Goal: Task Accomplishment & Management: Complete application form

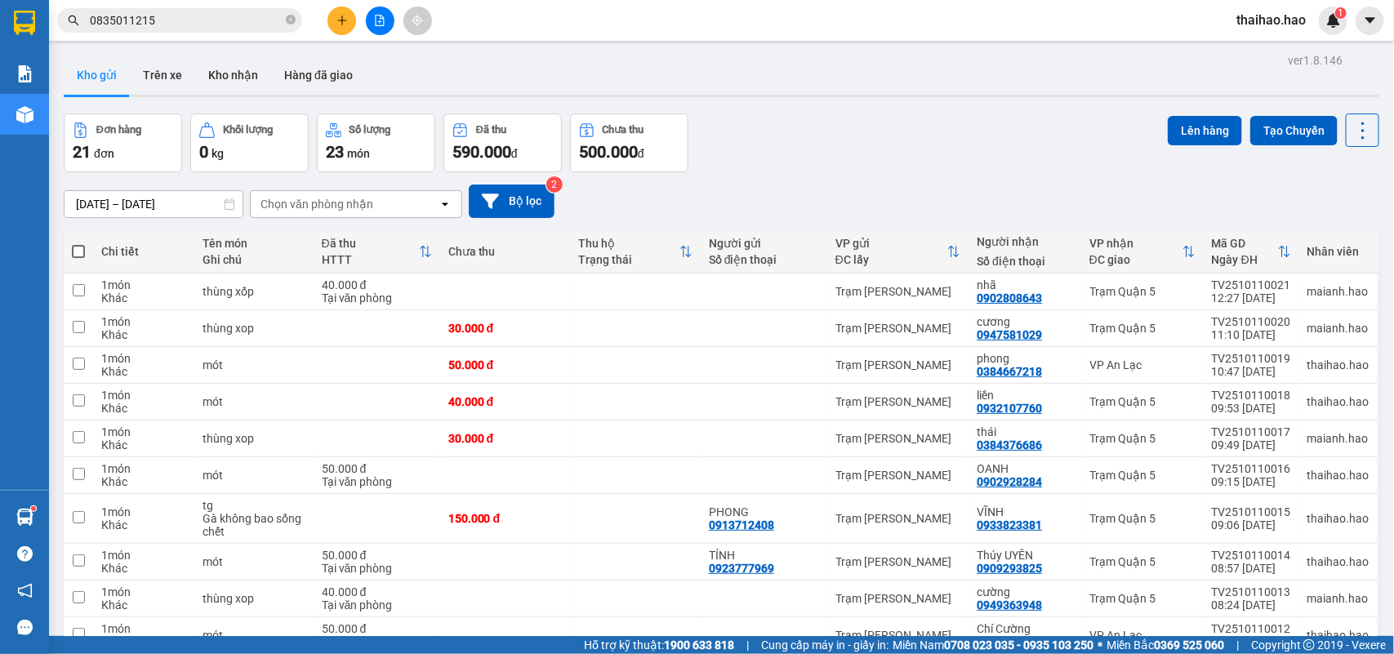
click at [221, 22] on input "0835011215" at bounding box center [186, 20] width 193 height 18
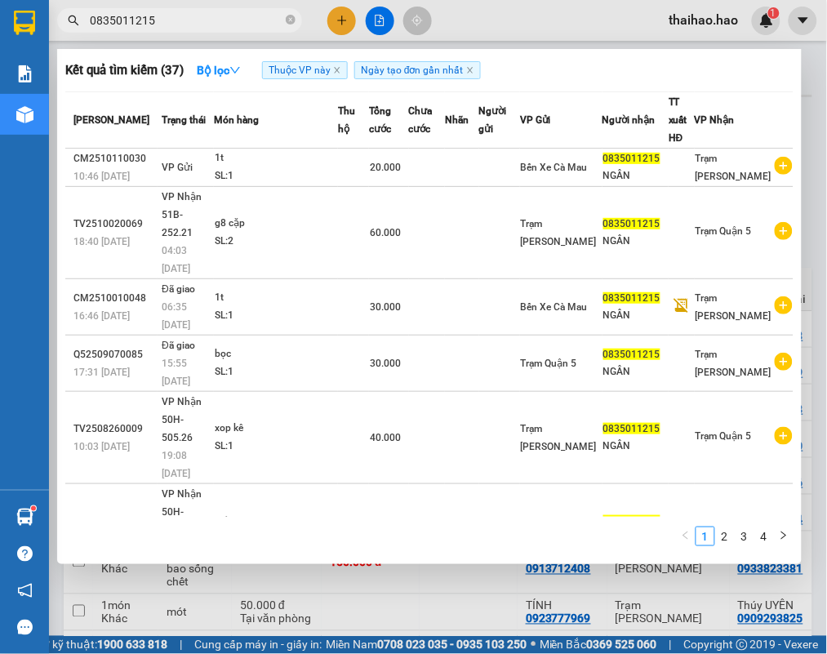
click at [221, 22] on input "0835011215" at bounding box center [186, 20] width 193 height 18
type input "0"
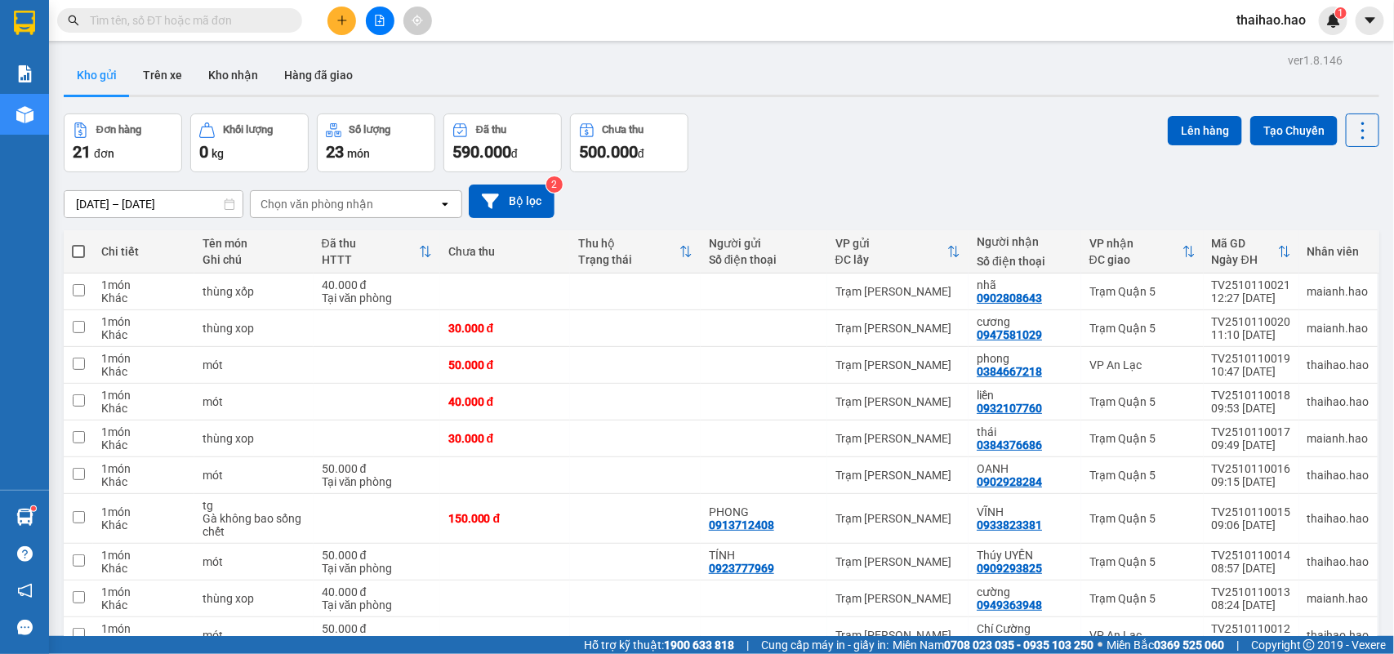
click at [155, 27] on input "text" at bounding box center [186, 20] width 193 height 18
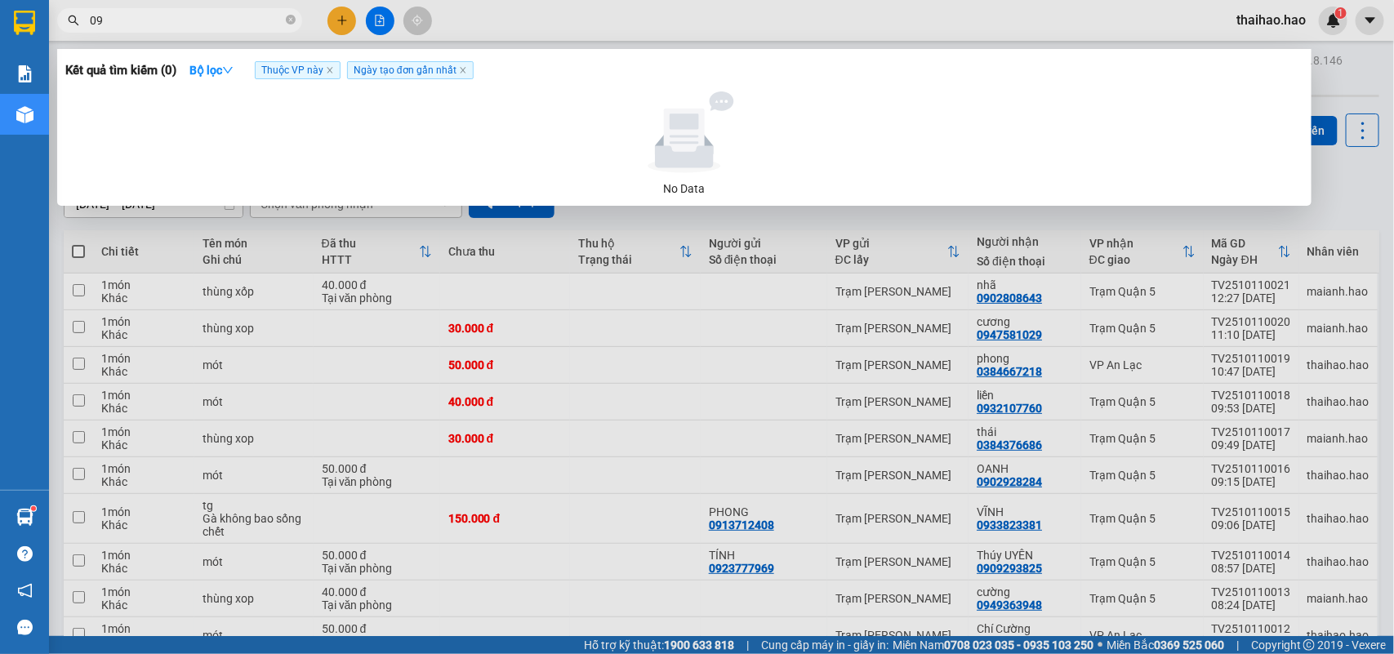
type input "0"
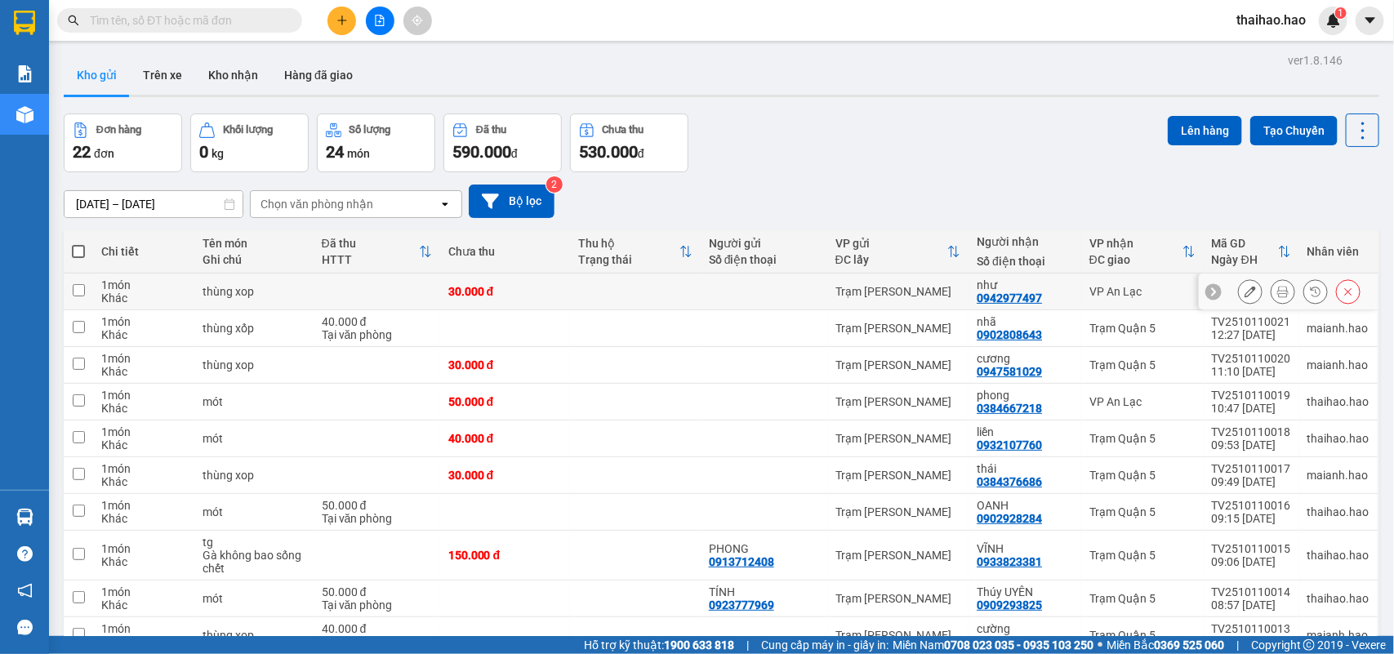
click at [1277, 292] on icon at bounding box center [1282, 291] width 11 height 11
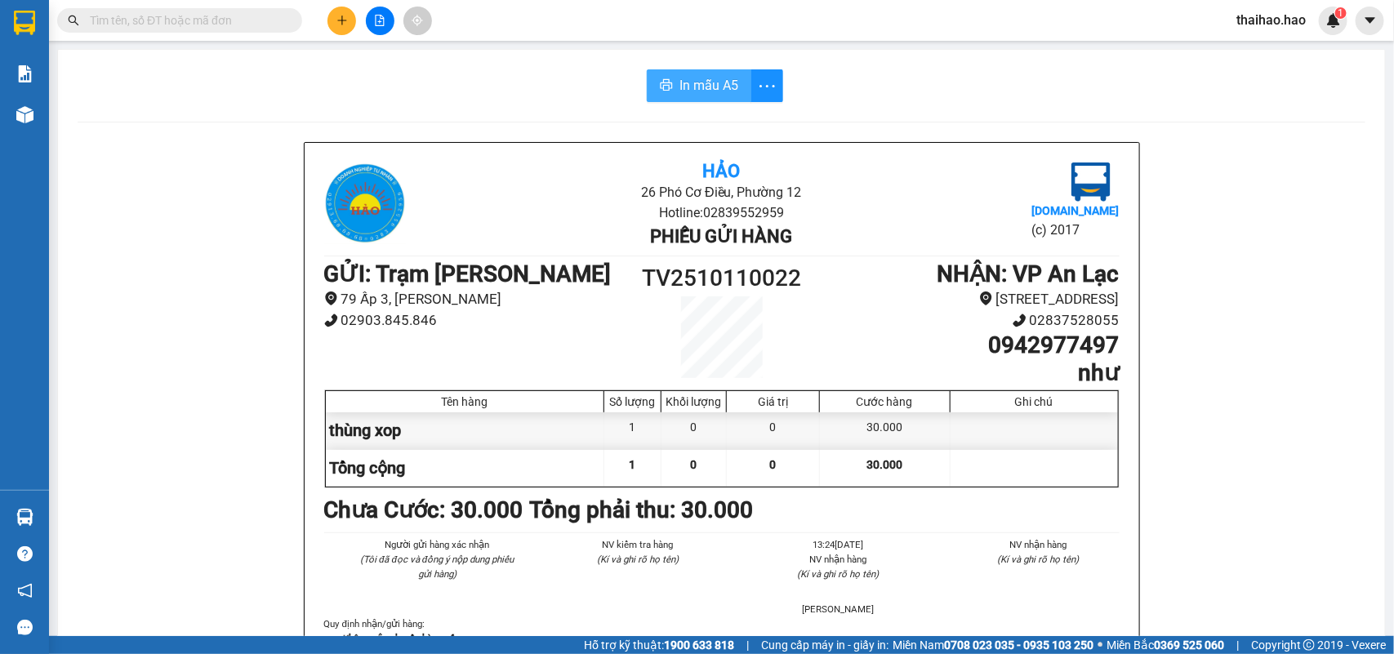
click at [736, 78] on button "In mẫu A5" at bounding box center [699, 85] width 105 height 33
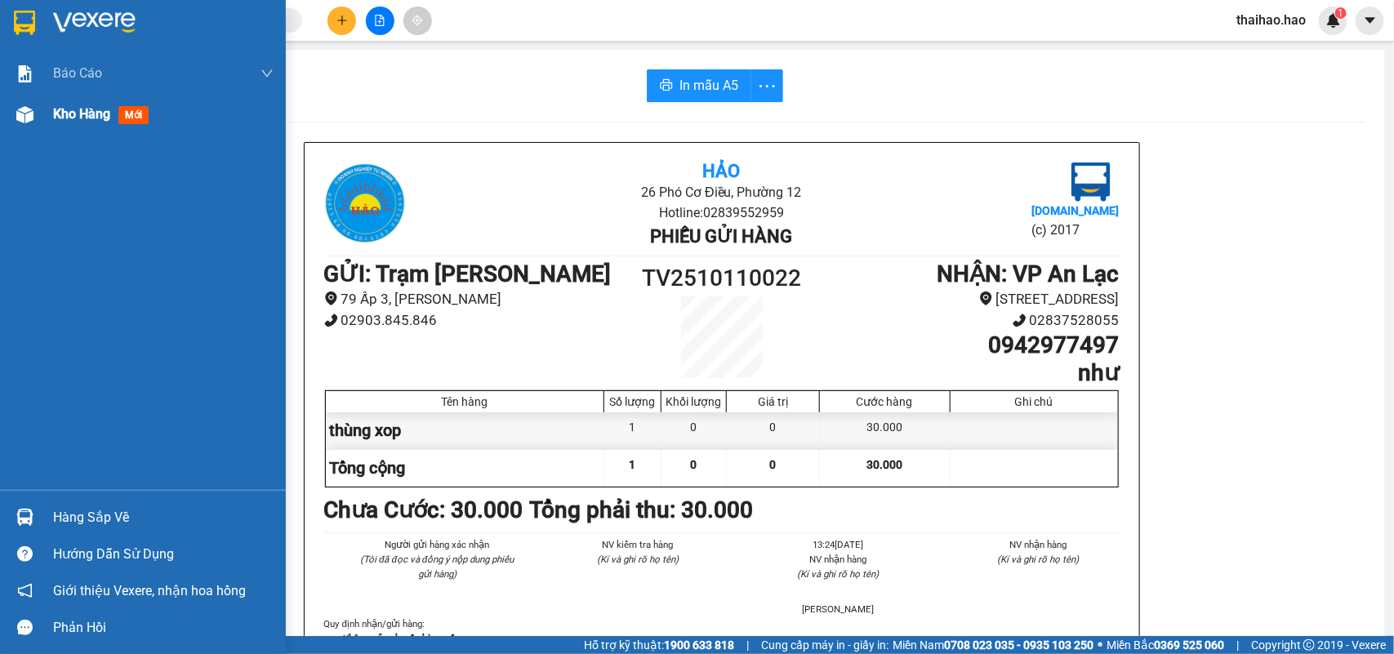
click at [135, 120] on span "mới" at bounding box center [133, 115] width 30 height 18
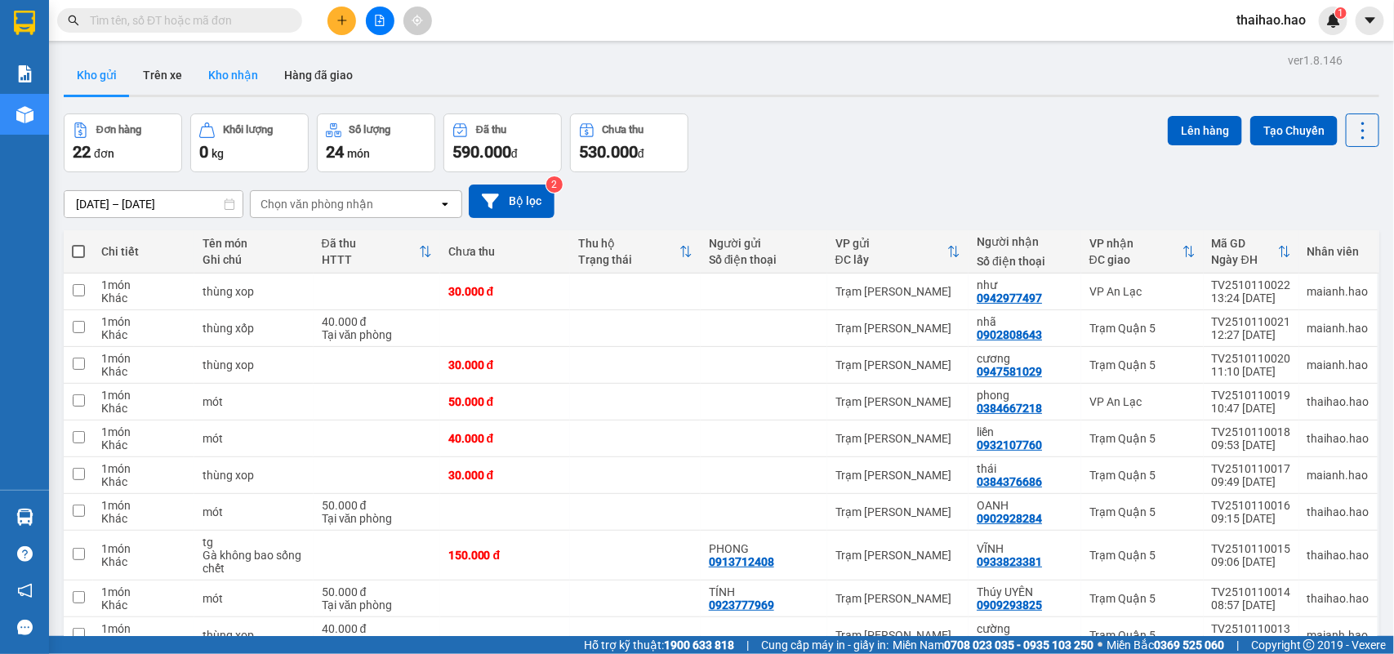
click at [249, 78] on button "Kho nhận" at bounding box center [233, 75] width 76 height 39
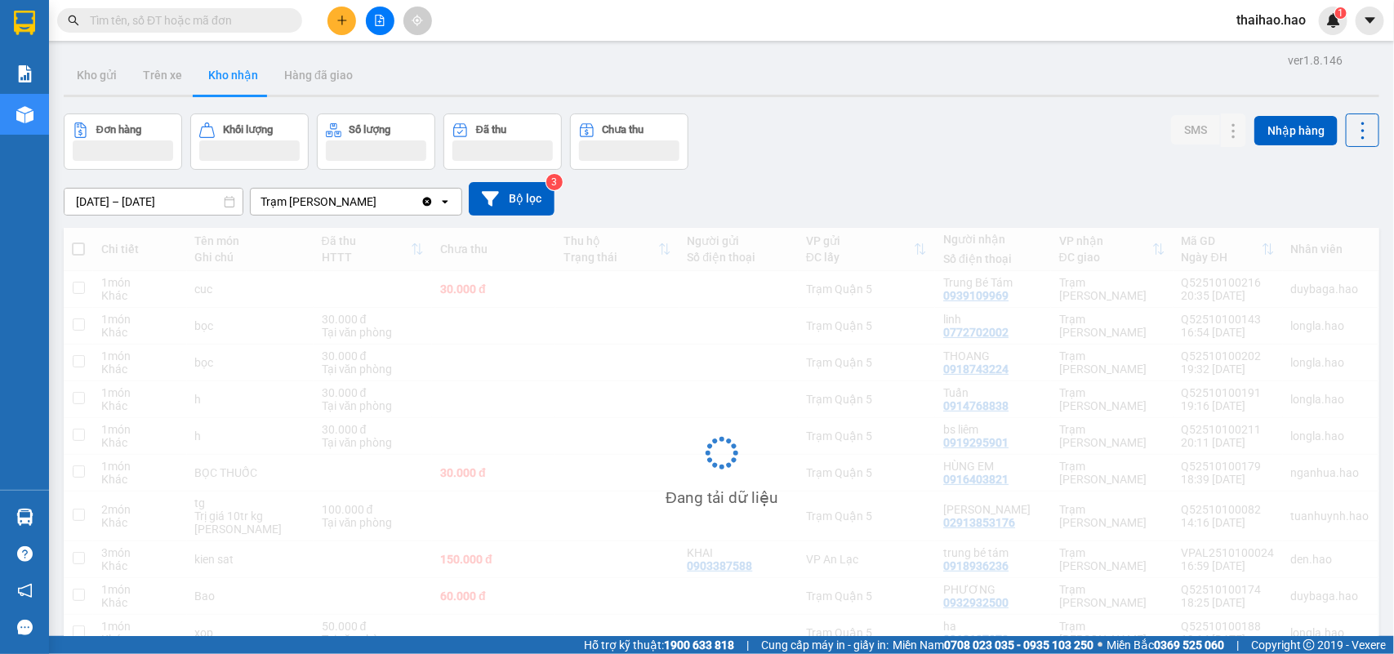
click at [127, 21] on input "text" at bounding box center [186, 20] width 193 height 18
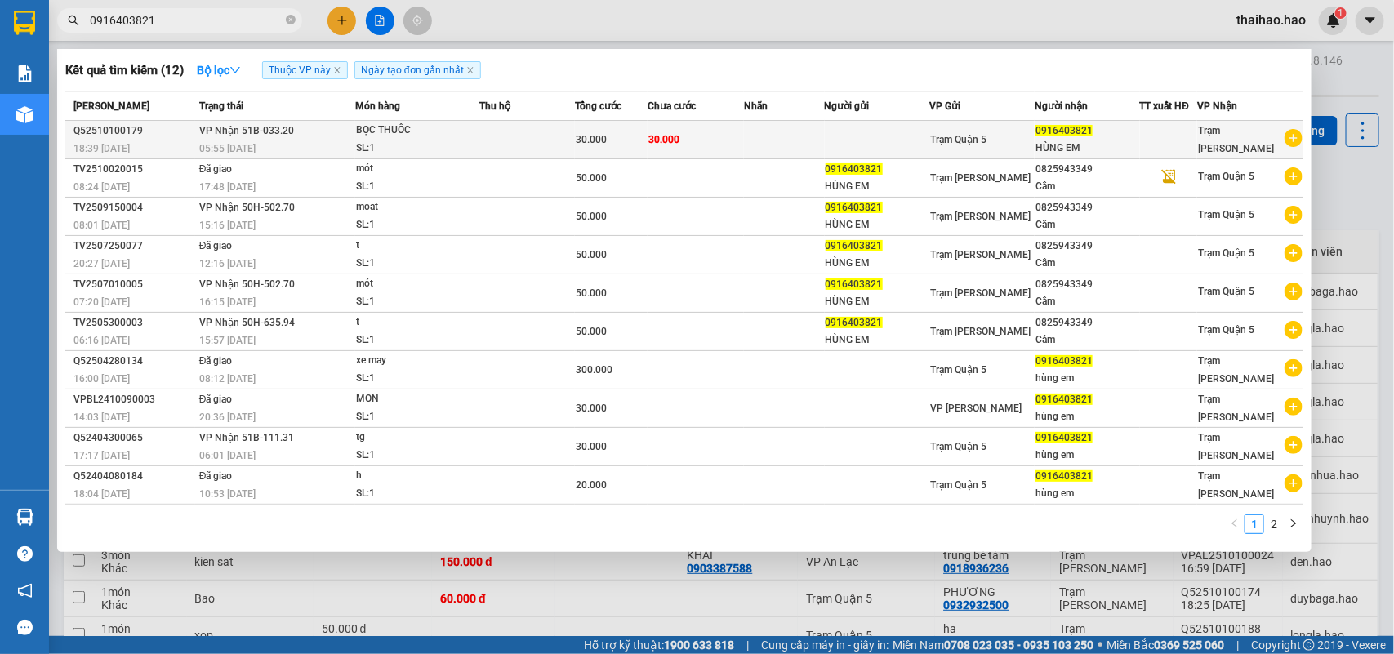
type input "0916403821"
click at [994, 139] on div "Trạm Quận 5" at bounding box center [982, 140] width 104 height 18
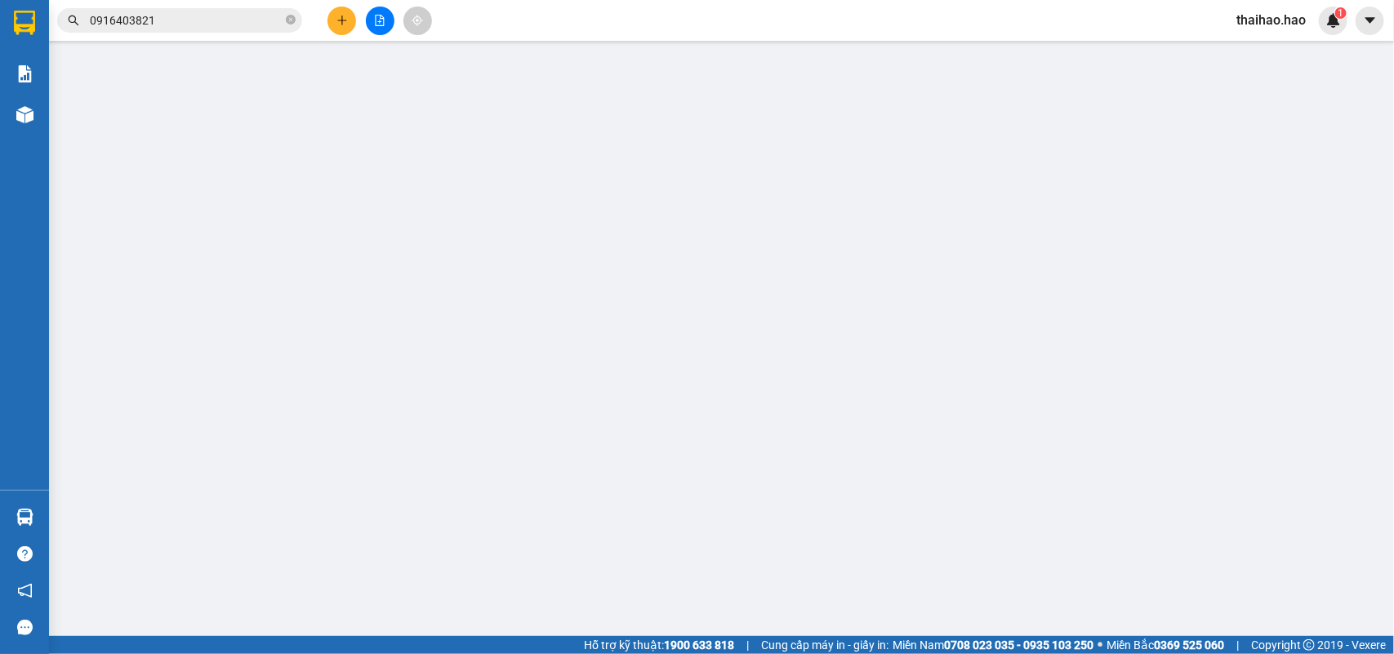
type input "0916403821"
type input "HÙNG EM"
type input "30.000"
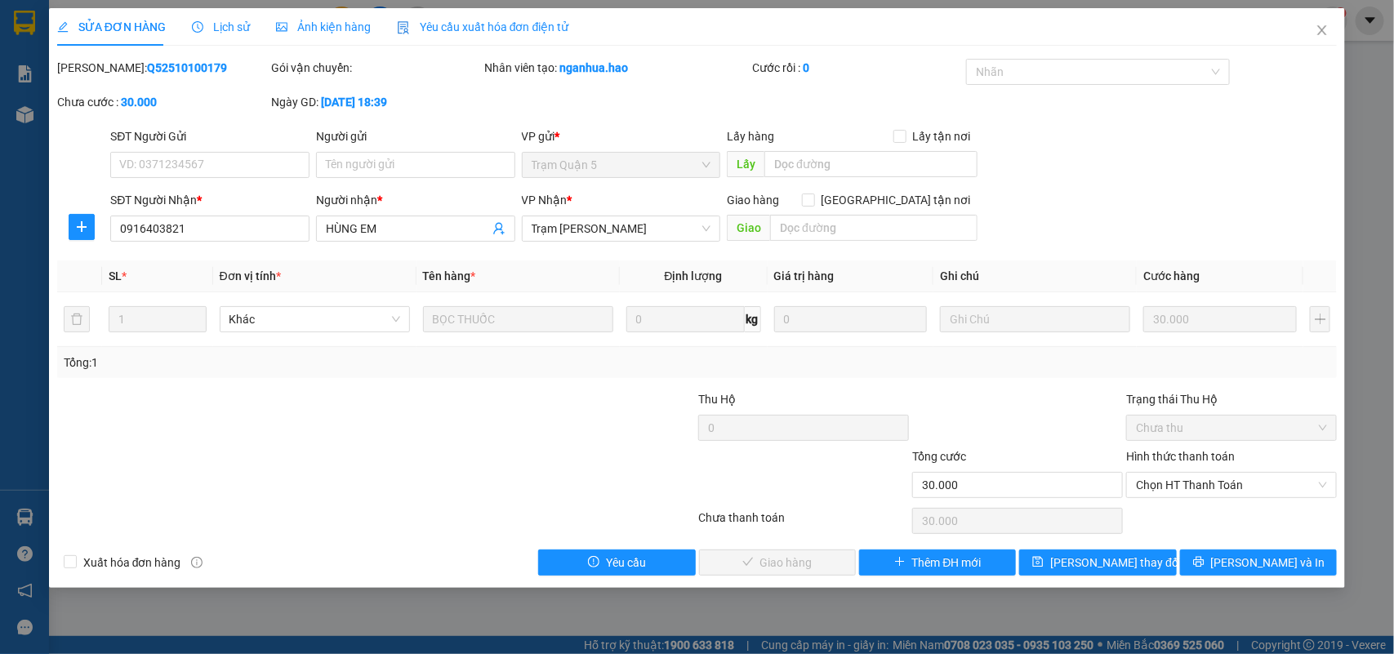
click at [327, 26] on span "Ảnh kiện hàng" at bounding box center [323, 26] width 95 height 13
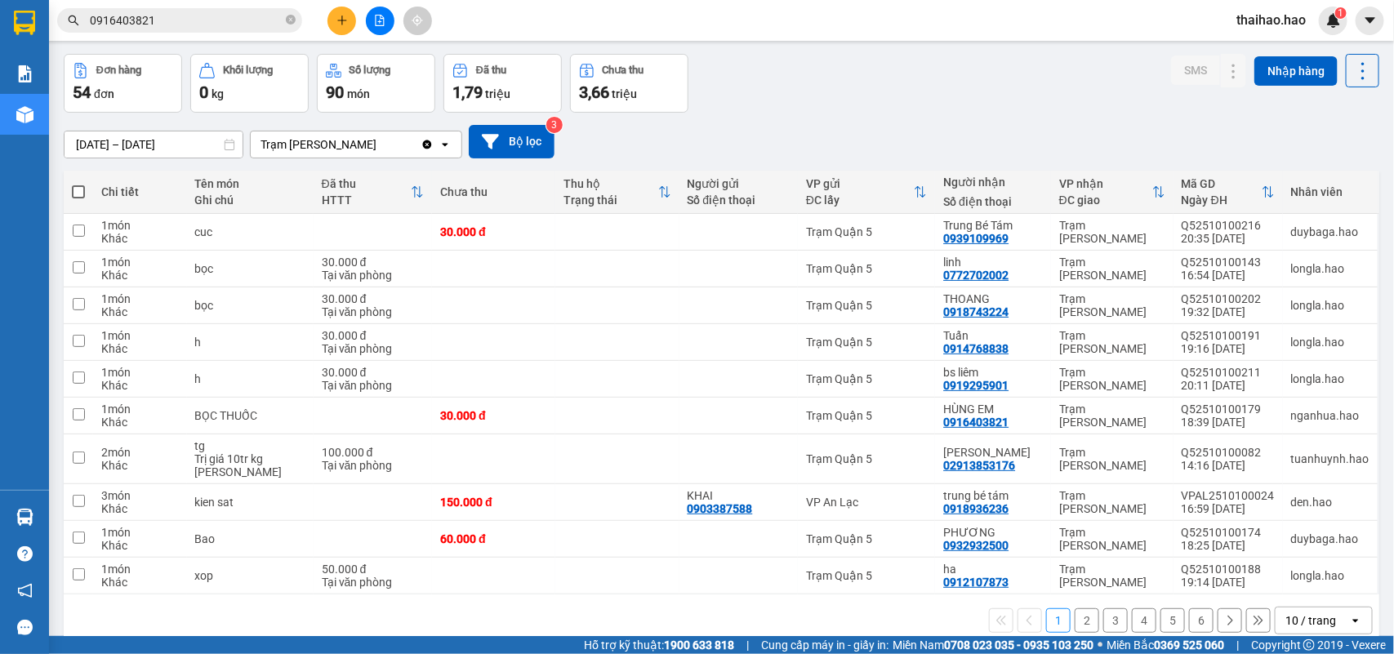
scroll to position [87, 0]
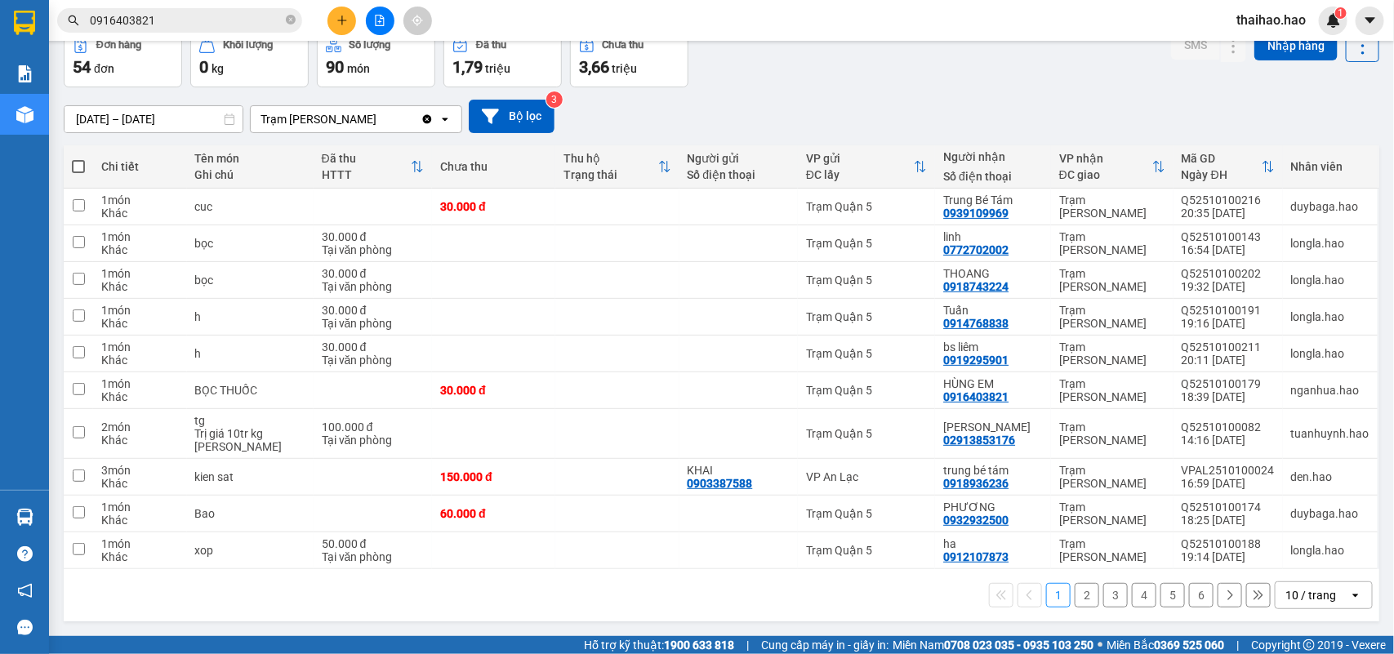
click at [1299, 598] on div "10 / trang" at bounding box center [1310, 595] width 51 height 16
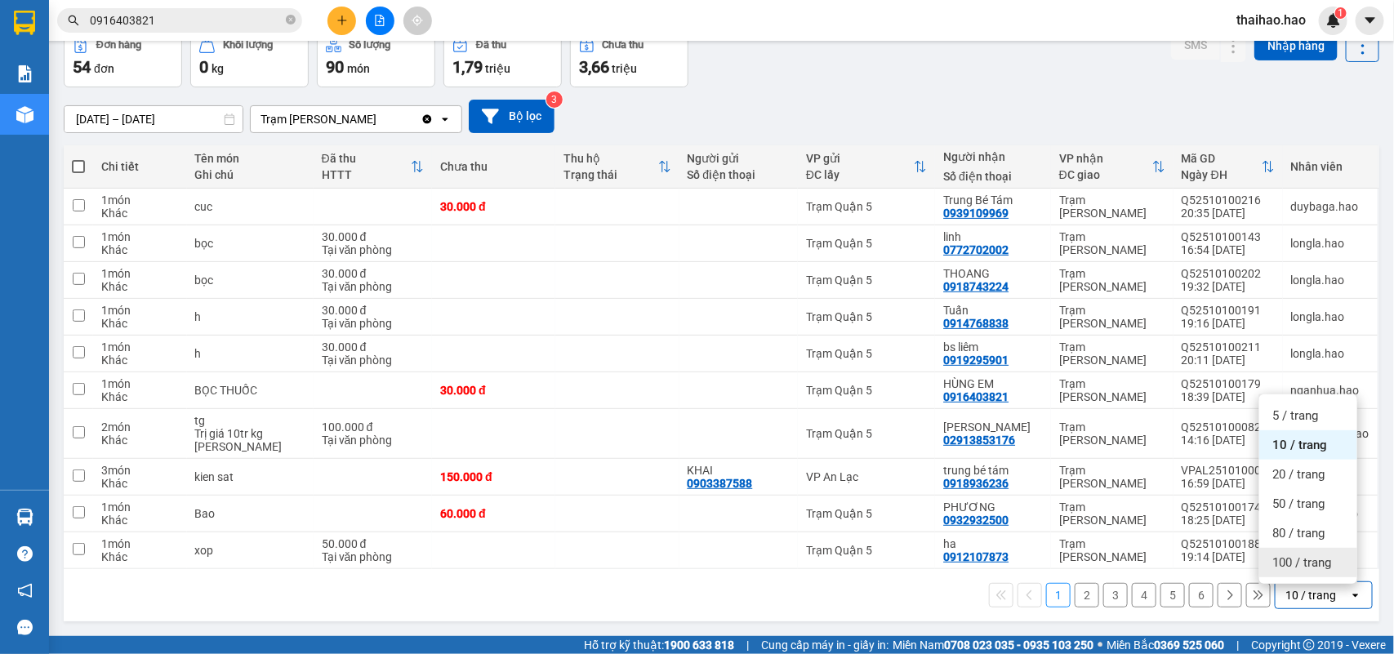
click at [1292, 566] on span "100 / trang" at bounding box center [1301, 563] width 59 height 16
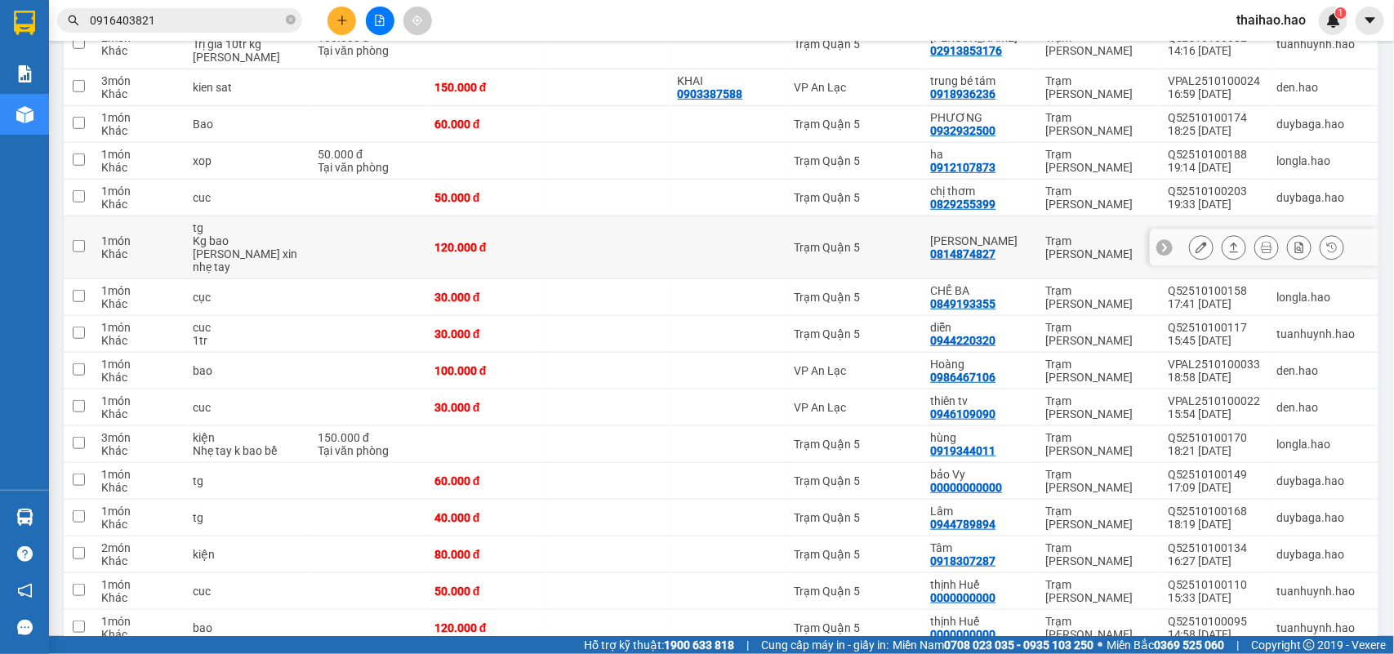
scroll to position [510, 0]
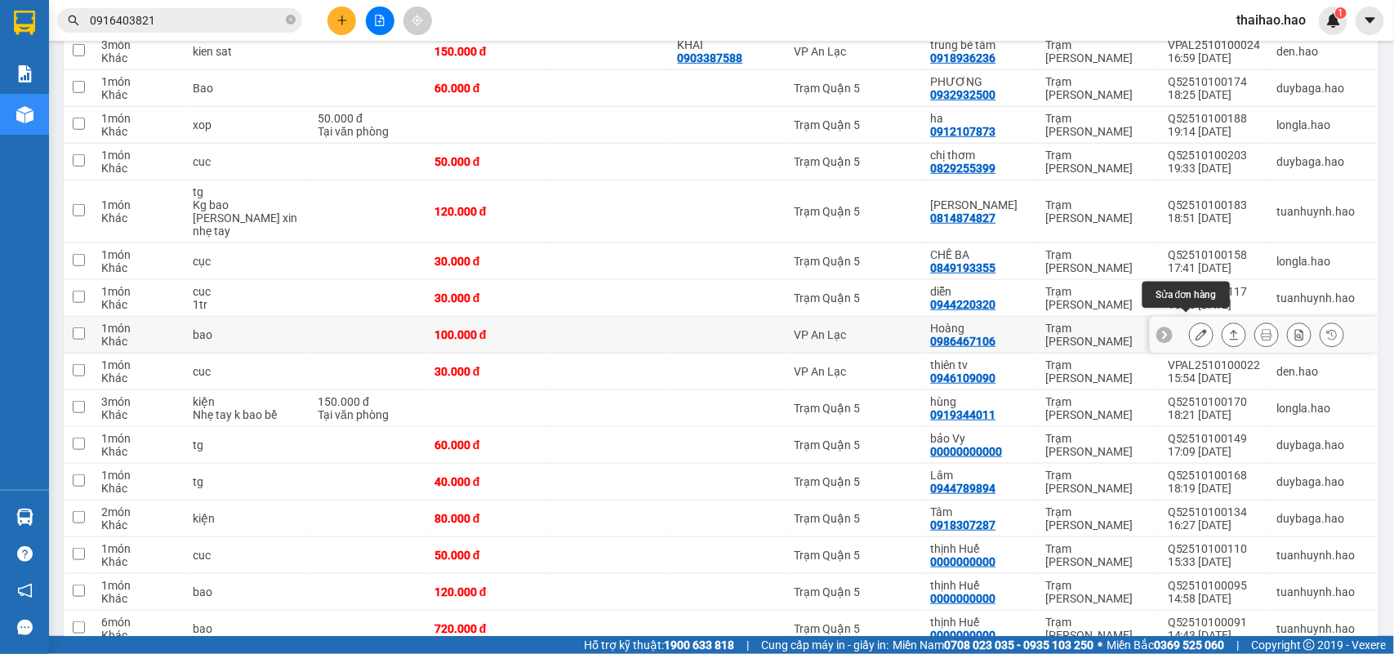
click at [1196, 329] on icon at bounding box center [1201, 334] width 11 height 11
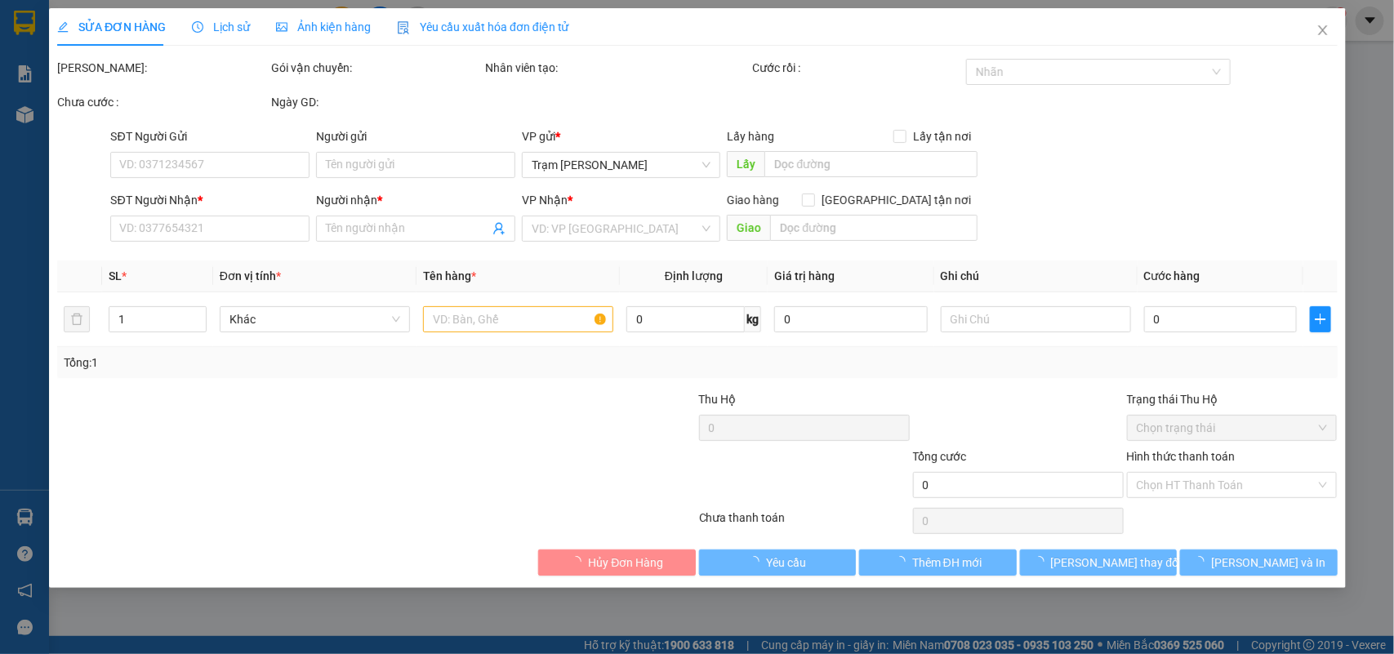
type input "0986467106"
type input "Hoàng"
type input "100.000"
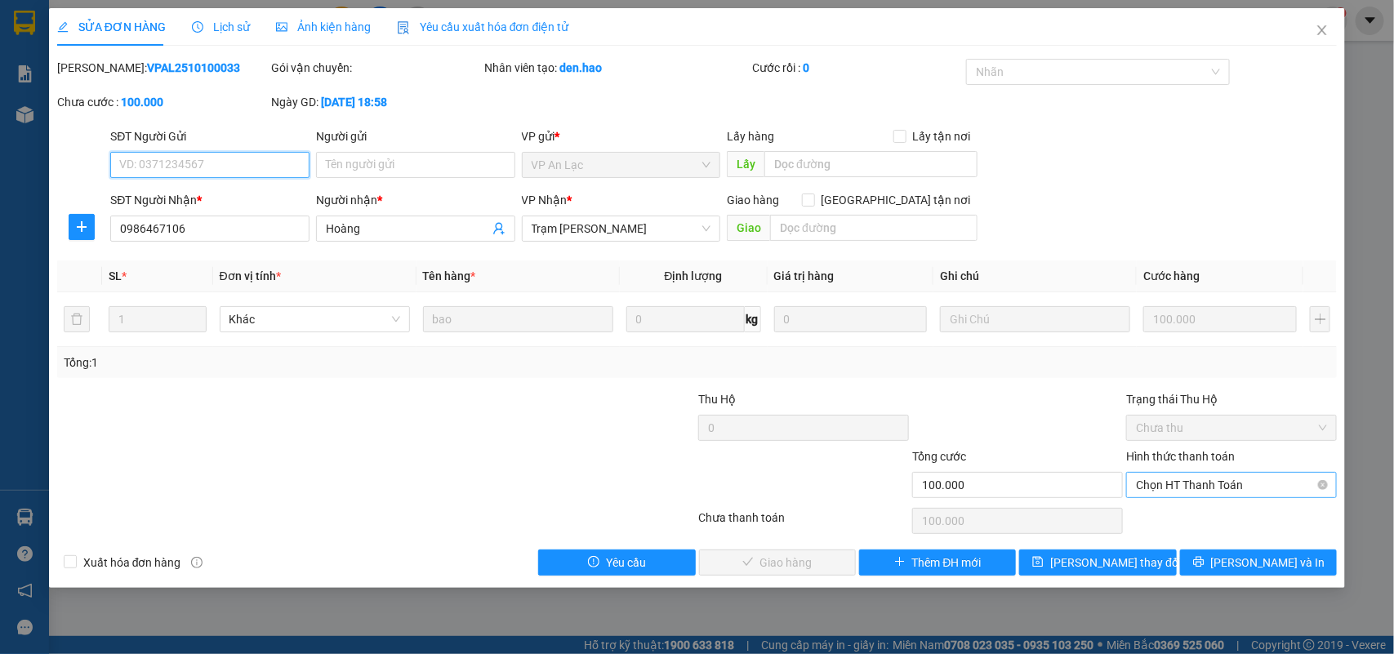
click at [1211, 488] on span "Chọn HT Thanh Toán" at bounding box center [1231, 485] width 191 height 25
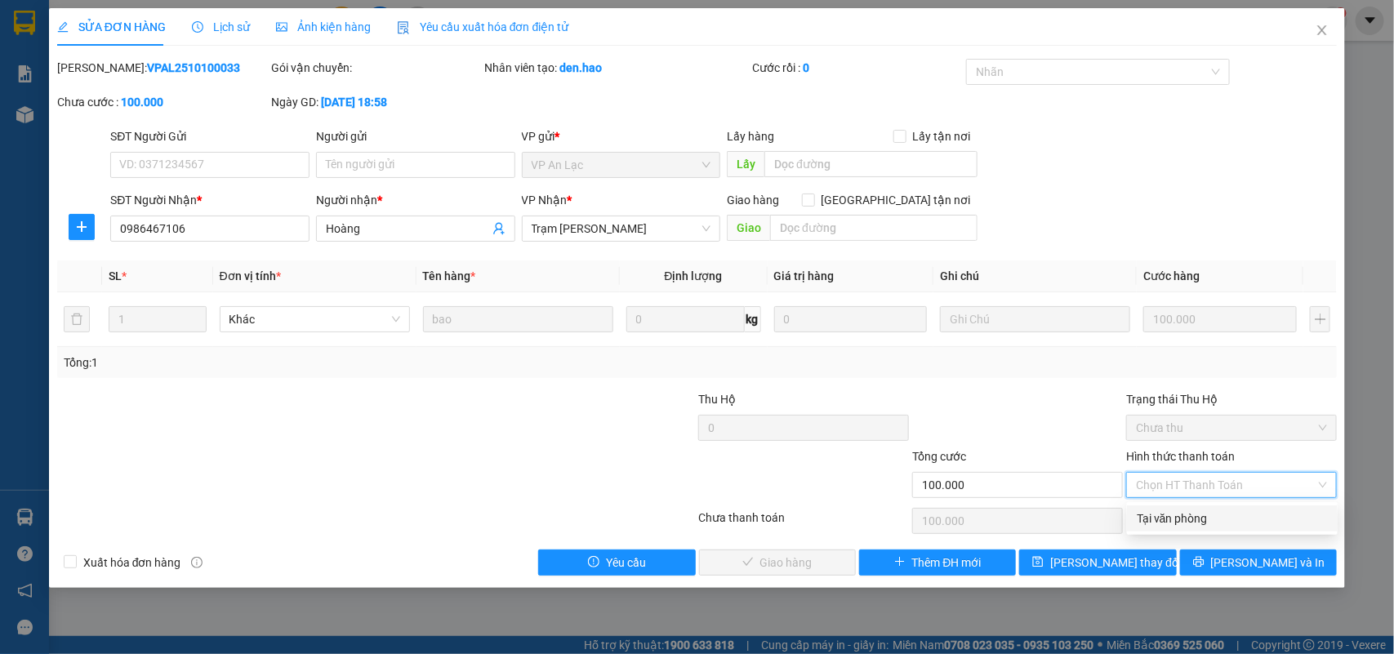
drag, startPoint x: 1198, startPoint y: 513, endPoint x: 1152, endPoint y: 511, distance: 46.6
click at [1197, 513] on div "Tại văn phòng" at bounding box center [1232, 519] width 191 height 18
type input "0"
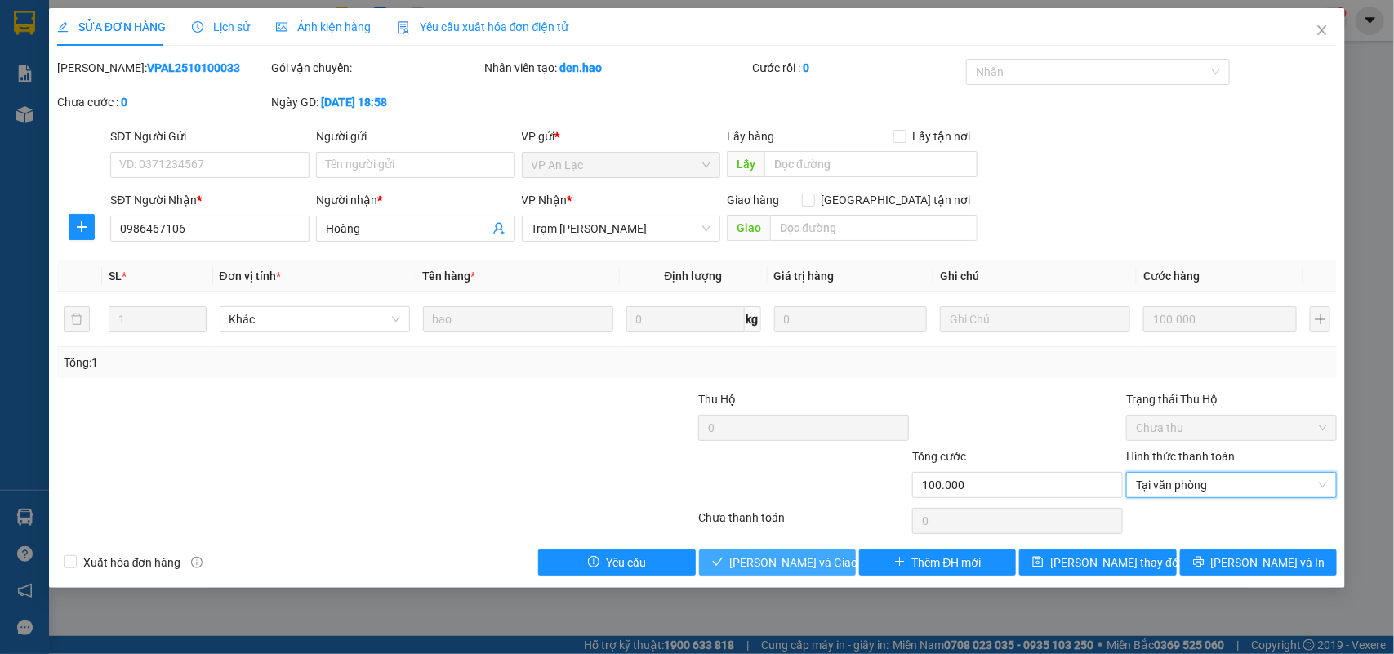
click at [809, 564] on span "[PERSON_NAME] và [PERSON_NAME] hàng" at bounding box center [808, 563] width 157 height 18
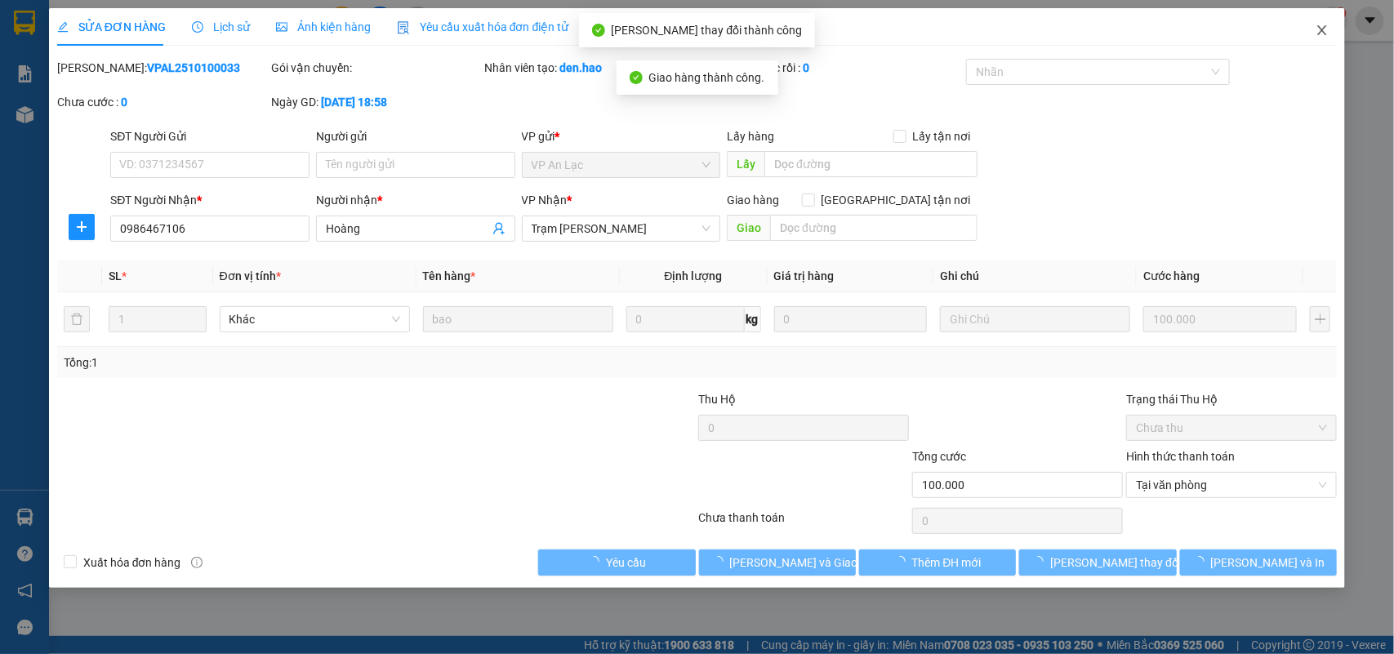
click at [1320, 29] on icon "close" at bounding box center [1322, 30] width 13 height 13
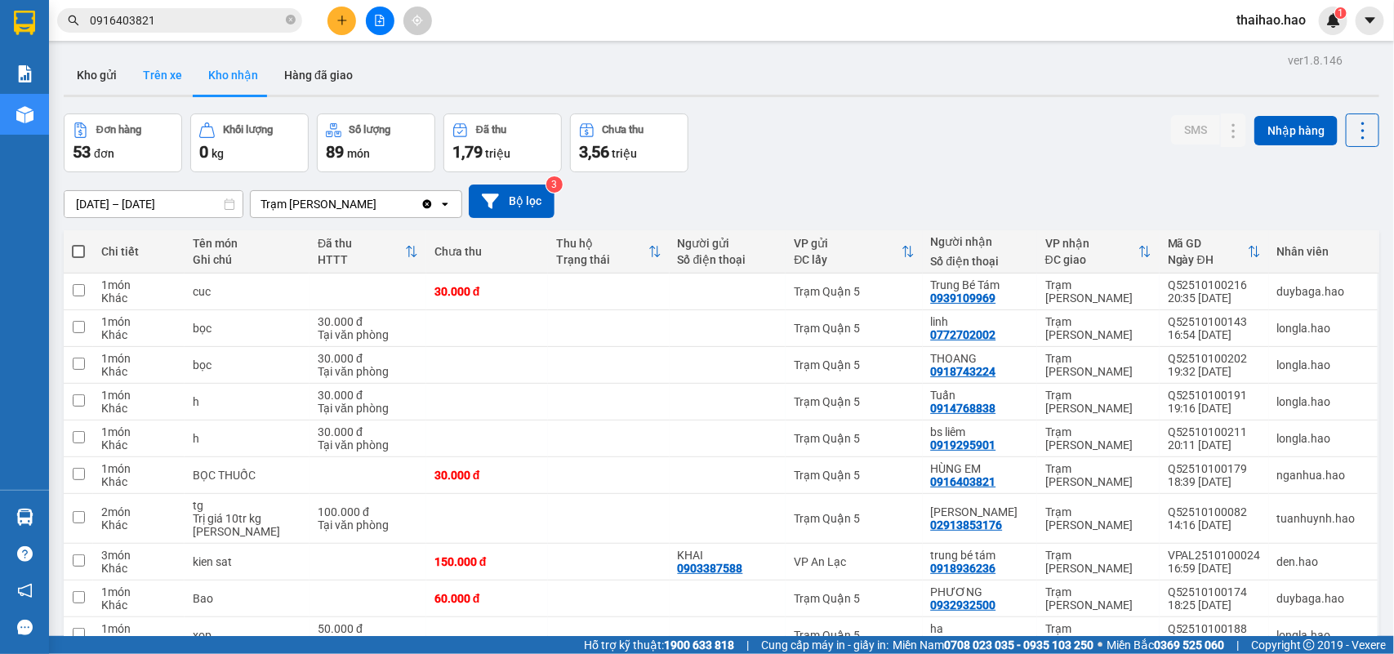
click at [156, 65] on button "Trên xe" at bounding box center [162, 75] width 65 height 39
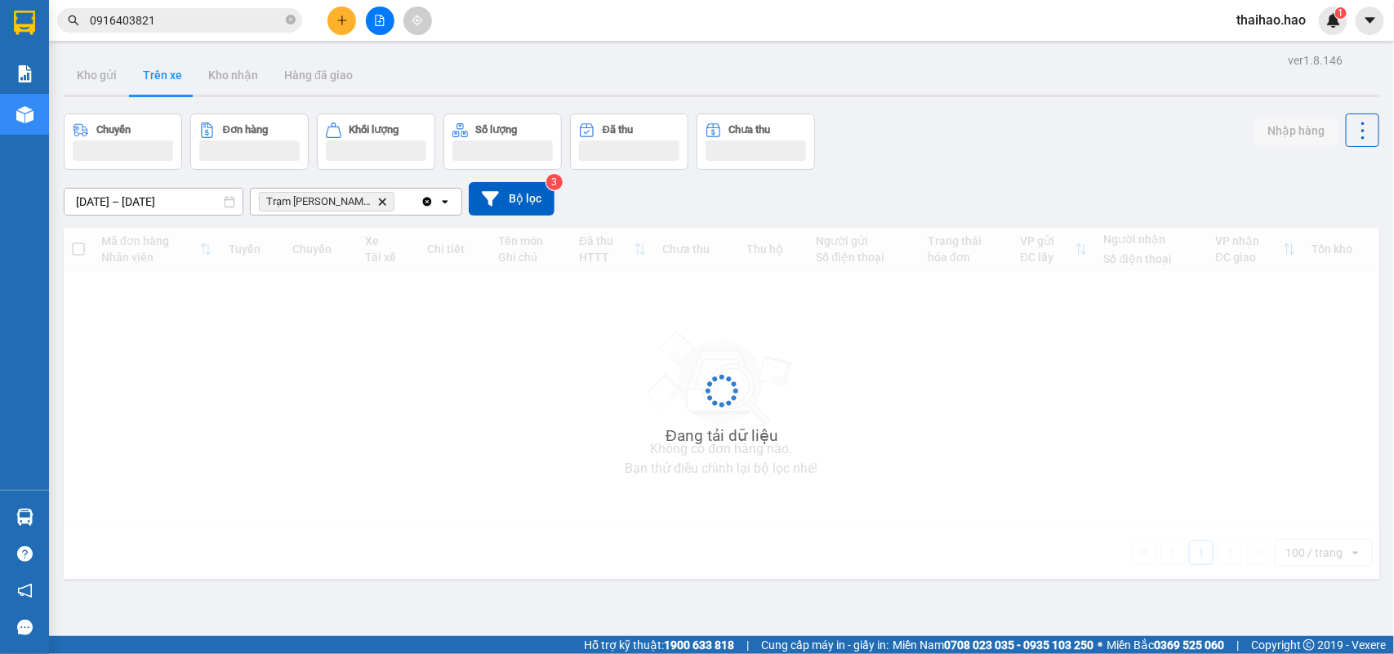
click at [156, 65] on button "Trên xe" at bounding box center [162, 75] width 65 height 39
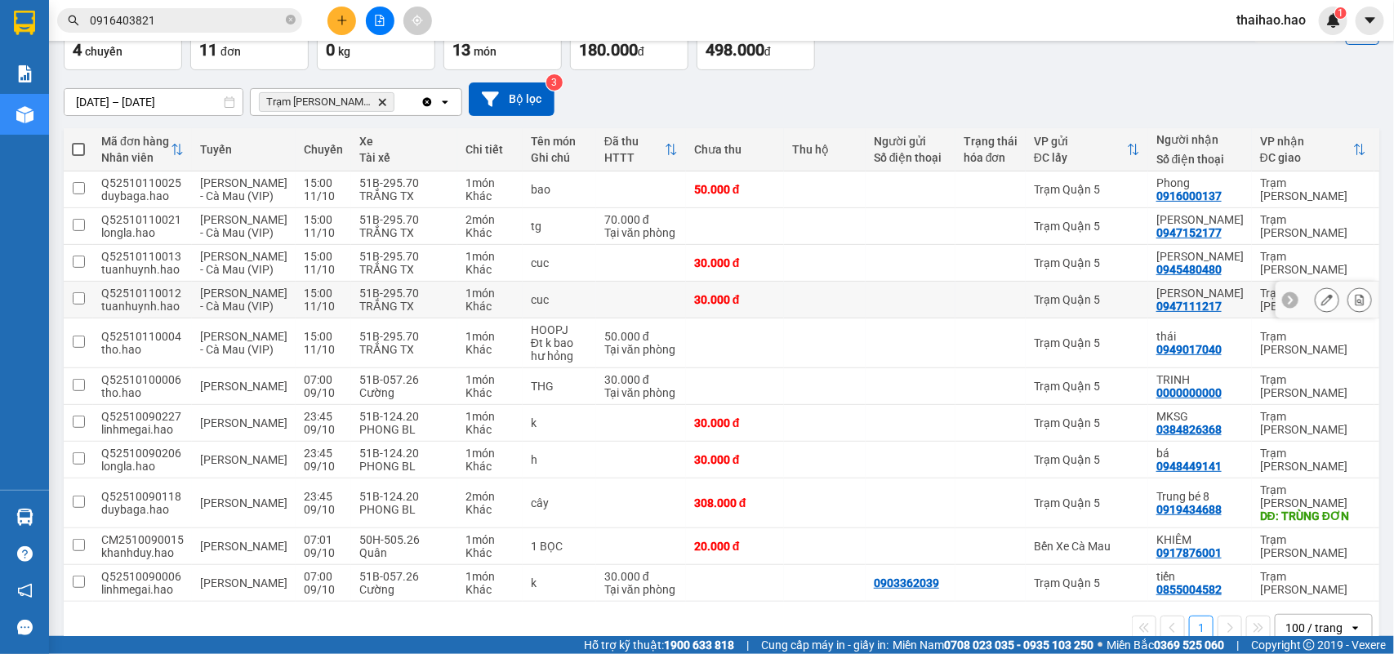
scroll to position [184, 0]
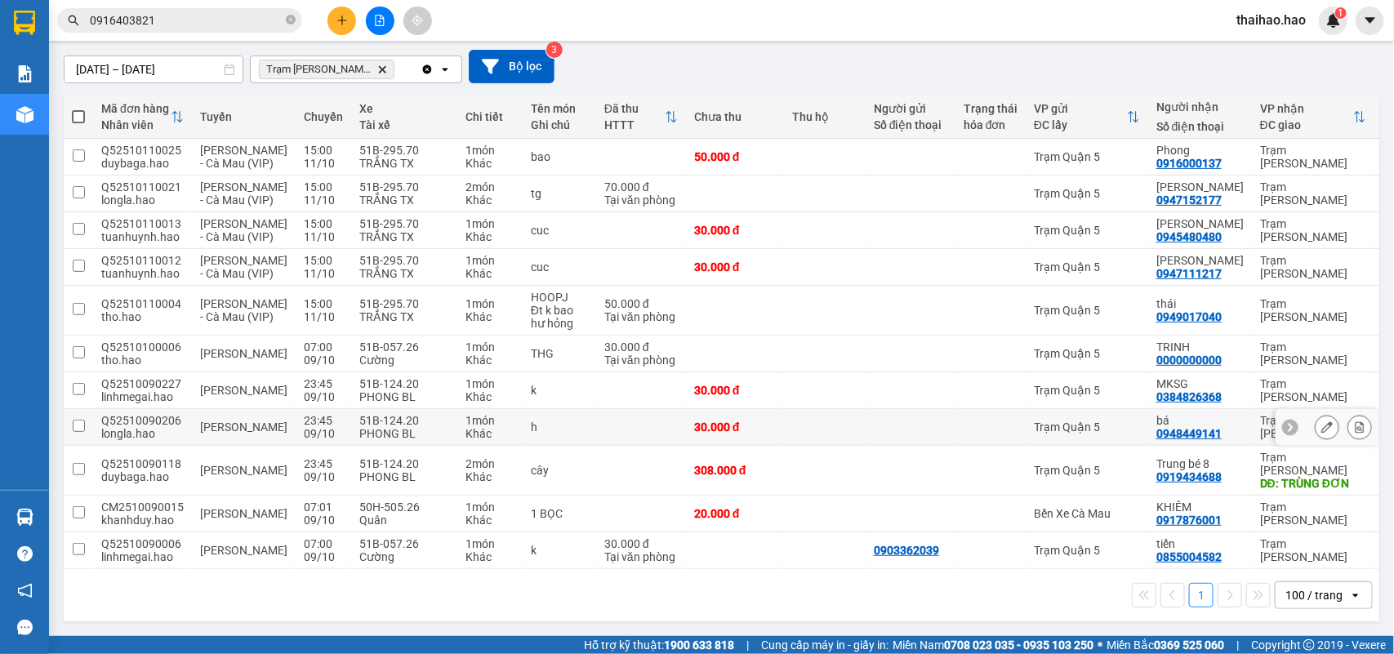
click at [1082, 434] on div "Trạm Quận 5" at bounding box center [1087, 427] width 106 height 13
checkbox input "true"
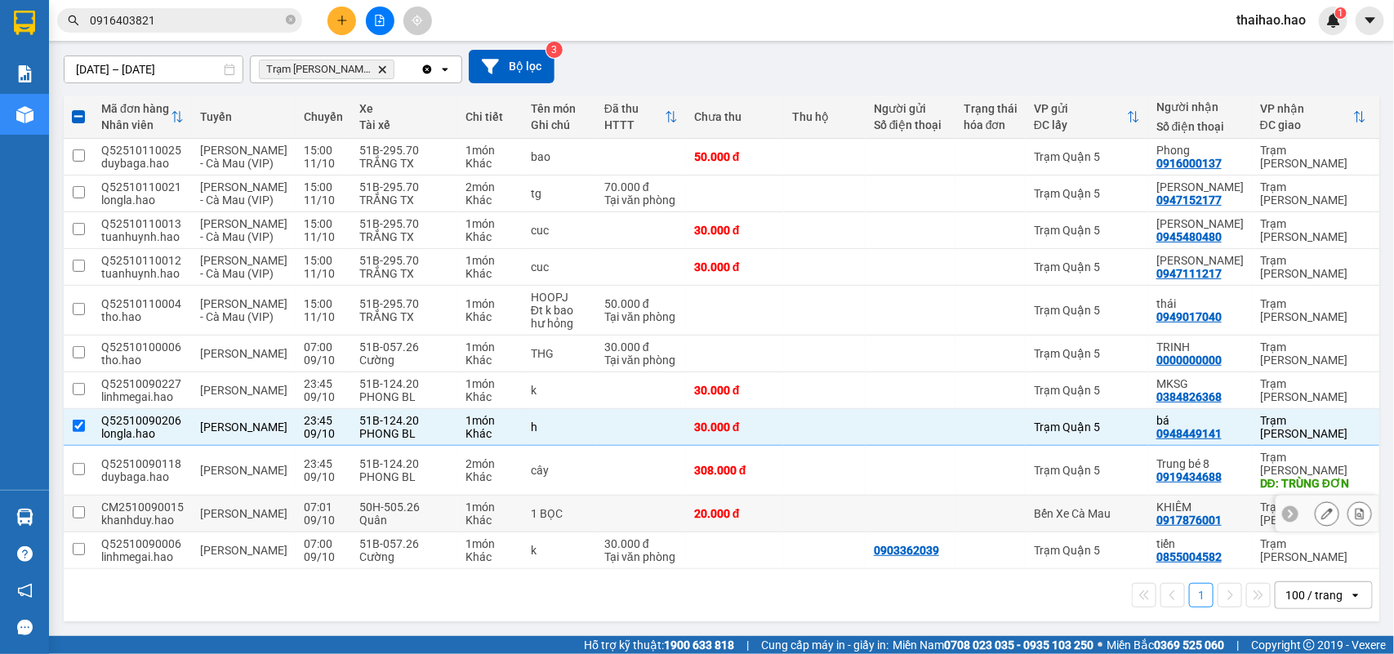
click at [1055, 507] on div "Bến Xe Cà Mau" at bounding box center [1087, 513] width 106 height 13
checkbox input "true"
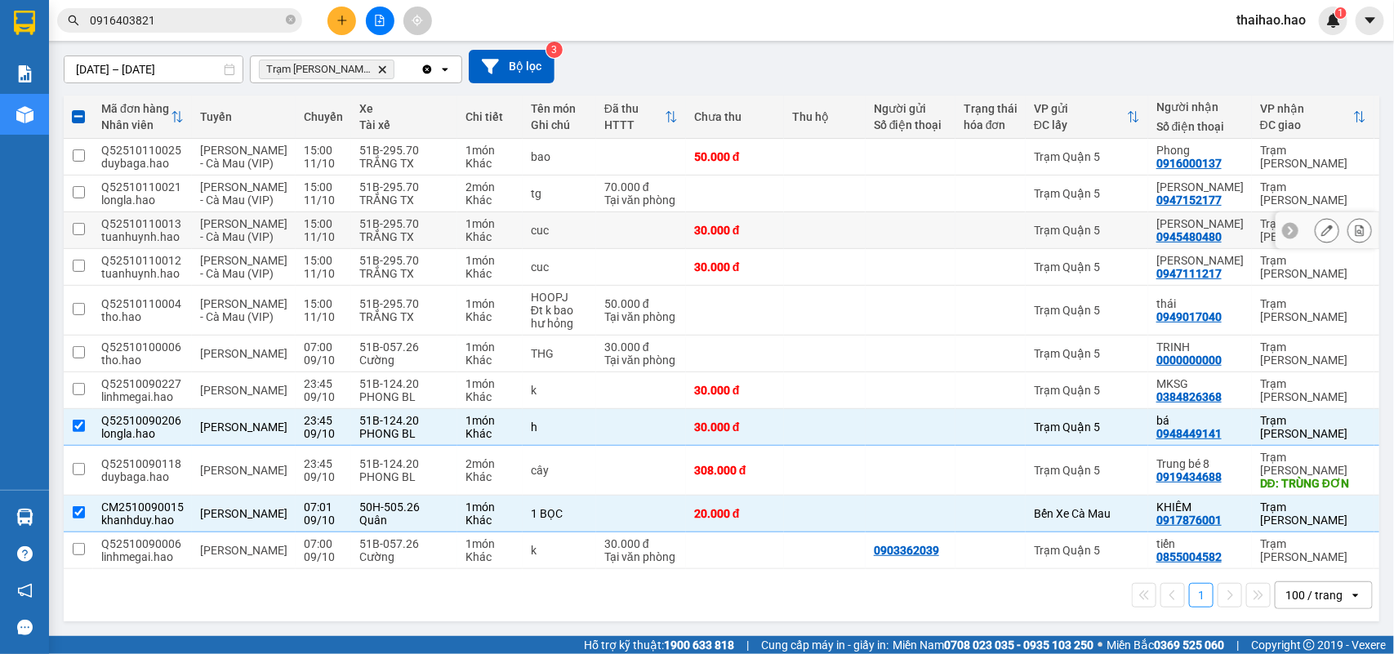
scroll to position [0, 0]
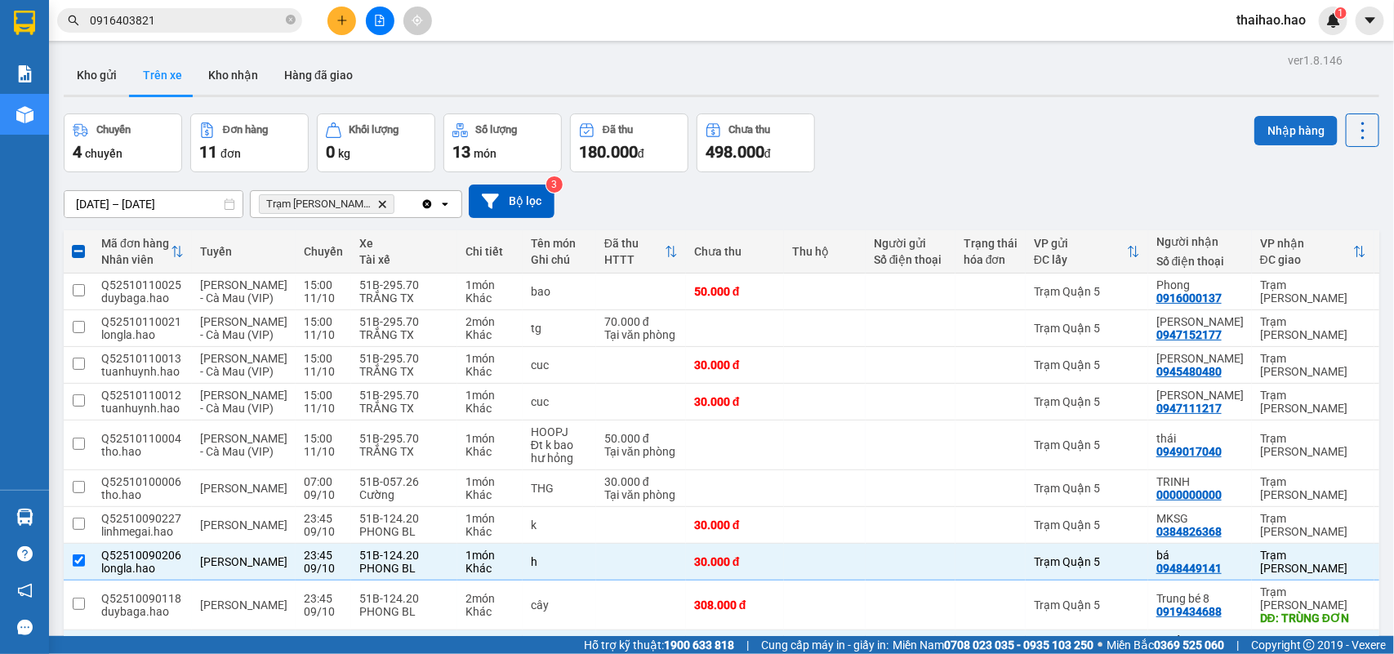
click at [1271, 131] on button "Nhập hàng" at bounding box center [1295, 130] width 83 height 29
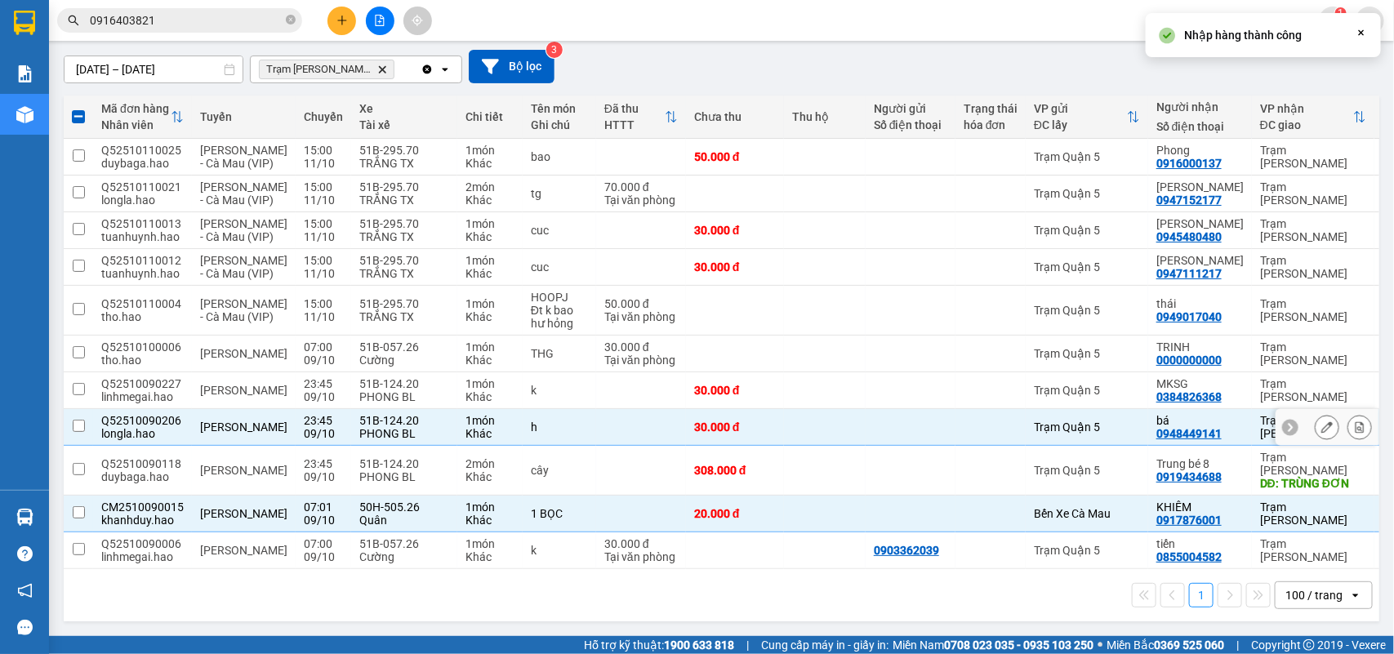
checkbox input "false"
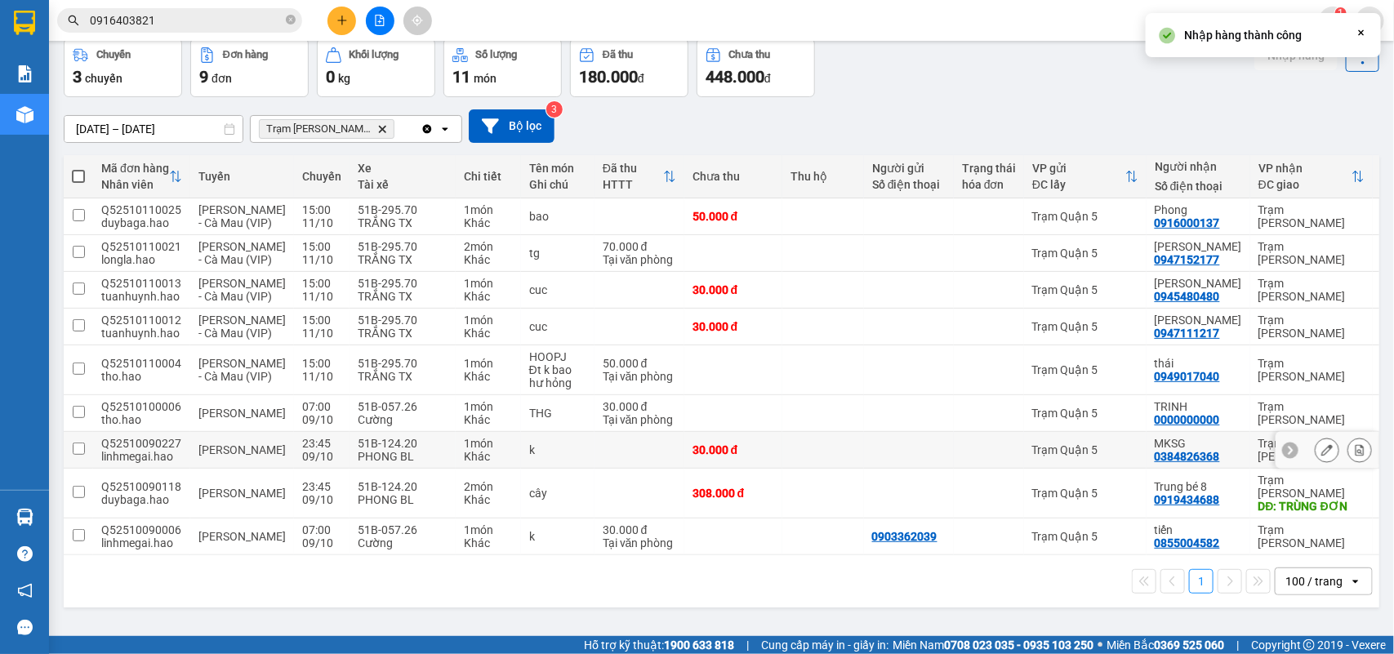
scroll to position [109, 0]
click at [1316, 465] on button at bounding box center [1327, 450] width 23 height 29
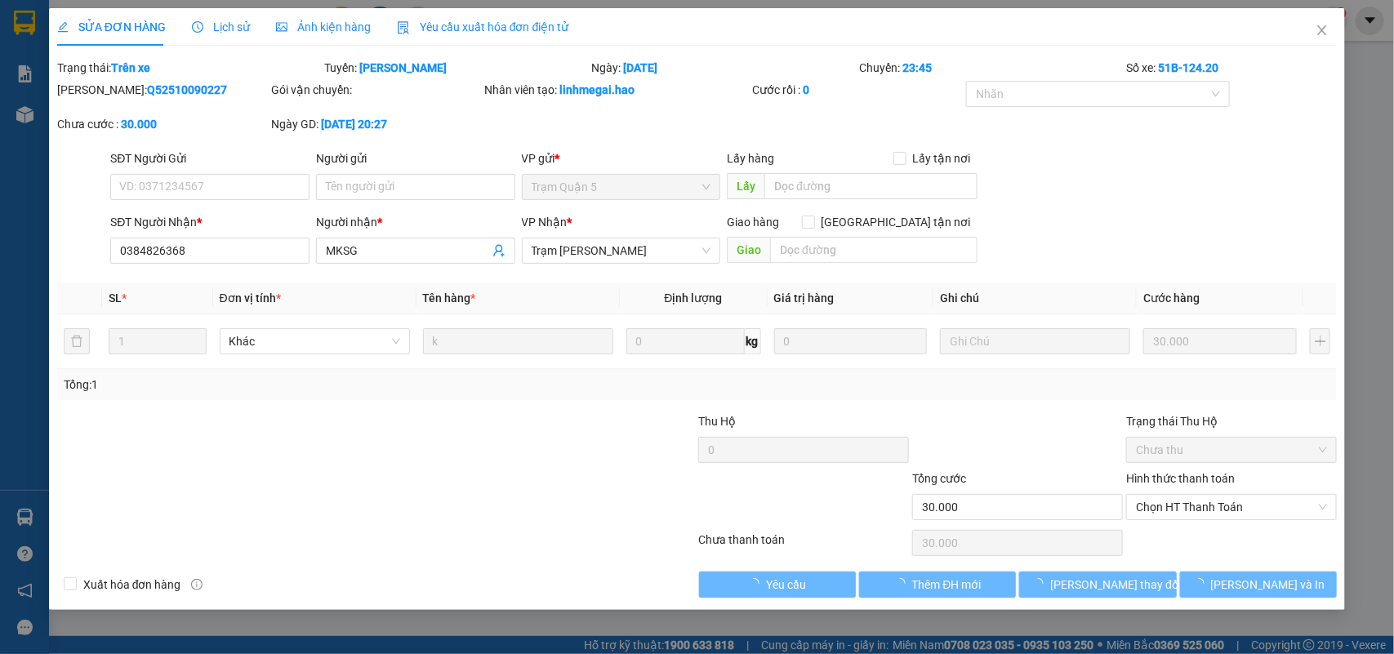
type input "0384826368"
type input "MKSG"
type input "30.000"
click at [211, 23] on span "Lịch sử" at bounding box center [221, 26] width 58 height 13
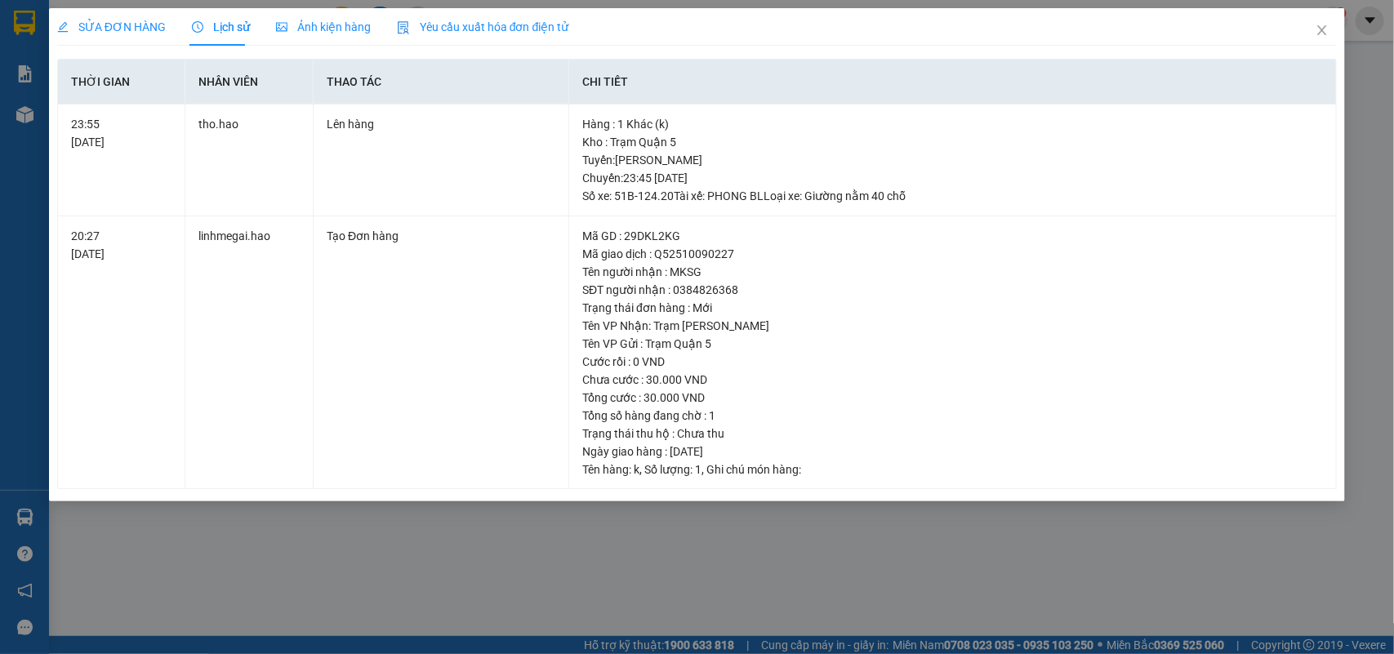
click at [332, 31] on span "Ảnh kiện hàng" at bounding box center [323, 26] width 95 height 13
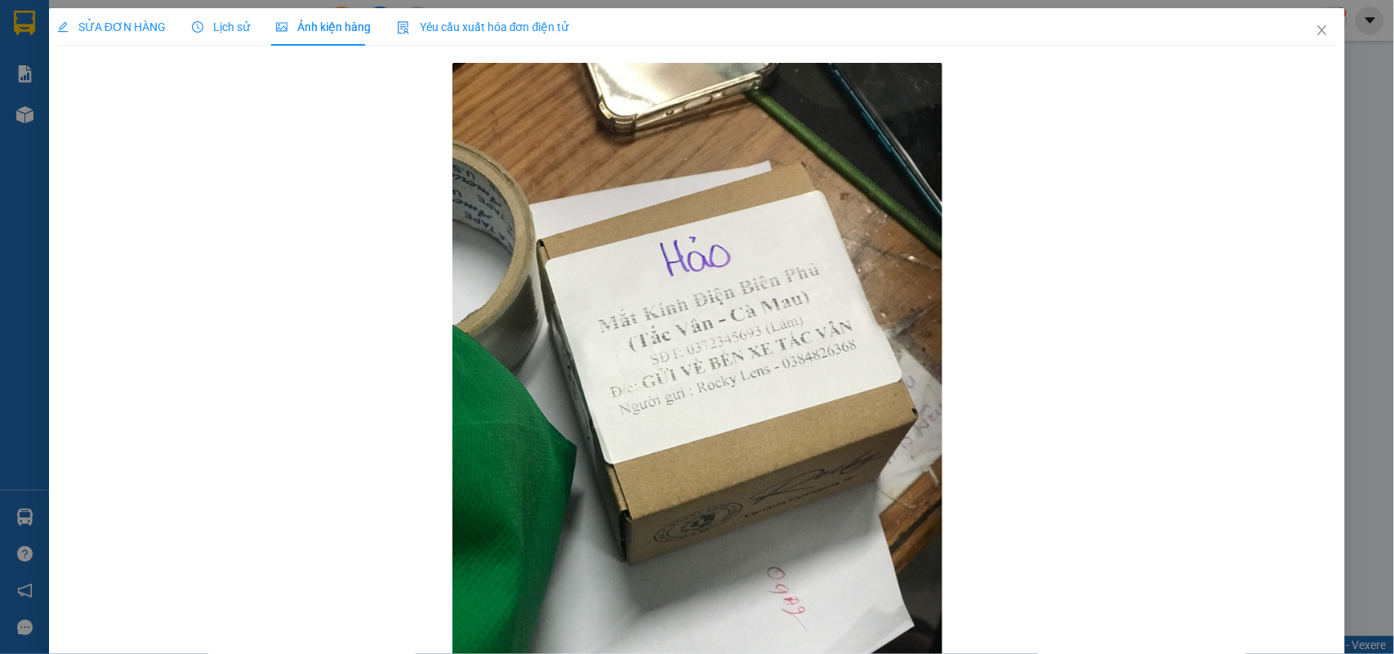
click at [124, 26] on span "SỬA ĐƠN HÀNG" at bounding box center [111, 26] width 109 height 13
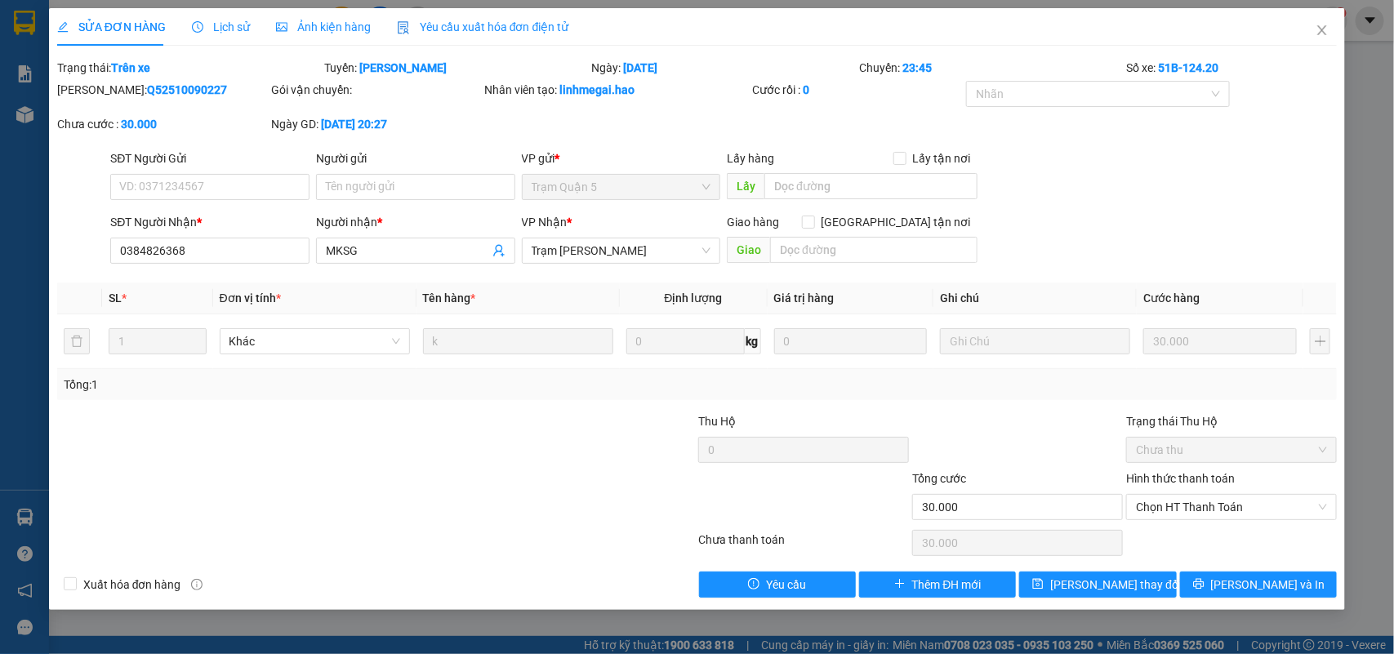
click at [323, 38] on div "Ảnh kiện hàng" at bounding box center [323, 27] width 95 height 38
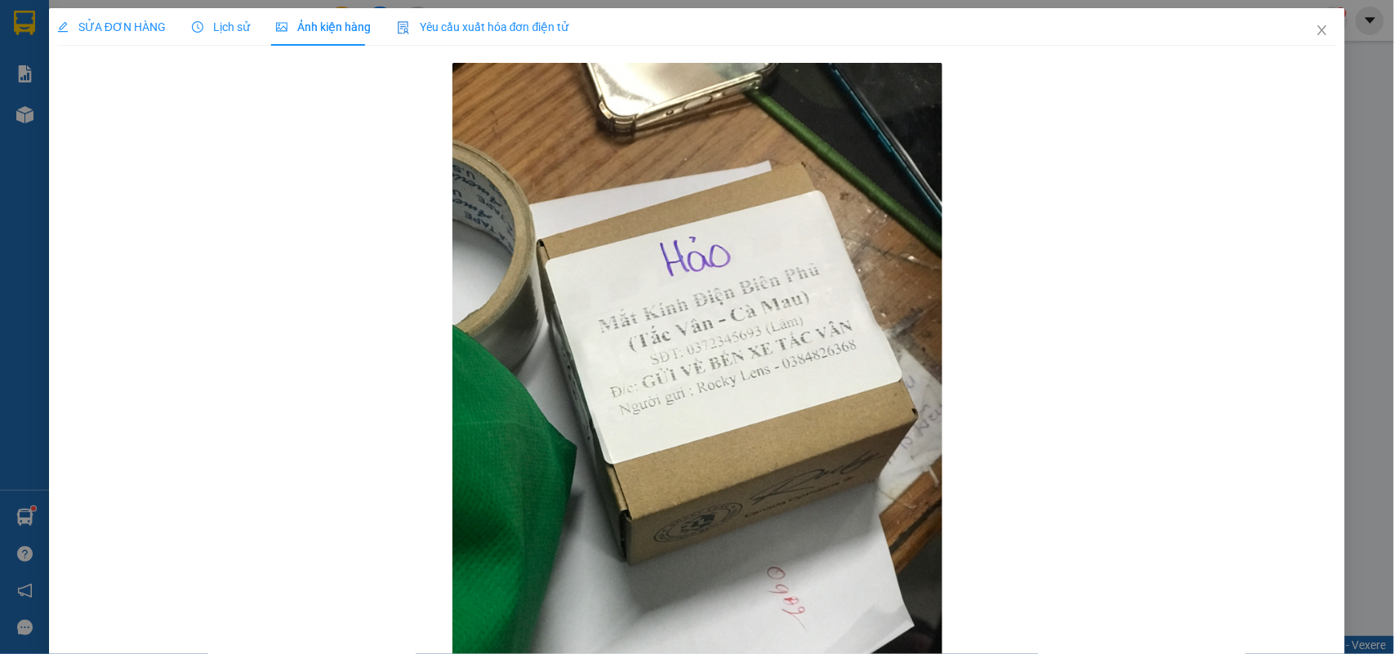
click at [222, 27] on span "Lịch sử" at bounding box center [221, 26] width 58 height 13
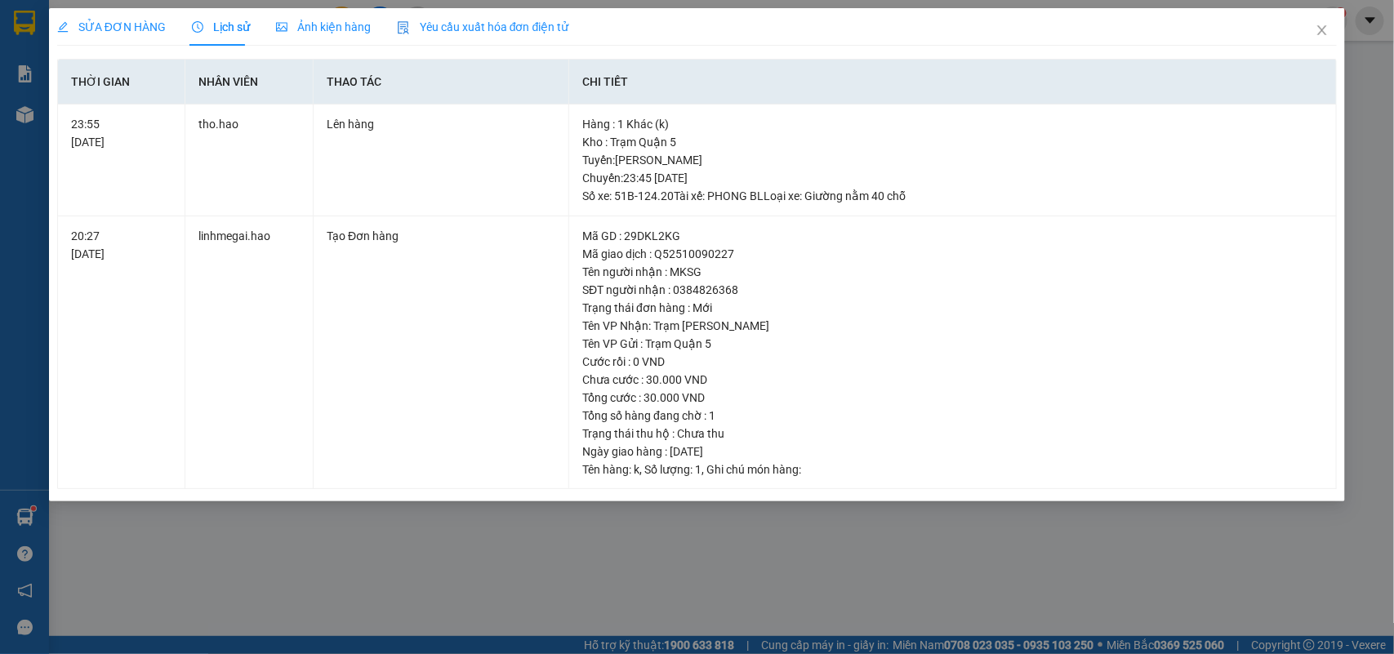
click at [300, 15] on div "Ảnh kiện hàng" at bounding box center [323, 27] width 95 height 38
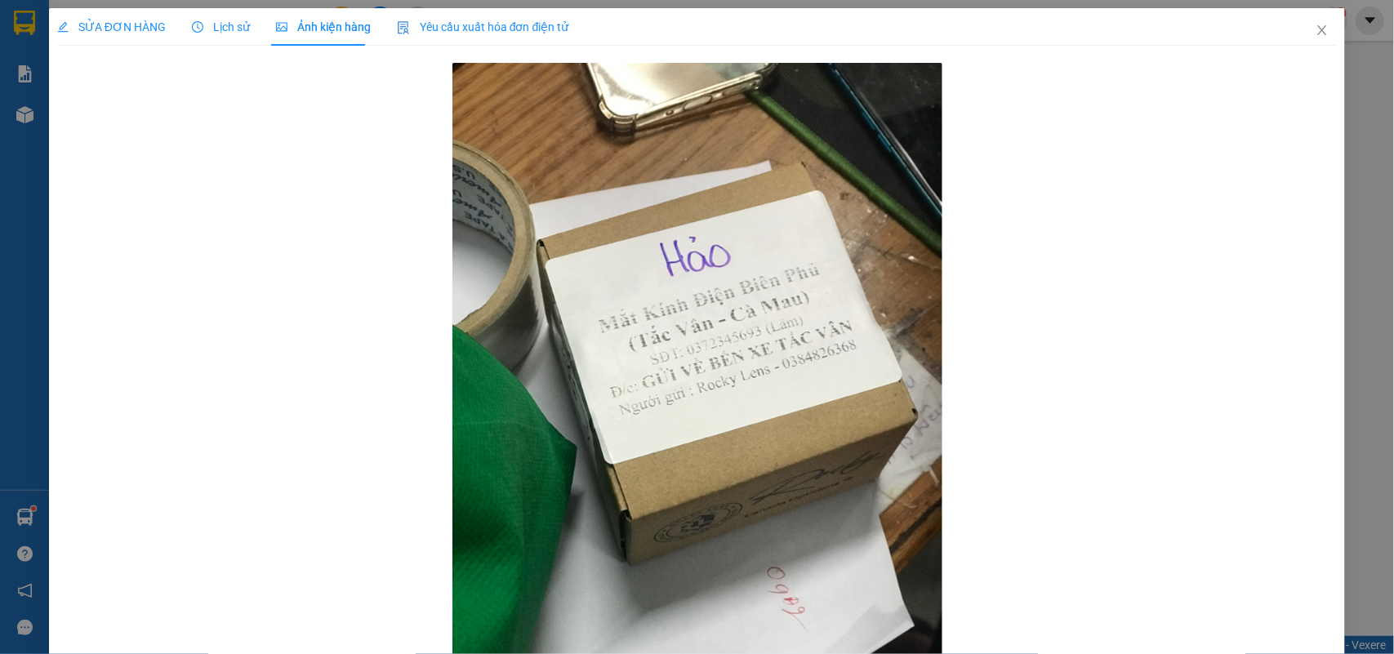
click at [227, 16] on div "Lịch sử" at bounding box center [221, 27] width 58 height 38
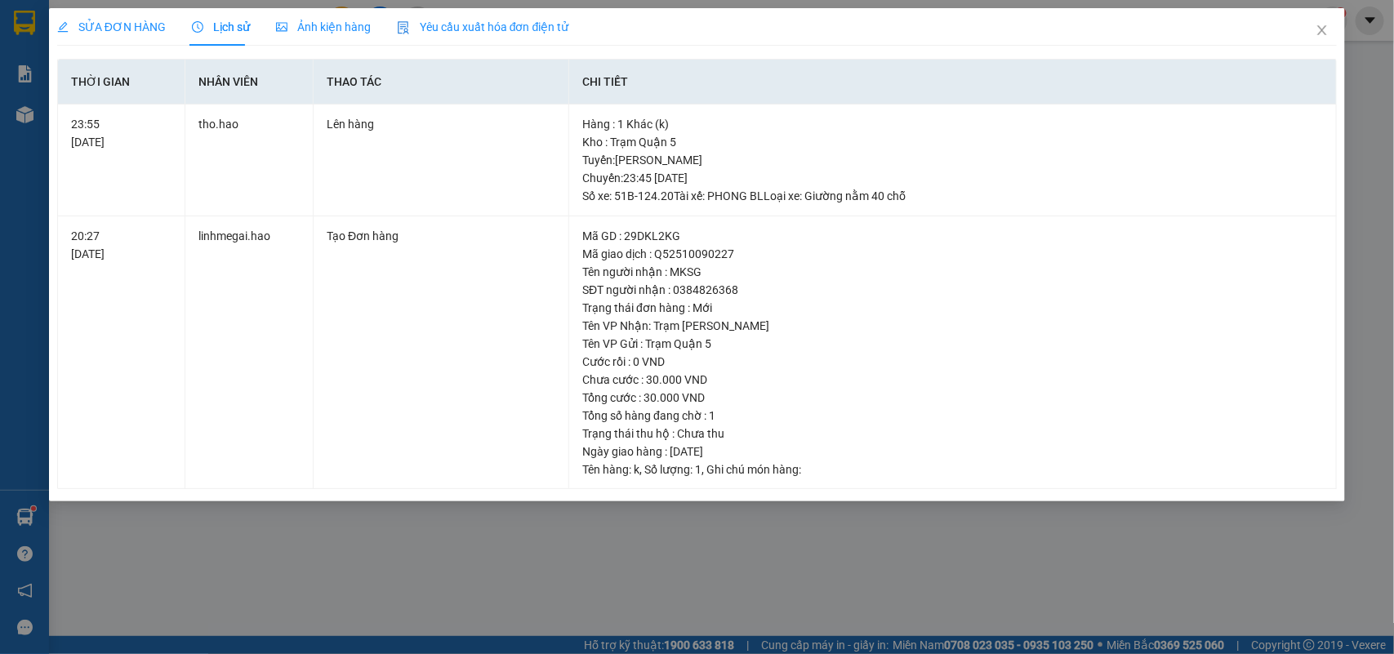
click at [310, 25] on span "Ảnh kiện hàng" at bounding box center [323, 26] width 95 height 13
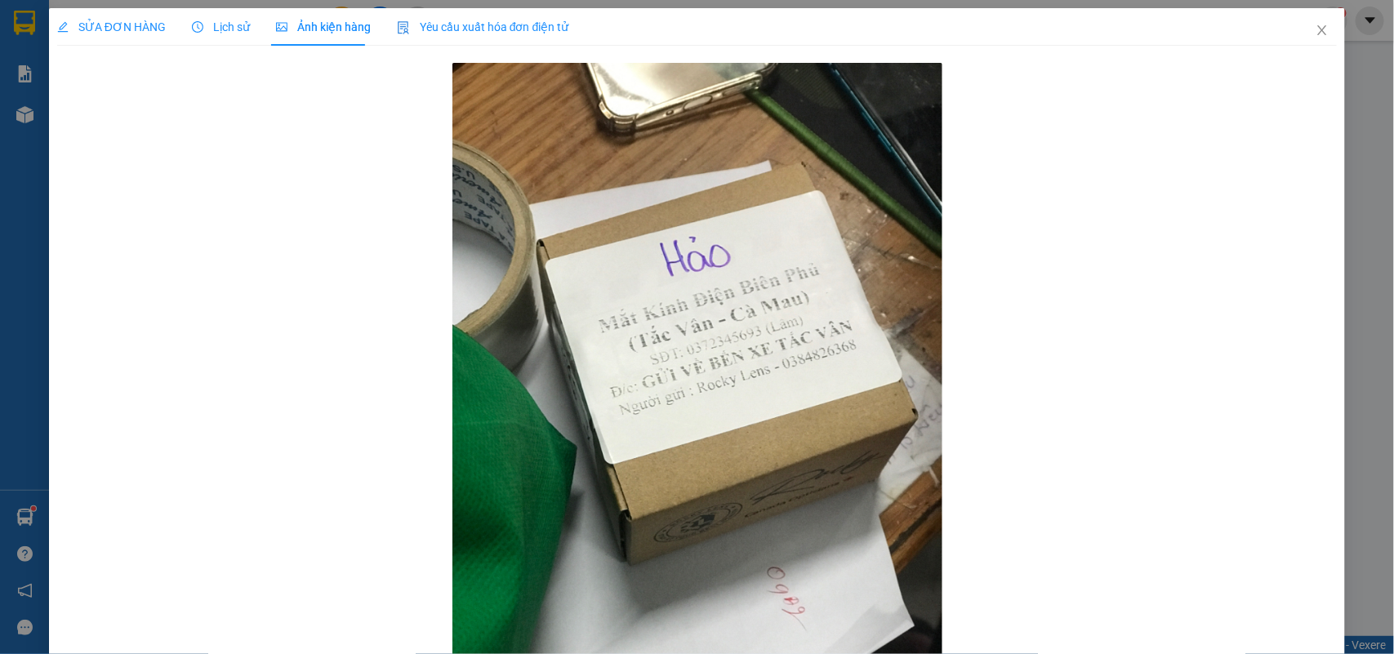
click at [219, 21] on span "Lịch sử" at bounding box center [221, 26] width 58 height 13
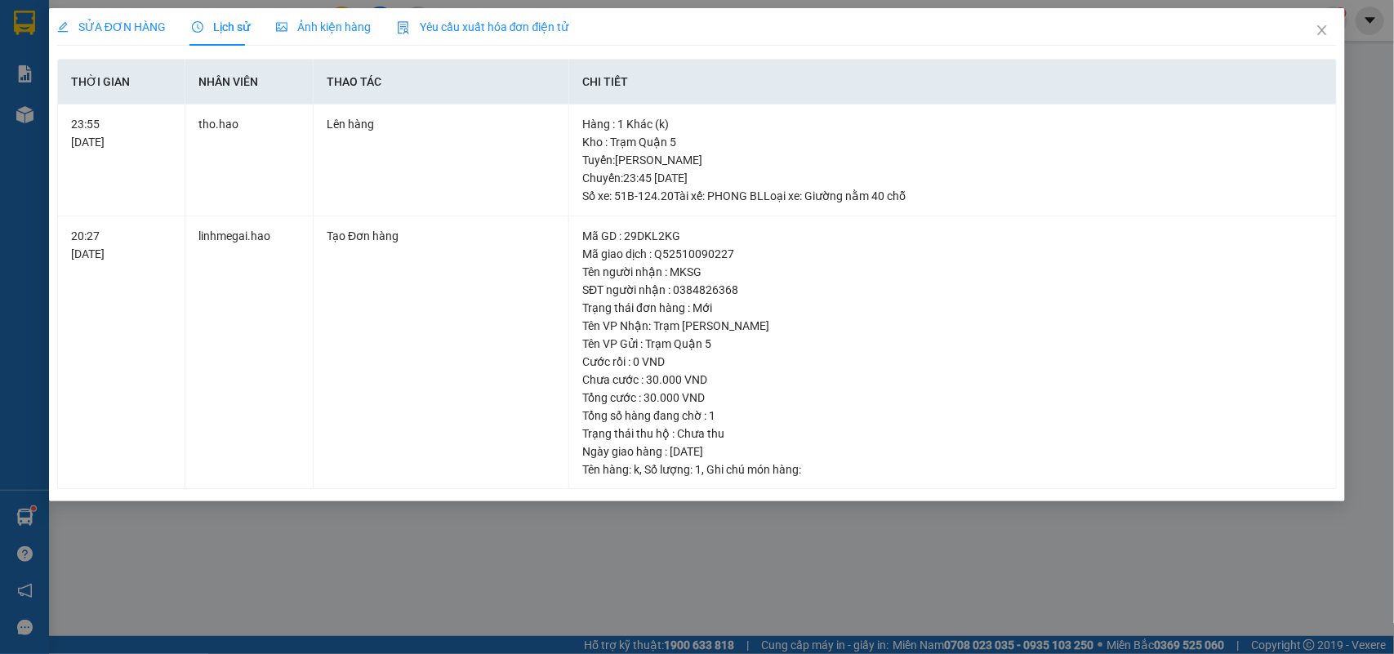
click at [276, 27] on icon "picture" at bounding box center [281, 26] width 11 height 11
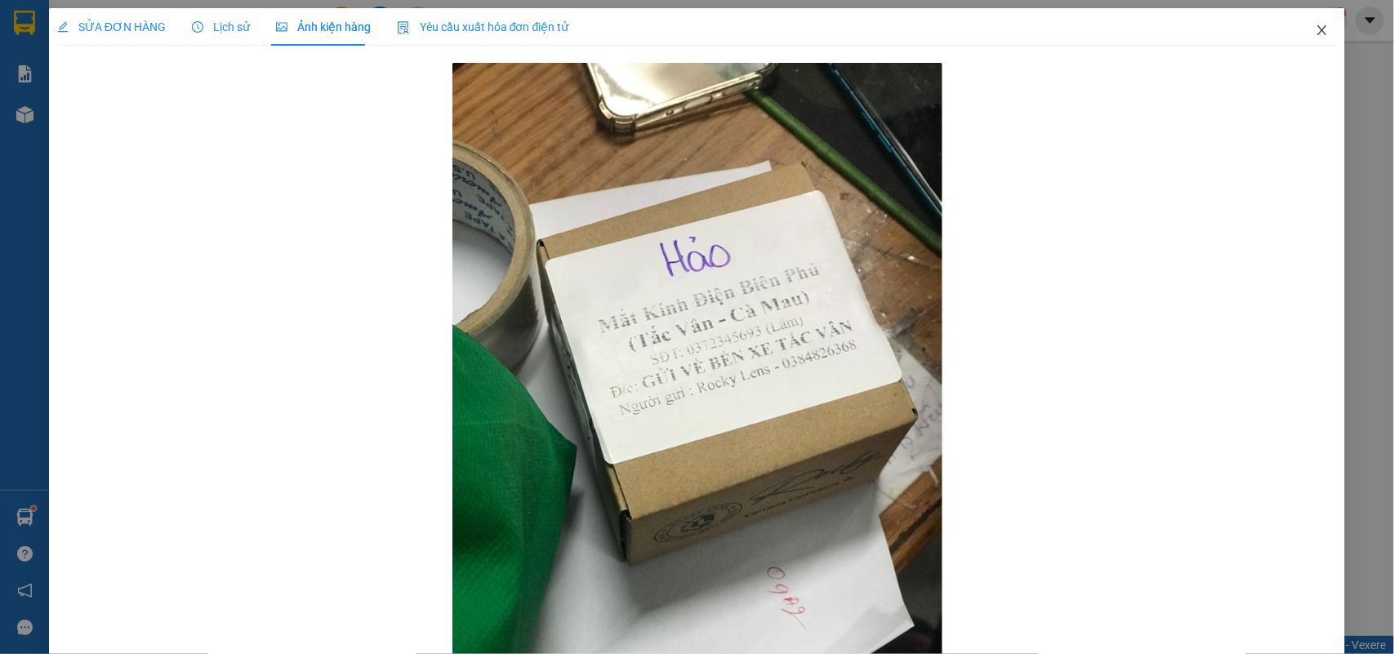
click at [1316, 29] on icon "close" at bounding box center [1322, 30] width 13 height 13
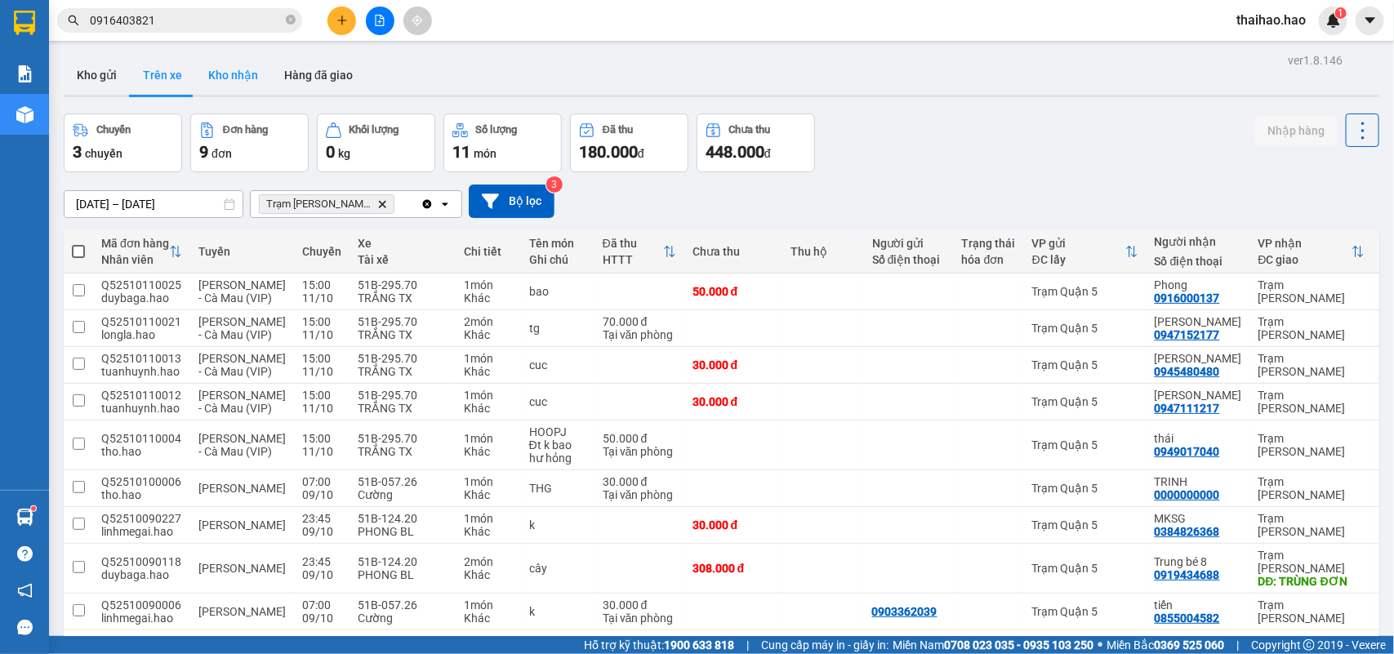
click at [241, 87] on button "Kho nhận" at bounding box center [233, 75] width 76 height 39
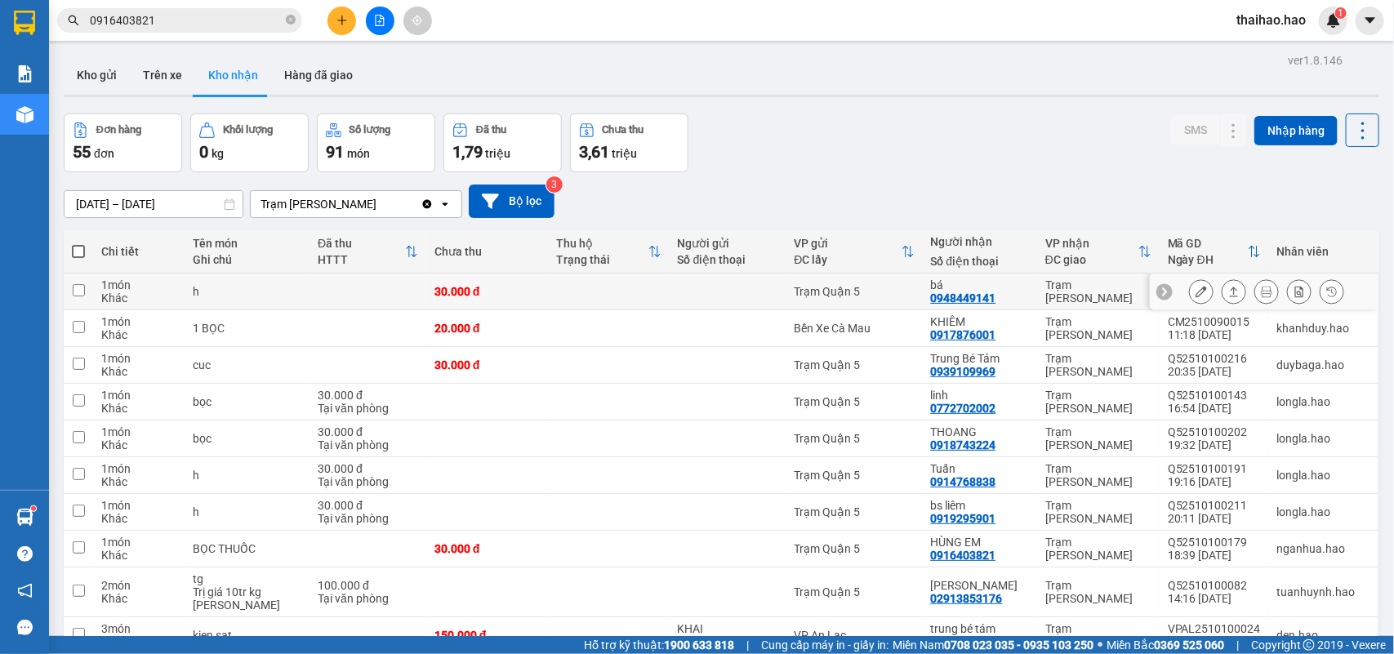
click at [1196, 292] on icon at bounding box center [1201, 291] width 11 height 11
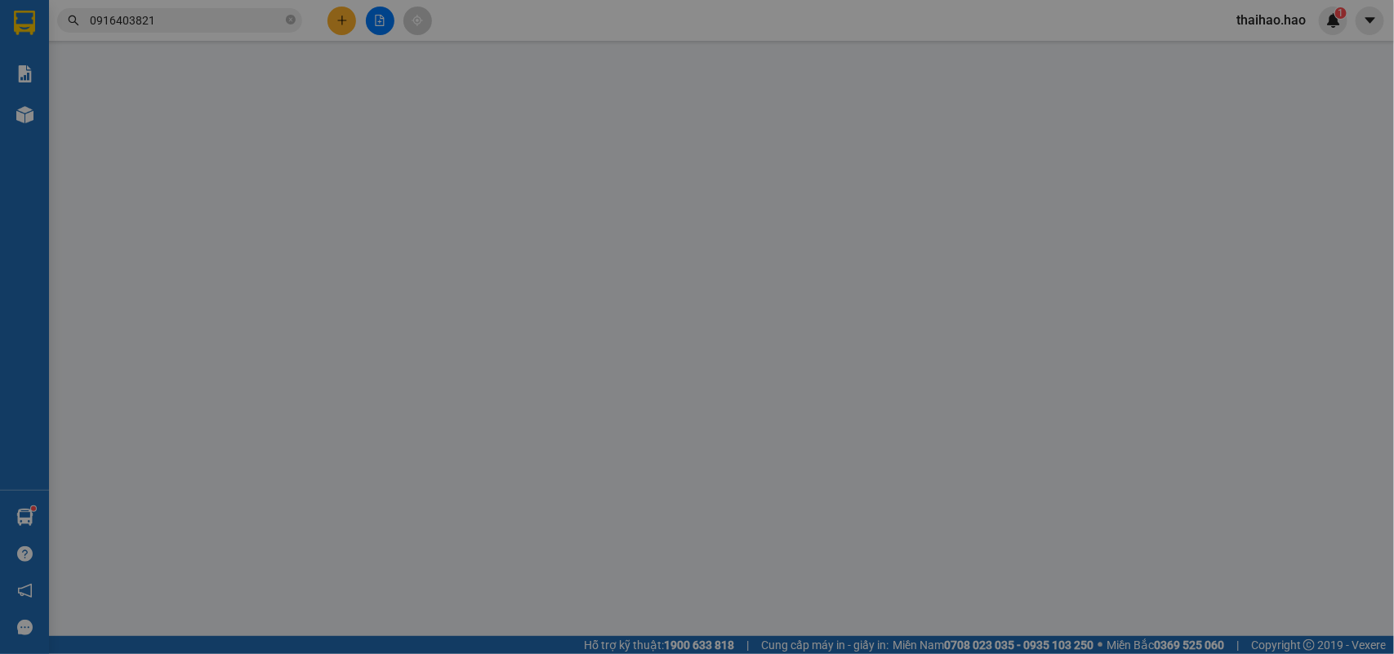
type input "0948449141"
type input "bá"
type input "30.000"
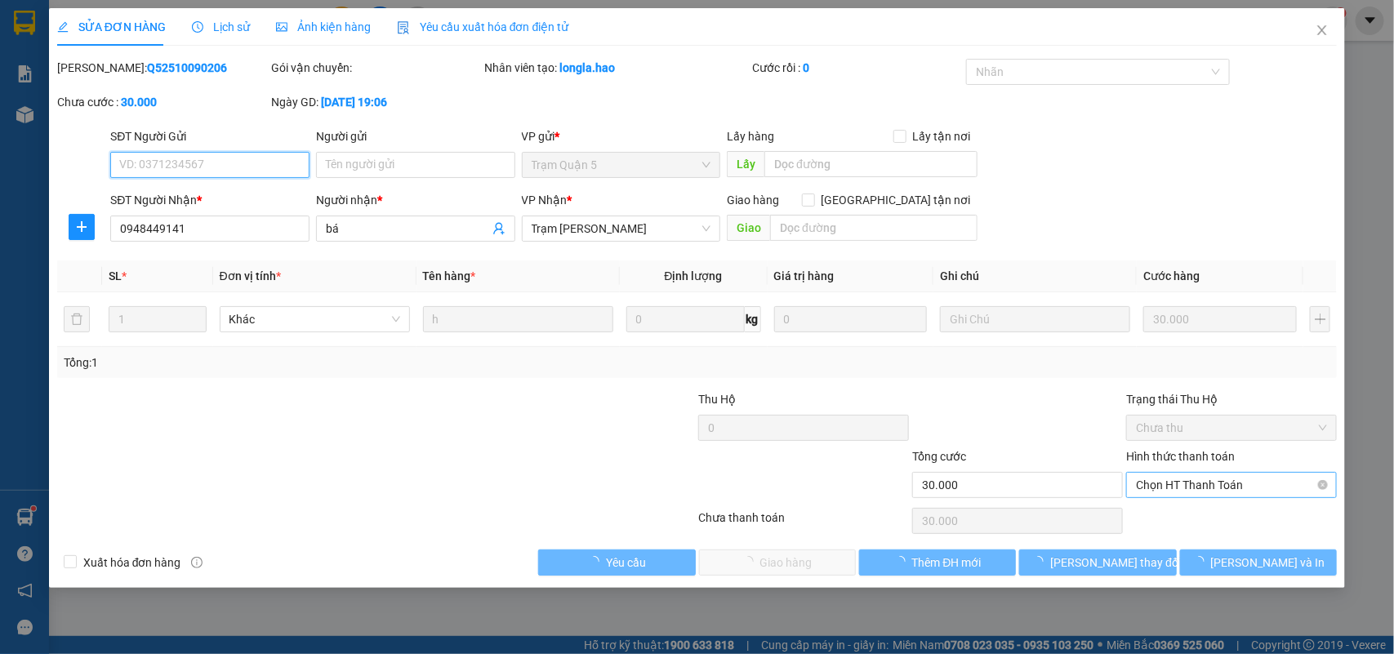
click at [1184, 483] on span "Chọn HT Thanh Toán" at bounding box center [1231, 485] width 191 height 25
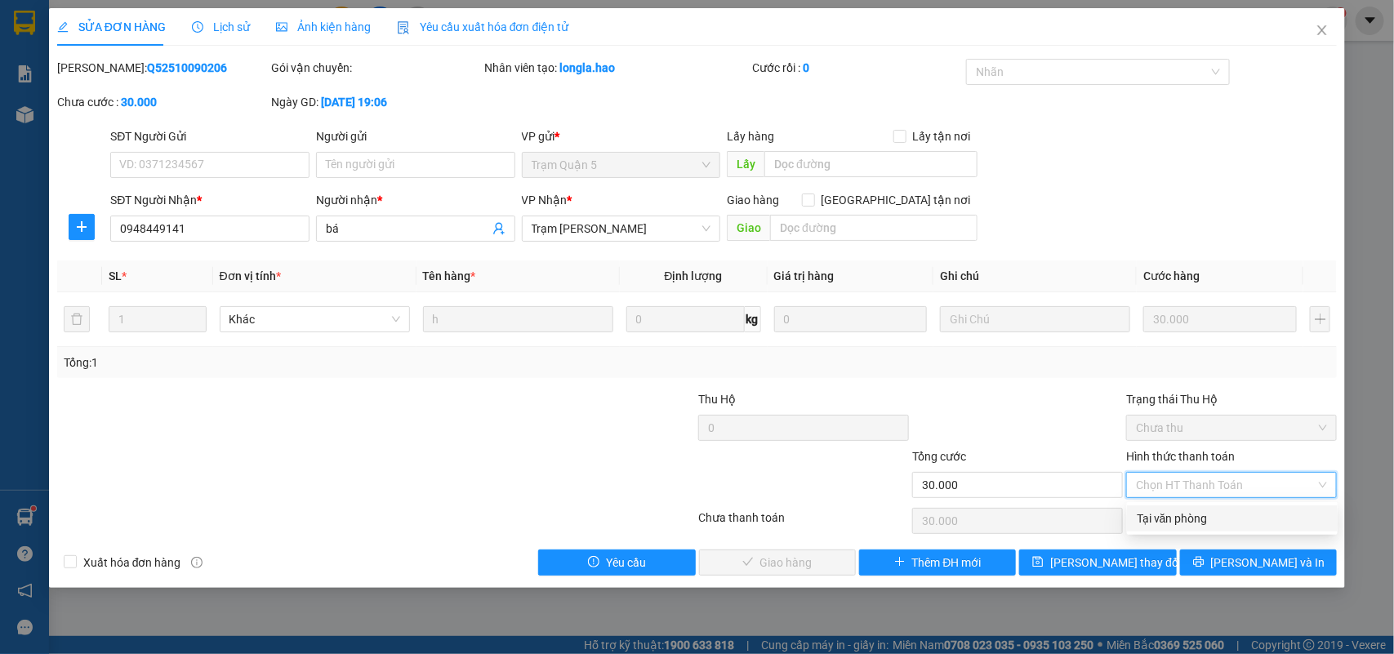
drag, startPoint x: 1156, startPoint y: 513, endPoint x: 765, endPoint y: 573, distance: 395.8
click at [1156, 515] on div "Tại văn phòng" at bounding box center [1232, 519] width 191 height 18
type input "0"
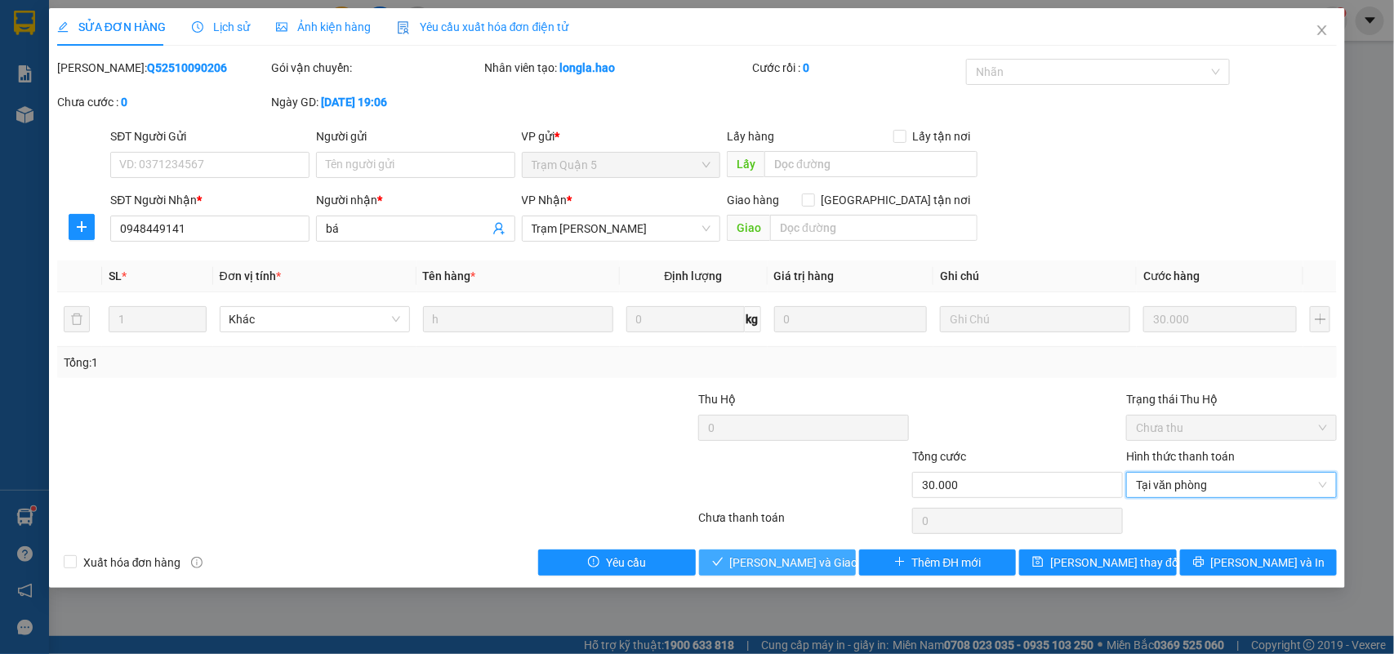
click at [769, 566] on span "[PERSON_NAME] và [PERSON_NAME] hàng" at bounding box center [808, 563] width 157 height 18
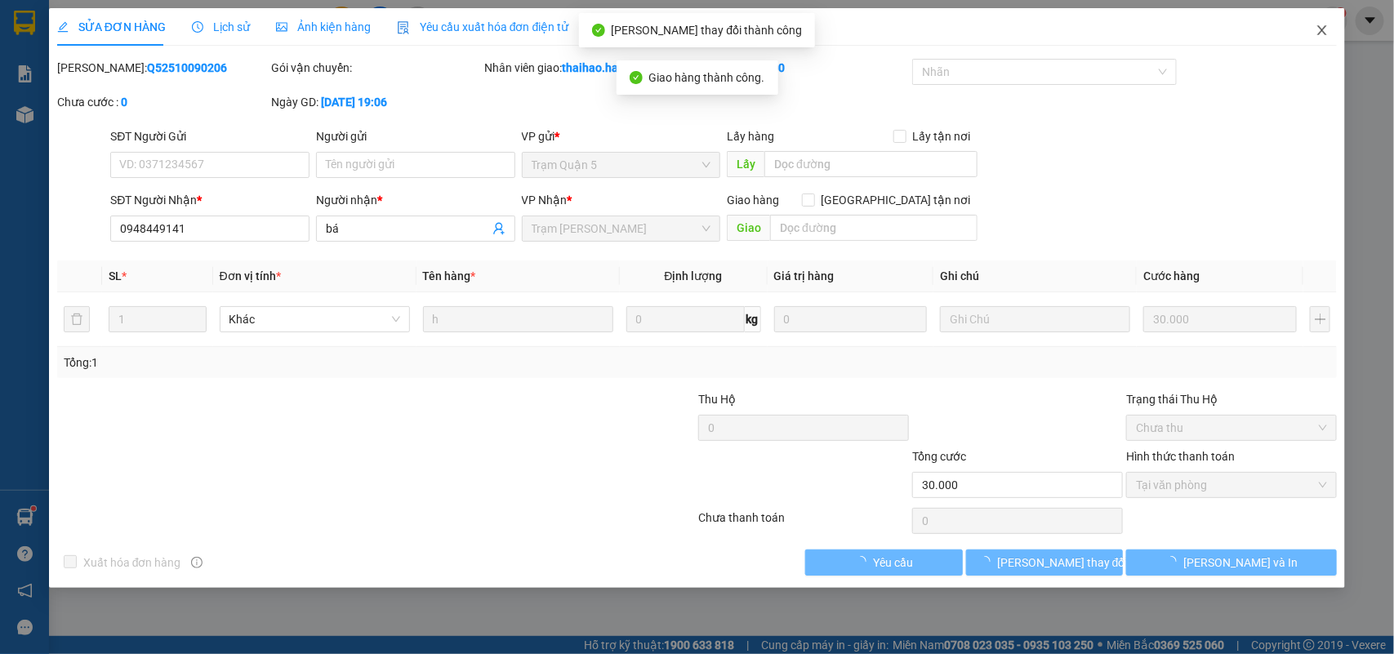
click at [1325, 38] on span "Close" at bounding box center [1322, 31] width 46 height 46
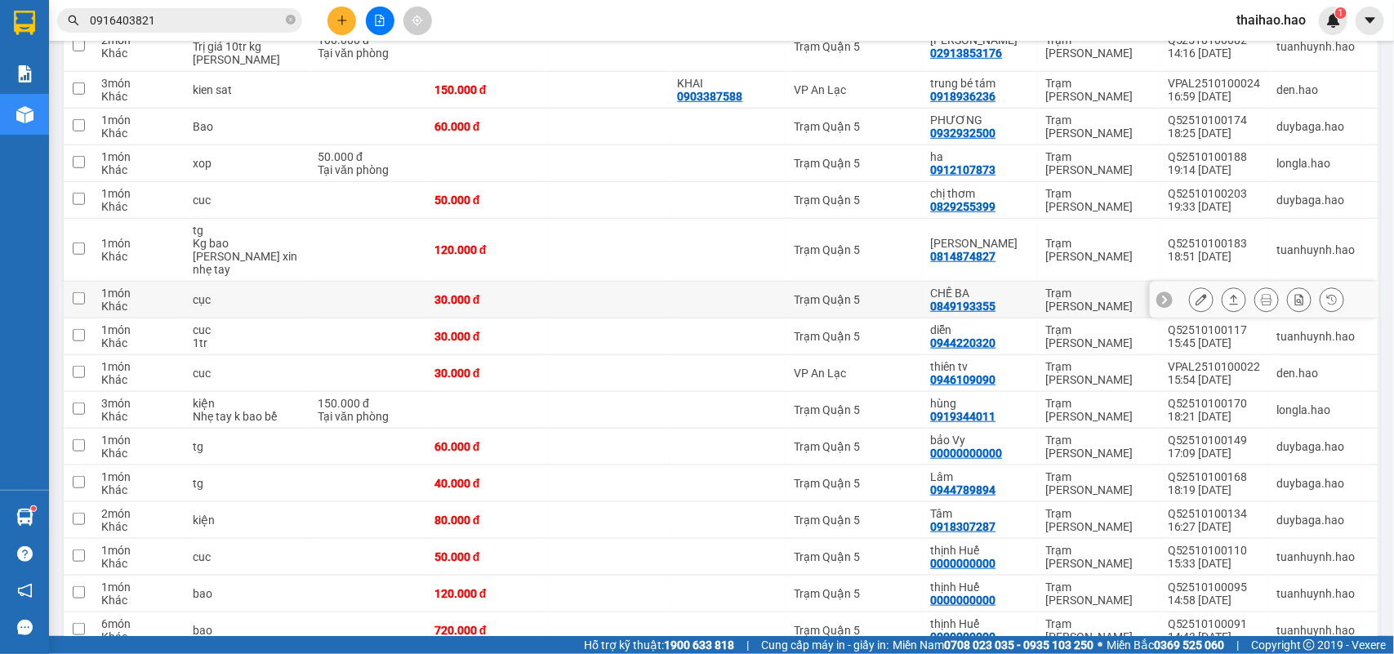
scroll to position [510, 0]
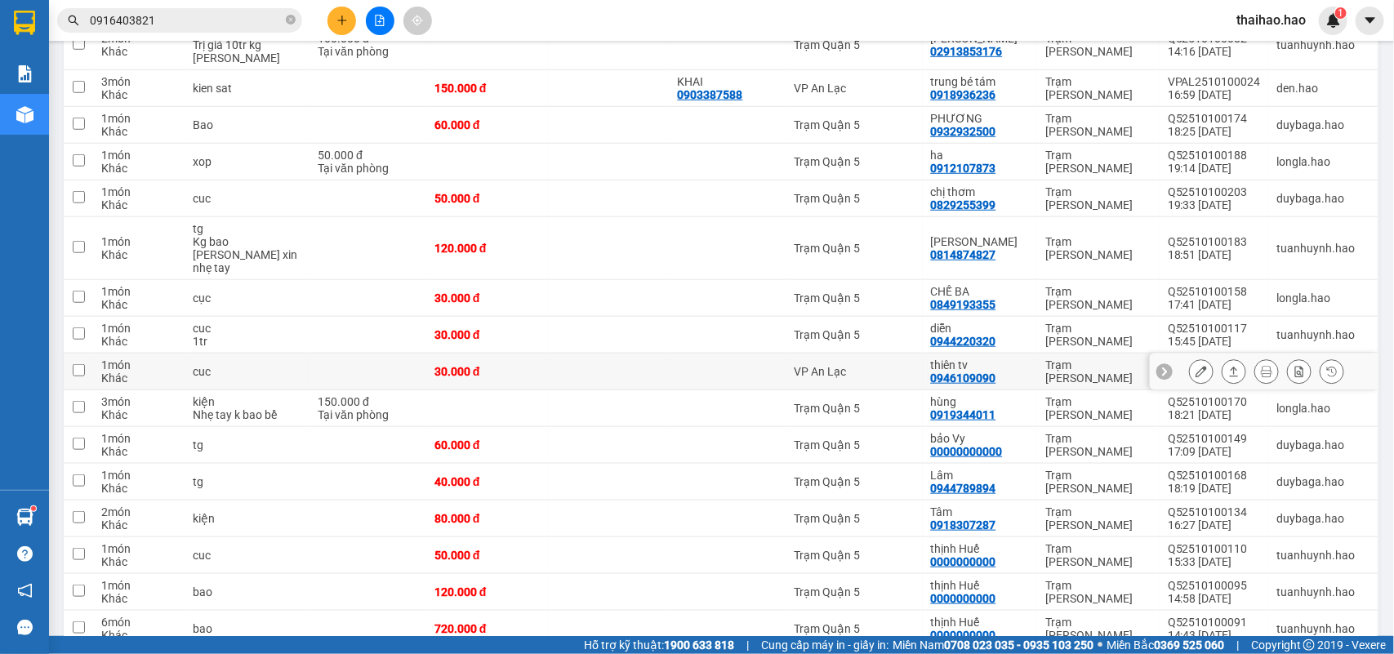
click at [1190, 366] on button at bounding box center [1201, 372] width 23 height 29
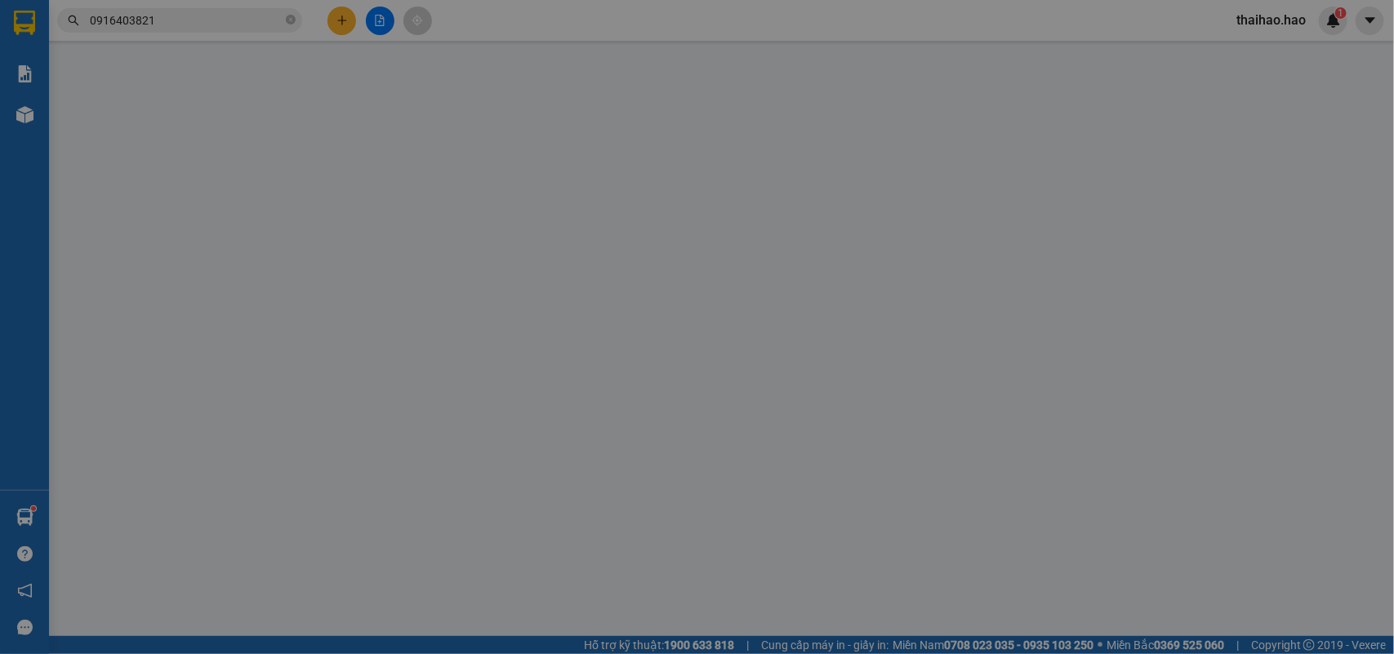
type input "0946109090"
type input "thiên tv"
type input "30.000"
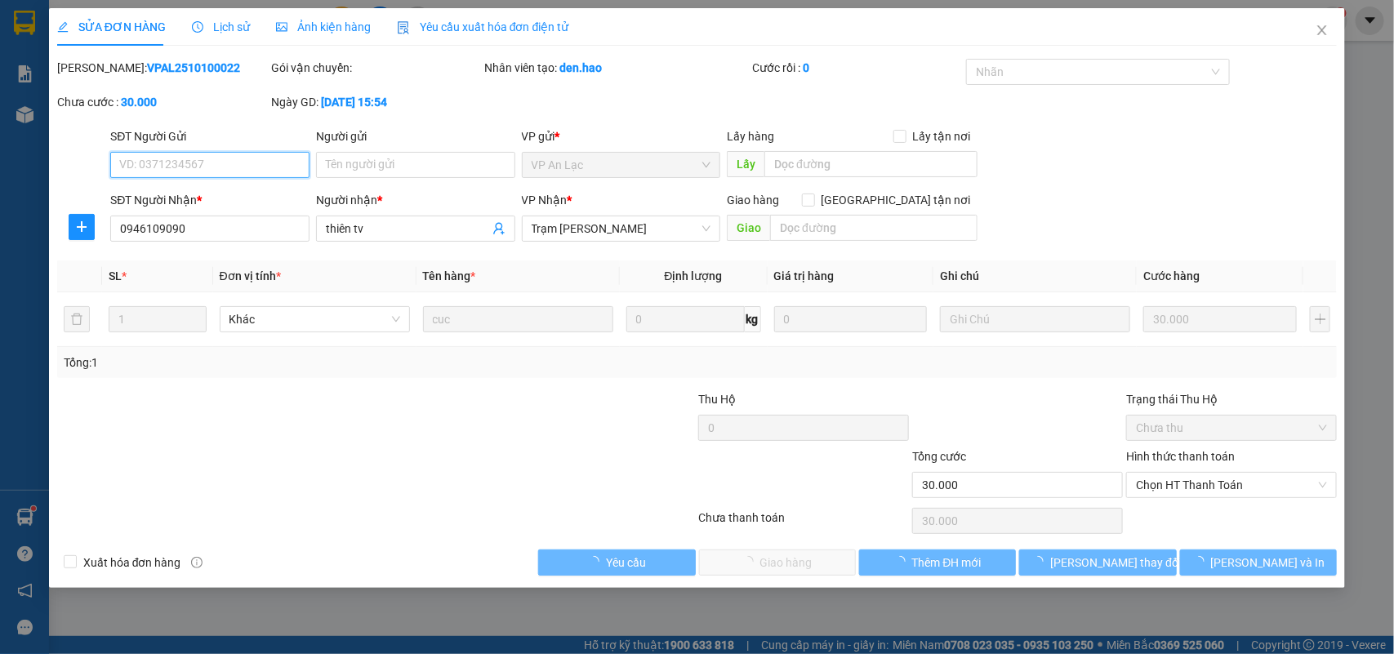
click at [1226, 482] on span "Chọn HT Thanh Toán" at bounding box center [1231, 485] width 191 height 25
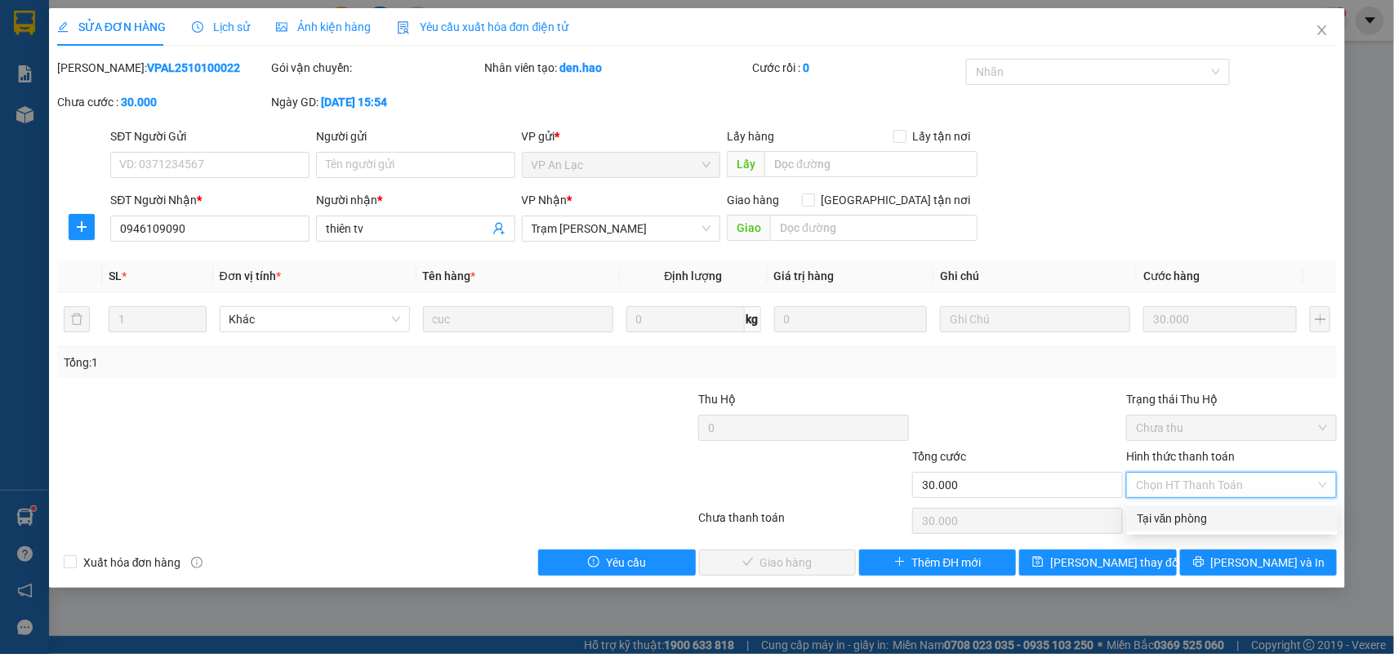
click at [1205, 512] on div "Tại văn phòng" at bounding box center [1232, 519] width 191 height 18
type input "0"
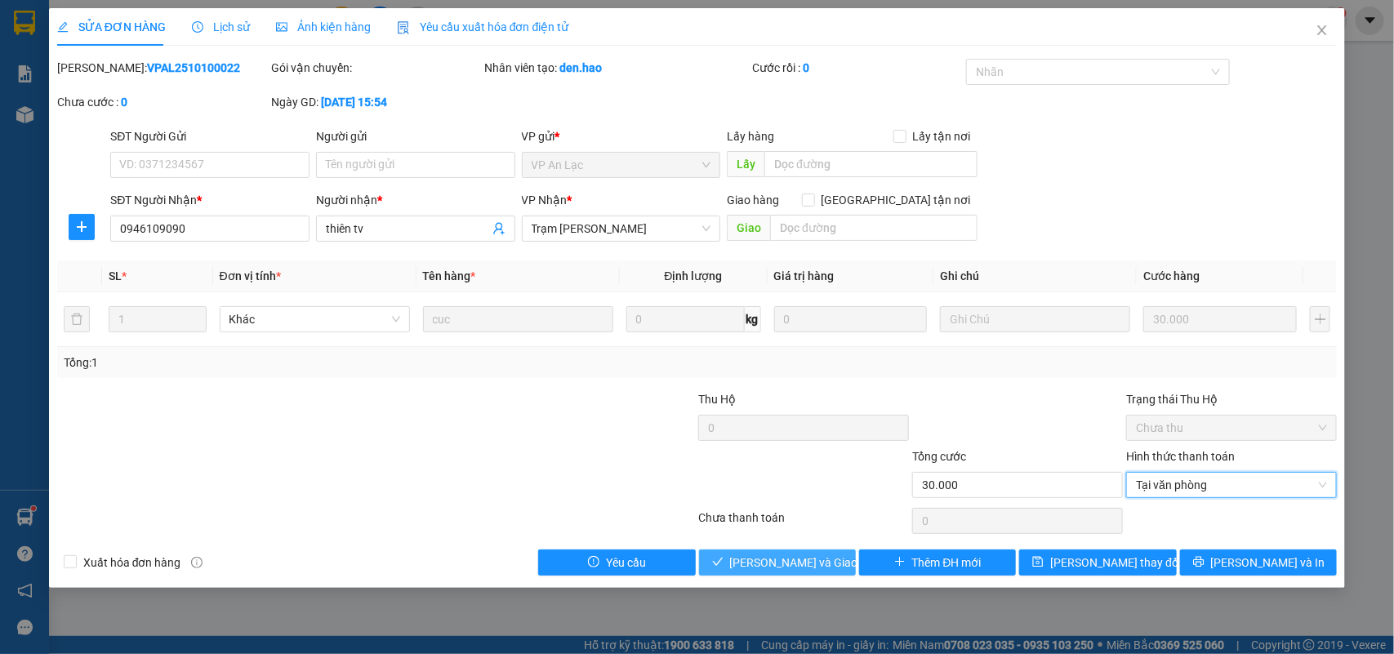
click at [807, 569] on span "[PERSON_NAME] và [PERSON_NAME] hàng" at bounding box center [808, 563] width 157 height 18
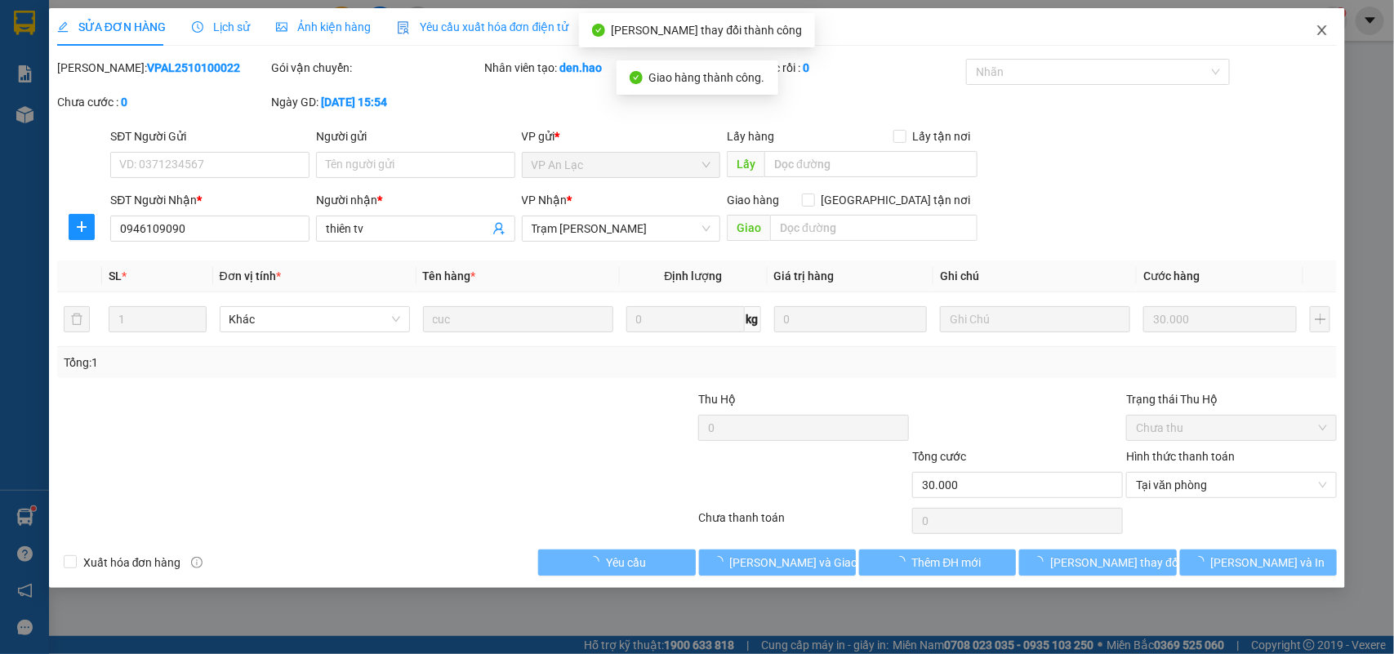
click at [1329, 18] on span "Close" at bounding box center [1322, 31] width 46 height 46
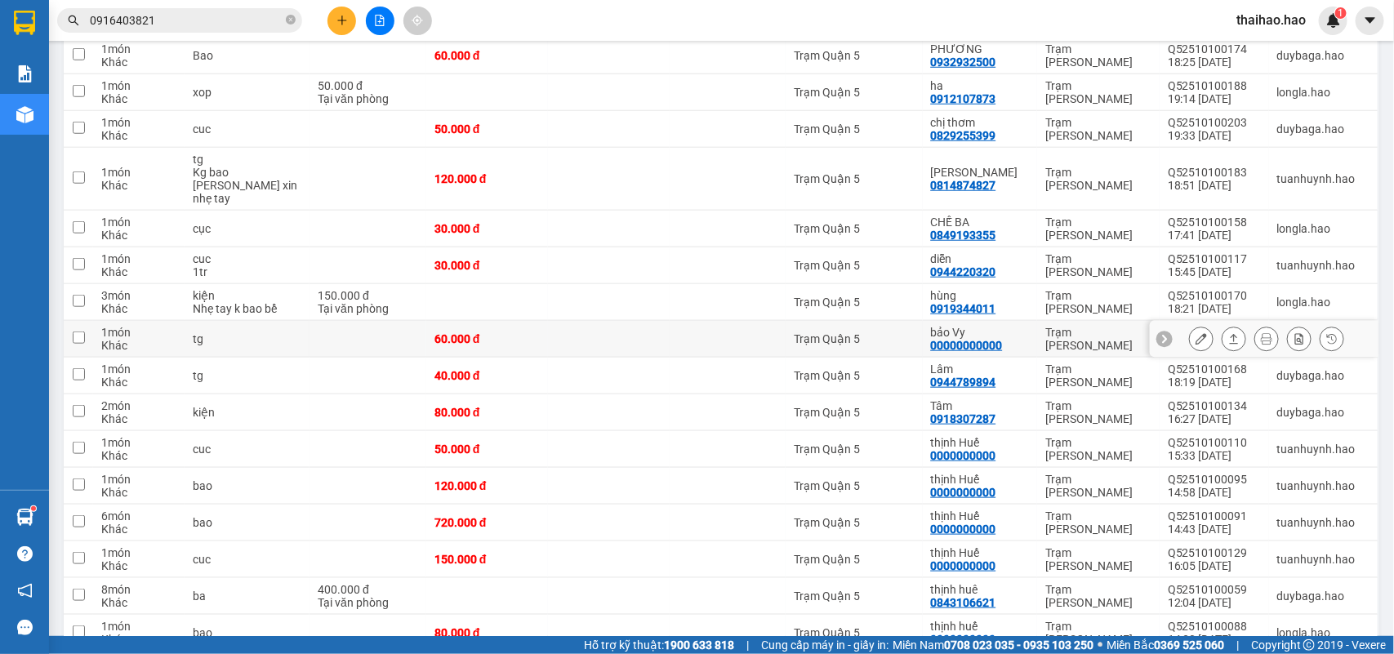
scroll to position [615, 0]
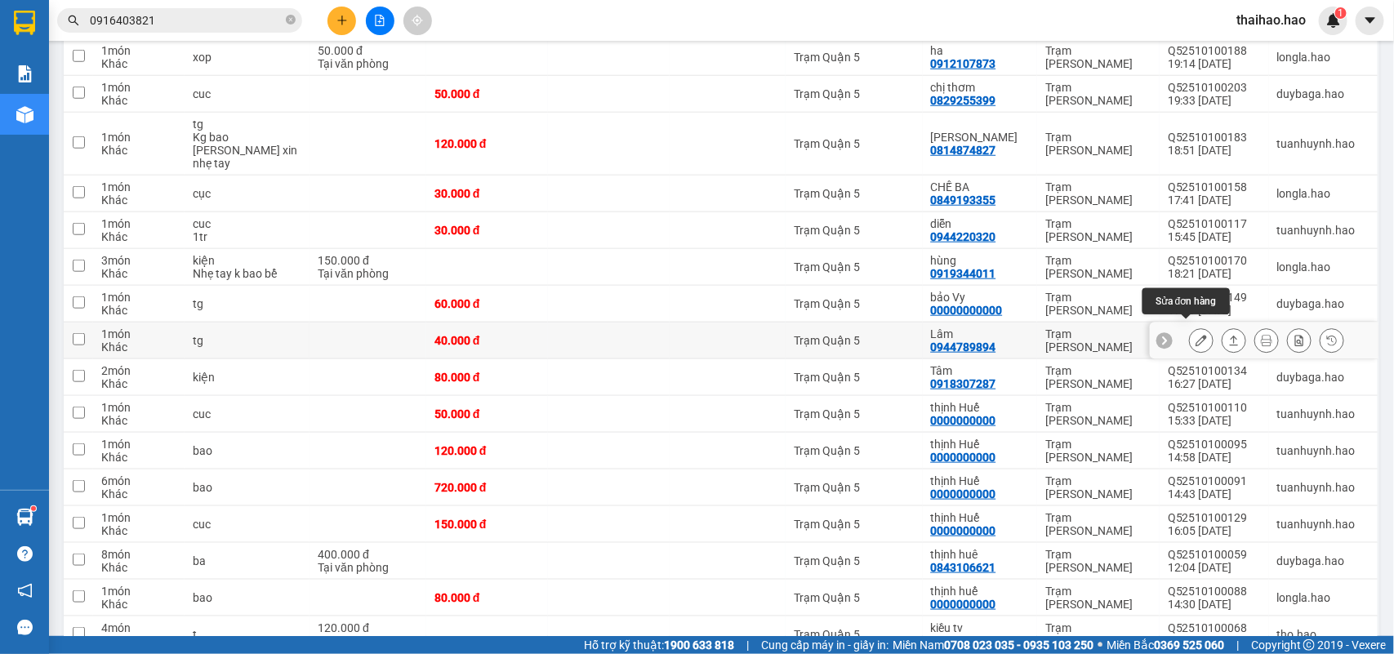
click at [1196, 336] on icon at bounding box center [1201, 340] width 11 height 11
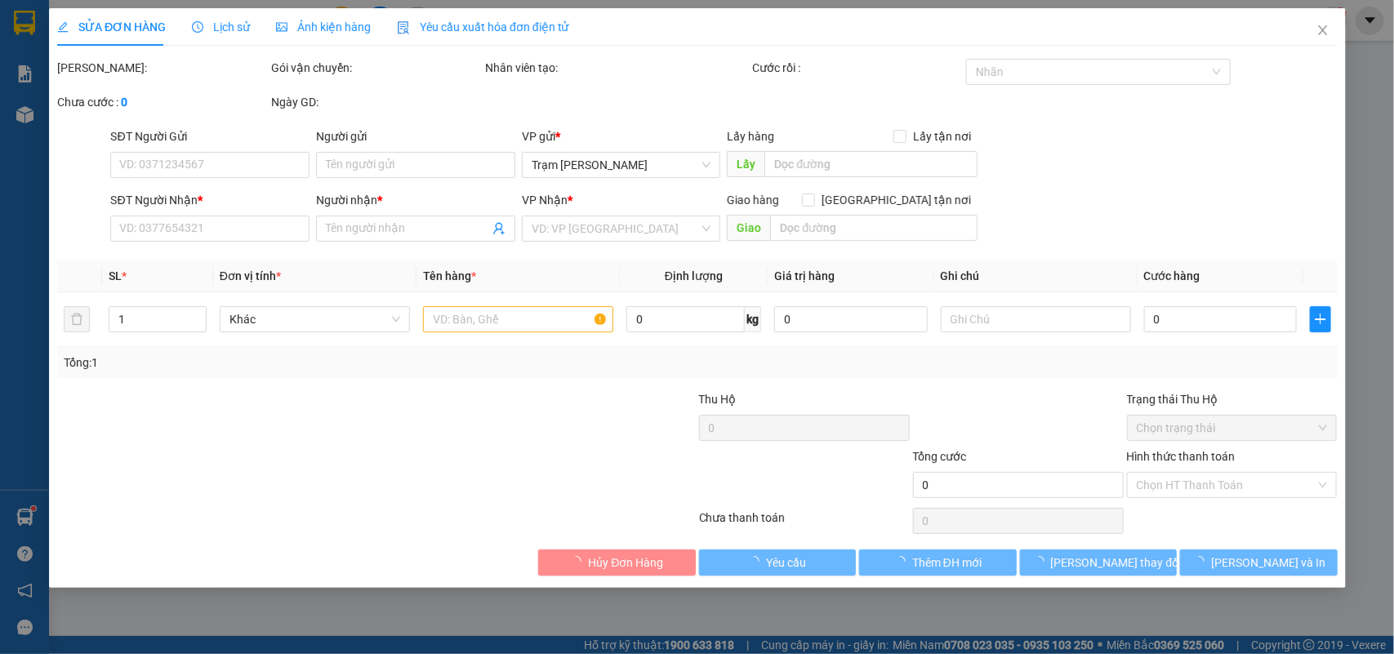
type input "0944789894"
type input "Lâm"
type input "40.000"
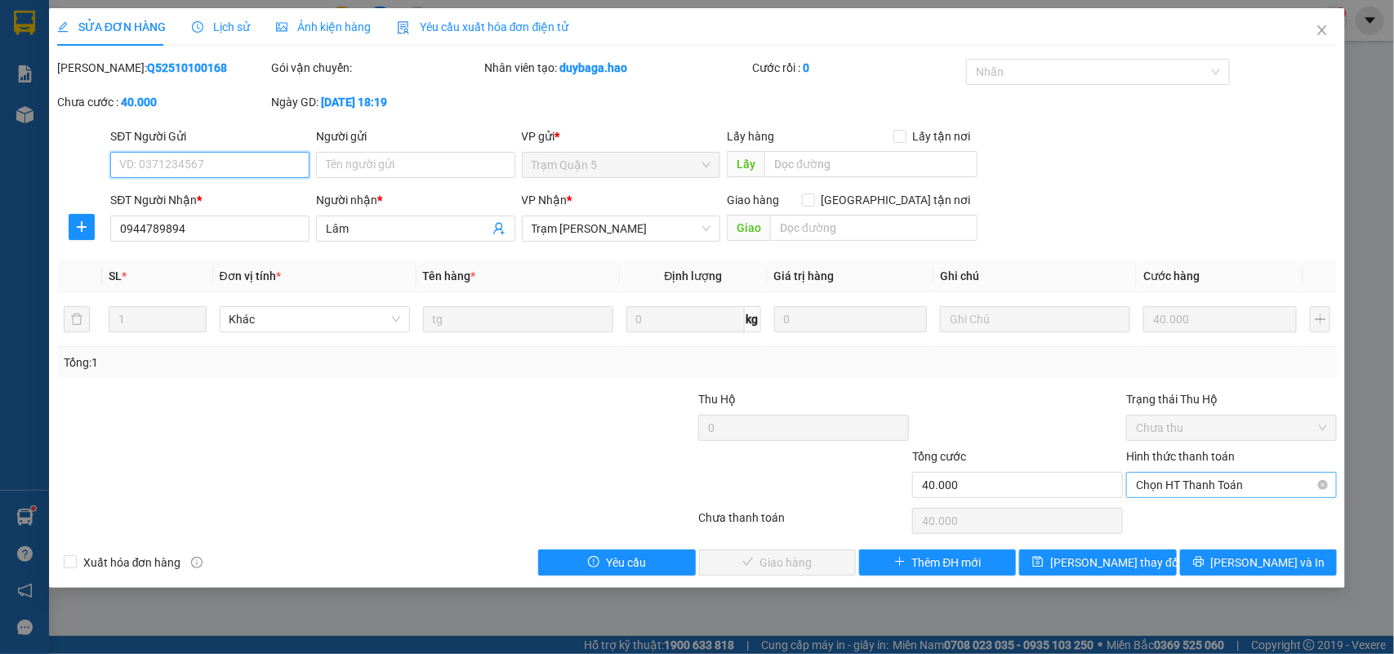
click at [1202, 492] on span "Chọn HT Thanh Toán" at bounding box center [1231, 485] width 191 height 25
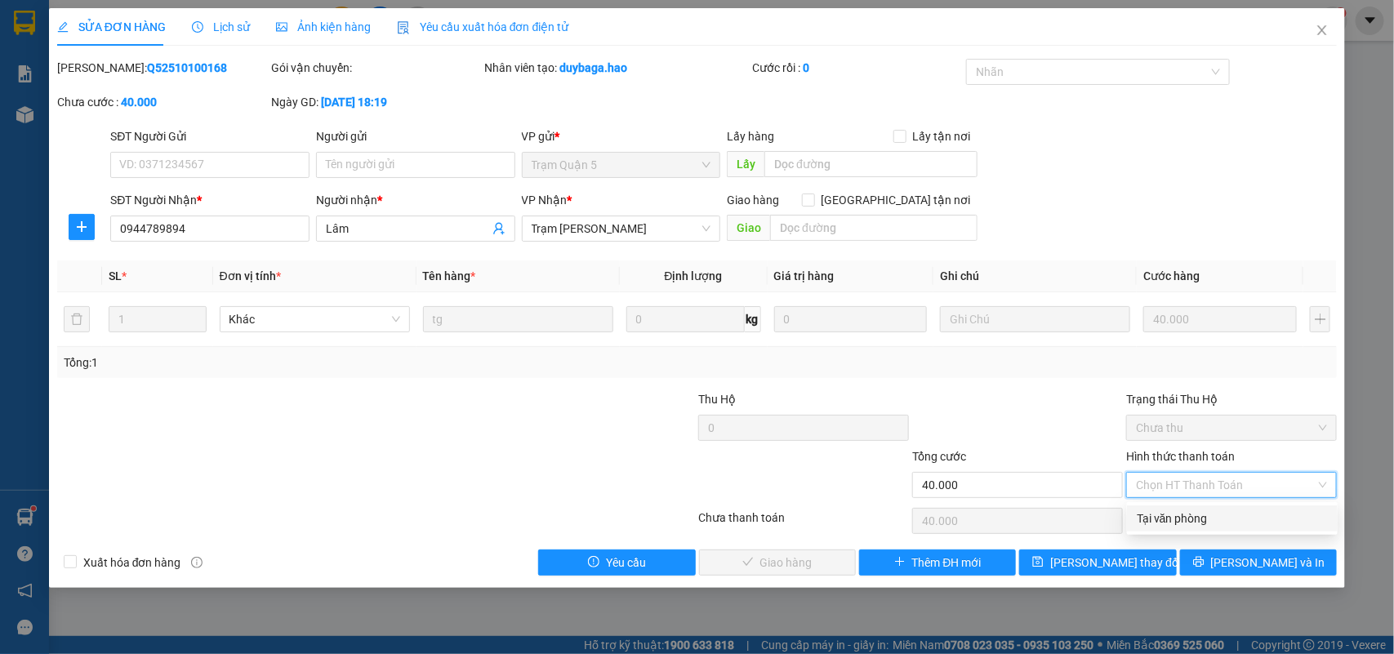
drag, startPoint x: 1186, startPoint y: 519, endPoint x: 966, endPoint y: 529, distance: 219.9
click at [1184, 519] on div "Tại văn phòng" at bounding box center [1232, 519] width 191 height 18
type input "0"
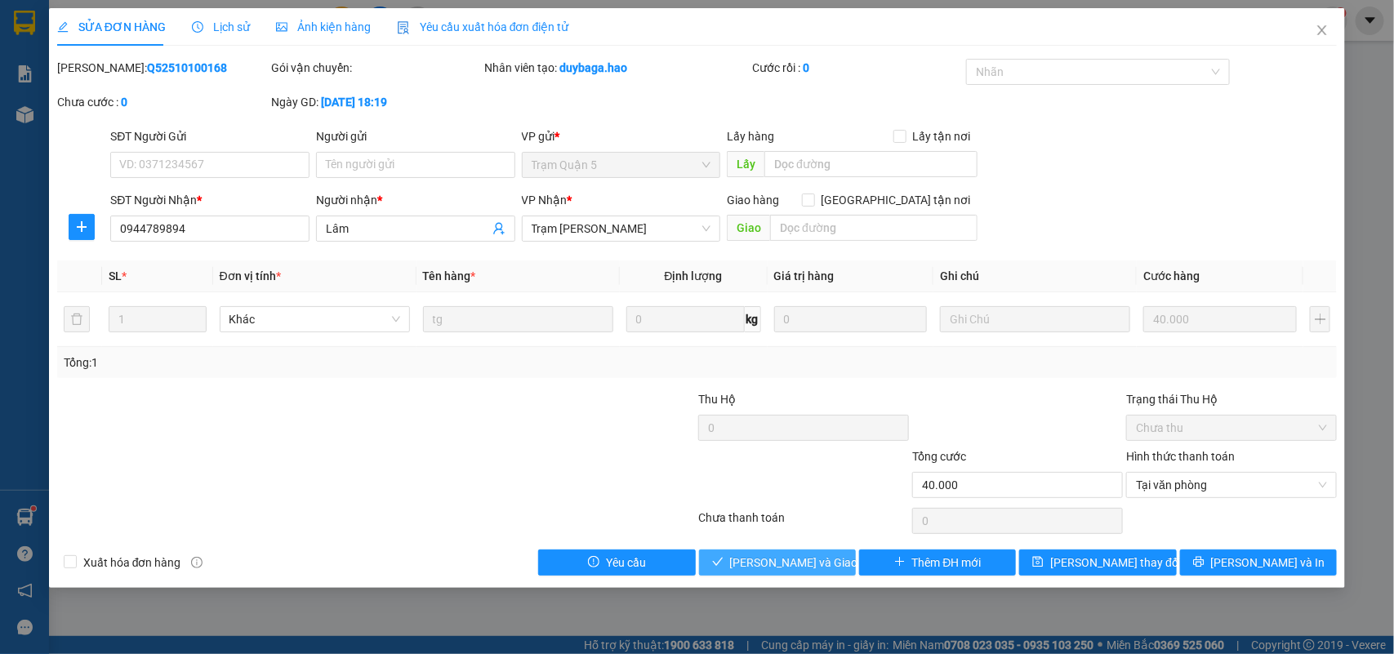
click at [822, 565] on span "[PERSON_NAME] và [PERSON_NAME] hàng" at bounding box center [808, 563] width 157 height 18
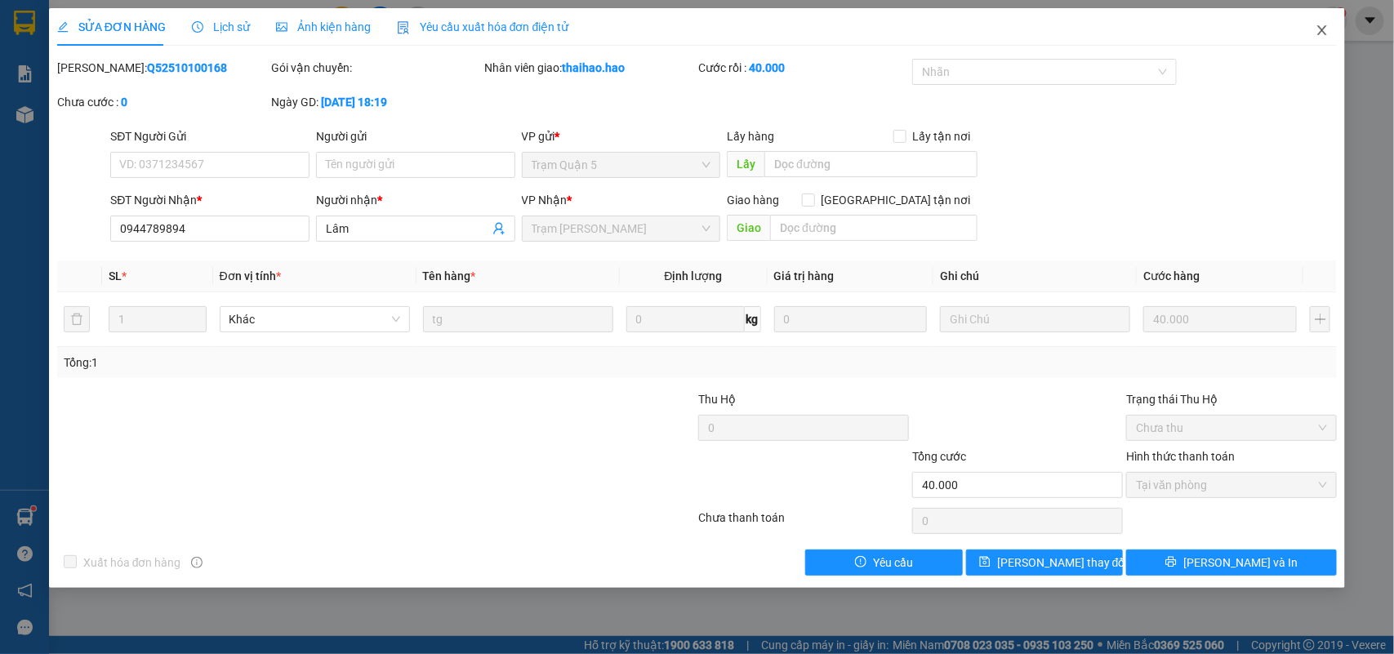
click at [1319, 31] on icon "close" at bounding box center [1322, 30] width 13 height 13
click at [1325, 31] on div "1" at bounding box center [1333, 21] width 29 height 29
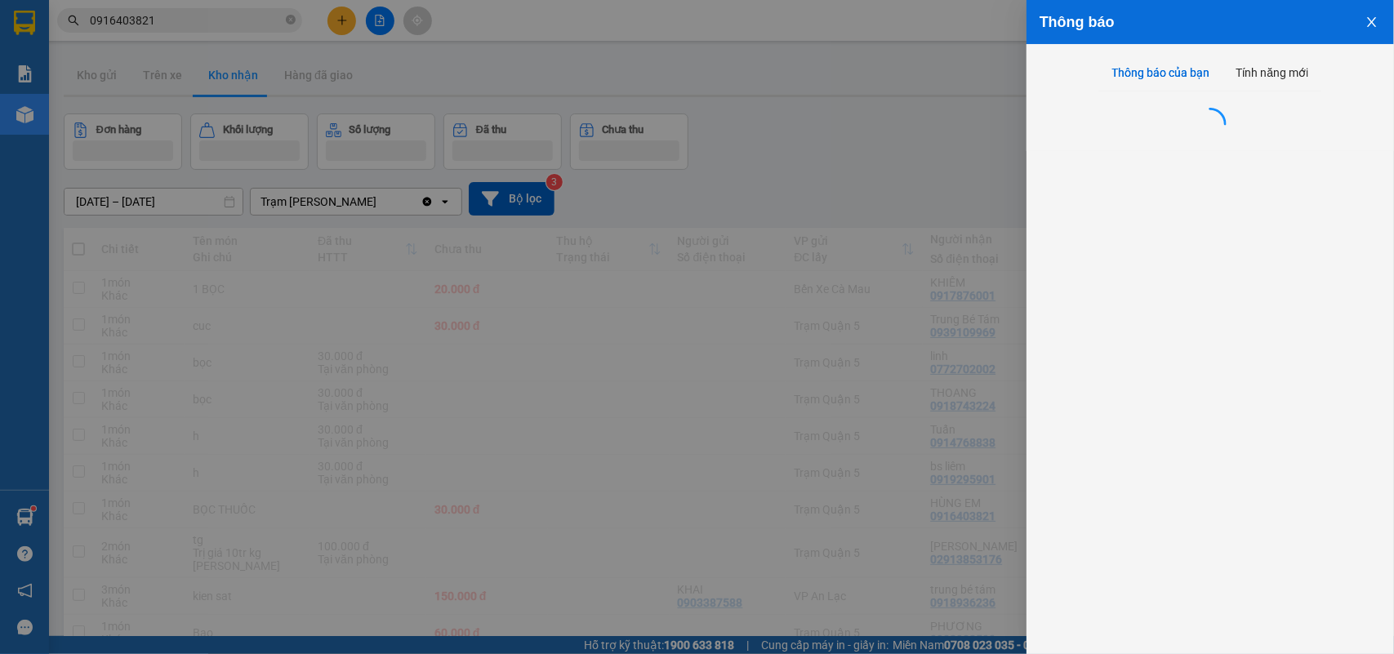
click at [813, 166] on div at bounding box center [697, 327] width 1394 height 654
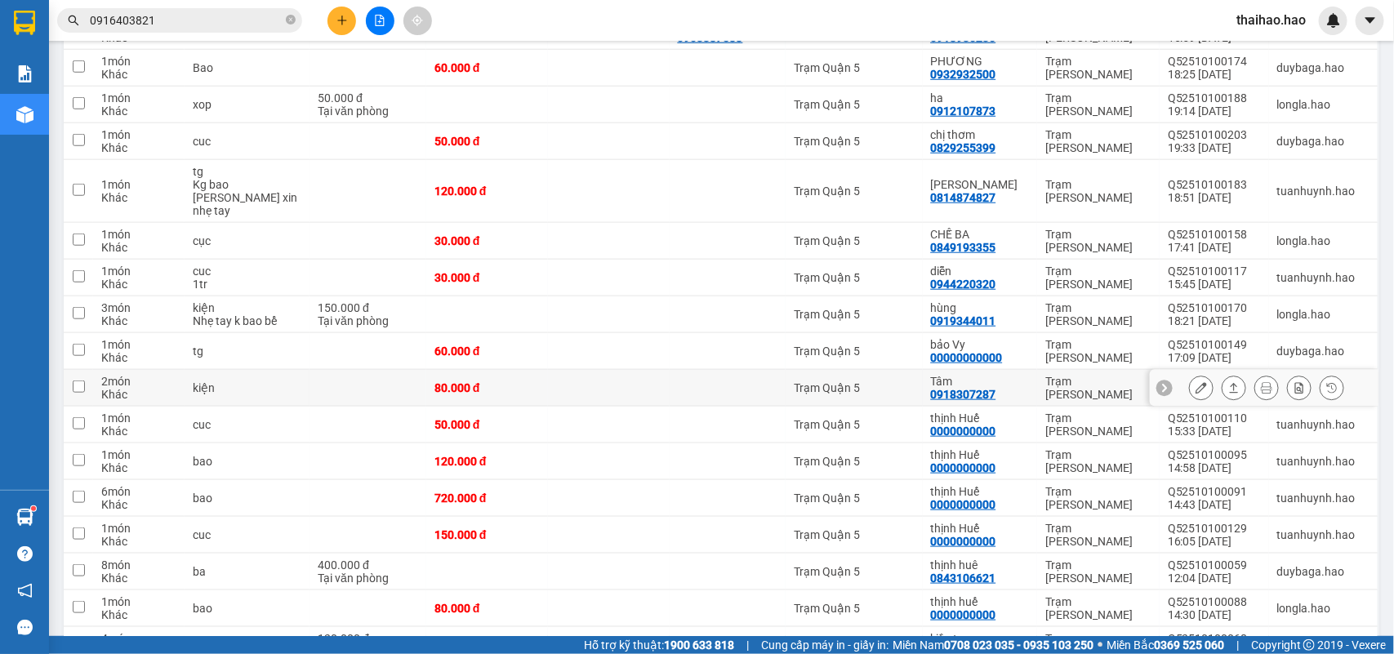
scroll to position [613, 0]
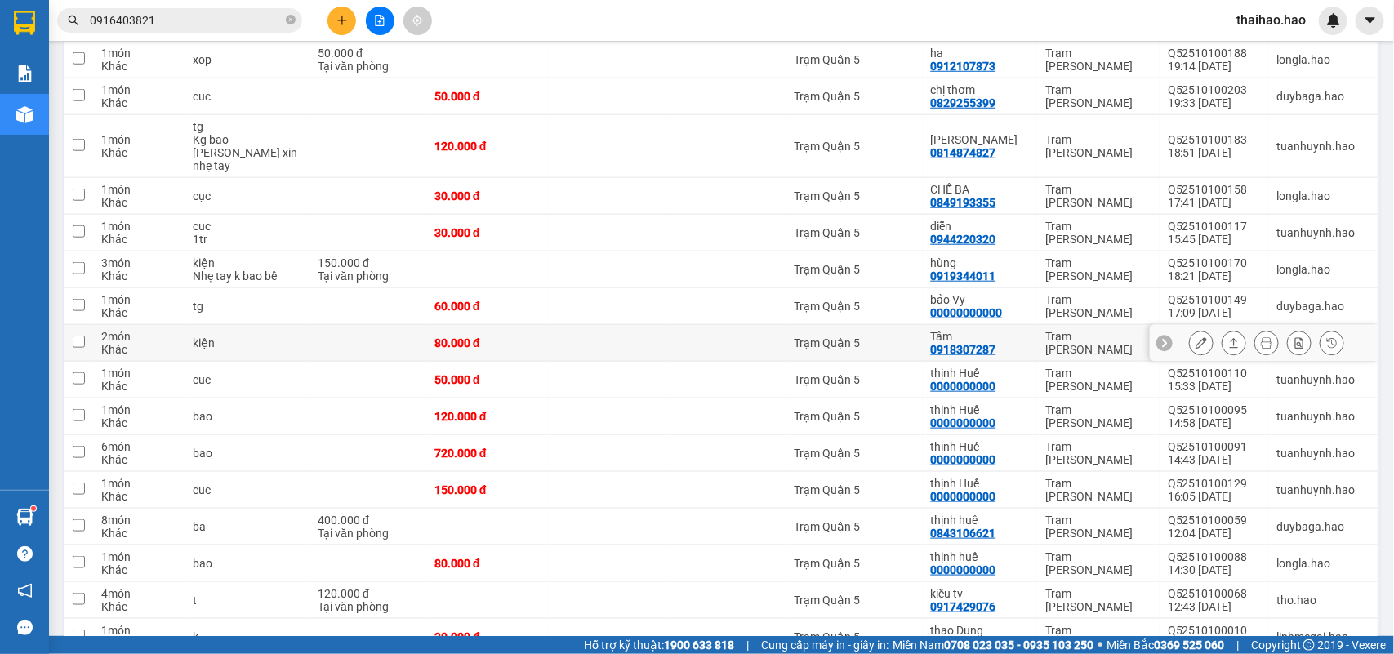
click at [1196, 337] on icon at bounding box center [1201, 342] width 11 height 11
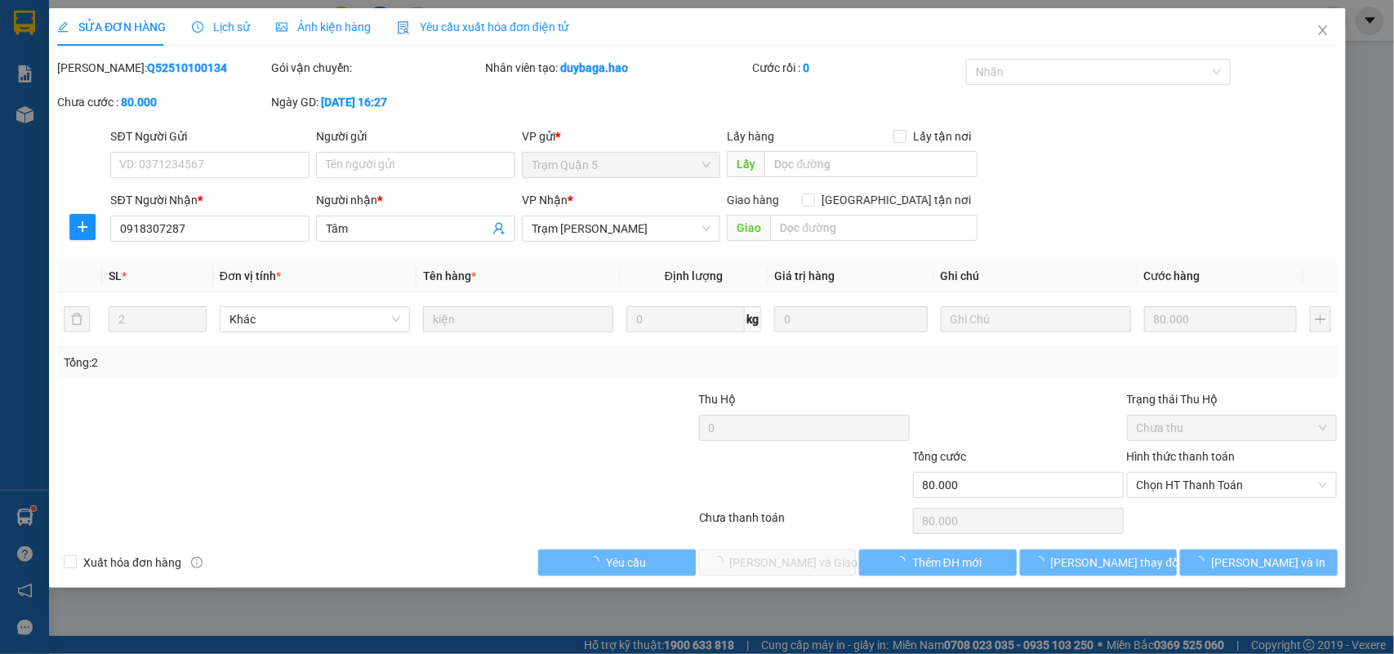
type input "0918307287"
type input "Tâm"
type input "80.000"
click at [878, 227] on input "text" at bounding box center [873, 228] width 207 height 26
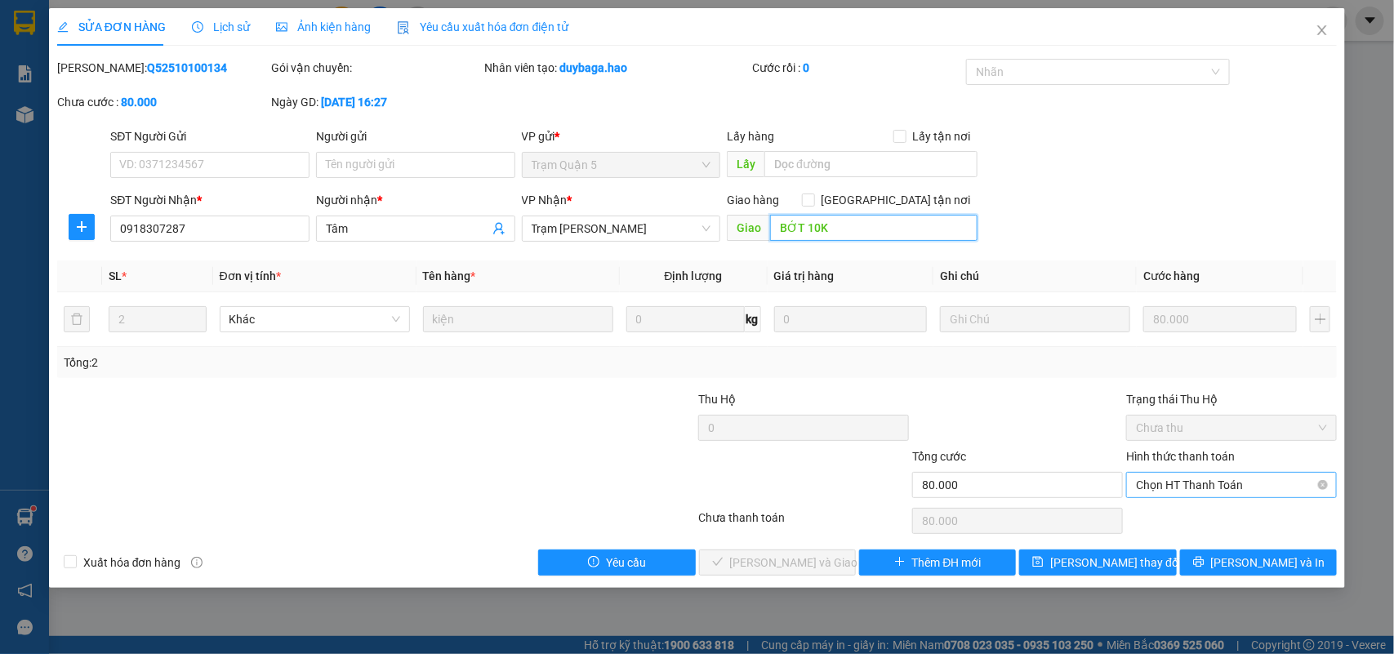
drag, startPoint x: 1217, startPoint y: 492, endPoint x: 1197, endPoint y: 508, distance: 25.5
click at [1215, 492] on span "Chọn HT Thanh Toán" at bounding box center [1231, 485] width 191 height 25
type input "BỚT 10K"
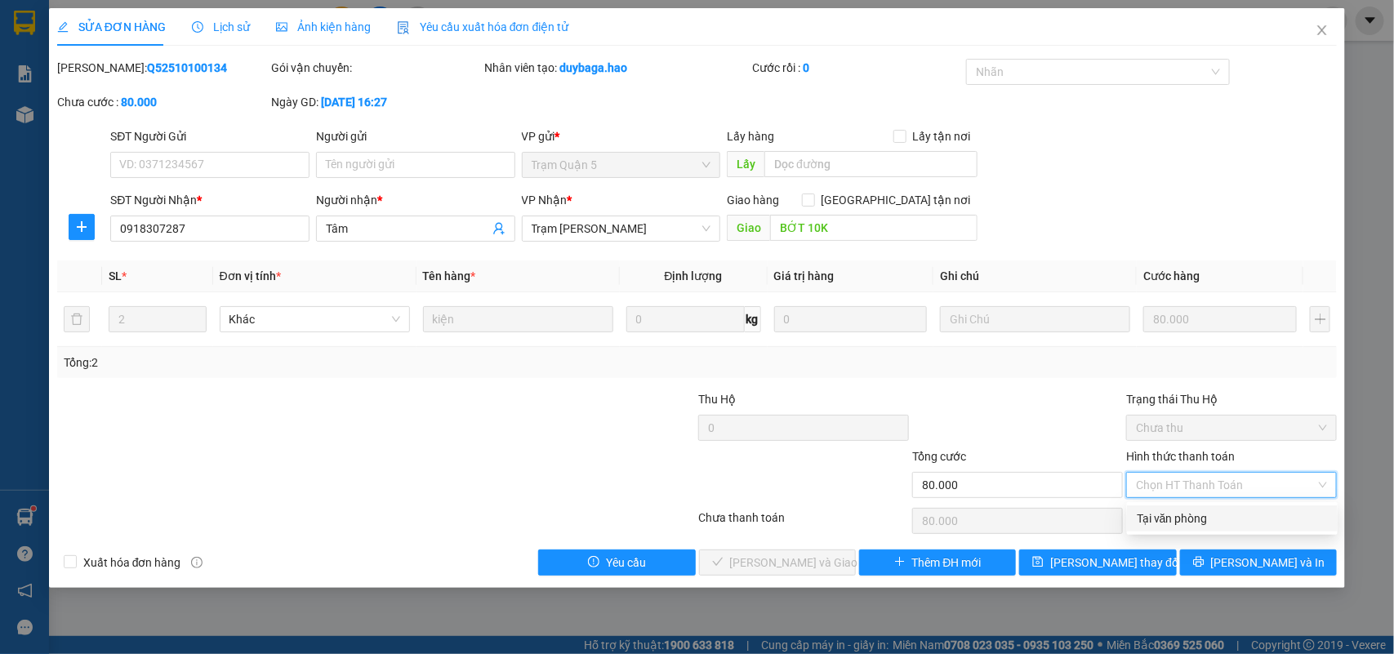
click at [1182, 528] on div "Tại văn phòng" at bounding box center [1232, 519] width 211 height 26
type input "0"
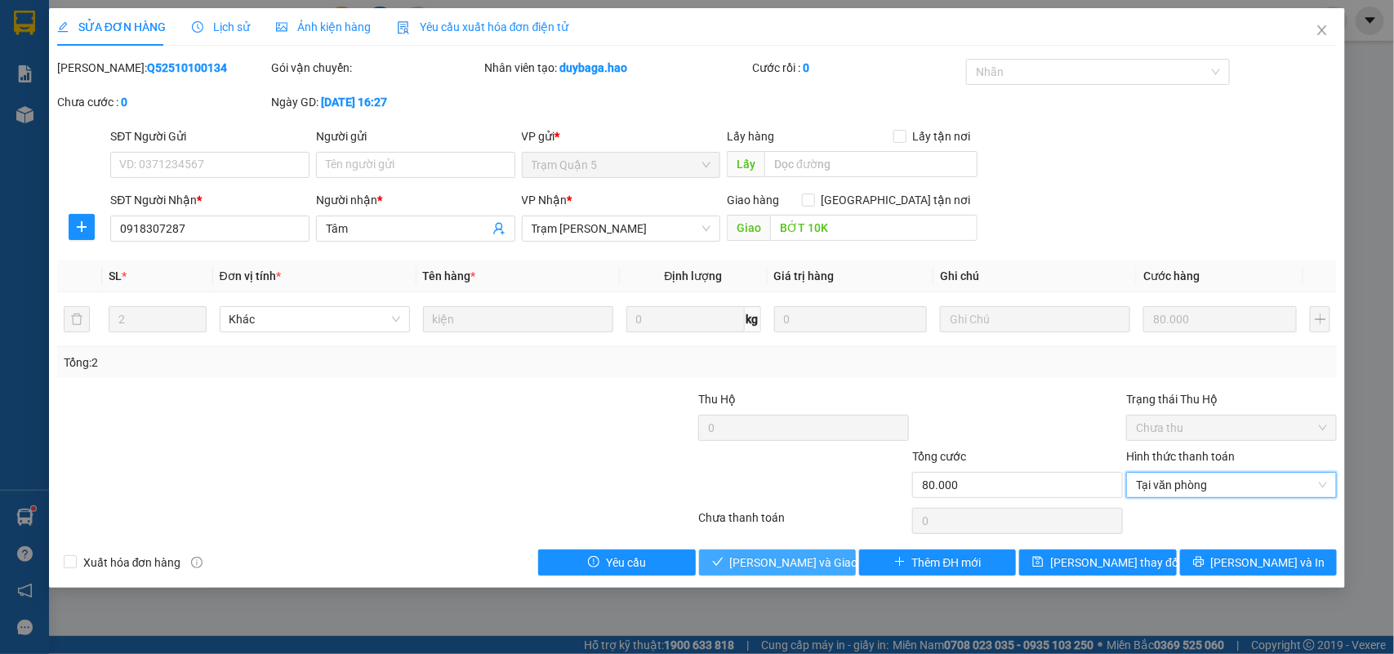
drag, startPoint x: 798, startPoint y: 566, endPoint x: 752, endPoint y: 603, distance: 58.7
click at [796, 568] on span "[PERSON_NAME] và [PERSON_NAME] hàng" at bounding box center [808, 563] width 157 height 18
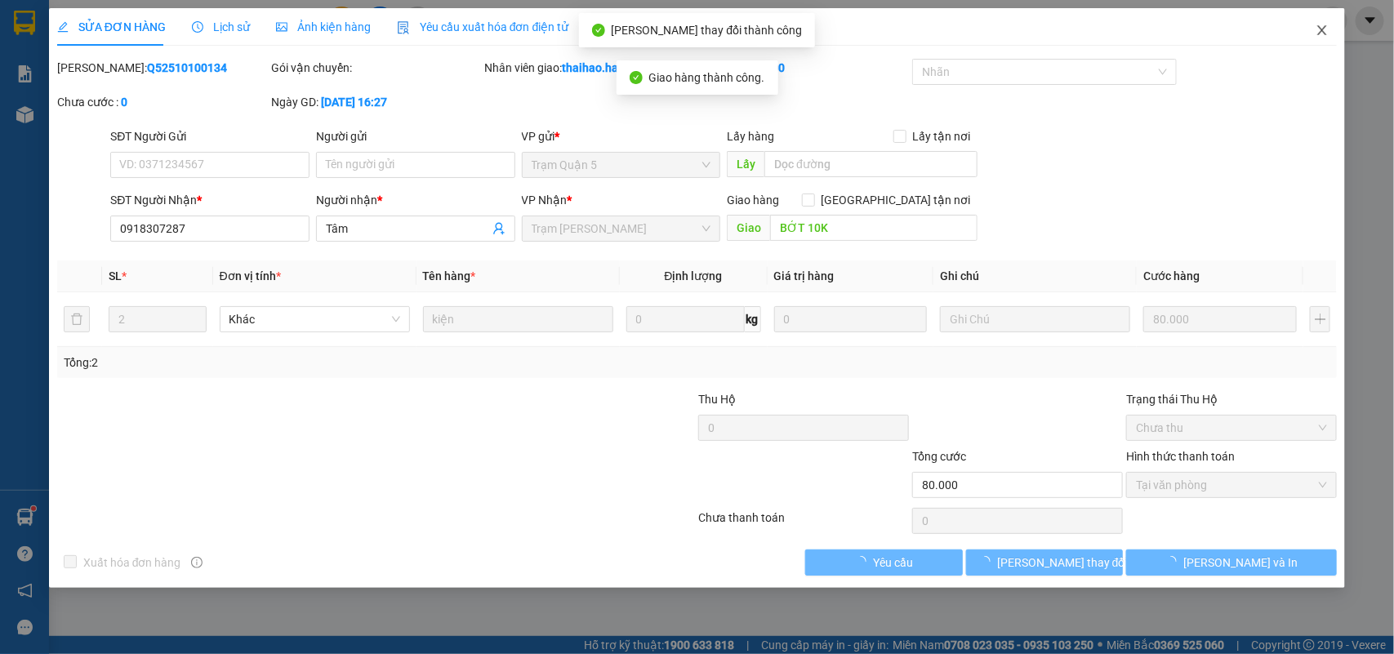
click at [1323, 26] on icon "close" at bounding box center [1322, 30] width 13 height 13
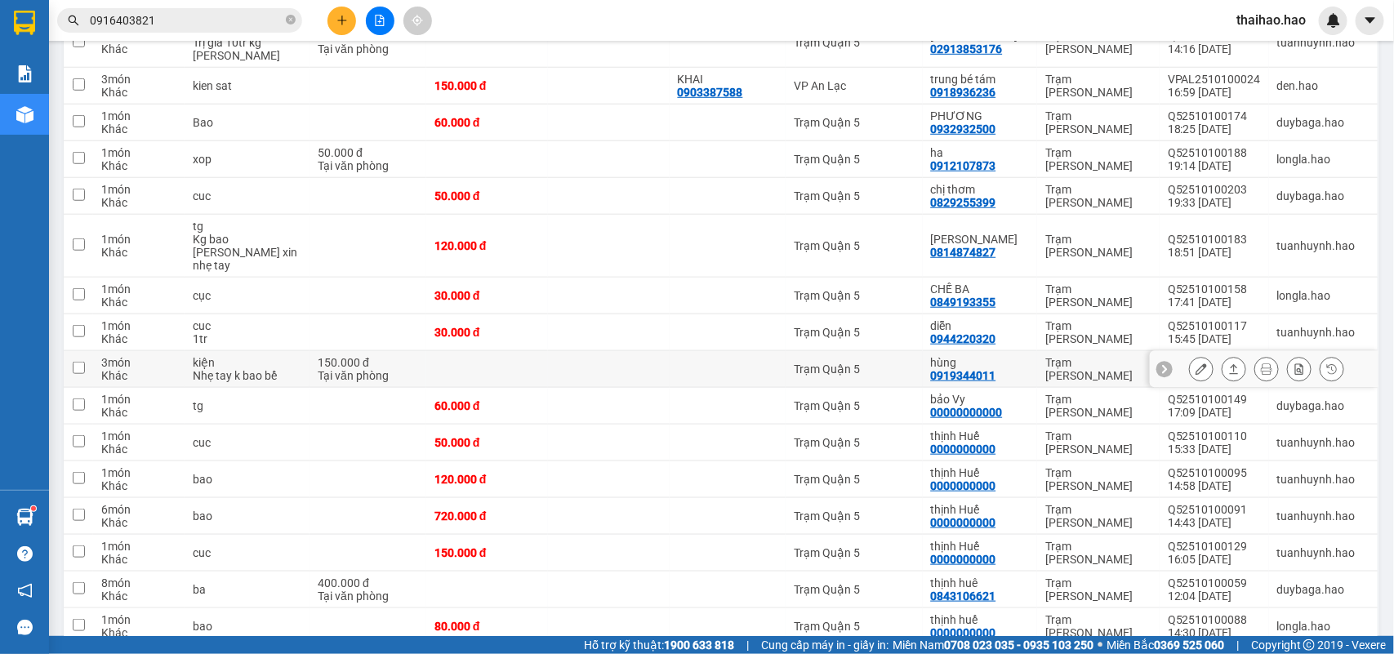
scroll to position [615, 0]
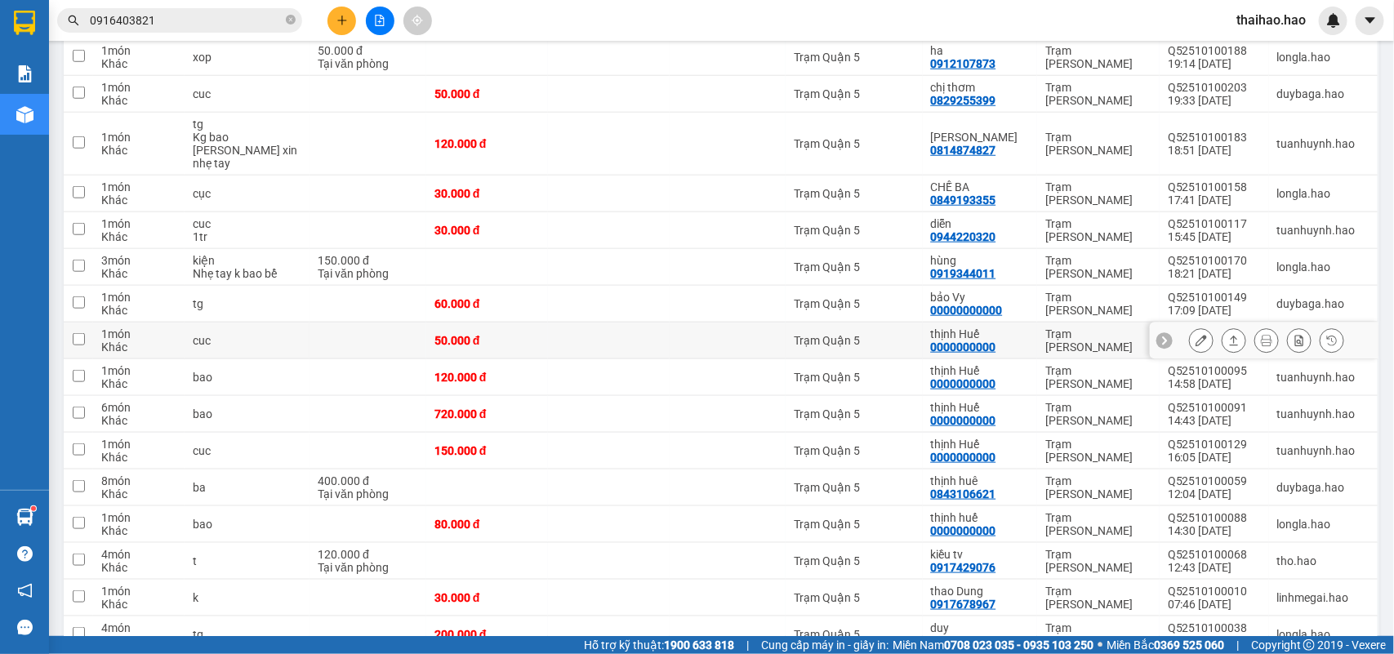
click at [1190, 327] on button at bounding box center [1201, 341] width 23 height 29
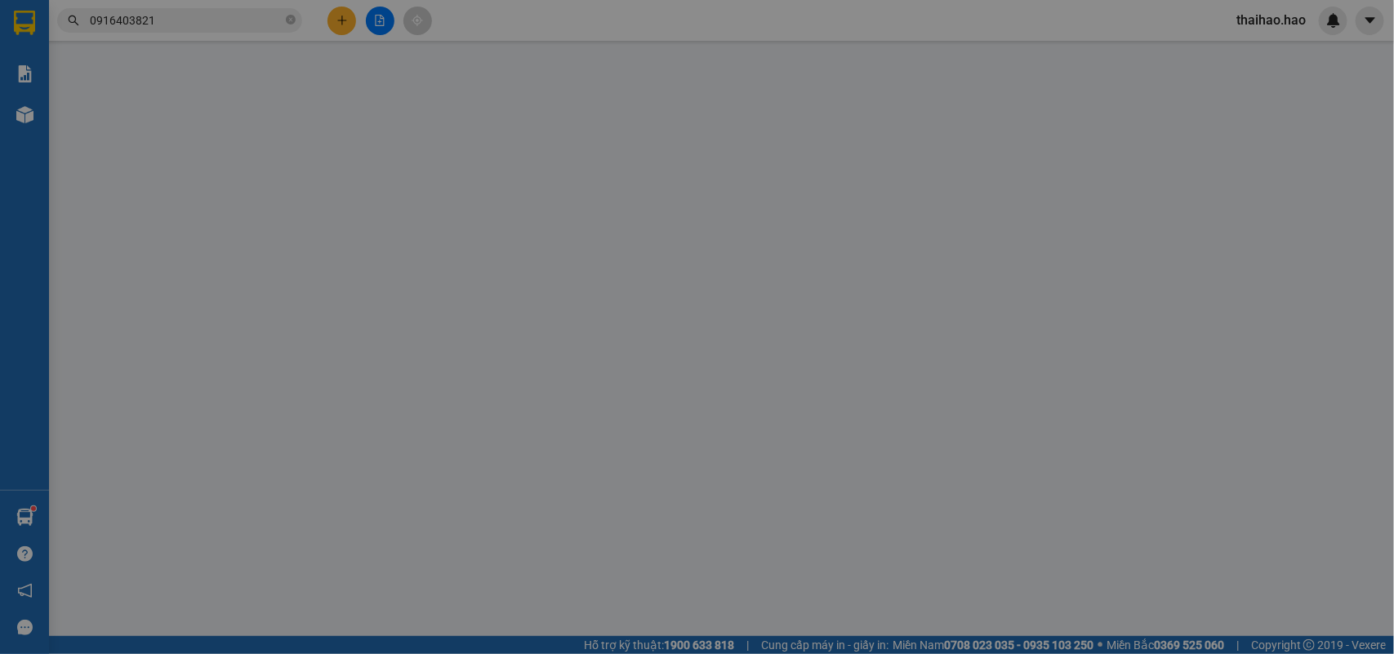
click at [340, 23] on div "SỬA ĐƠN HÀNG Lịch sử Ảnh kiện hàng Yêu cầu xuất hóa đơn điện tử Total Paid Fee …" at bounding box center [697, 327] width 1394 height 654
type input "0000000000"
type input "thịnh Huế"
type input "50.000"
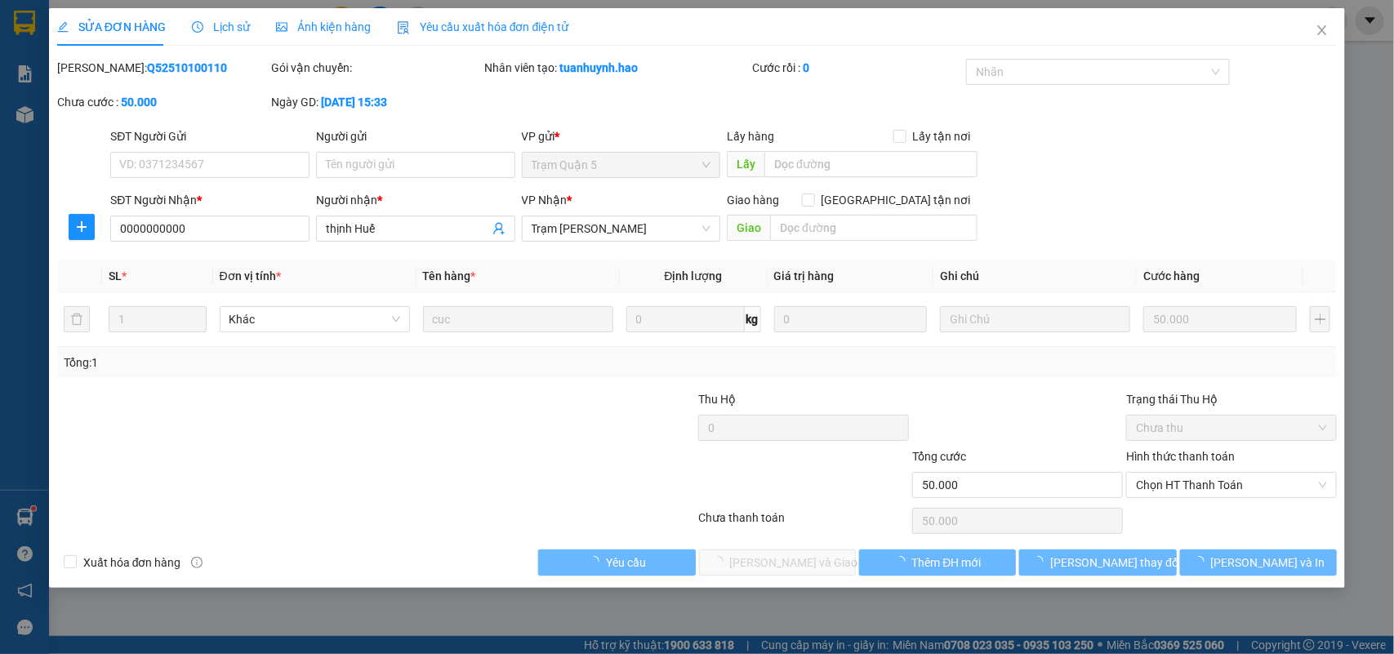
click at [340, 23] on span "Ảnh kiện hàng" at bounding box center [323, 26] width 95 height 13
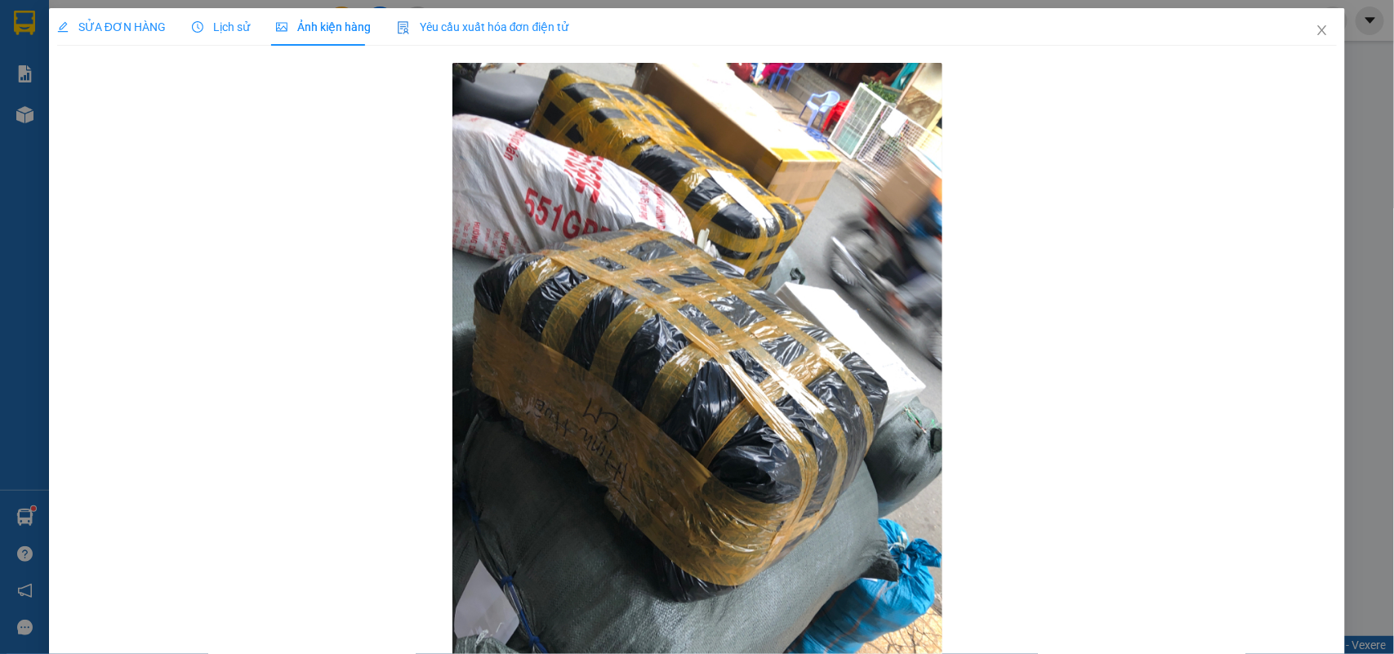
click at [91, 23] on span "SỬA ĐƠN HÀNG" at bounding box center [111, 26] width 109 height 13
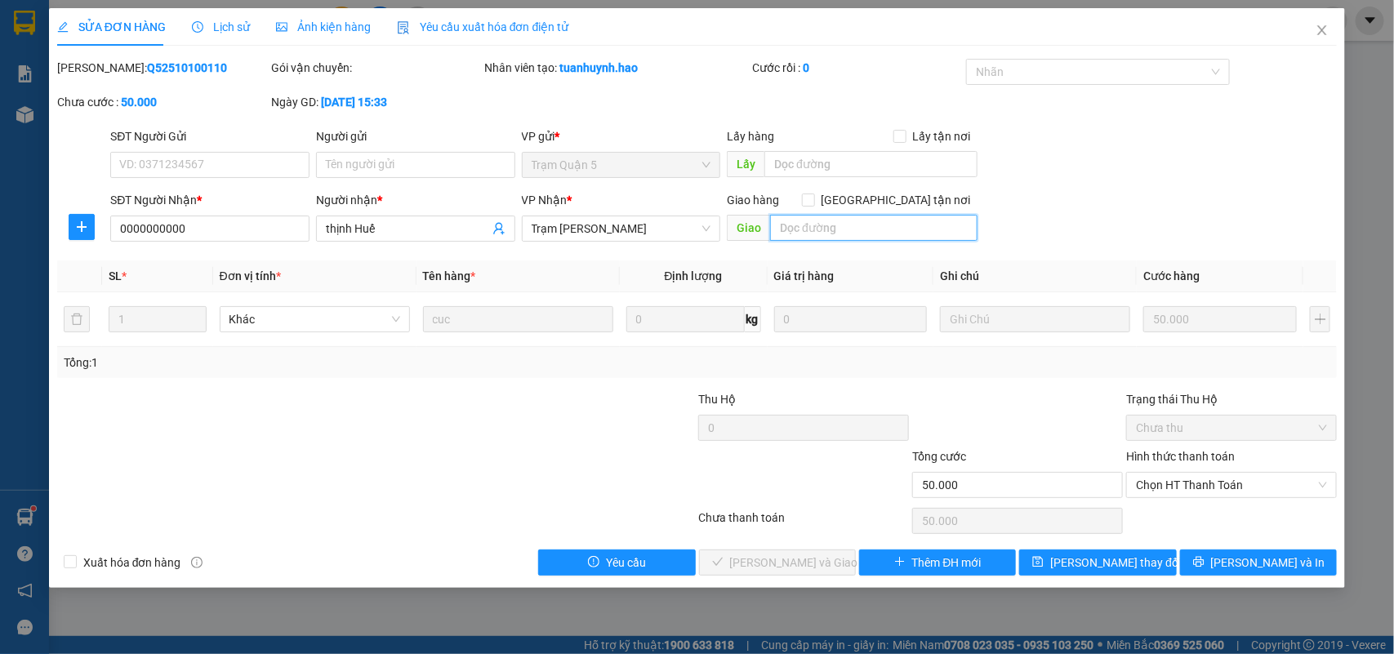
click at [809, 237] on input "text" at bounding box center [873, 228] width 207 height 26
type input "BỚT 20K"
click at [1153, 139] on div "SĐT Người Gửi VD: 0371234567 Người gửi Tên người gửi VP gửi * Trạm Quận 5 Lấy h…" at bounding box center [723, 155] width 1233 height 57
click at [1170, 486] on span "Chọn HT Thanh Toán" at bounding box center [1231, 485] width 191 height 25
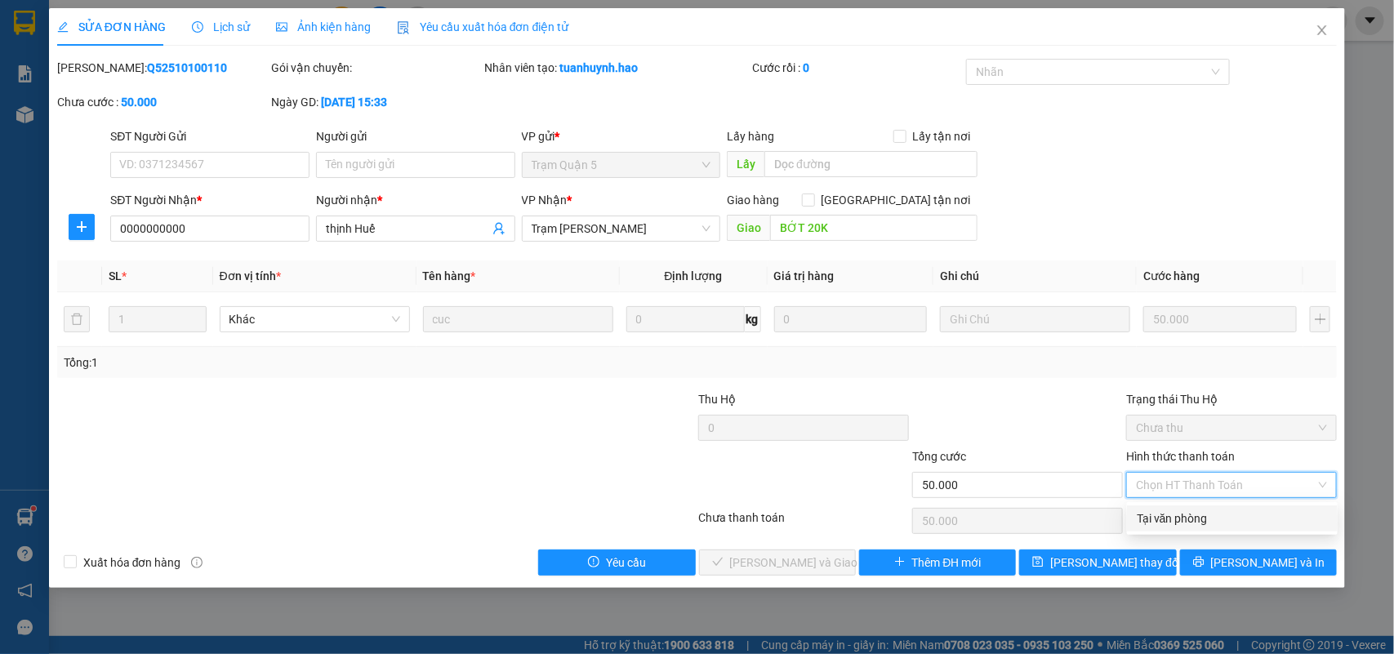
drag, startPoint x: 1161, startPoint y: 521, endPoint x: 1097, endPoint y: 524, distance: 63.7
click at [1157, 521] on div "Tại văn phòng" at bounding box center [1232, 519] width 191 height 18
type input "0"
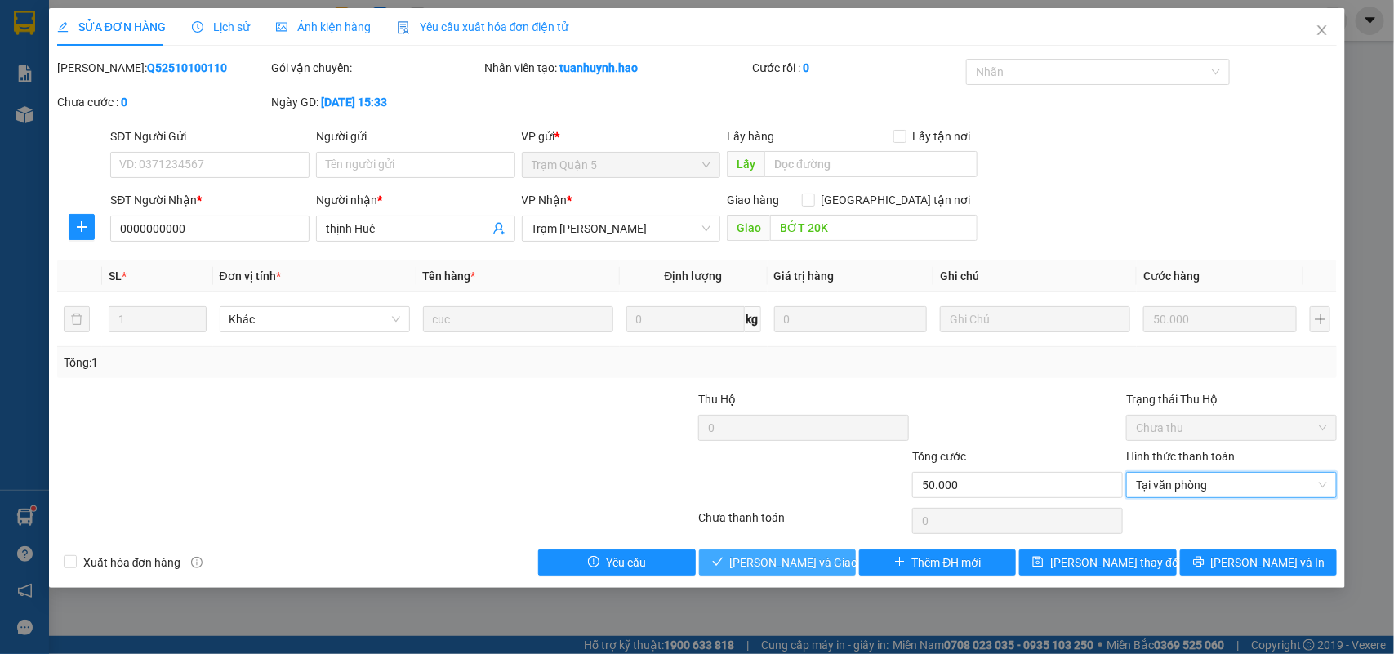
click at [807, 554] on span "[PERSON_NAME] và [PERSON_NAME] hàng" at bounding box center [808, 563] width 157 height 18
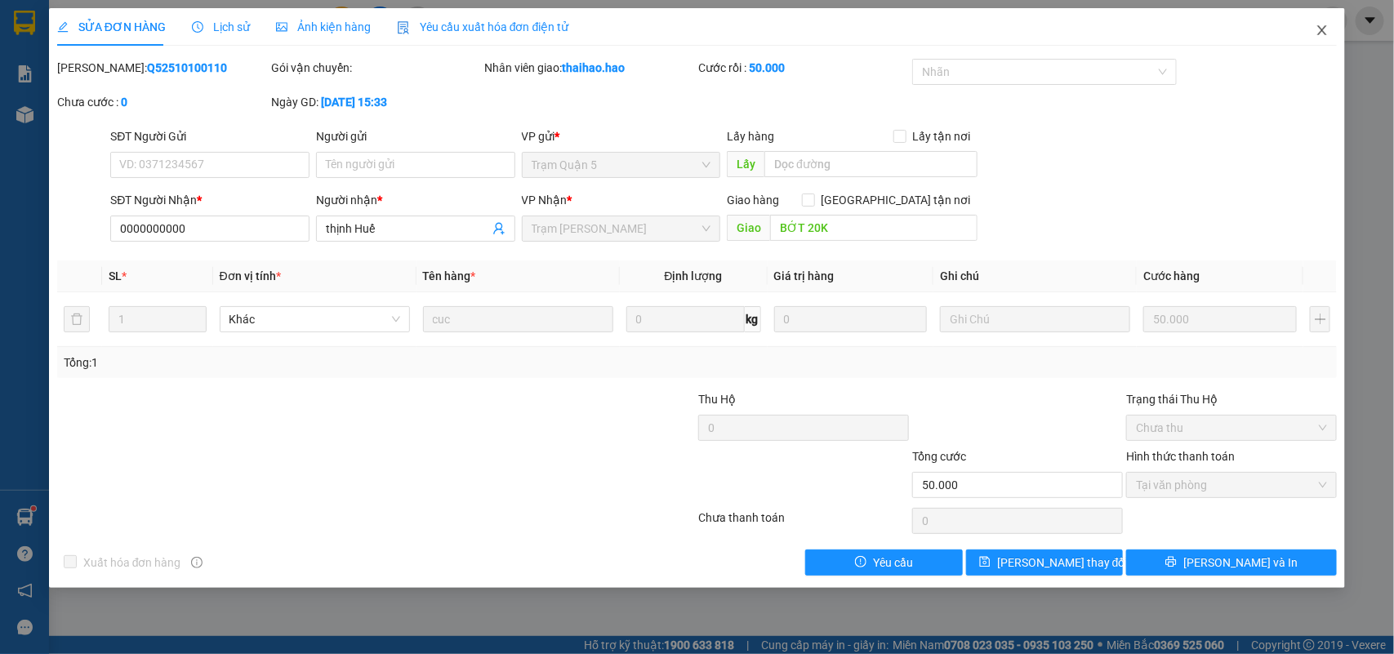
click at [1319, 33] on icon "close" at bounding box center [1322, 30] width 13 height 13
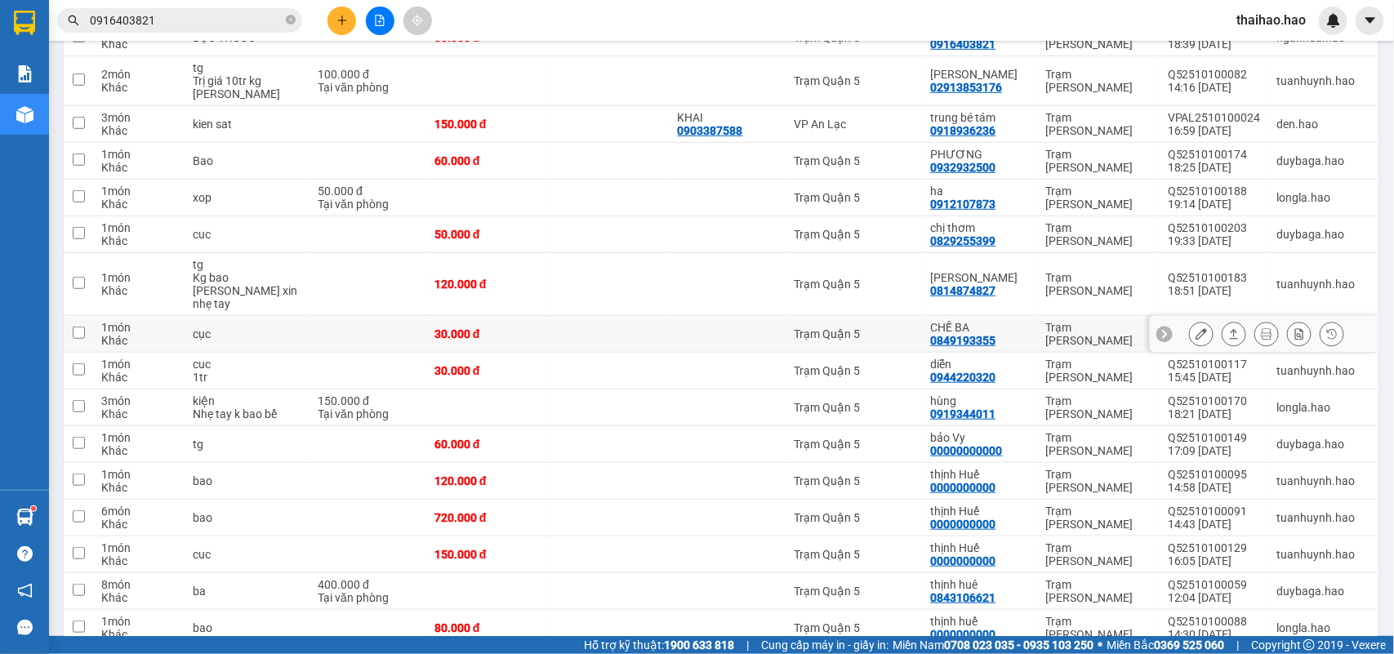
scroll to position [510, 0]
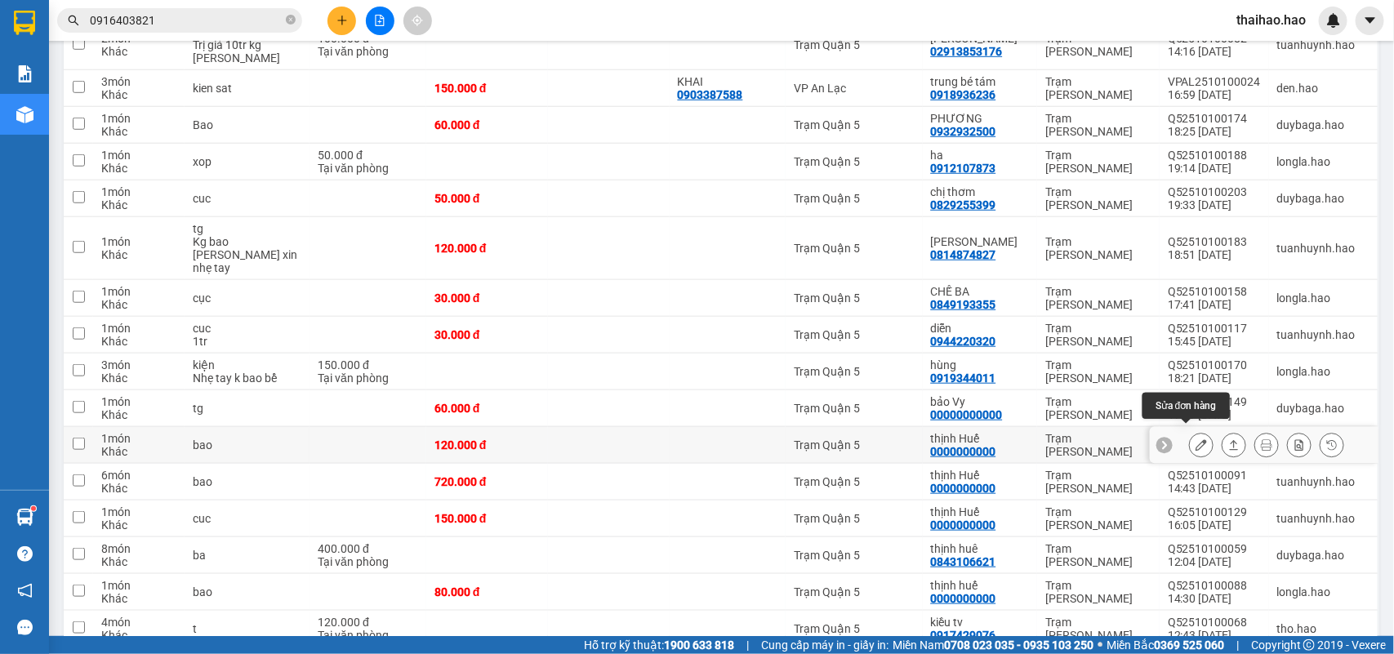
click at [1196, 439] on icon at bounding box center [1201, 444] width 11 height 11
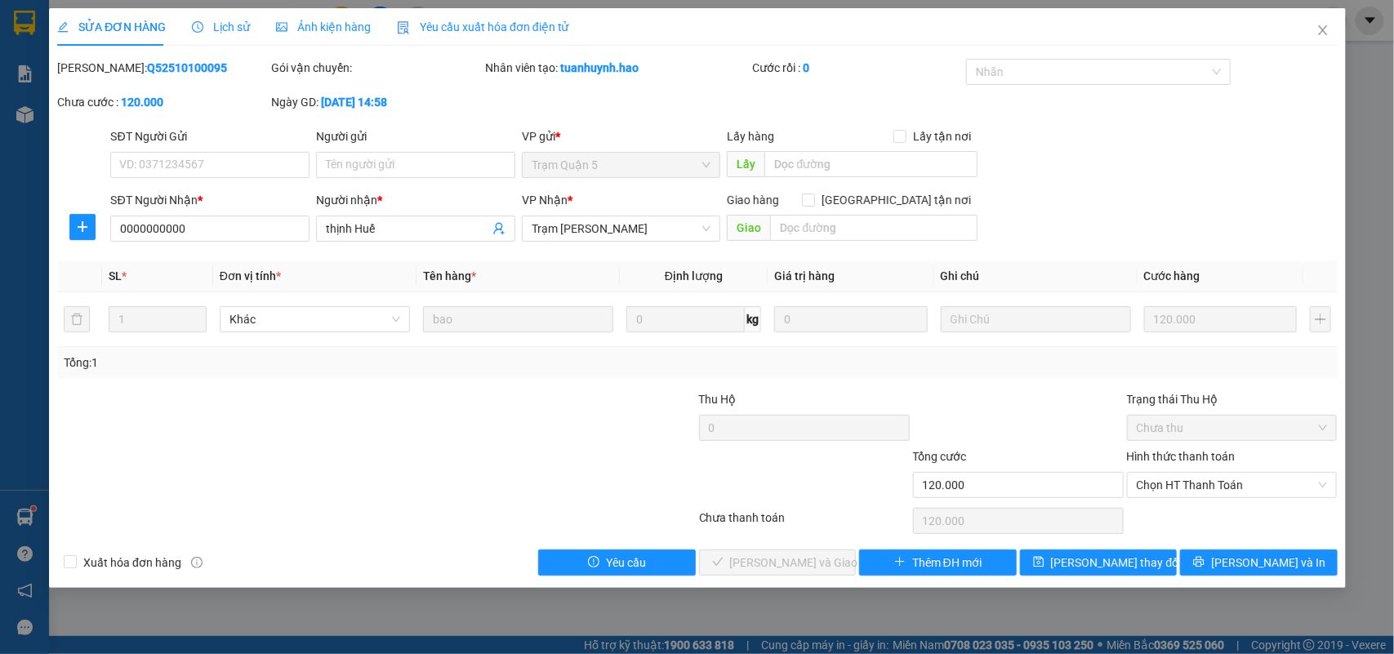
type input "0000000000"
type input "thịnh Huế"
type input "120.000"
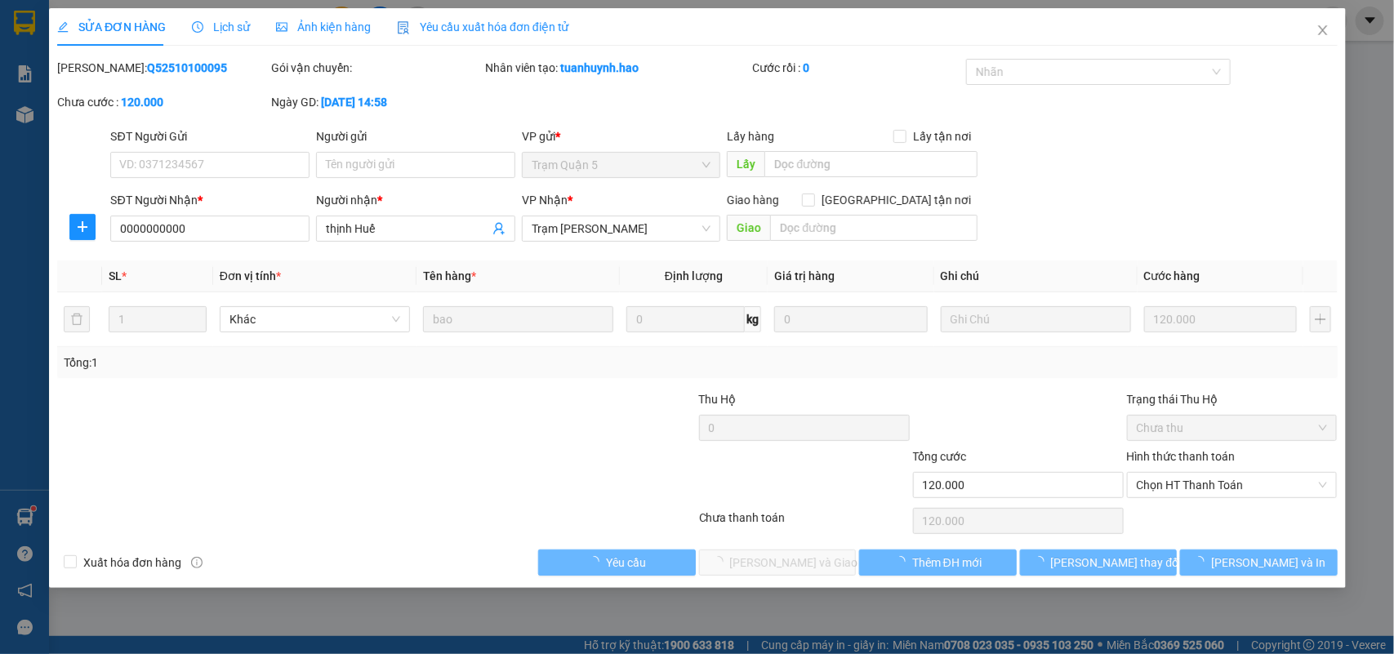
click at [352, 19] on div "SỬA ĐƠN HÀNG Lịch sử Ảnh kiện hàng Yêu cầu xuất hóa đơn điện tử Total Paid Fee …" at bounding box center [697, 327] width 1394 height 654
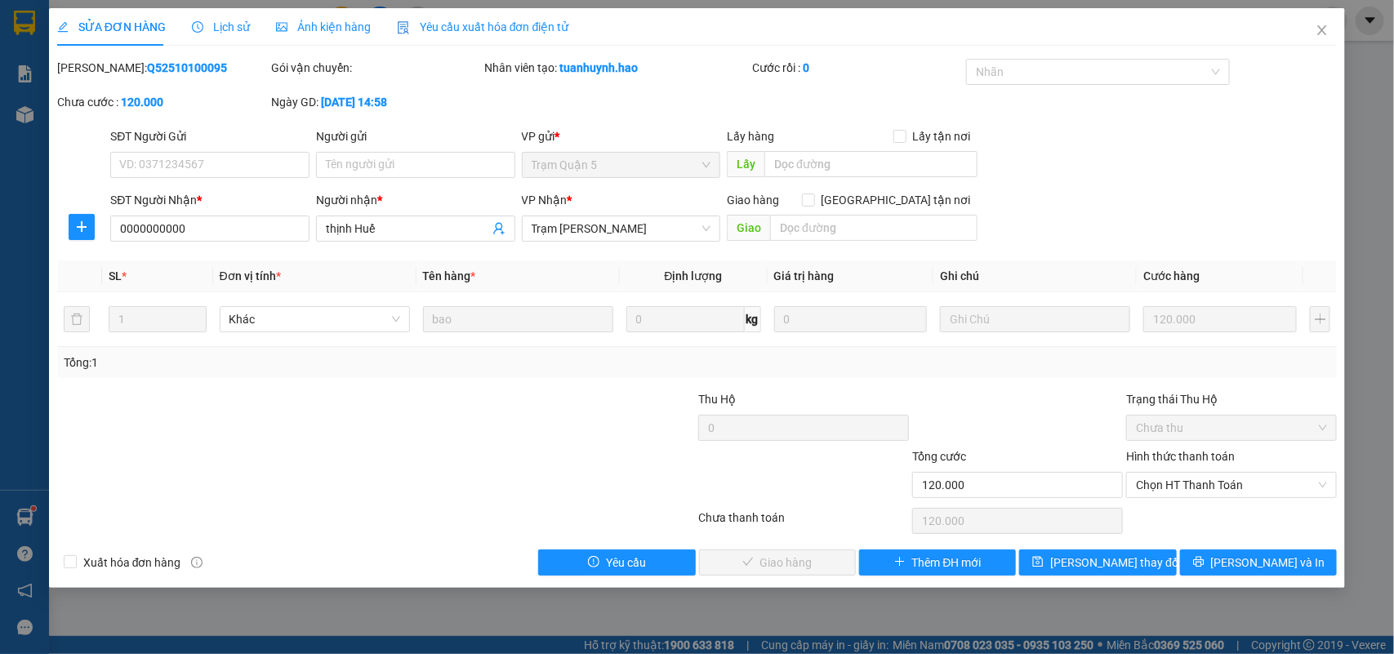
click at [317, 42] on div "Ảnh kiện hàng" at bounding box center [323, 27] width 95 height 38
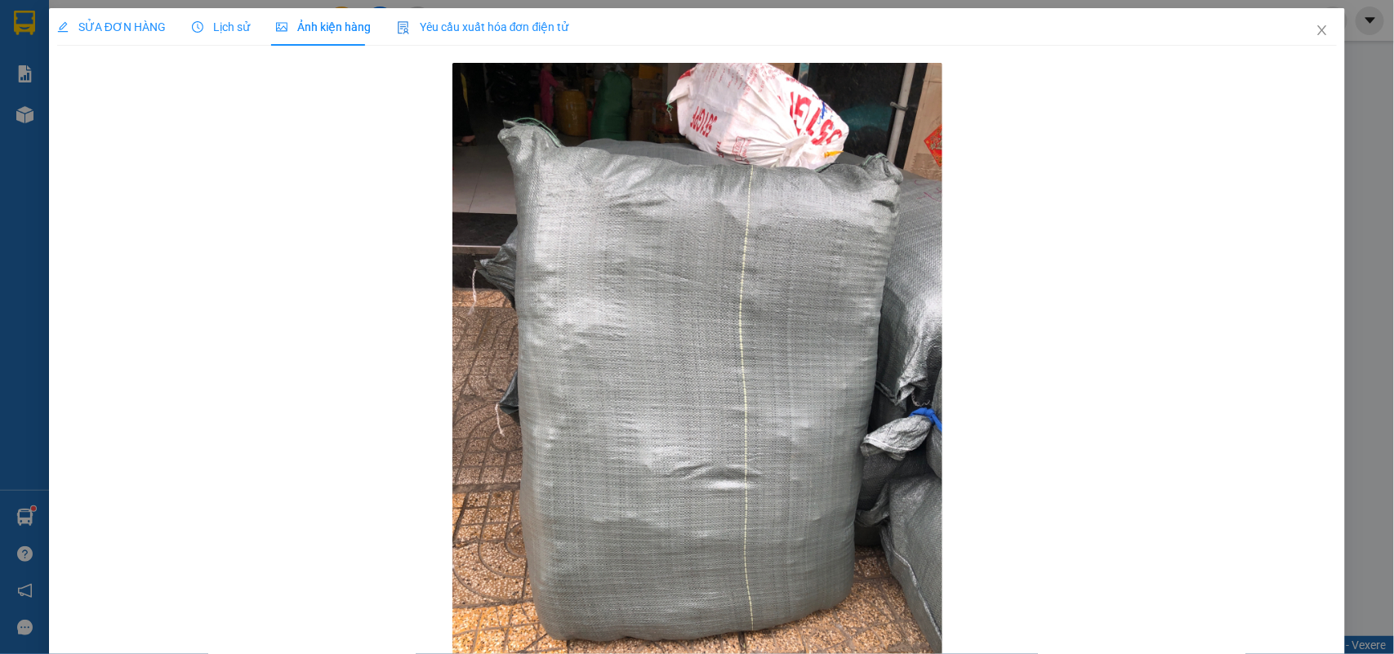
click at [133, 13] on div "SỬA ĐƠN HÀNG" at bounding box center [111, 27] width 109 height 38
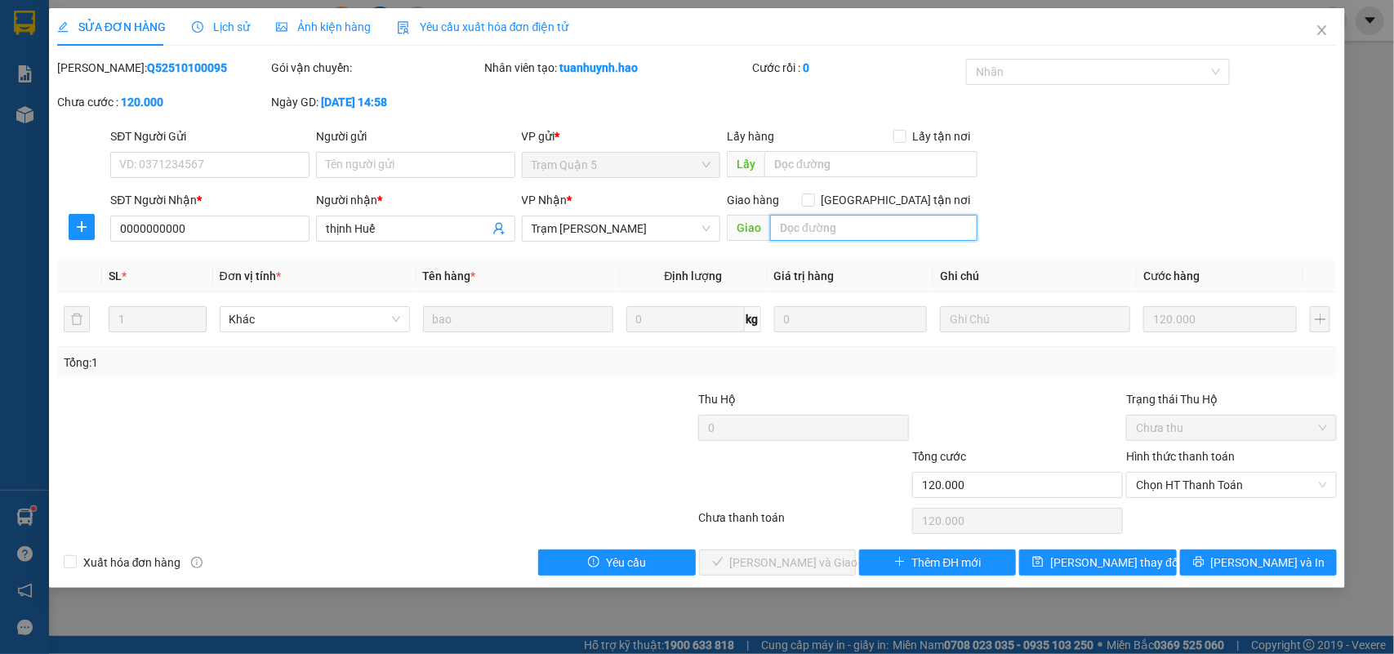
click at [788, 226] on input "text" at bounding box center [873, 228] width 207 height 26
click at [1153, 480] on span "Chọn HT Thanh Toán" at bounding box center [1231, 485] width 191 height 25
type input "BỚT 20K"
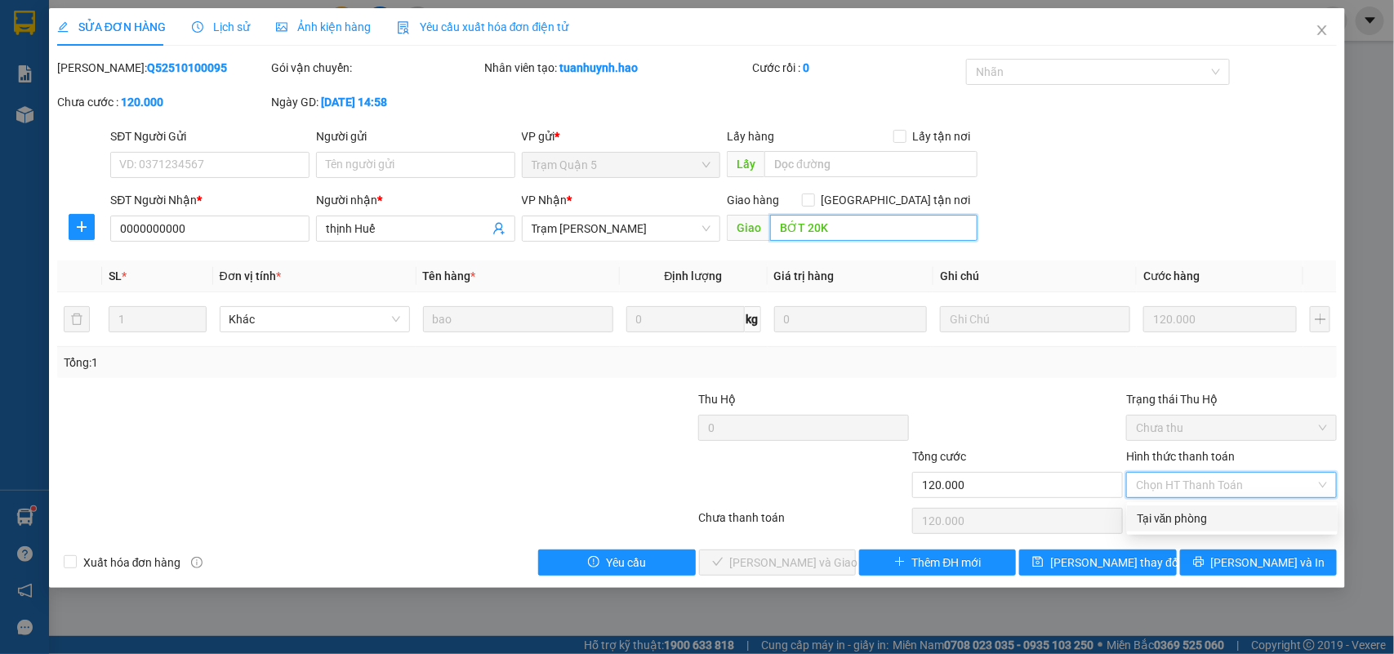
click at [835, 230] on input "BỚT 20K" at bounding box center [873, 228] width 207 height 26
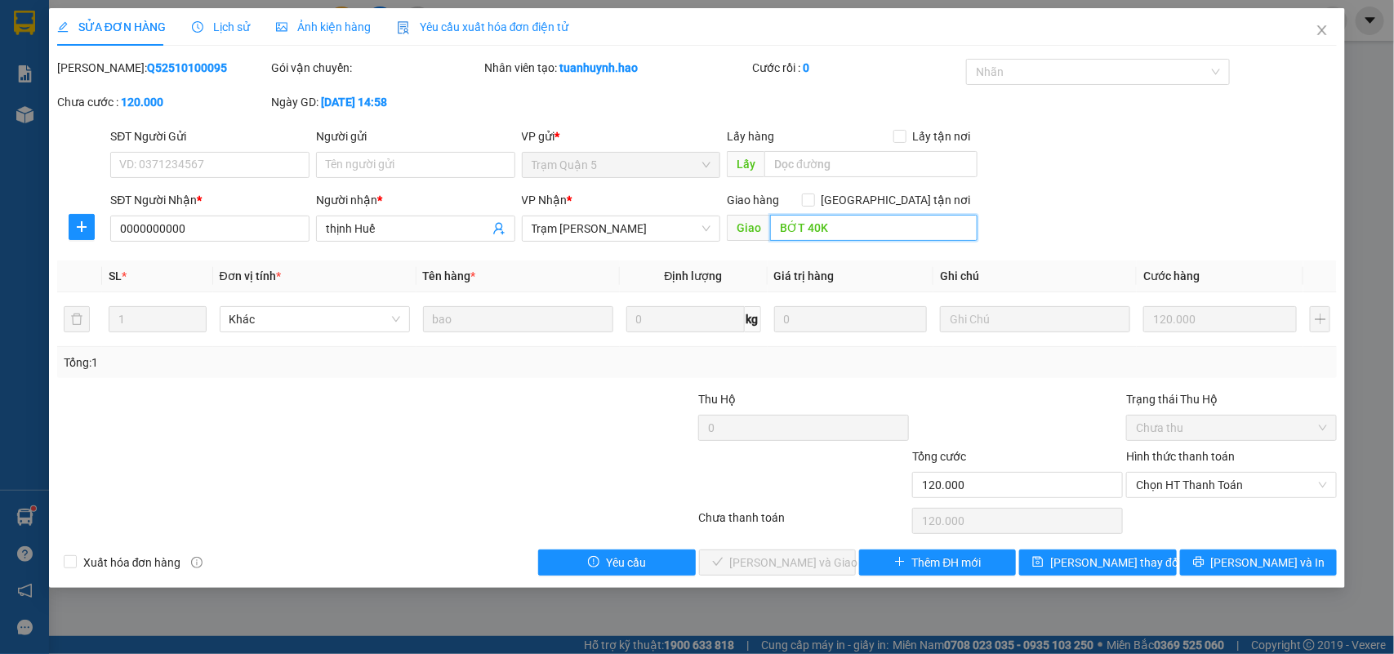
type input "BỚT 40K"
click at [1054, 162] on div "SĐT Người Gửi VD: 0371234567 Người gửi Tên người gửi VP gửi * Trạm Quận 5 Lấy h…" at bounding box center [723, 155] width 1233 height 57
click at [1221, 474] on span "Chọn HT Thanh Toán" at bounding box center [1231, 485] width 191 height 25
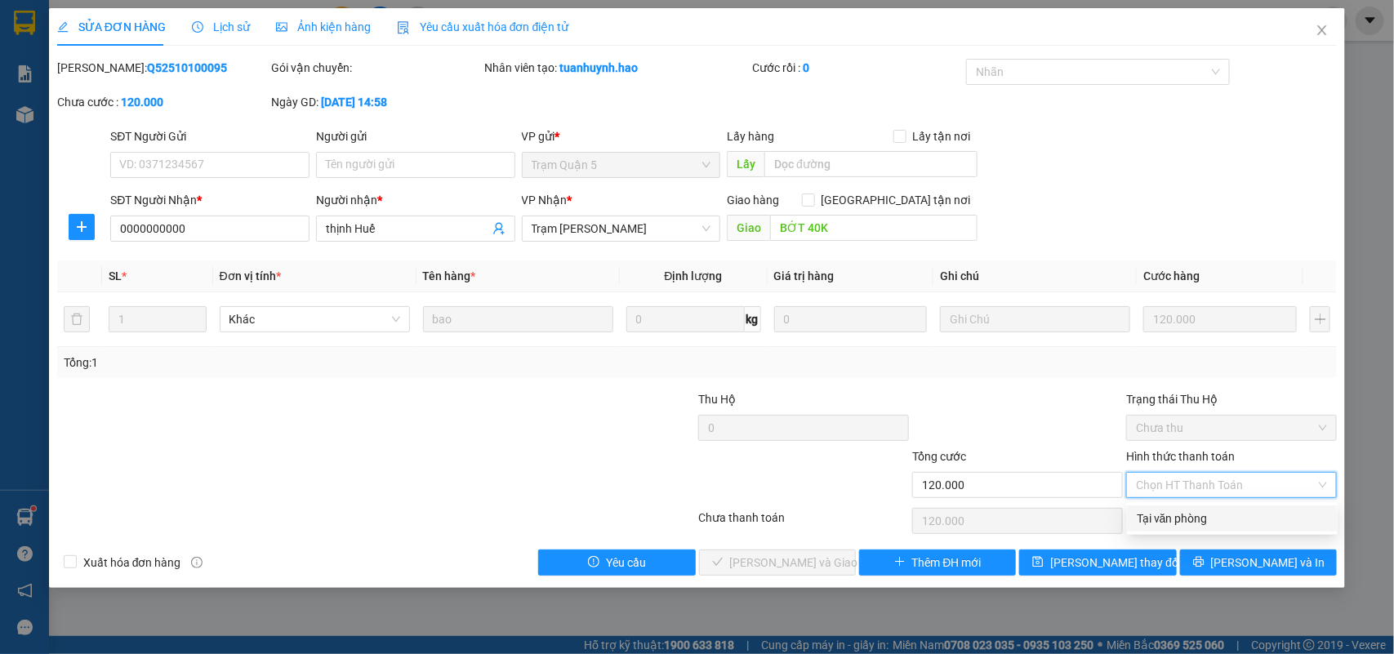
drag, startPoint x: 1195, startPoint y: 524, endPoint x: 1015, endPoint y: 525, distance: 179.7
click at [1190, 524] on div "Tại văn phòng" at bounding box center [1232, 519] width 191 height 18
type input "0"
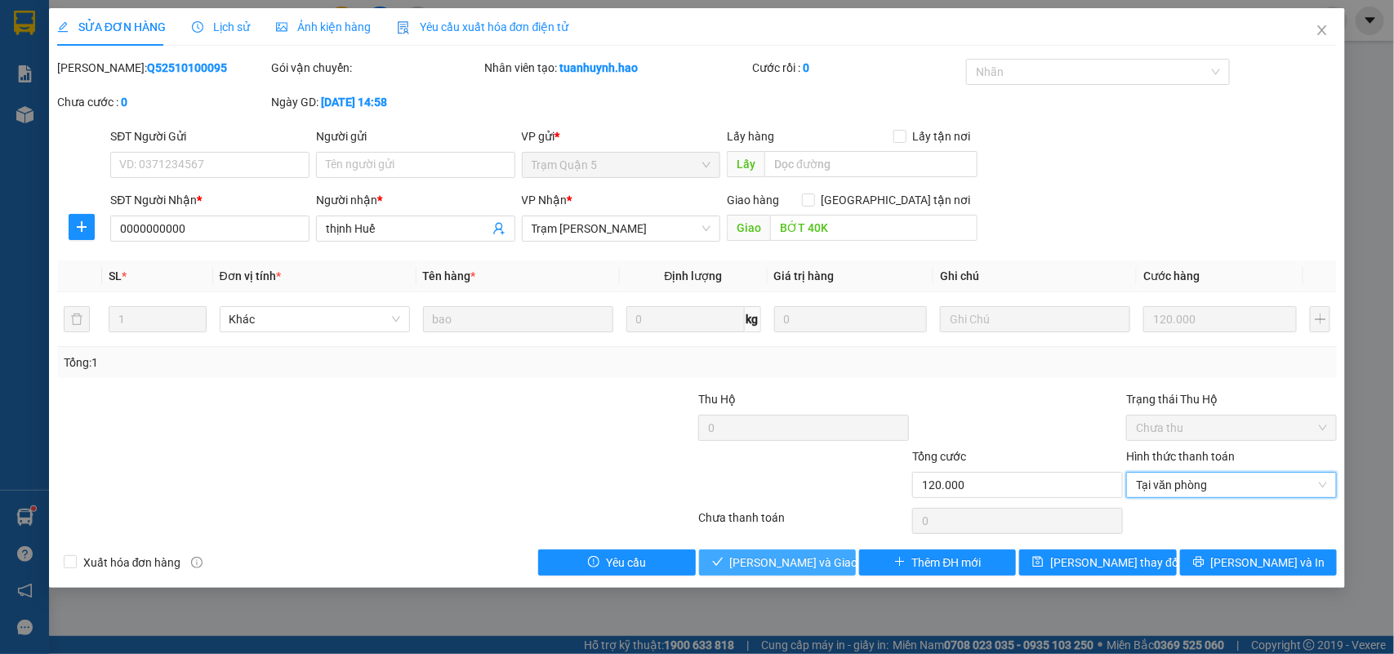
drag, startPoint x: 786, startPoint y: 564, endPoint x: 764, endPoint y: 573, distance: 23.5
click at [788, 564] on span "[PERSON_NAME] và [PERSON_NAME] hàng" at bounding box center [808, 563] width 157 height 18
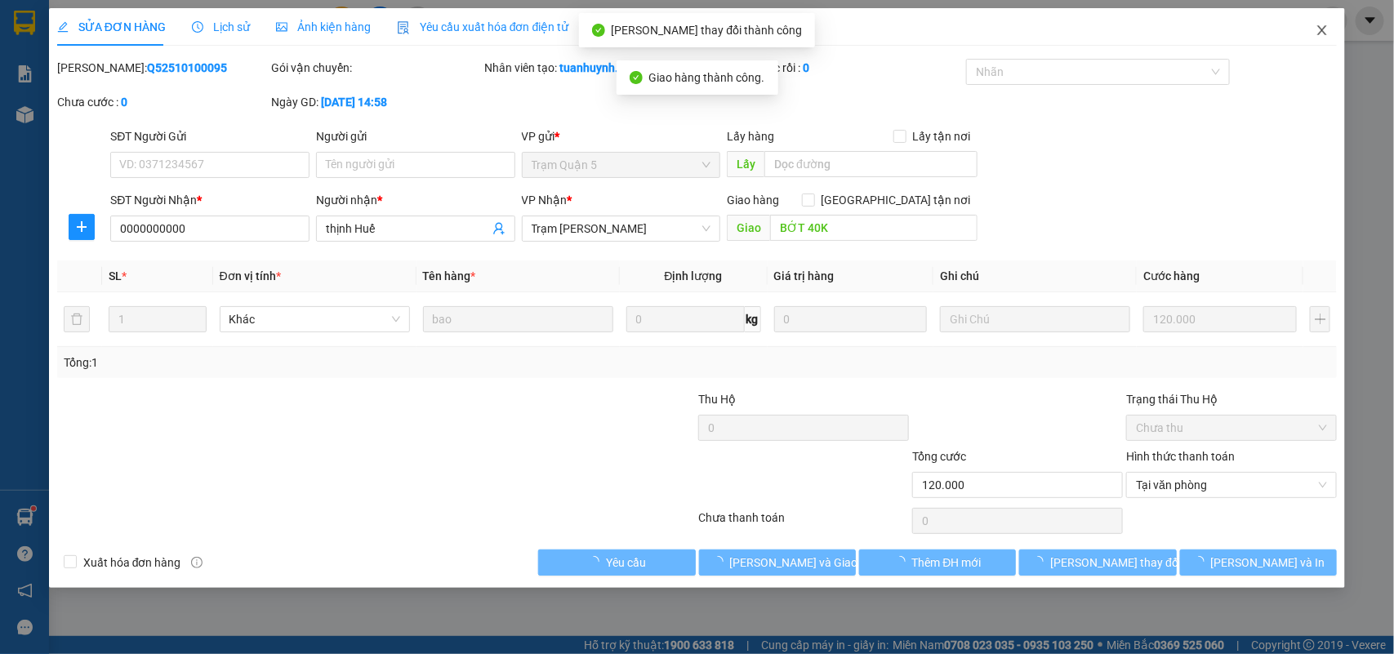
click at [1311, 38] on span "Close" at bounding box center [1322, 31] width 46 height 46
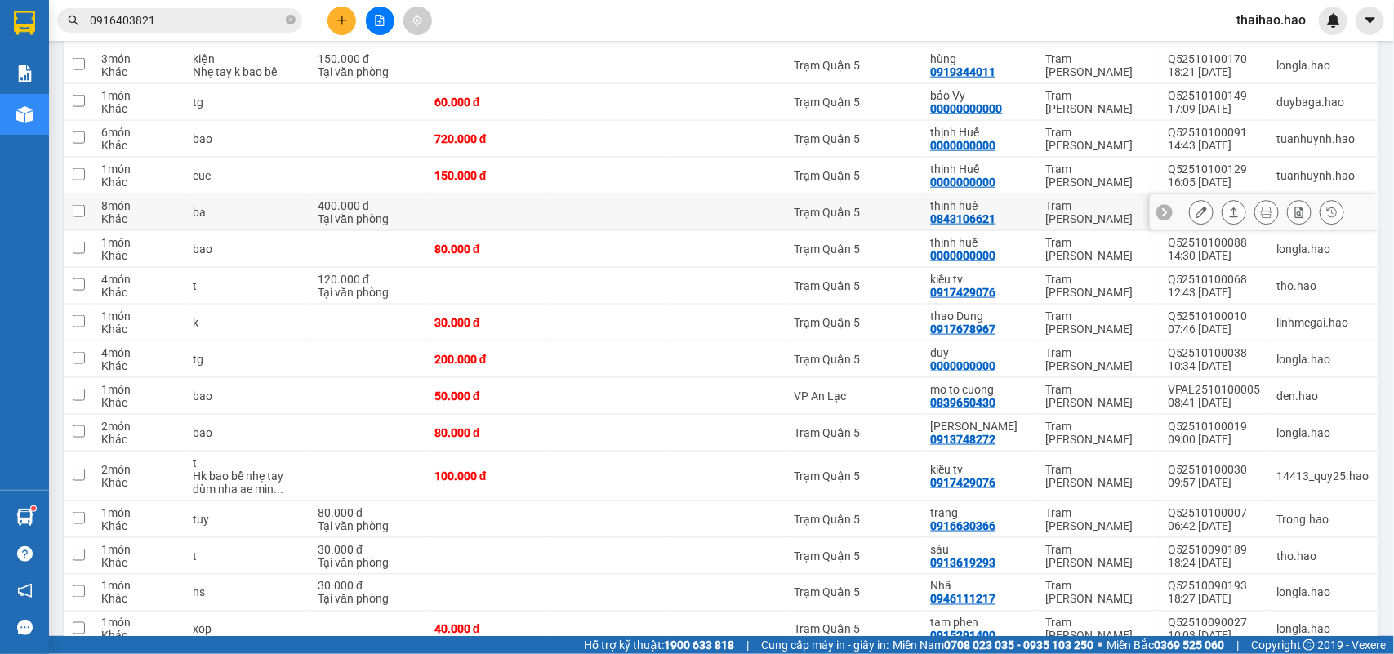
scroll to position [715, 0]
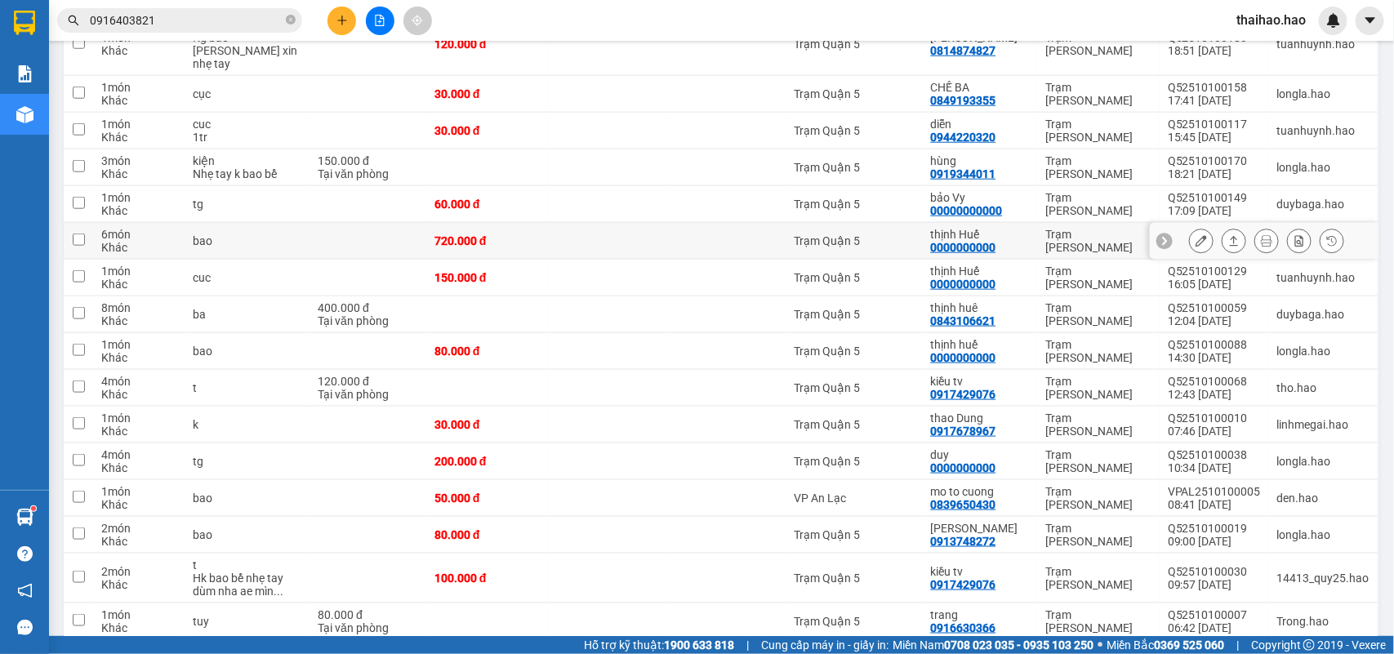
click at [1190, 234] on button at bounding box center [1201, 241] width 23 height 29
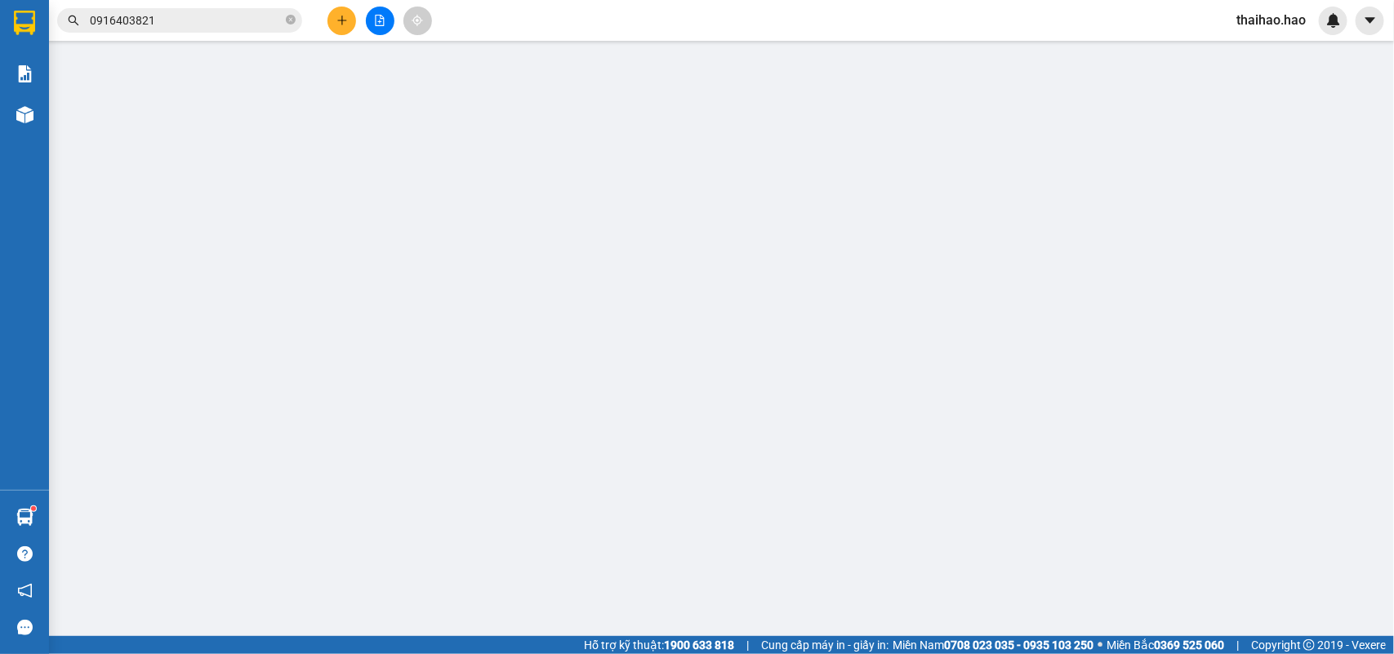
type input "0000000000"
type input "thịnh Huế"
type input "720.000"
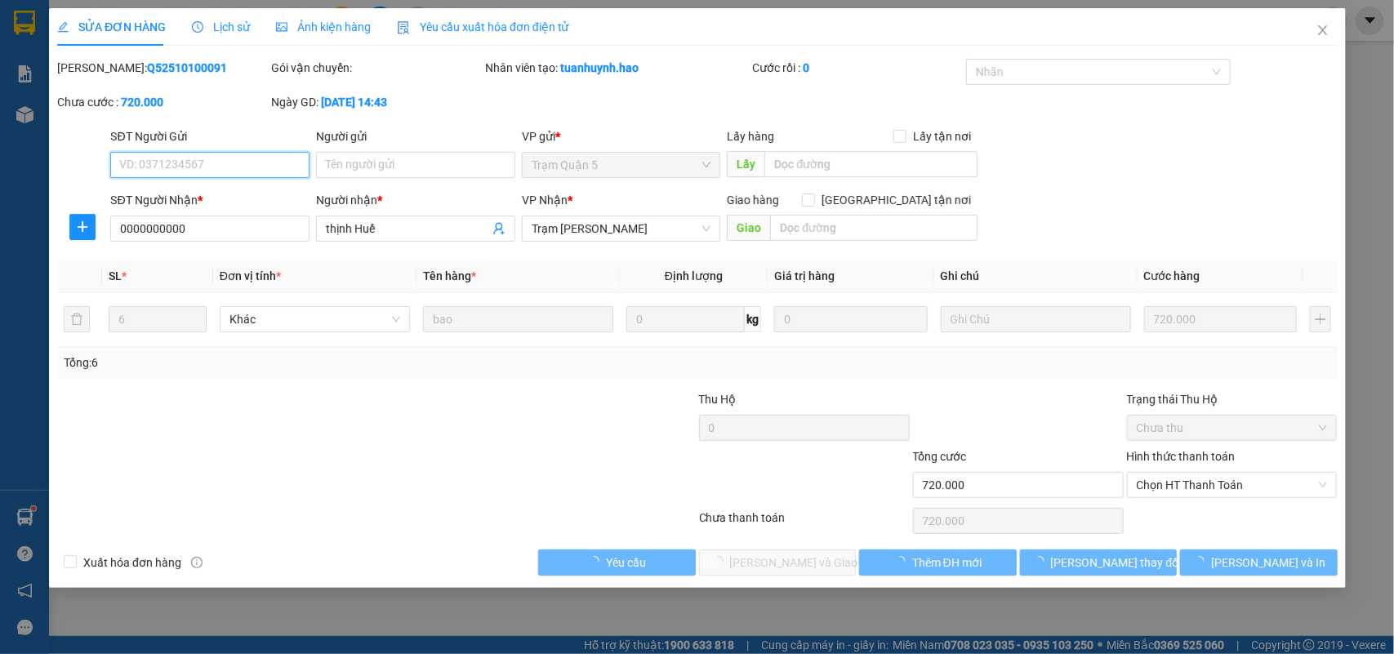
click at [823, 234] on div "SỬA ĐƠN HÀNG Lịch sử Ảnh kiện hàng Yêu cầu xuất hóa đơn điện tử Total Paid Fee …" at bounding box center [697, 327] width 1394 height 654
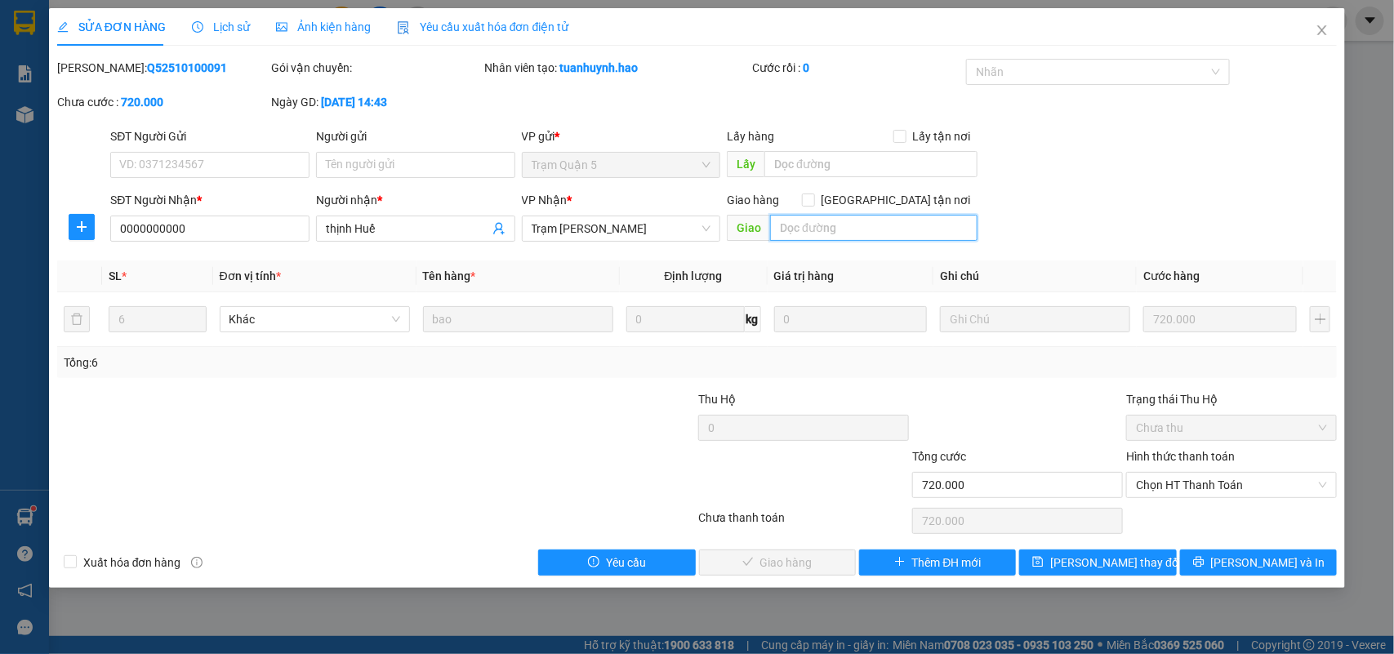
click at [823, 234] on input "text" at bounding box center [873, 228] width 207 height 26
click at [1164, 492] on span "Chọn HT Thanh Toán" at bounding box center [1231, 485] width 191 height 25
type input "BỚT 120K"
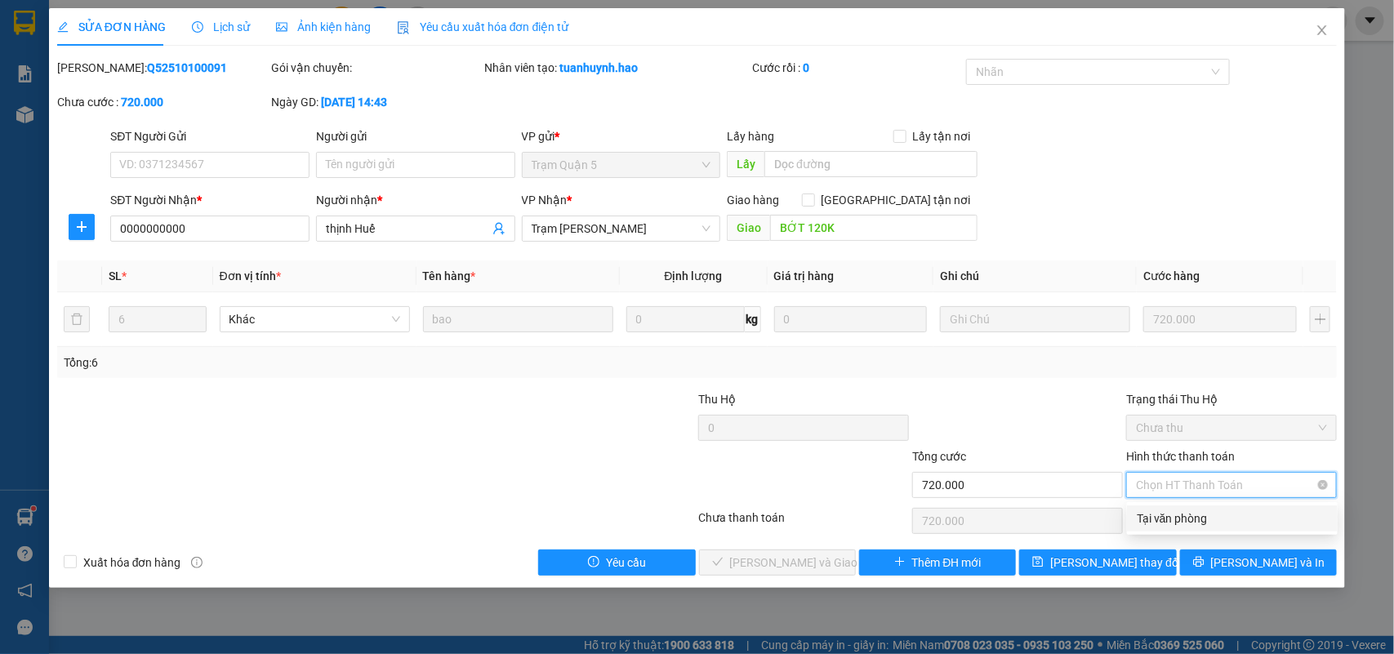
click at [1158, 525] on div "Tại văn phòng" at bounding box center [1232, 519] width 191 height 18
type input "0"
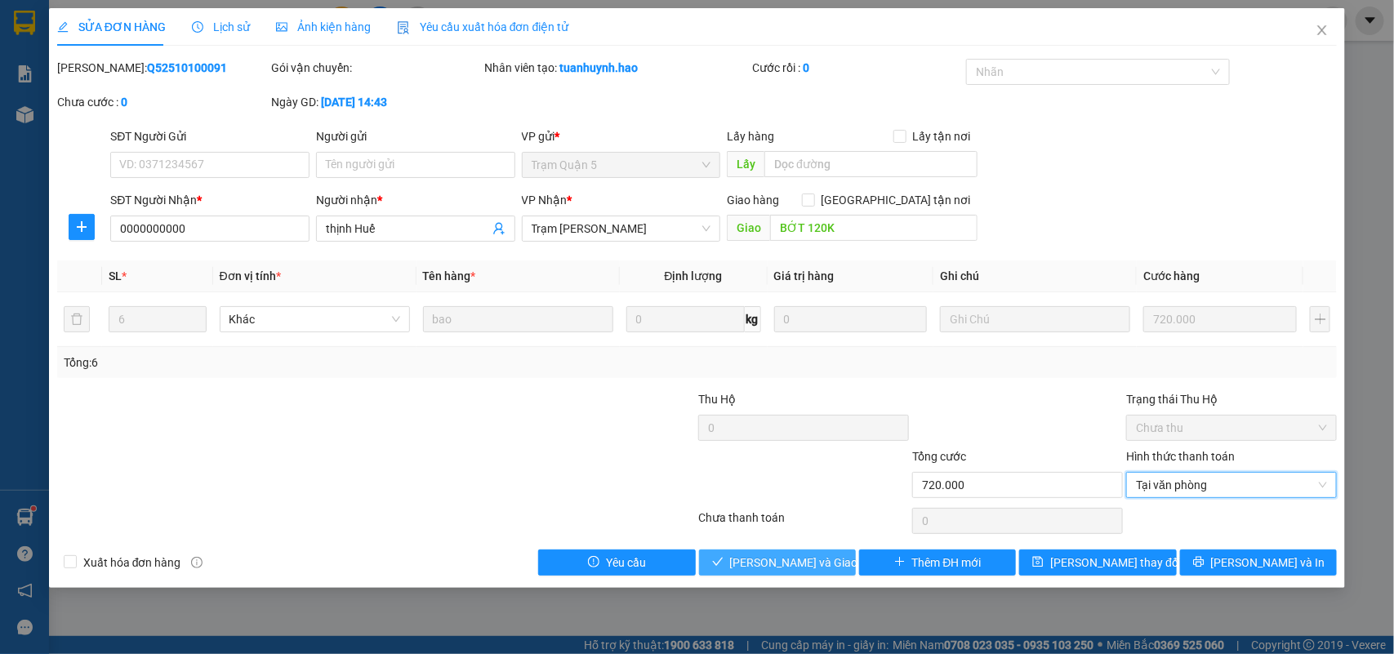
click at [752, 566] on span "[PERSON_NAME] và [PERSON_NAME] hàng" at bounding box center [808, 563] width 157 height 18
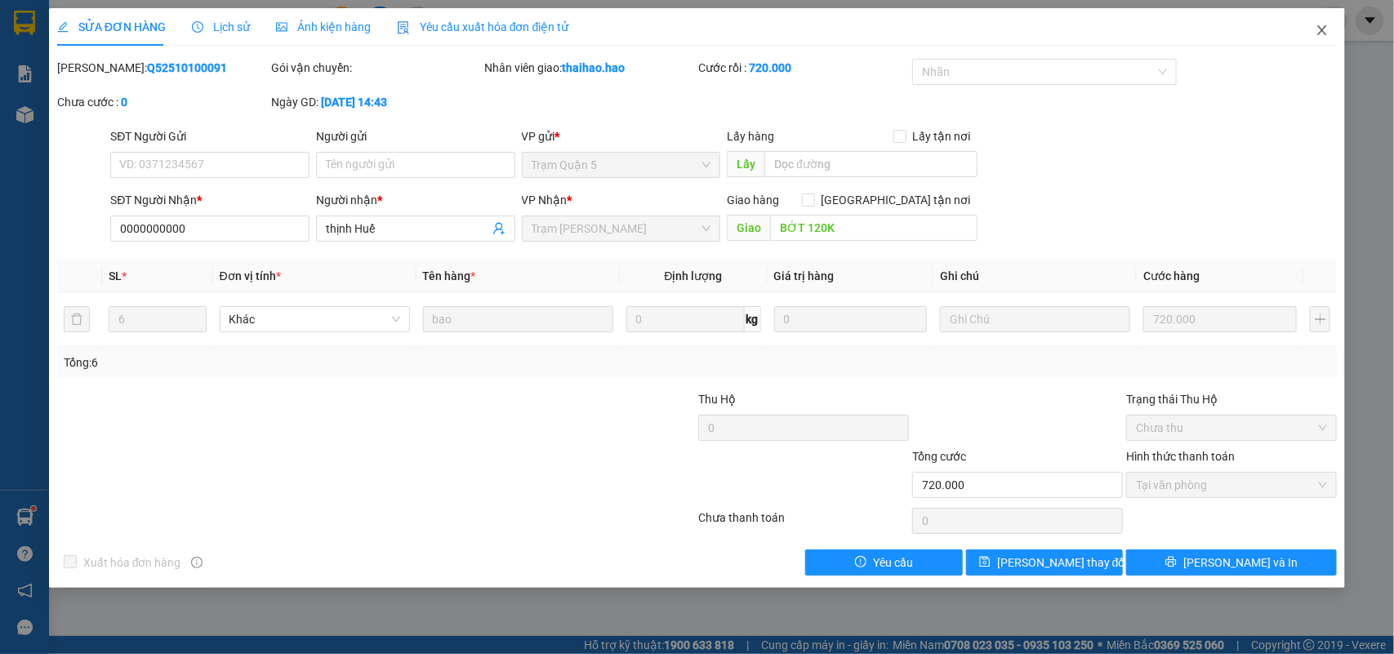
click at [1321, 27] on icon "close" at bounding box center [1322, 30] width 13 height 13
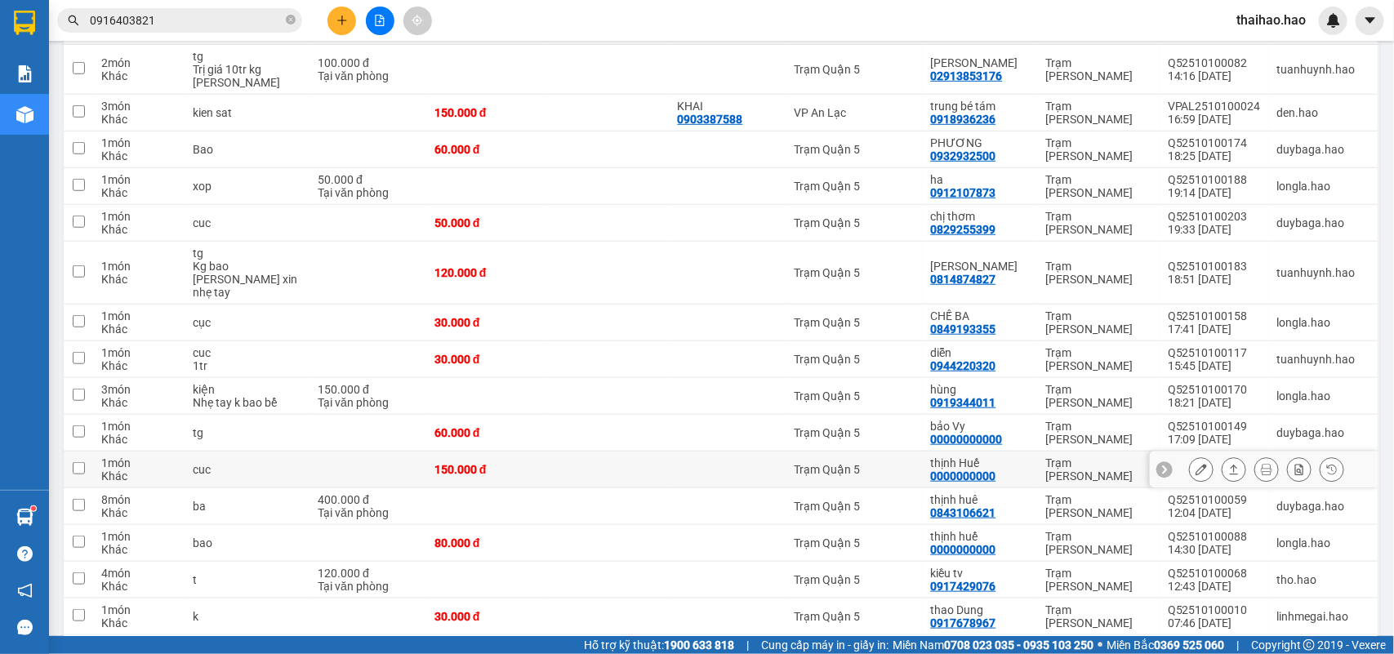
scroll to position [615, 0]
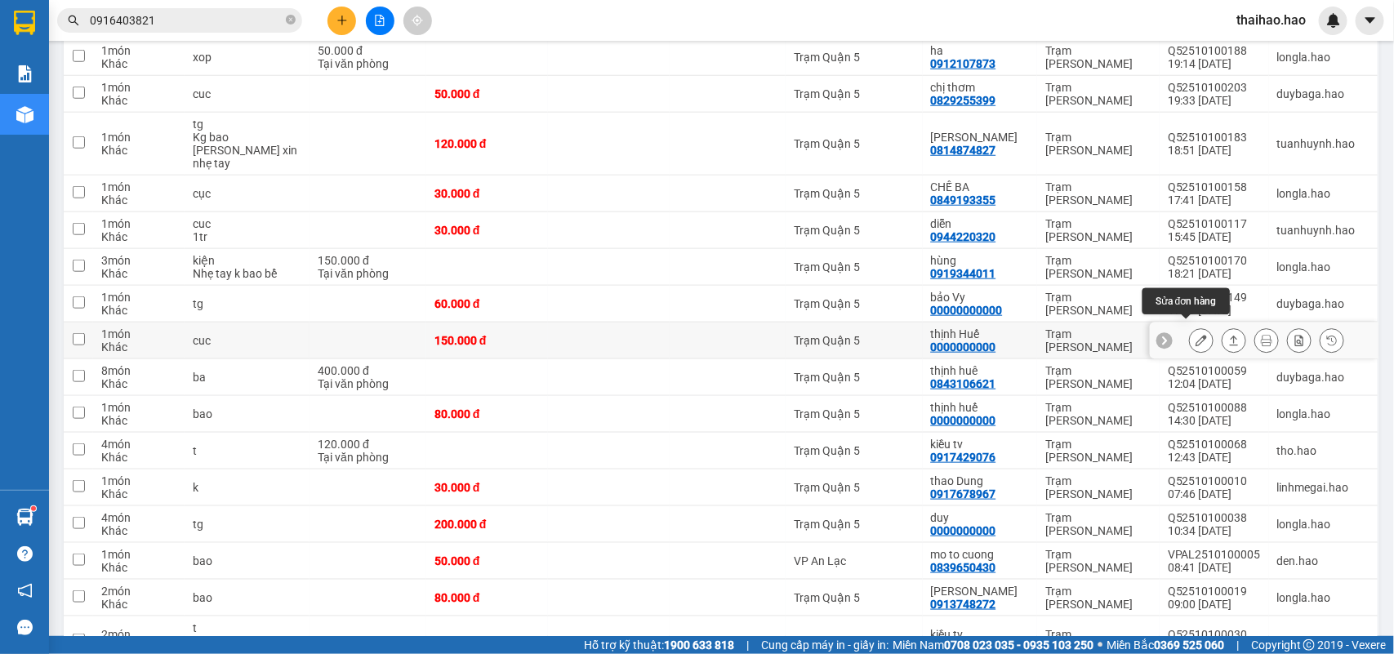
click at [1190, 337] on button at bounding box center [1201, 341] width 23 height 29
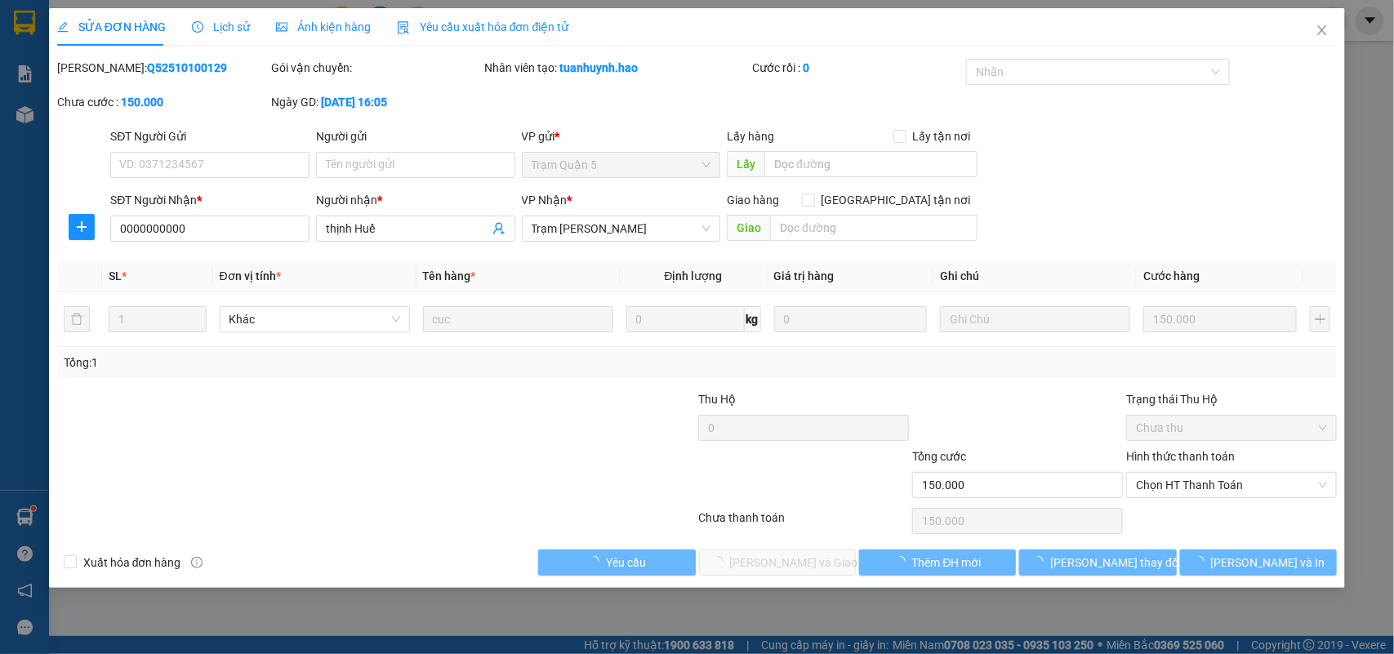
type input "0000000000"
type input "thịnh Huế"
type input "150.000"
click at [356, 33] on span "Ảnh kiện hàng" at bounding box center [323, 26] width 95 height 13
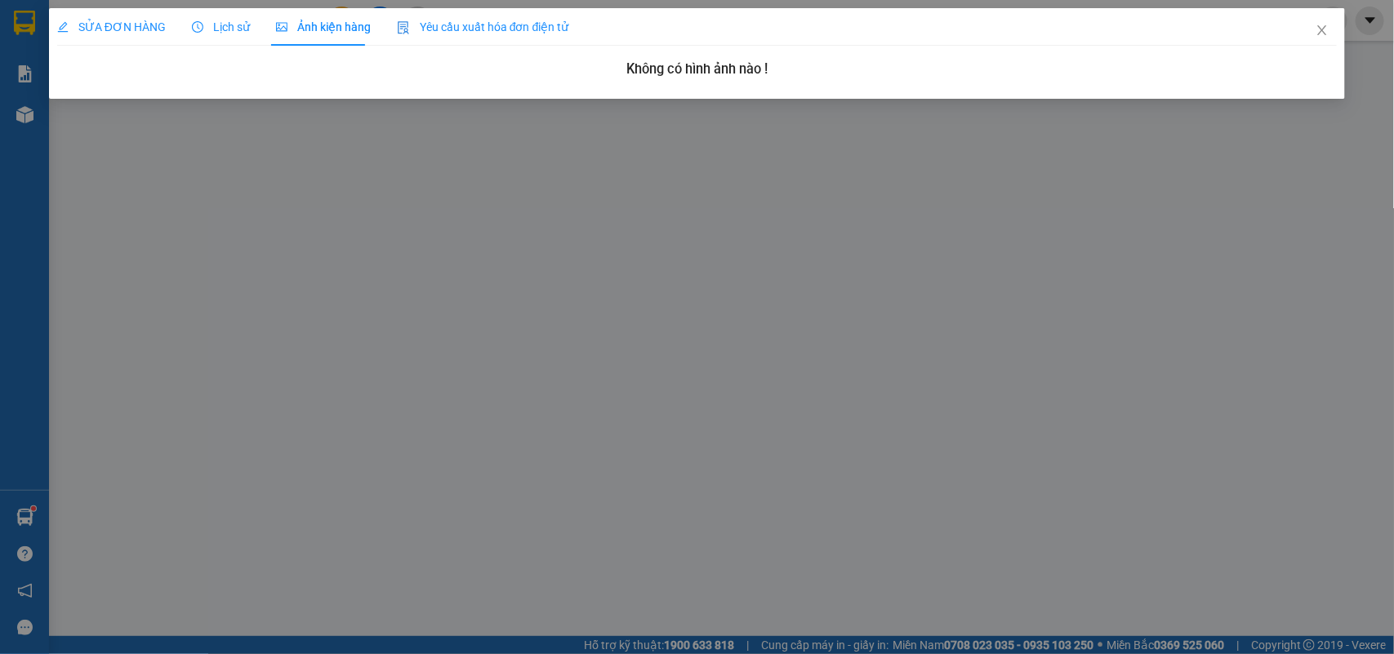
click at [152, 27] on span "SỬA ĐƠN HÀNG" at bounding box center [111, 26] width 109 height 13
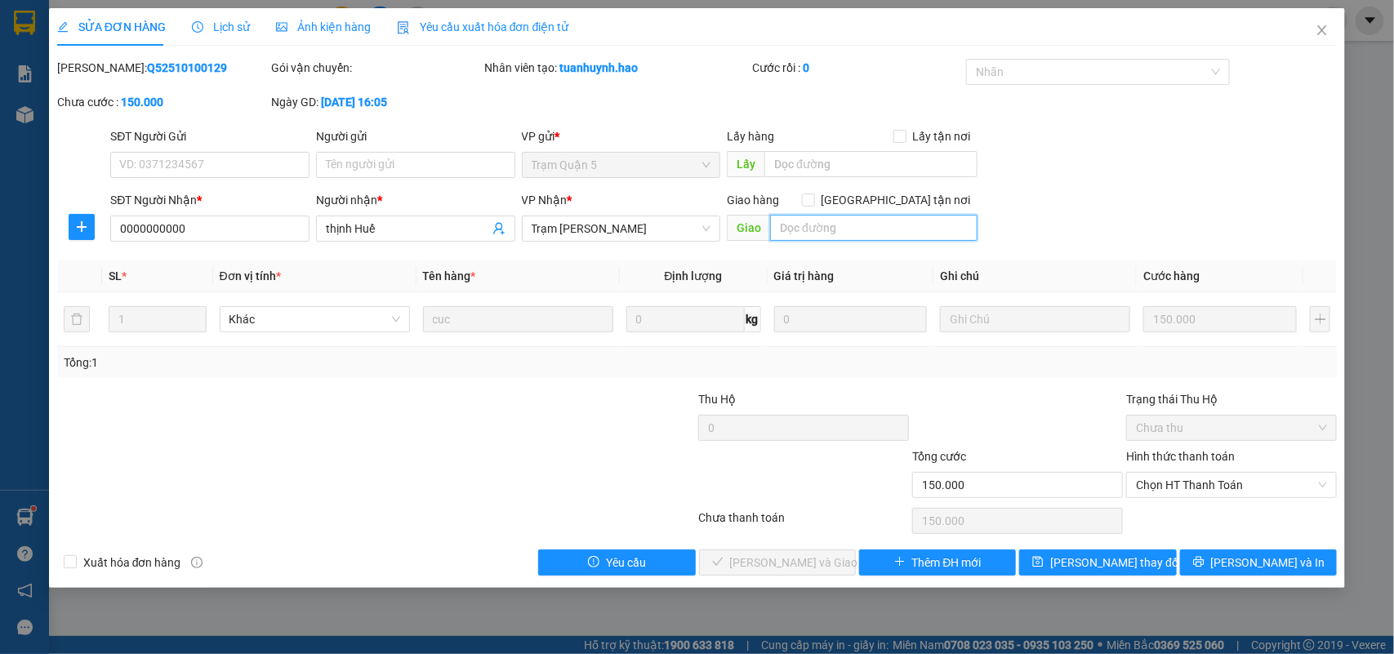
click at [839, 229] on input "text" at bounding box center [873, 228] width 207 height 26
type input "BỚT 70K"
click at [1191, 203] on div "SĐT Người Nhận * 0000000000 Người nhận * thịnh Huế VP Nhận * Trạm Tắc Vân Giao …" at bounding box center [723, 219] width 1233 height 57
click at [1183, 491] on span "Chọn HT Thanh Toán" at bounding box center [1231, 485] width 191 height 25
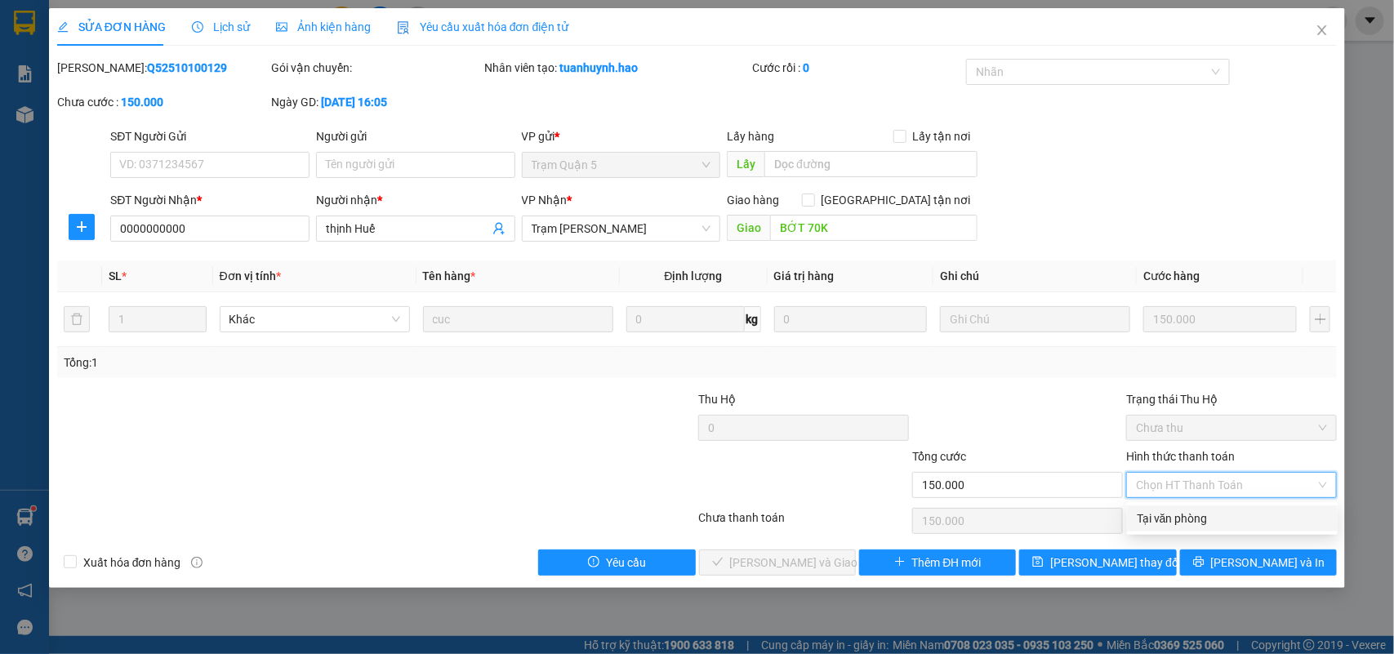
drag, startPoint x: 1180, startPoint y: 519, endPoint x: 1056, endPoint y: 543, distance: 126.4
click at [1180, 520] on div "Tại văn phòng" at bounding box center [1232, 519] width 191 height 18
type input "0"
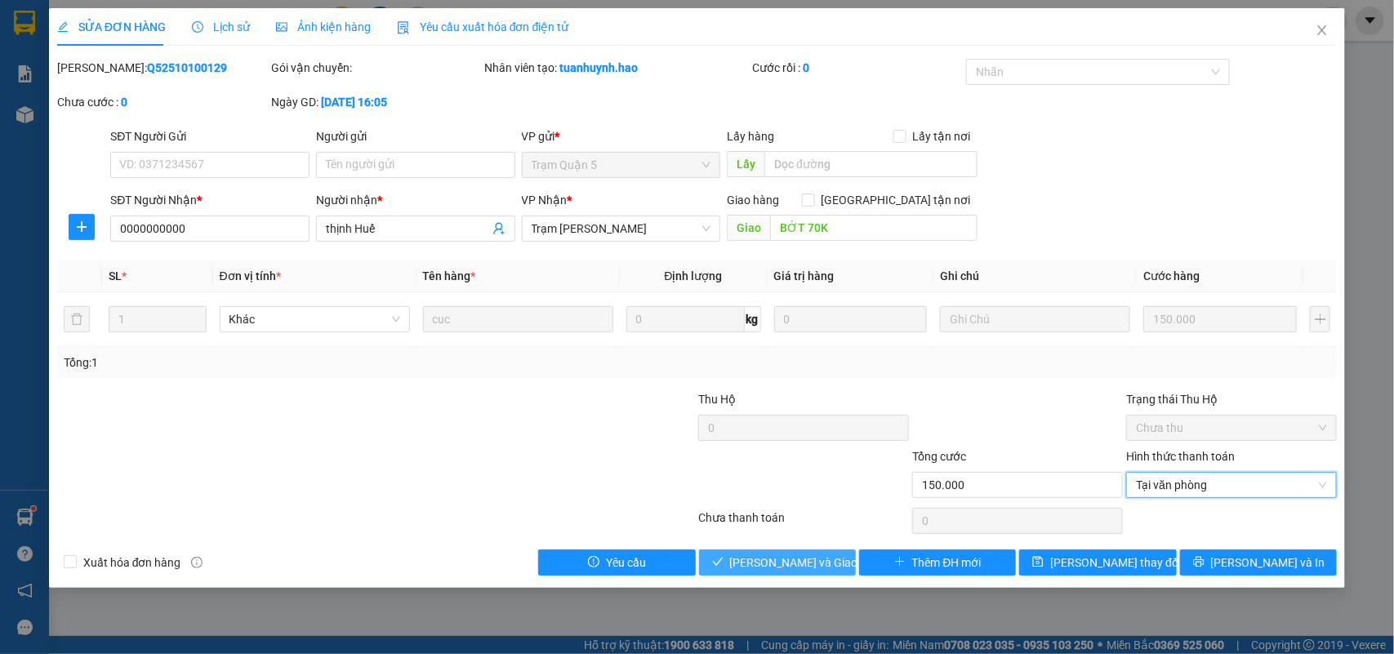
click at [819, 569] on span "[PERSON_NAME] và [PERSON_NAME] hàng" at bounding box center [808, 563] width 157 height 18
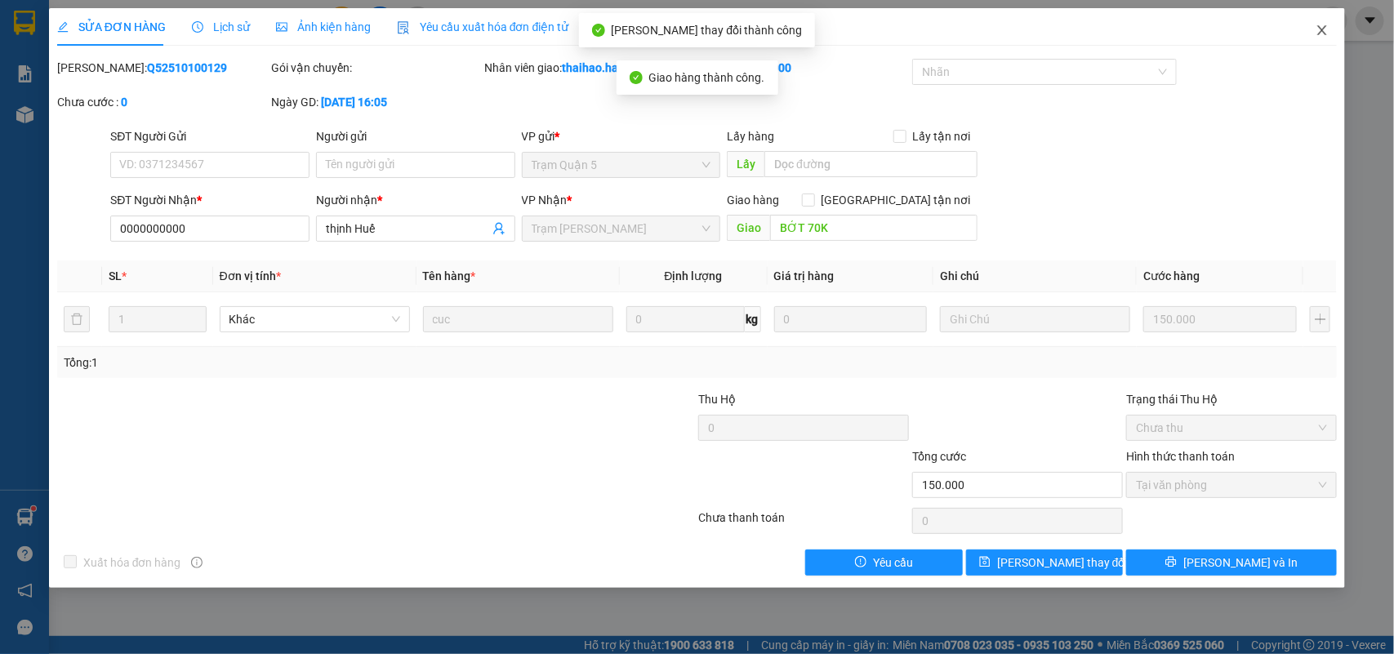
click at [1328, 22] on span "Close" at bounding box center [1322, 31] width 46 height 46
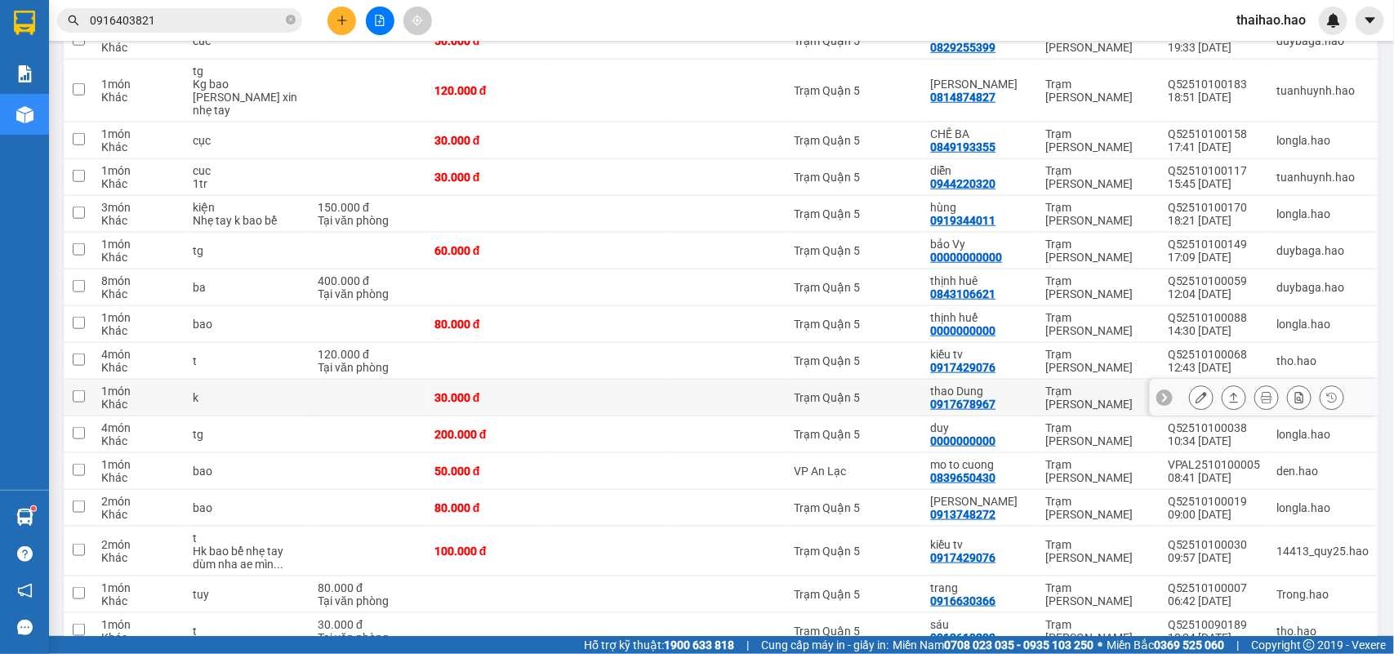
scroll to position [817, 0]
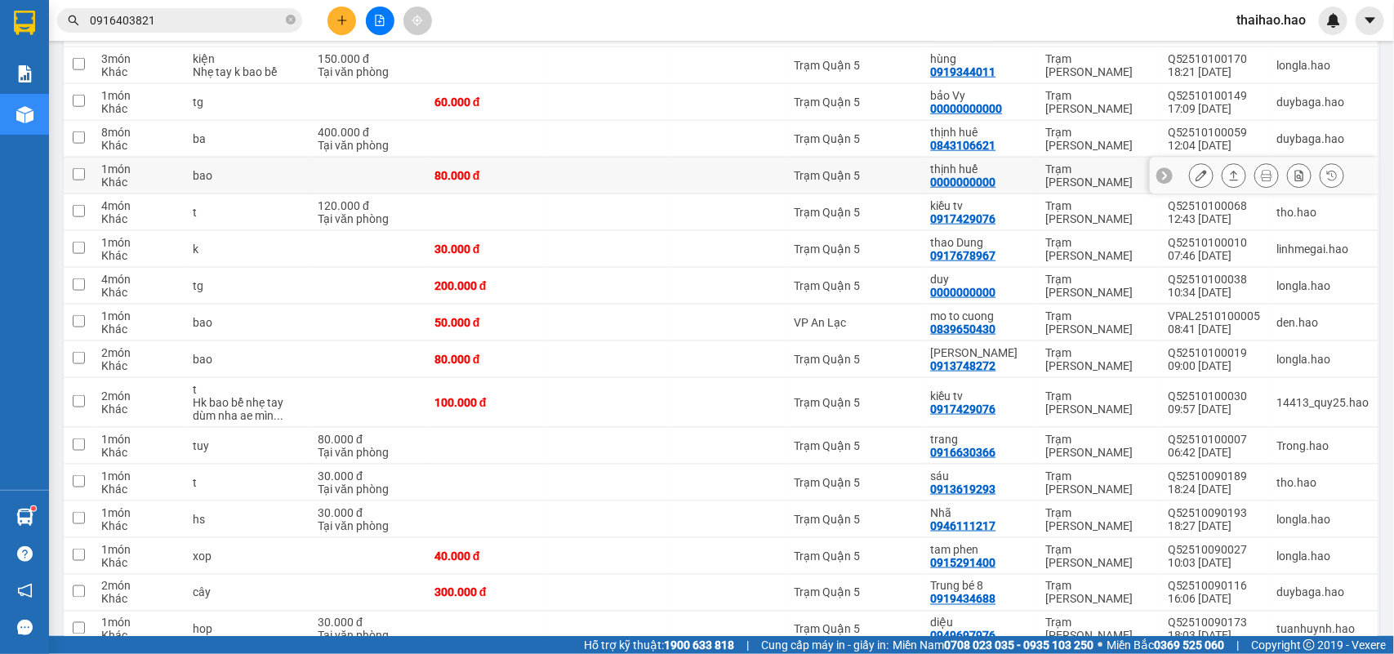
click at [1196, 172] on icon at bounding box center [1201, 175] width 11 height 11
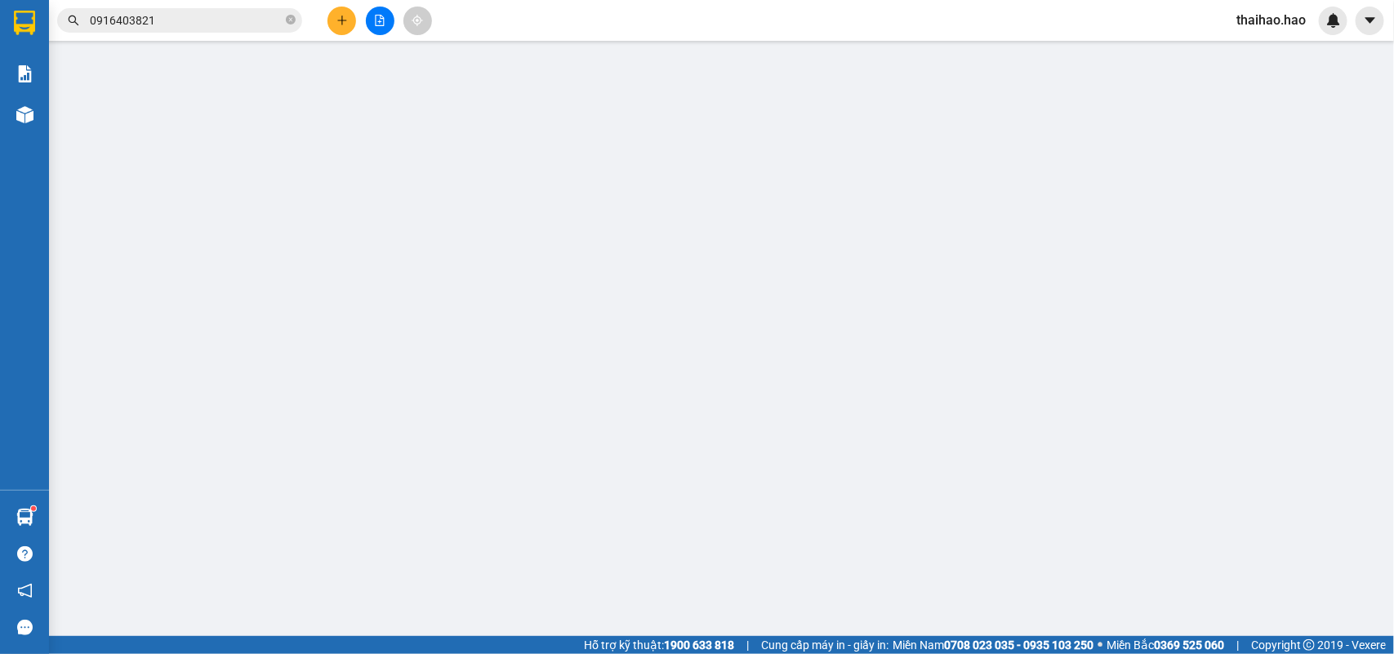
type input "0000000000"
type input "thịnh huế"
type input "80.000"
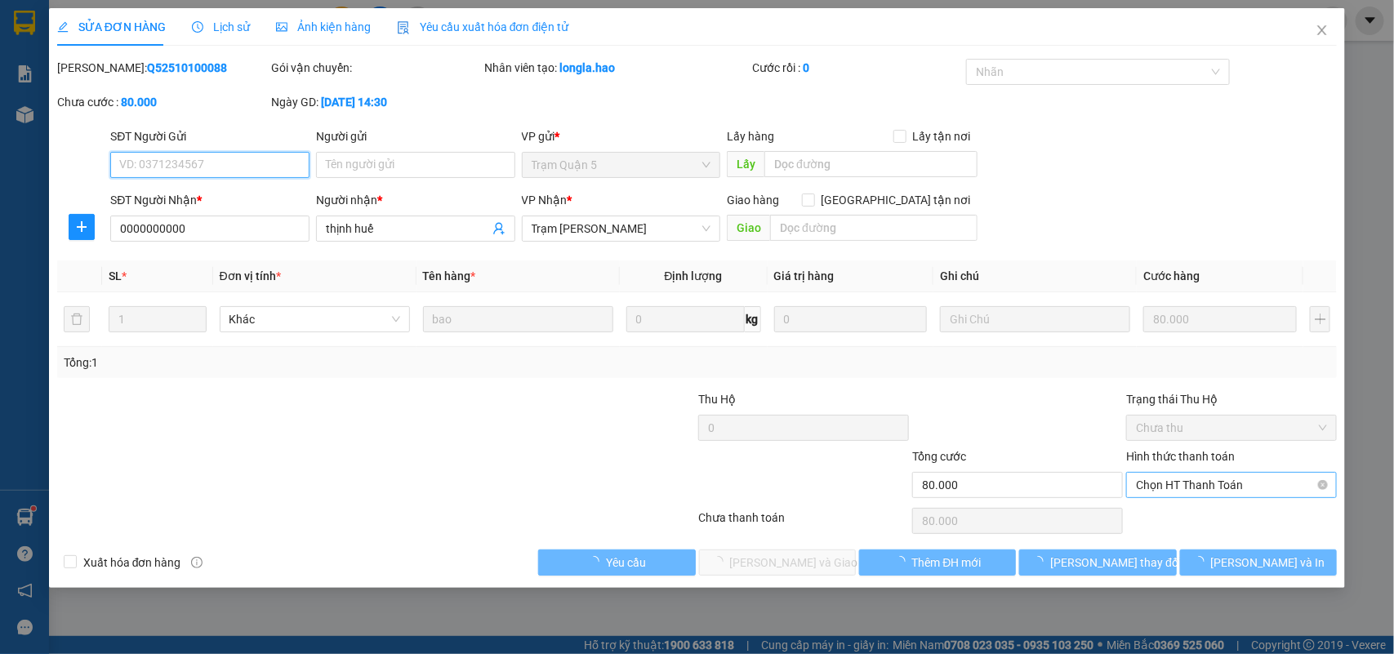
click at [1195, 484] on span "Chọn HT Thanh Toán" at bounding box center [1231, 485] width 191 height 25
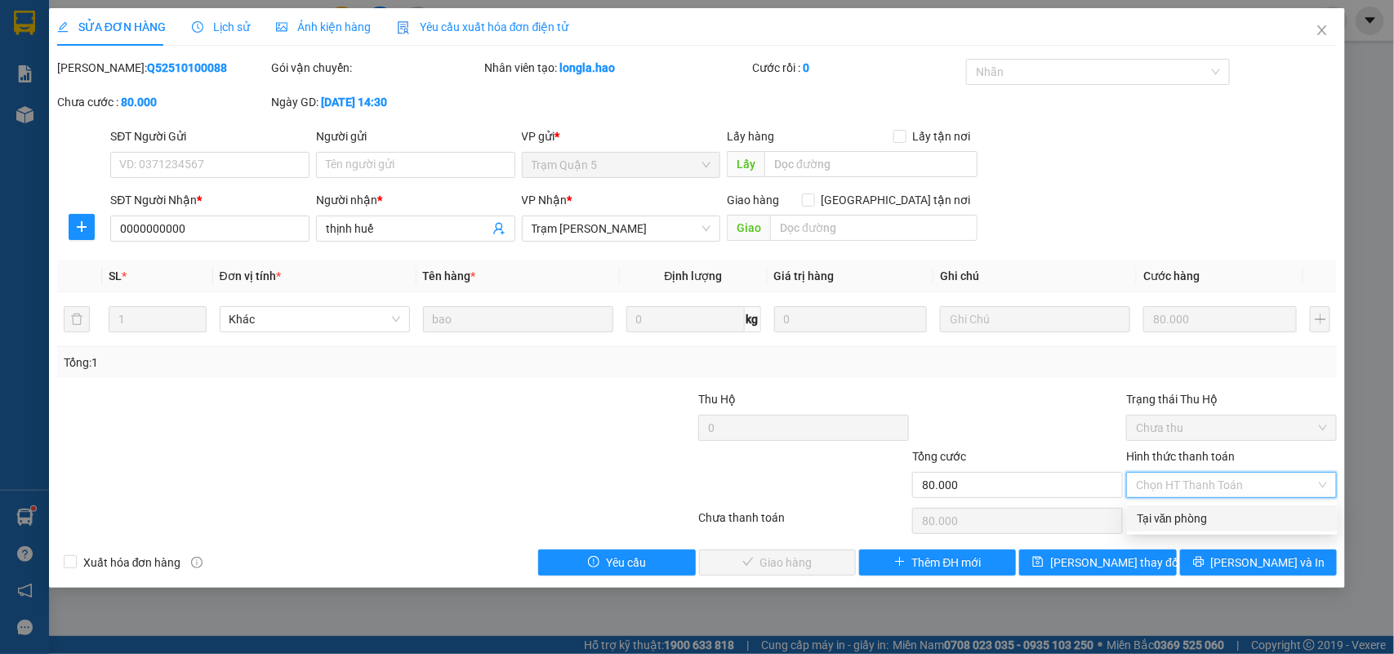
drag, startPoint x: 1188, startPoint y: 515, endPoint x: 804, endPoint y: 569, distance: 387.6
click at [1187, 515] on div "Tại văn phòng" at bounding box center [1232, 519] width 191 height 18
type input "0"
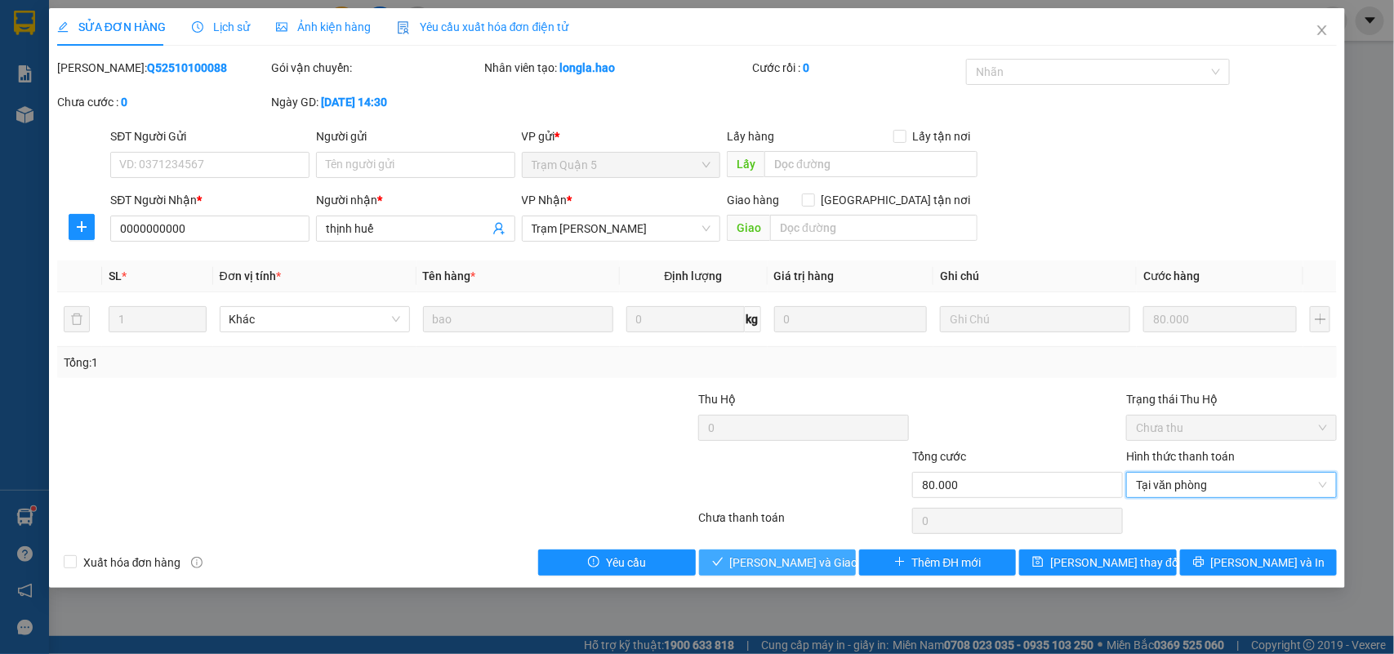
click at [796, 572] on span "[PERSON_NAME] và [PERSON_NAME] hàng" at bounding box center [808, 563] width 157 height 18
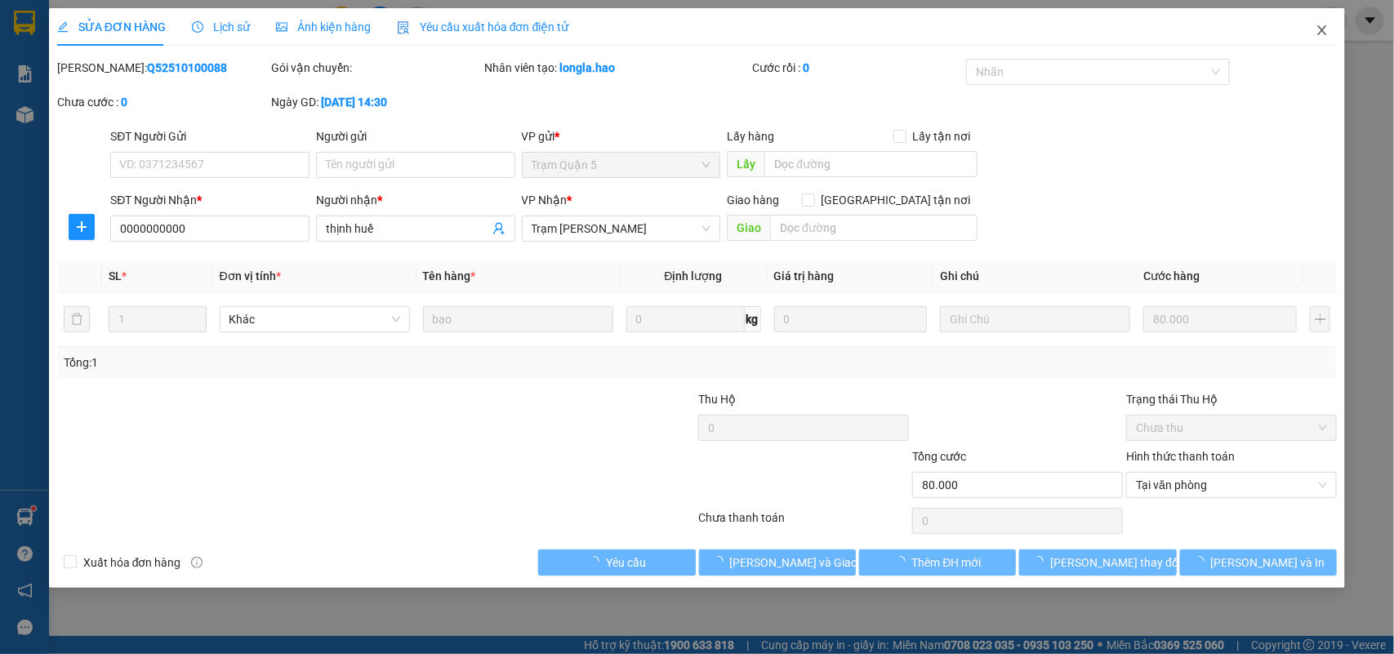
click at [1317, 31] on icon "close" at bounding box center [1322, 30] width 13 height 13
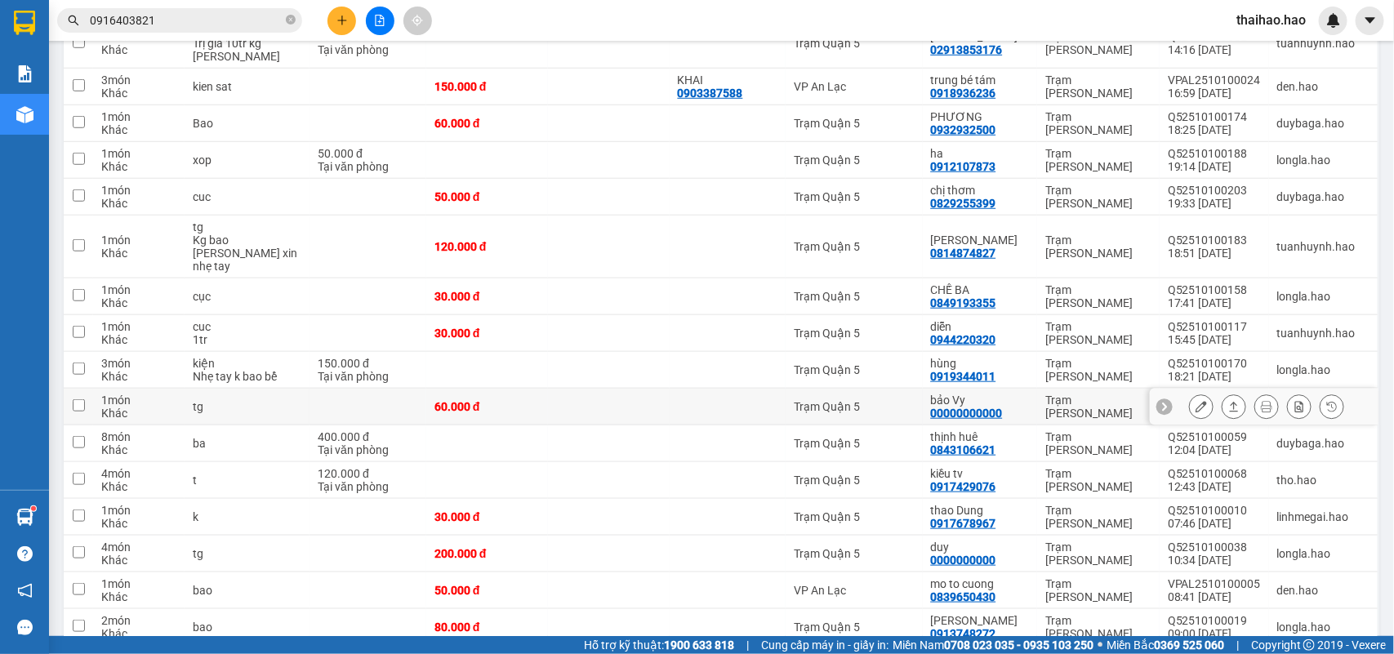
scroll to position [614, 0]
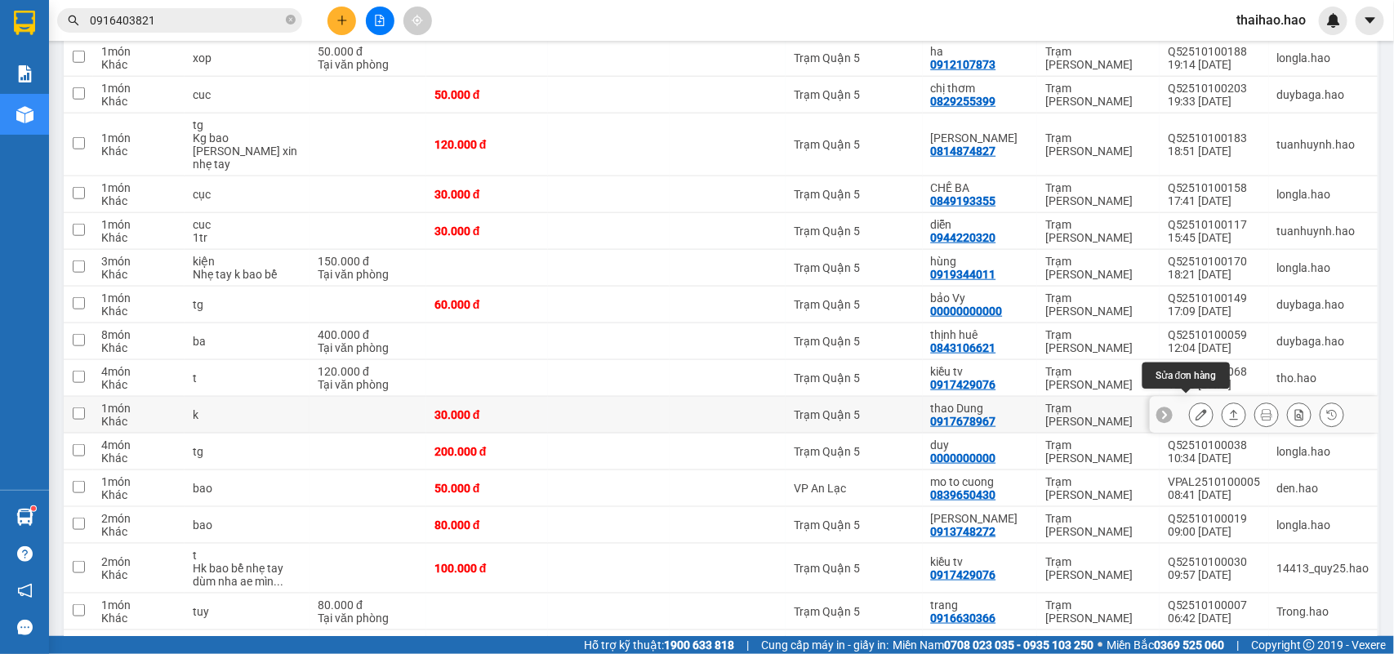
click at [1196, 409] on icon at bounding box center [1201, 414] width 11 height 11
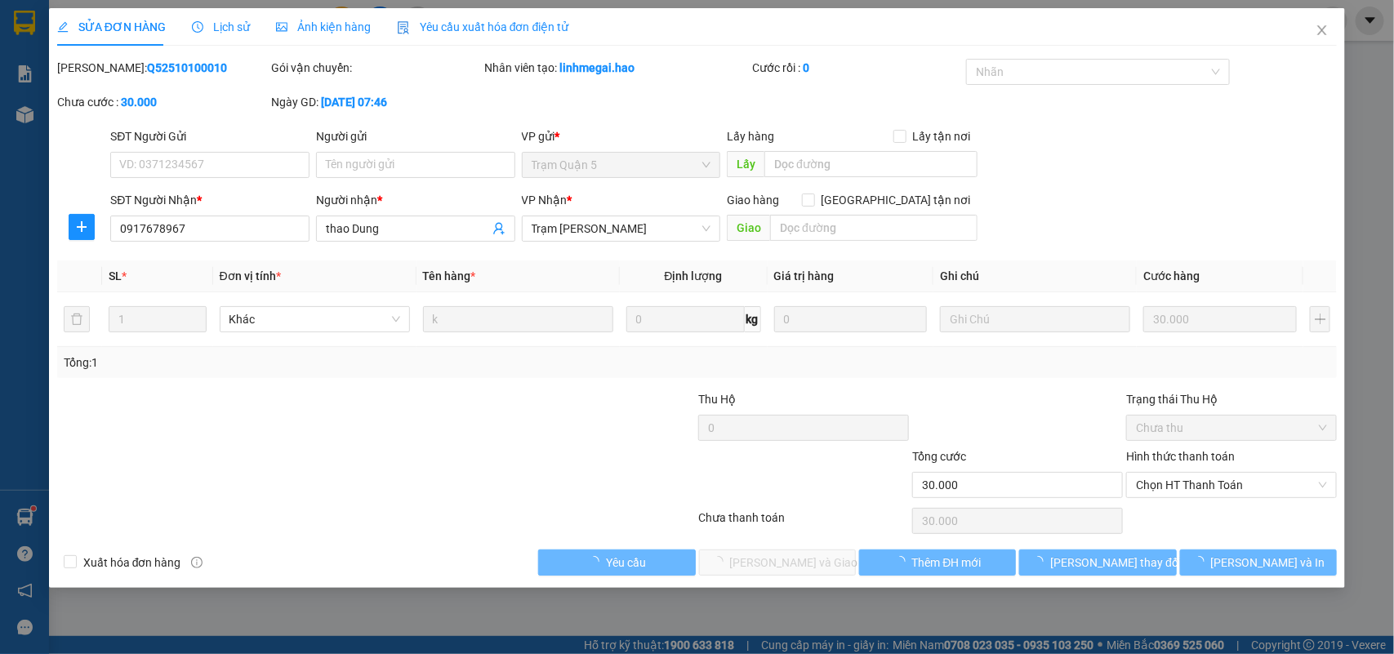
type input "0917678967"
type input "thao Dung"
type input "30.000"
click at [1215, 487] on div "SỬA ĐƠN HÀNG Lịch sử Ảnh kiện hàng Yêu cầu xuất hóa đơn điện tử Total Paid Fee …" at bounding box center [697, 327] width 1394 height 654
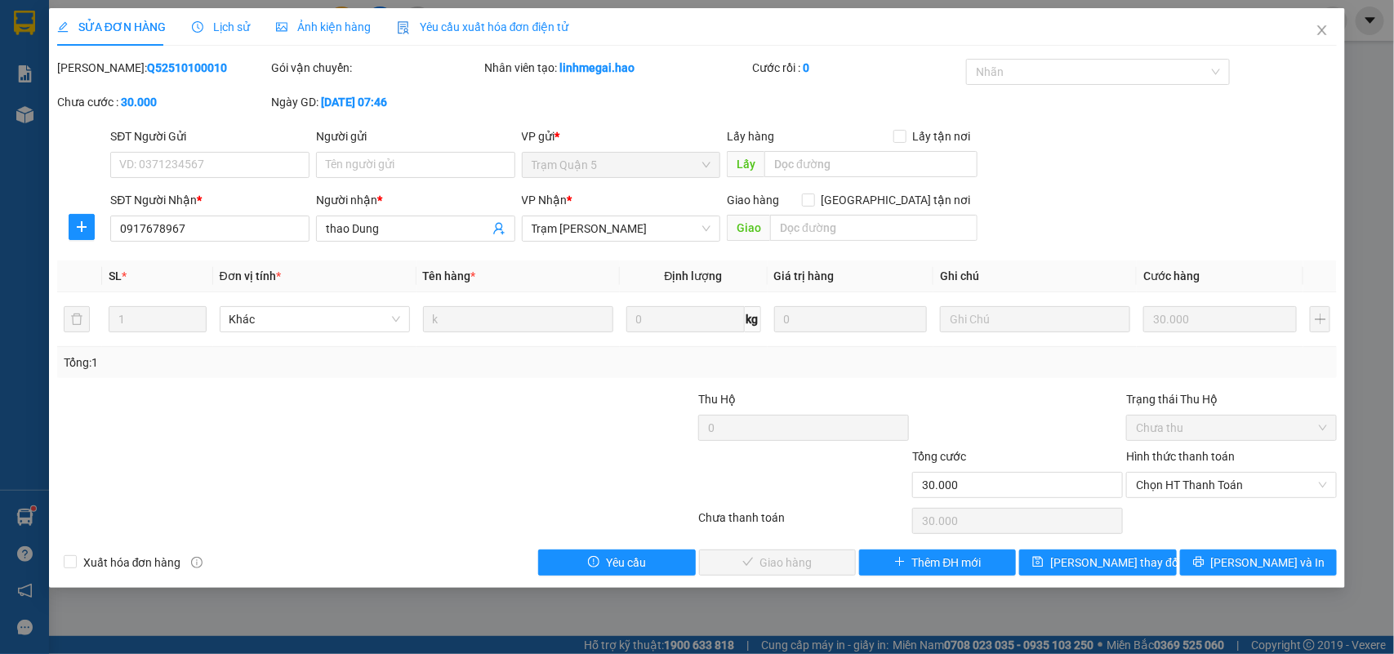
click at [1201, 515] on div "Chọn HT Thanh Toán" at bounding box center [1232, 521] width 214 height 33
click at [1192, 502] on div "Hình thức thanh toán Chọn HT Thanh Toán" at bounding box center [1231, 476] width 211 height 57
click at [1192, 488] on span "Chọn HT Thanh Toán" at bounding box center [1231, 485] width 191 height 25
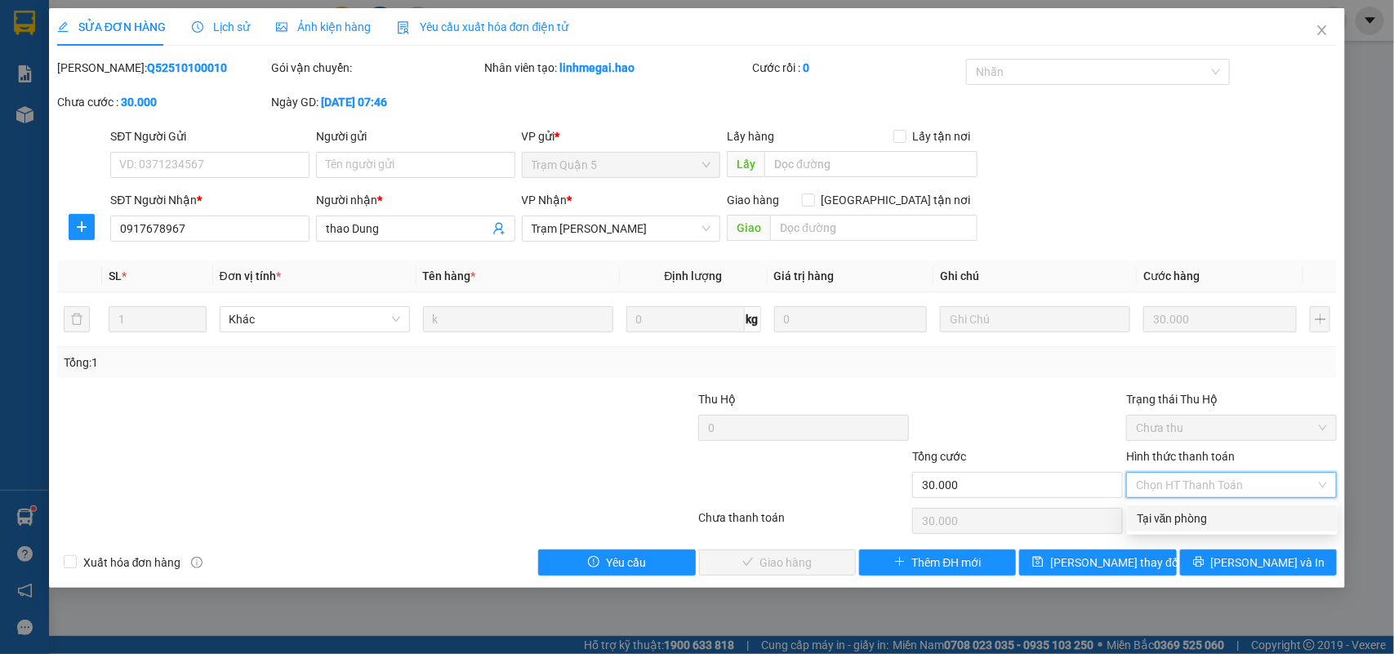
drag, startPoint x: 1185, startPoint y: 521, endPoint x: 1035, endPoint y: 537, distance: 151.2
click at [1183, 521] on div "Tại văn phòng" at bounding box center [1232, 519] width 191 height 18
type input "0"
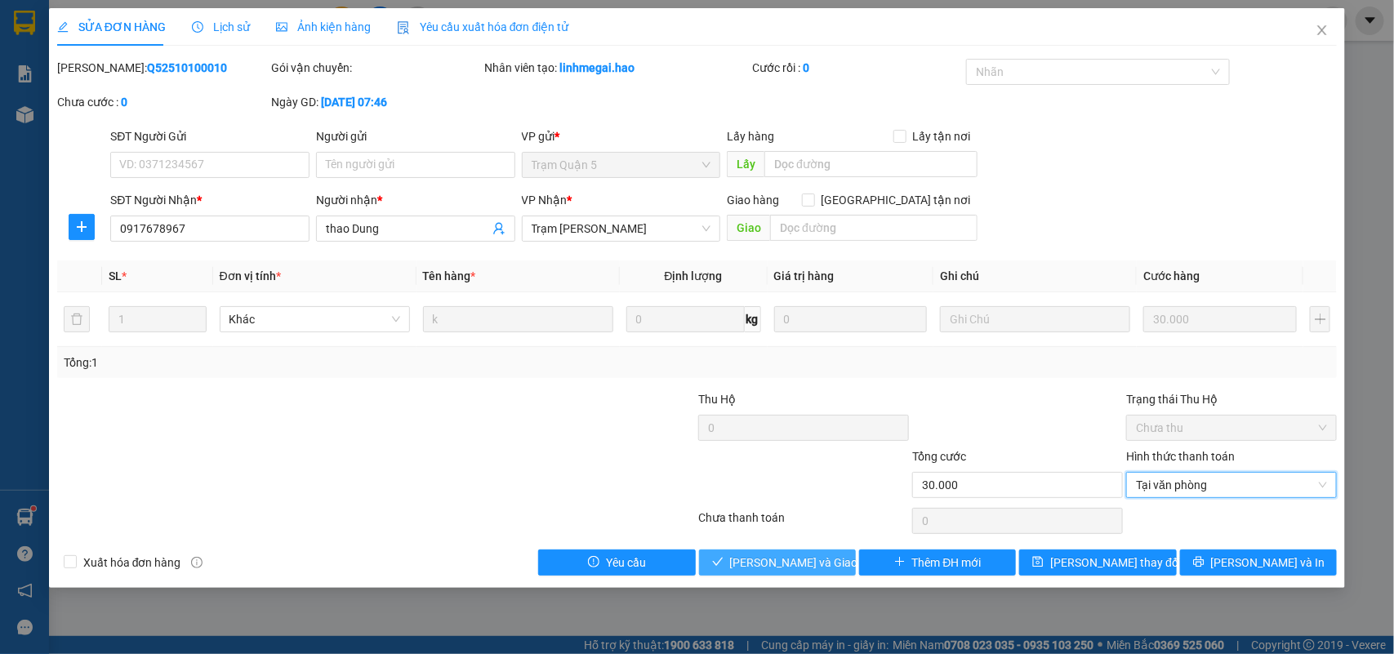
click at [789, 564] on span "[PERSON_NAME] và [PERSON_NAME] hàng" at bounding box center [808, 563] width 157 height 18
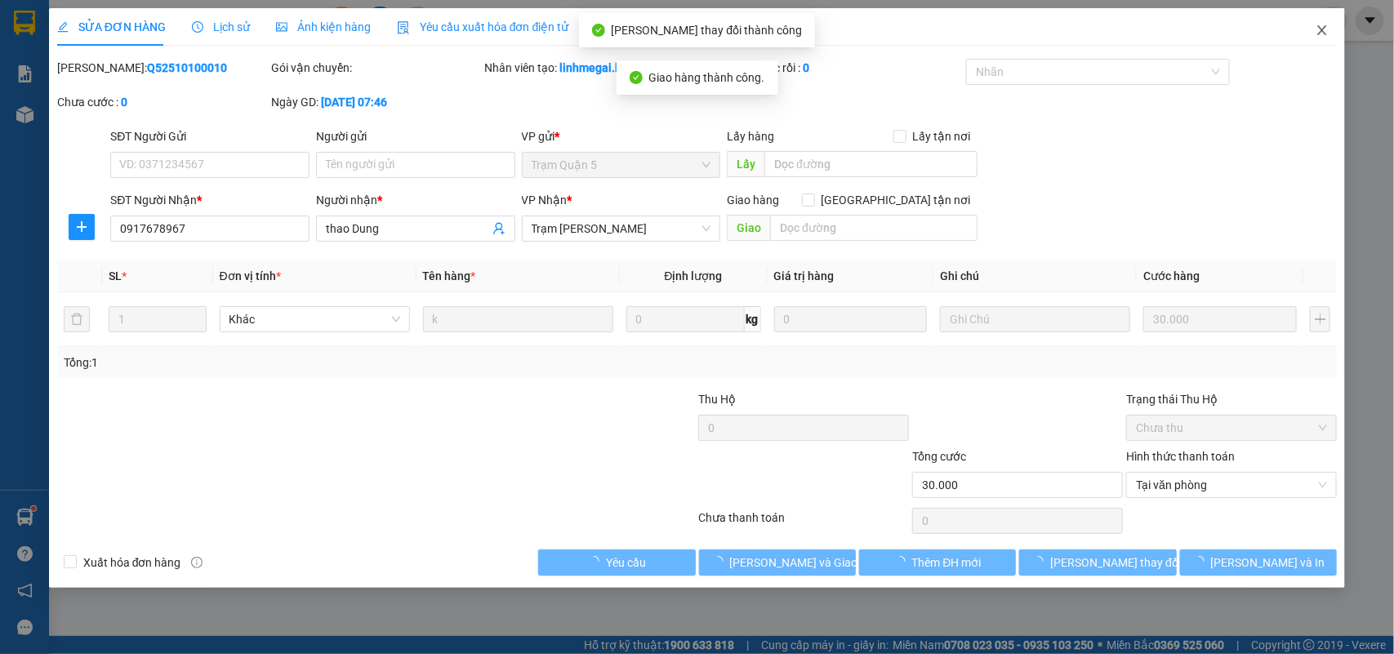
click at [1316, 34] on icon "close" at bounding box center [1322, 30] width 13 height 13
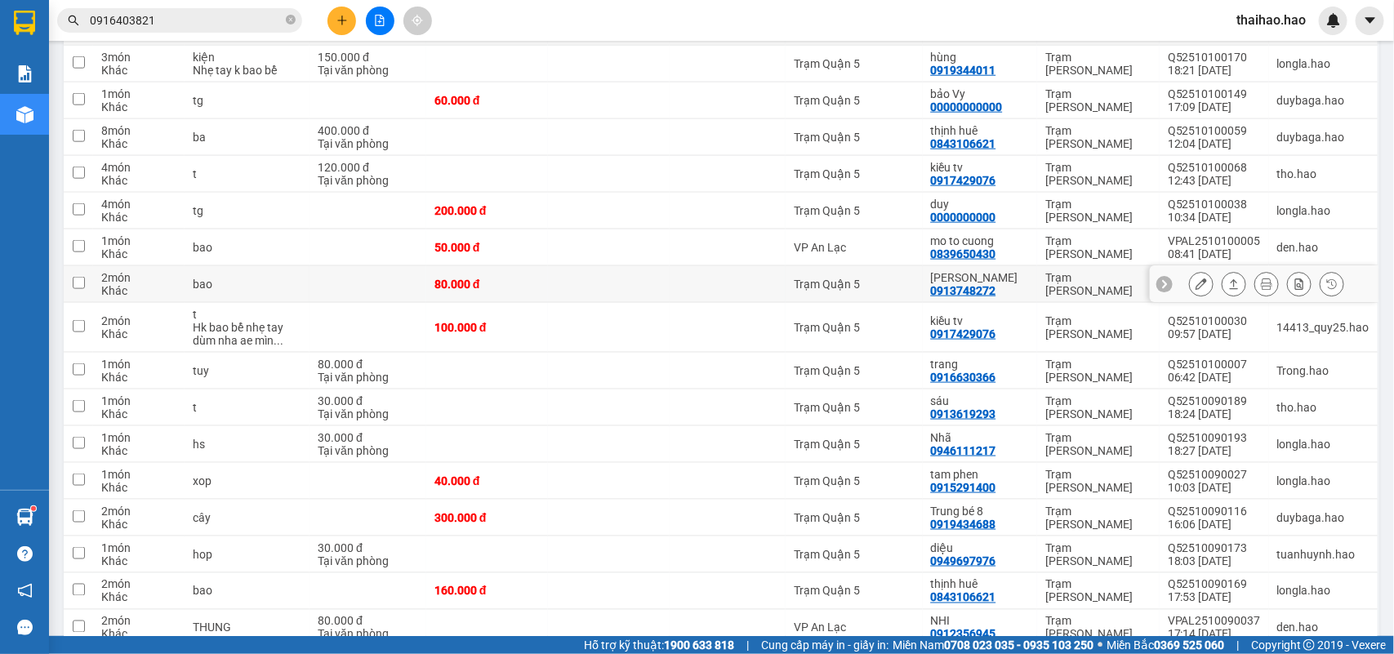
scroll to position [920, 0]
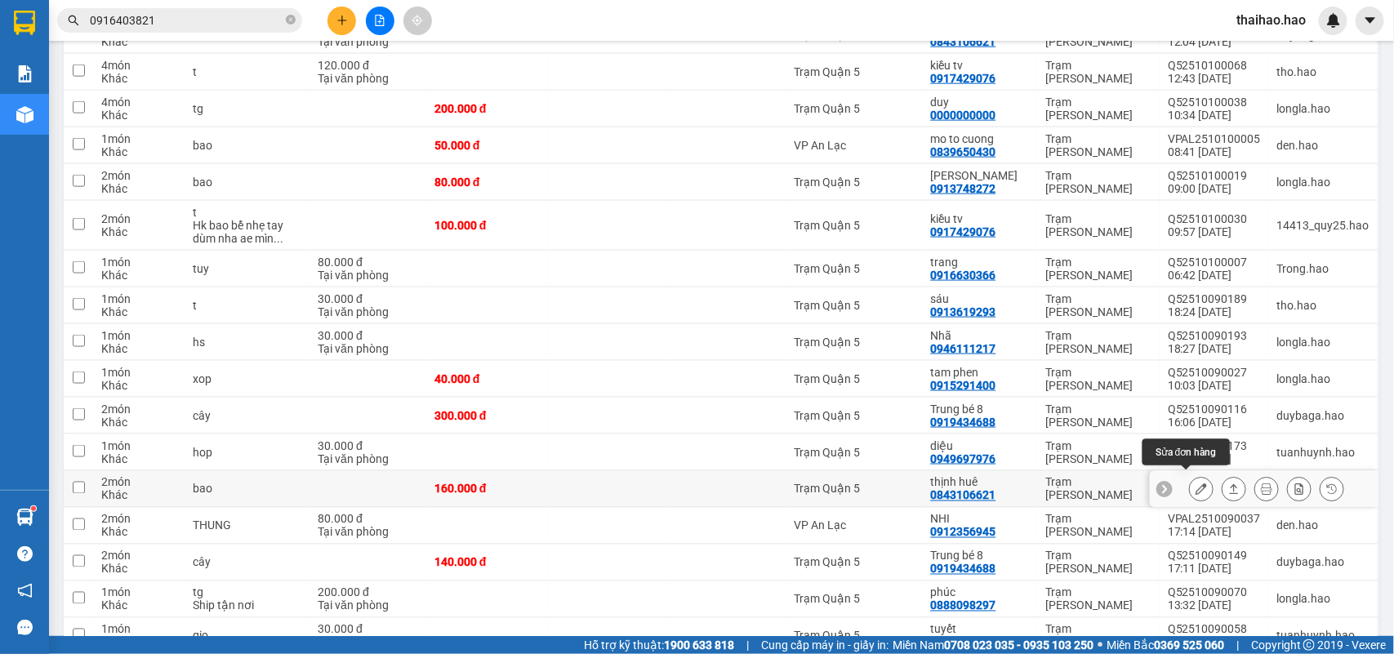
click at [1196, 483] on icon at bounding box center [1201, 488] width 11 height 11
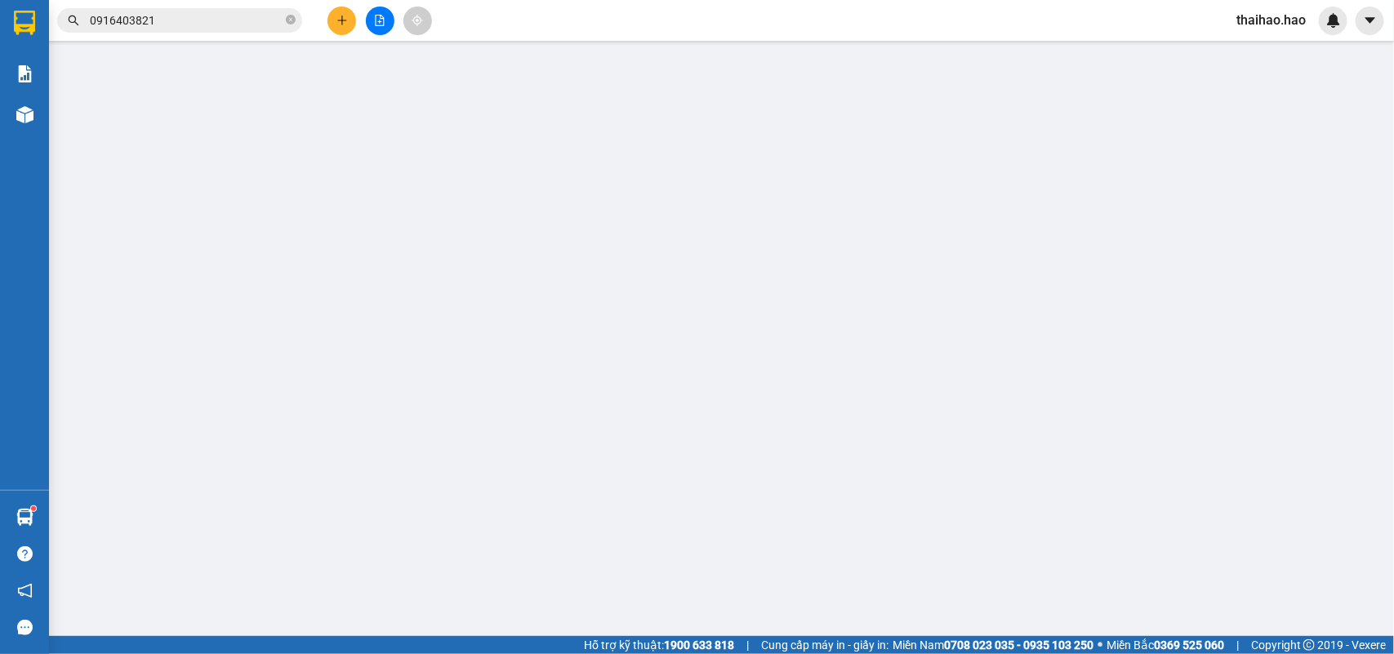
type input "0843106621"
type input "thịnh huê"
type input "160.000"
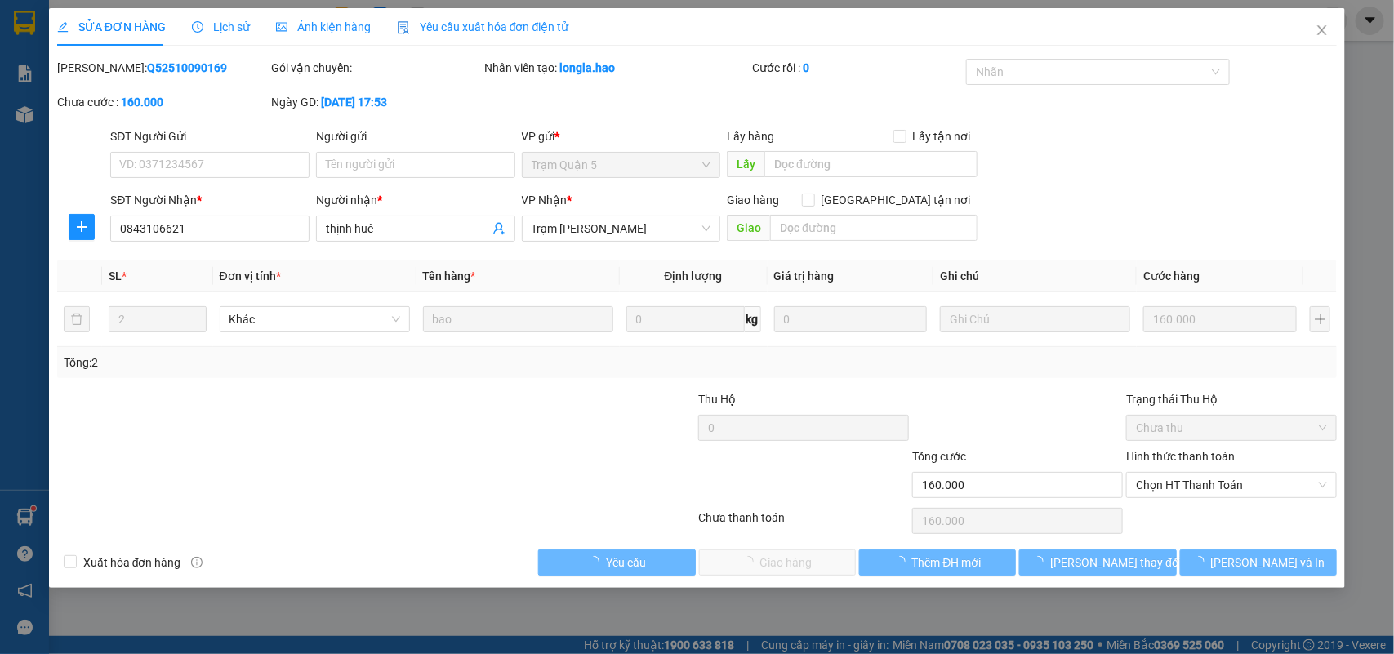
click at [316, 34] on div "Ảnh kiện hàng" at bounding box center [323, 27] width 95 height 18
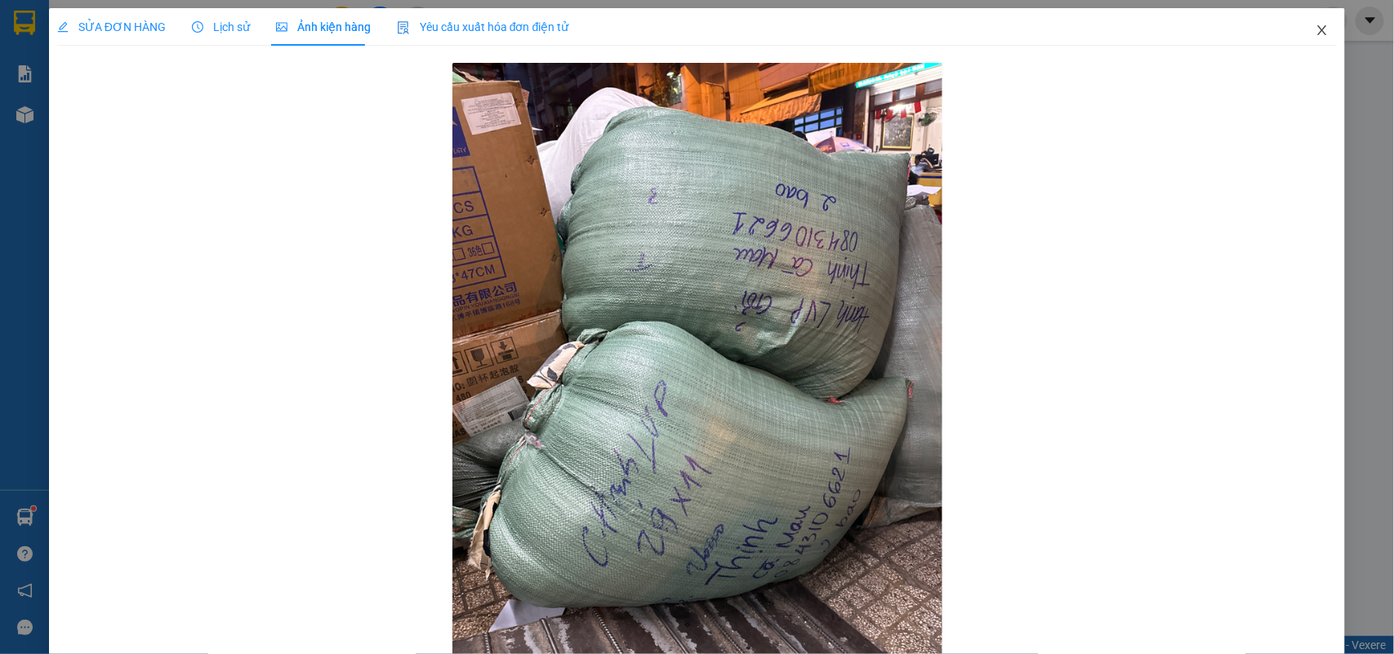
click at [1316, 33] on icon "close" at bounding box center [1322, 30] width 13 height 13
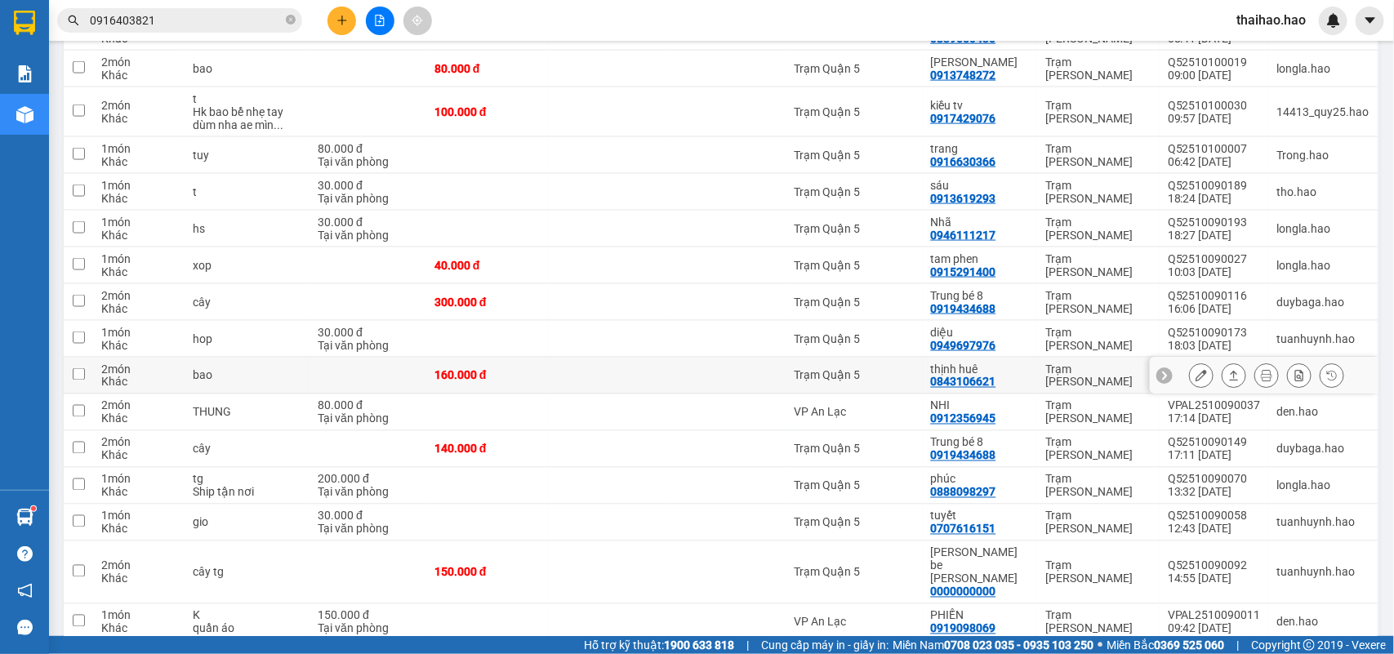
scroll to position [1123, 0]
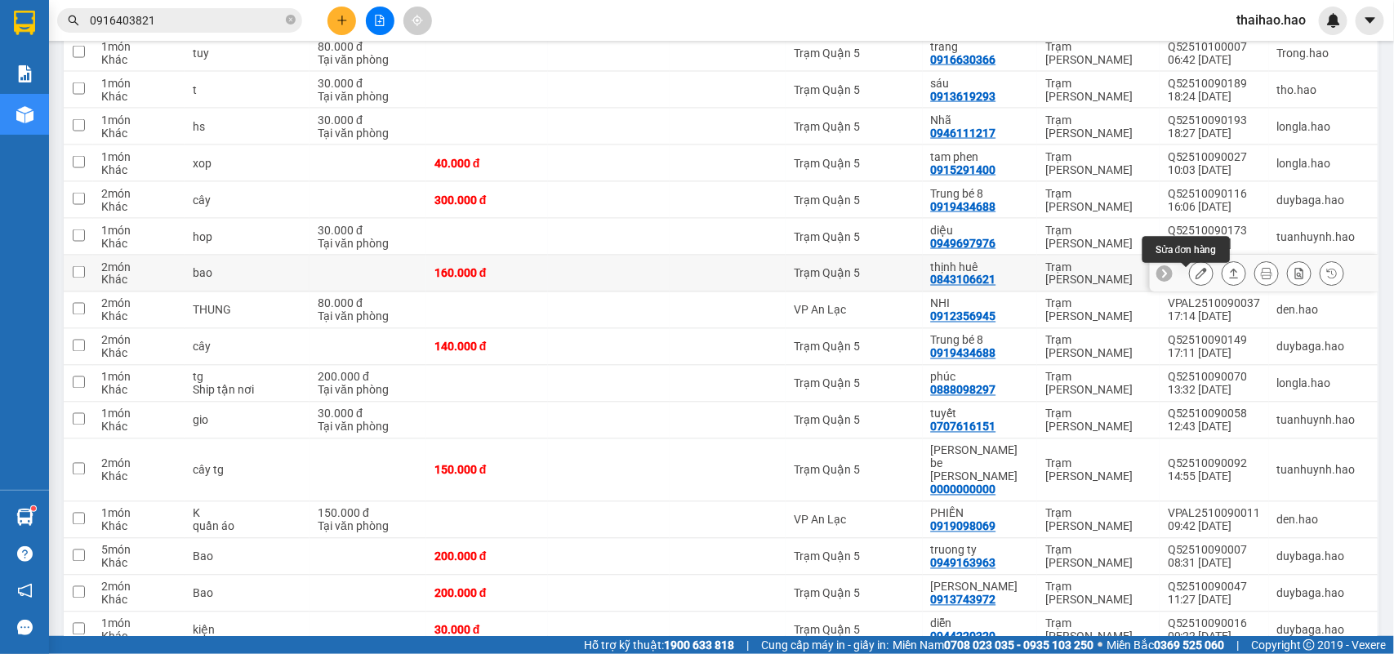
click at [1196, 279] on icon at bounding box center [1201, 273] width 11 height 11
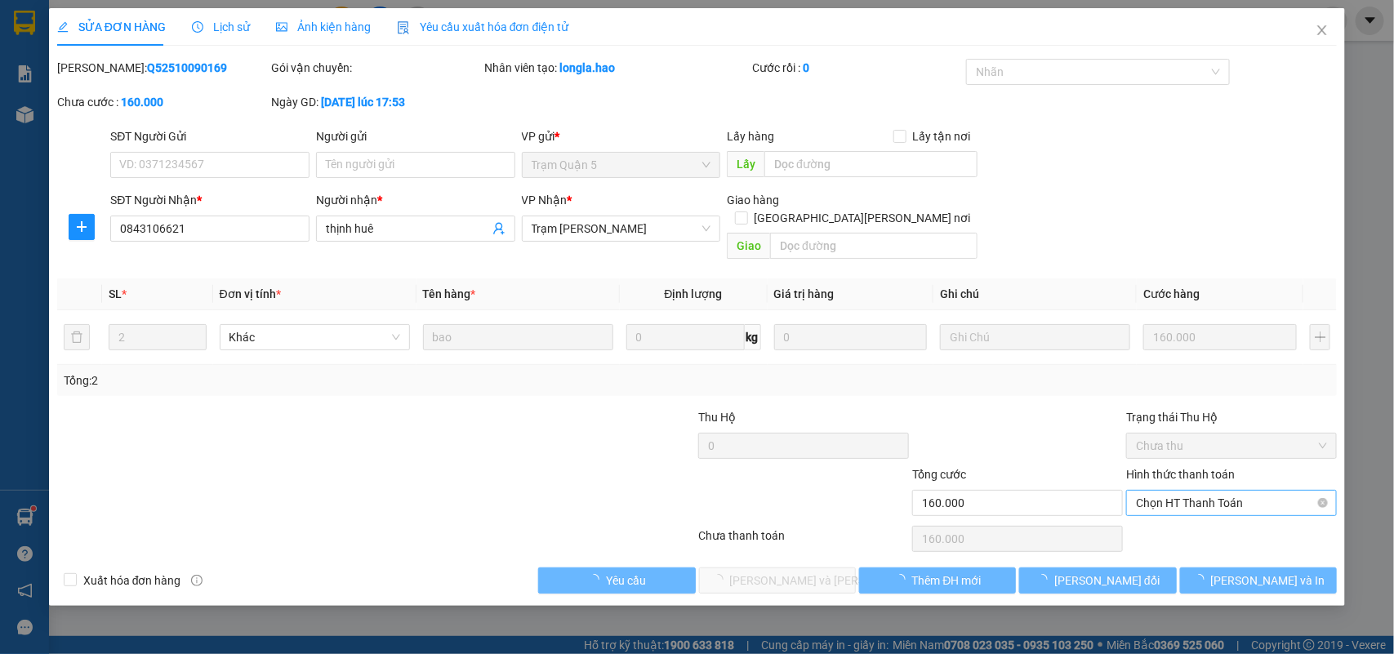
type input "0843106621"
type input "thịnh huê"
type input "160.000"
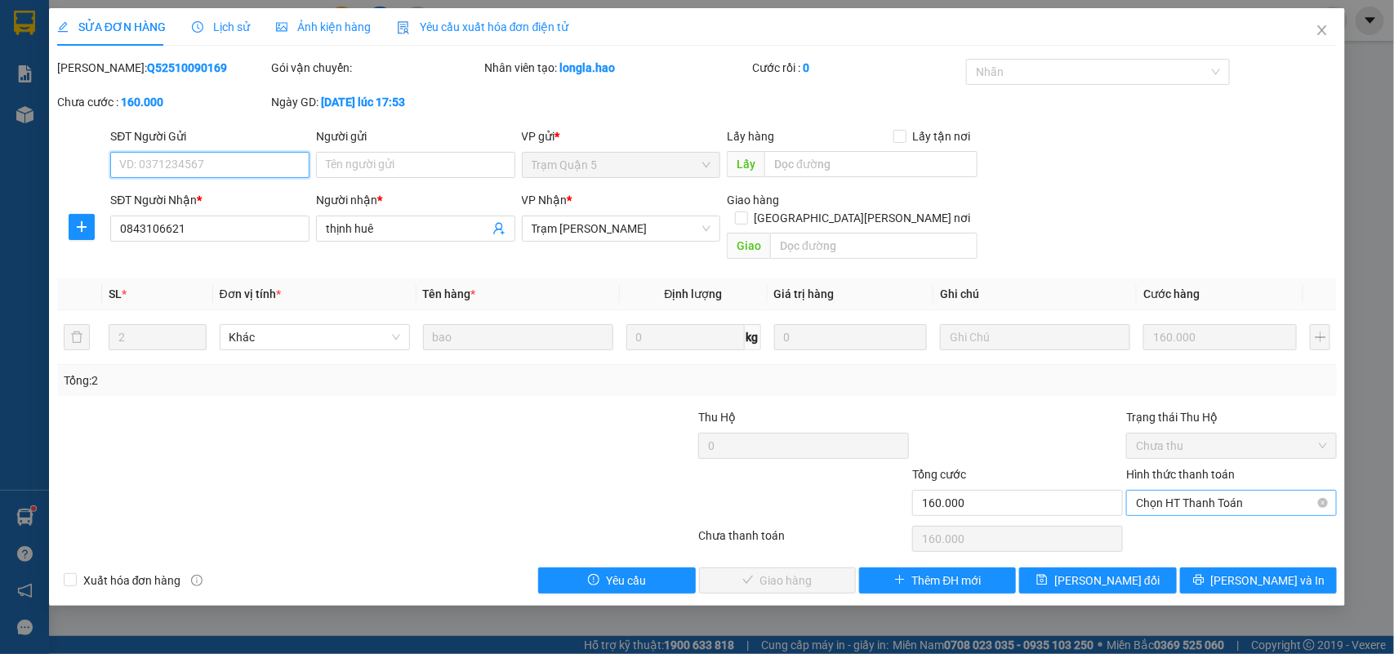
click at [1223, 491] on span "Chọn HT Thanh Toán" at bounding box center [1231, 503] width 191 height 25
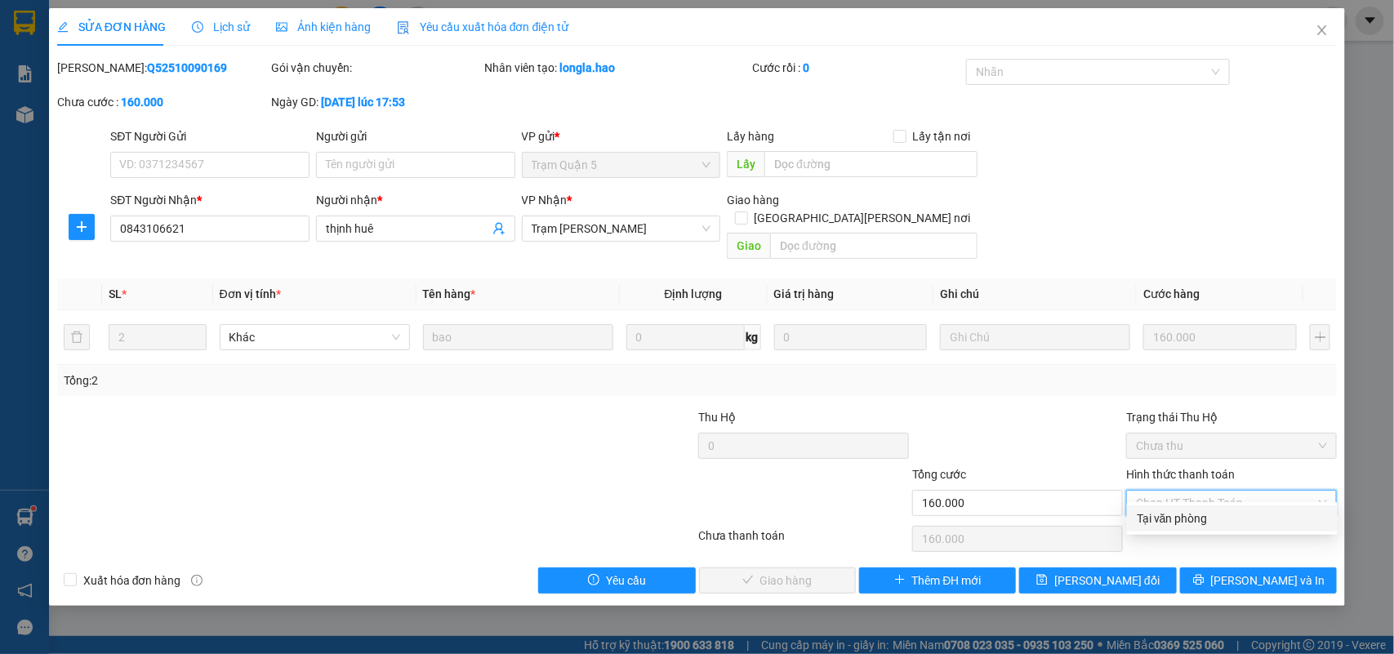
drag, startPoint x: 1215, startPoint y: 516, endPoint x: 835, endPoint y: 595, distance: 387.8
click at [1214, 517] on div "Tại văn phòng" at bounding box center [1232, 519] width 191 height 18
type input "0"
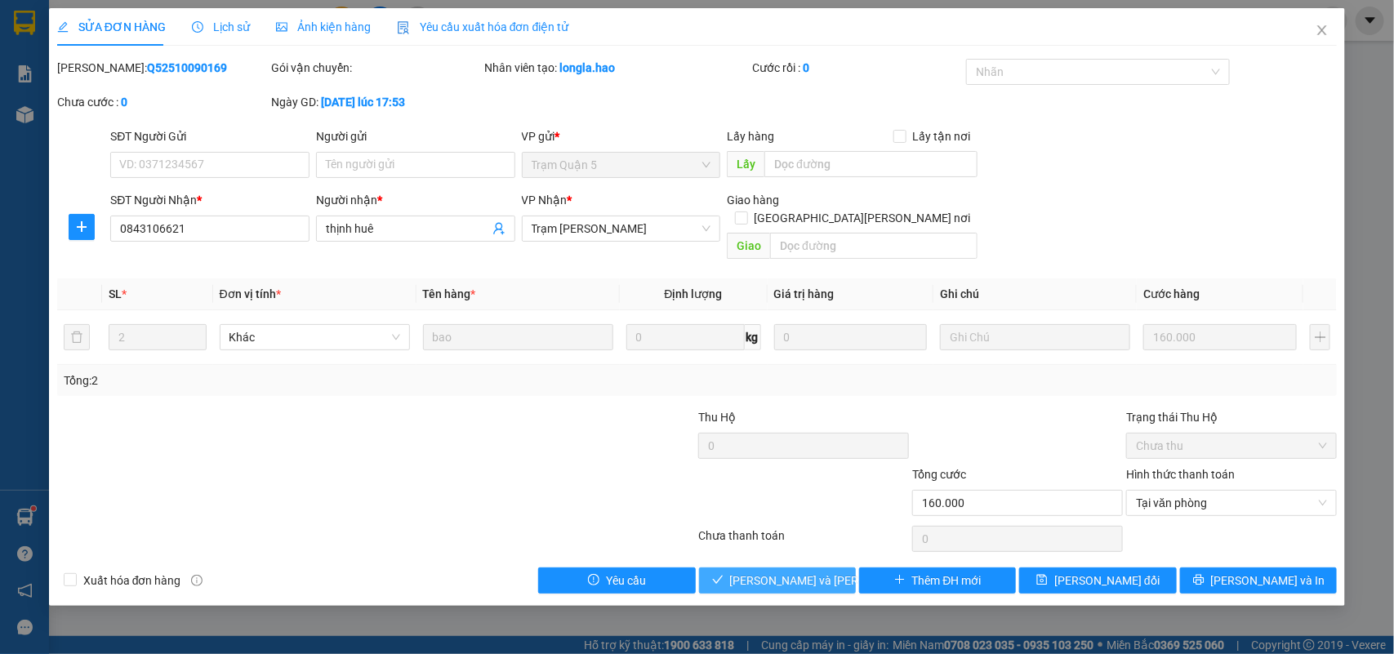
click at [804, 572] on span "[PERSON_NAME] và [PERSON_NAME] hàng" at bounding box center [840, 581] width 221 height 18
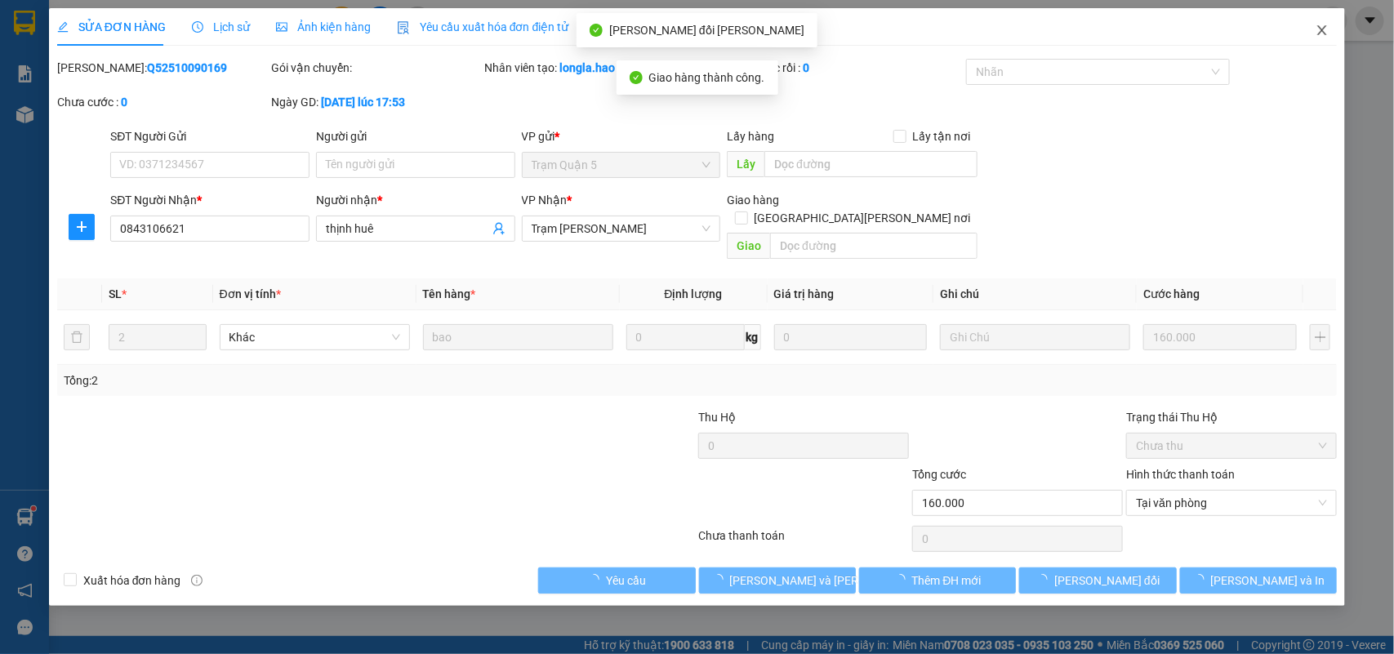
click at [1331, 30] on span "Close" at bounding box center [1322, 31] width 46 height 46
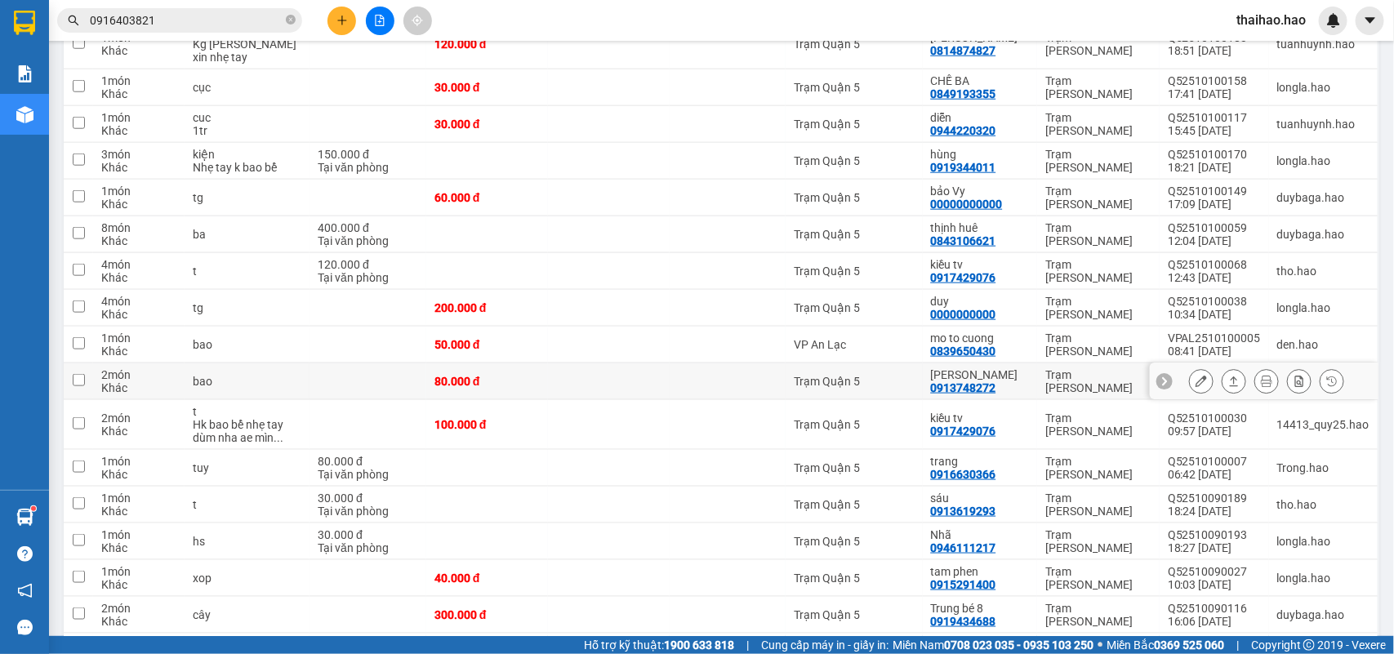
scroll to position [716, 0]
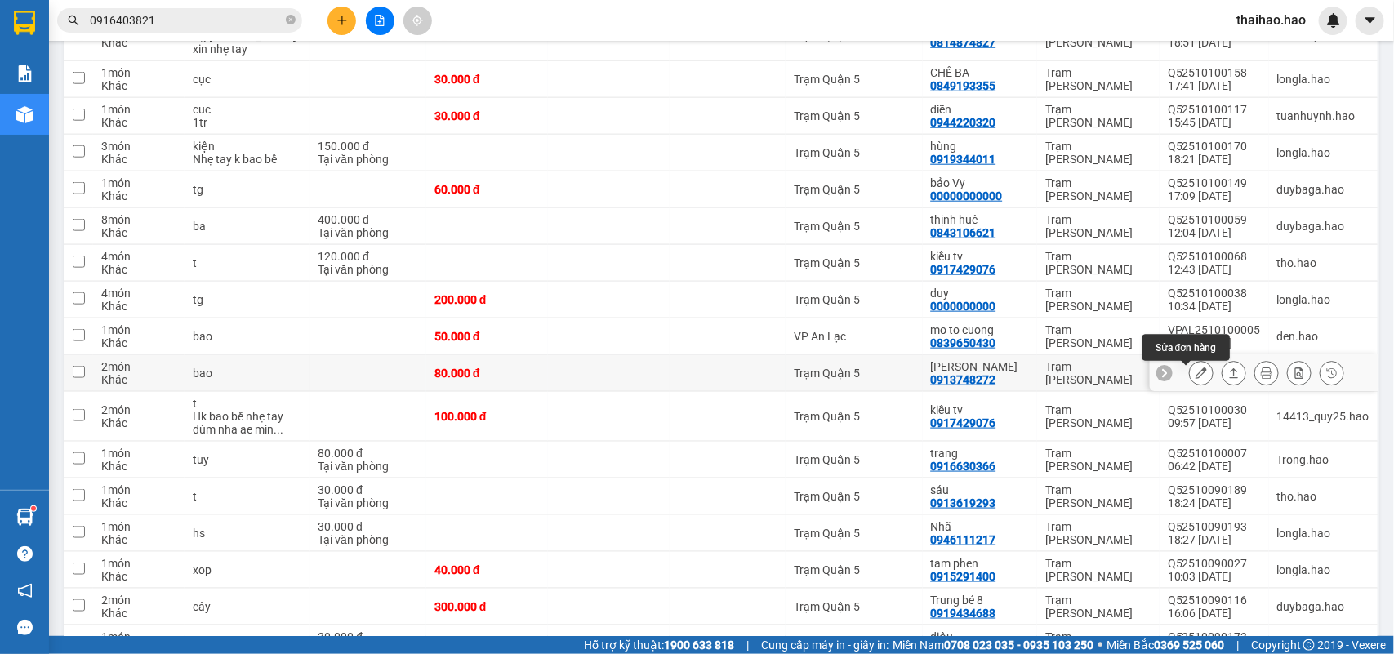
click at [1196, 376] on icon at bounding box center [1201, 373] width 11 height 11
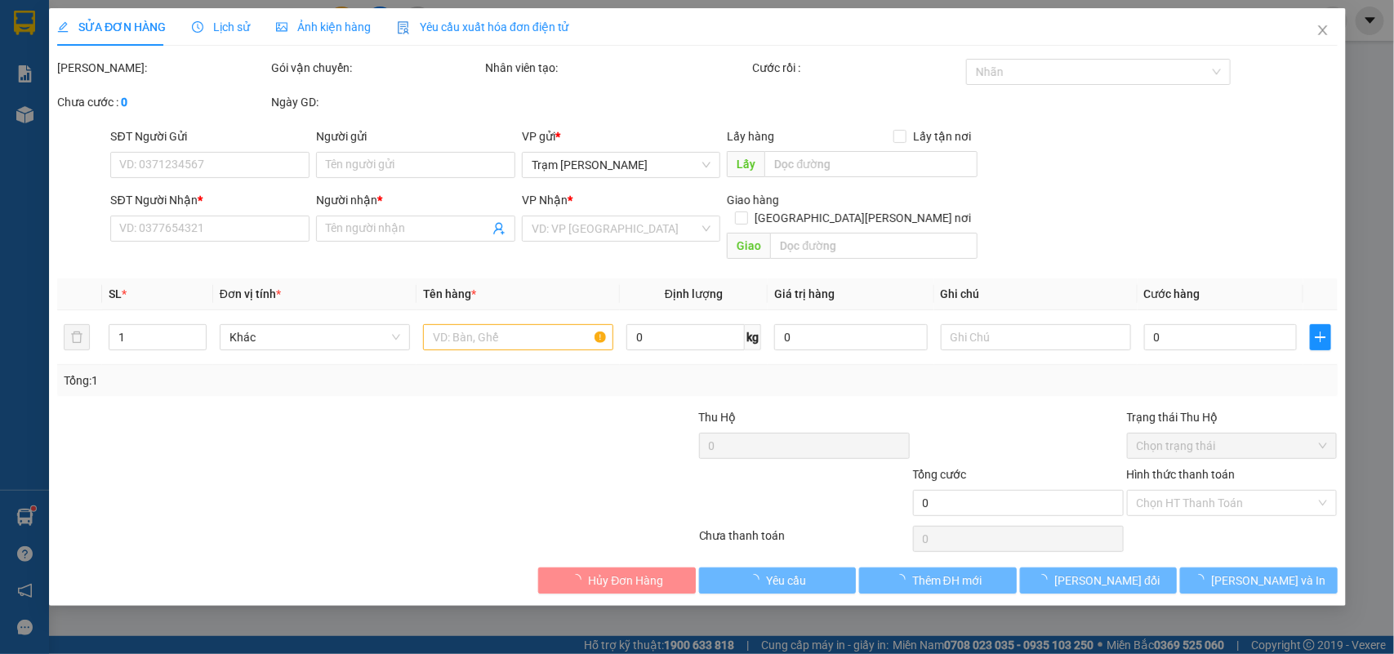
type input "0913748272"
type input "[PERSON_NAME]"
type input "80.000"
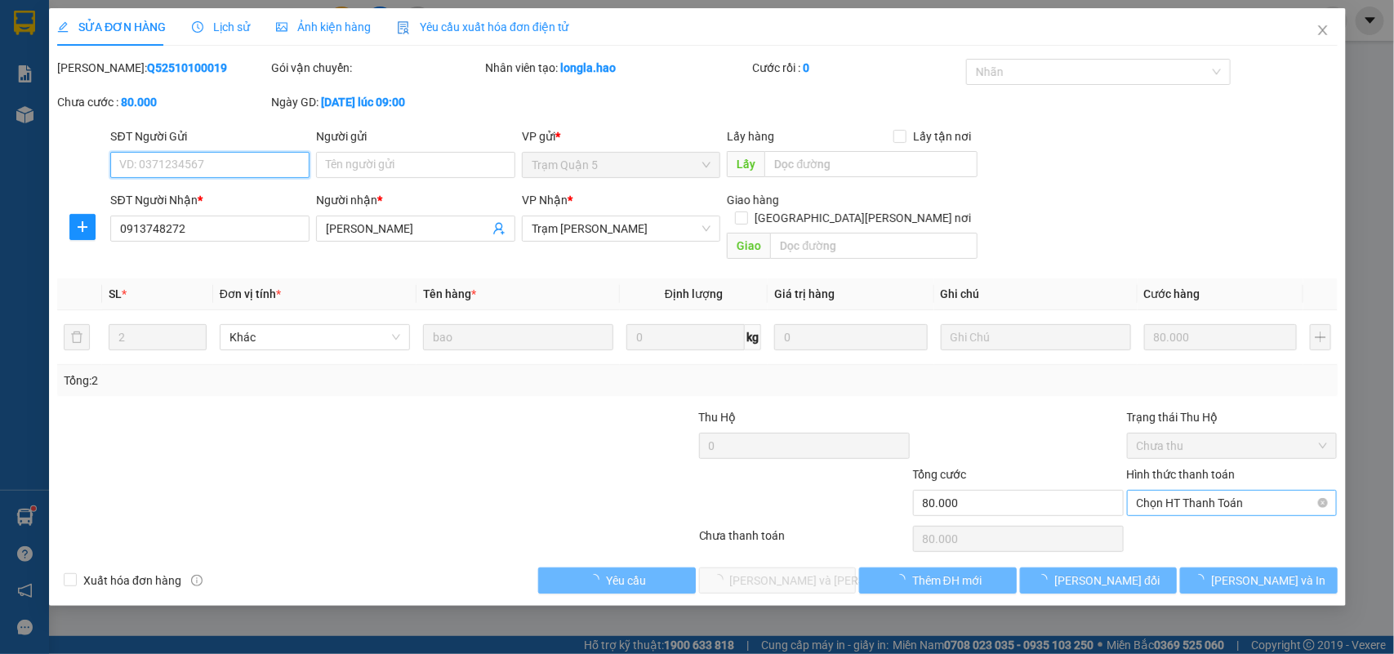
click at [1198, 491] on span "Chọn HT Thanh Toán" at bounding box center [1231, 503] width 191 height 25
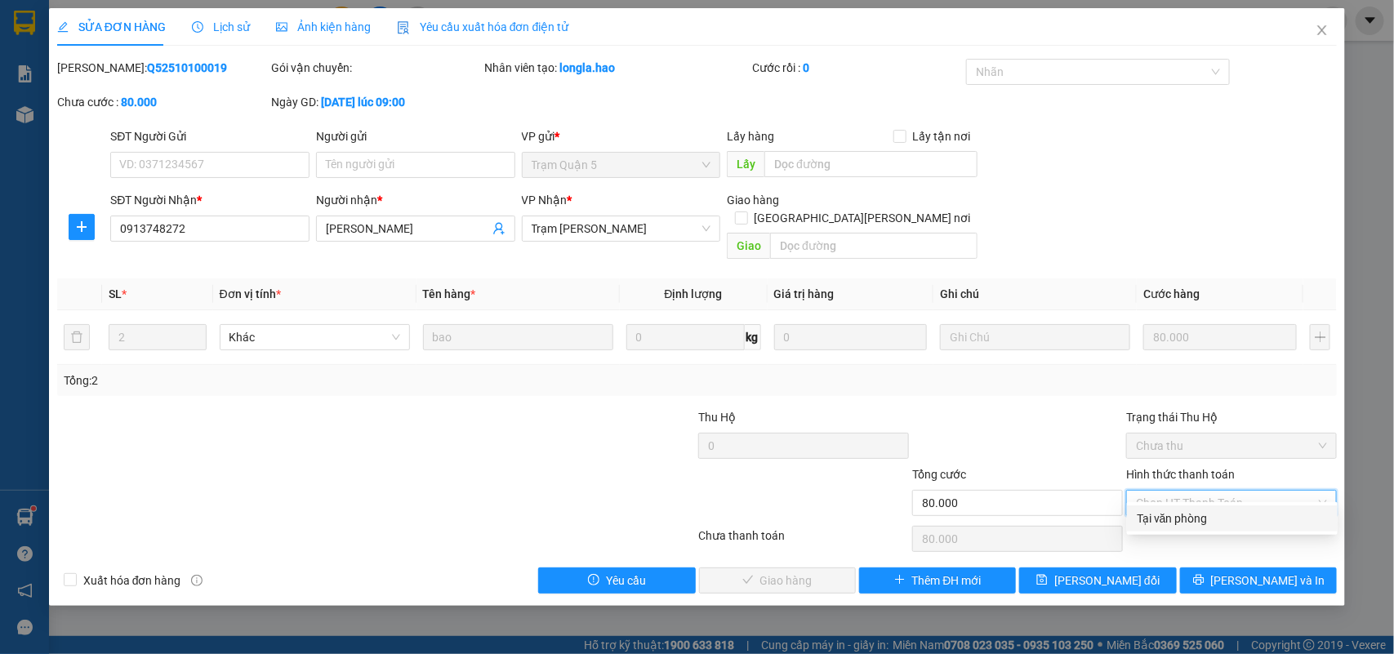
drag, startPoint x: 1183, startPoint y: 515, endPoint x: 822, endPoint y: 559, distance: 363.0
click at [1177, 516] on div "Tại văn phòng" at bounding box center [1232, 519] width 191 height 18
type input "0"
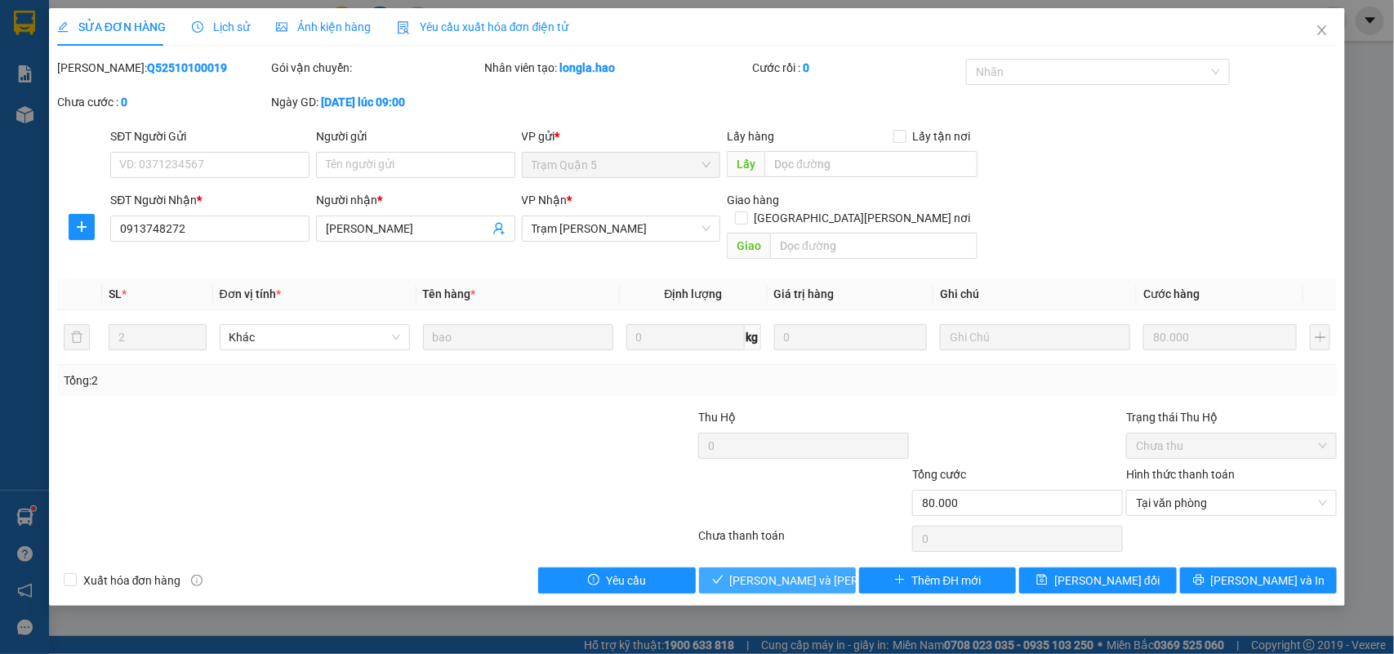
click at [842, 568] on button "[PERSON_NAME] và [PERSON_NAME] hàng" at bounding box center [777, 581] width 157 height 26
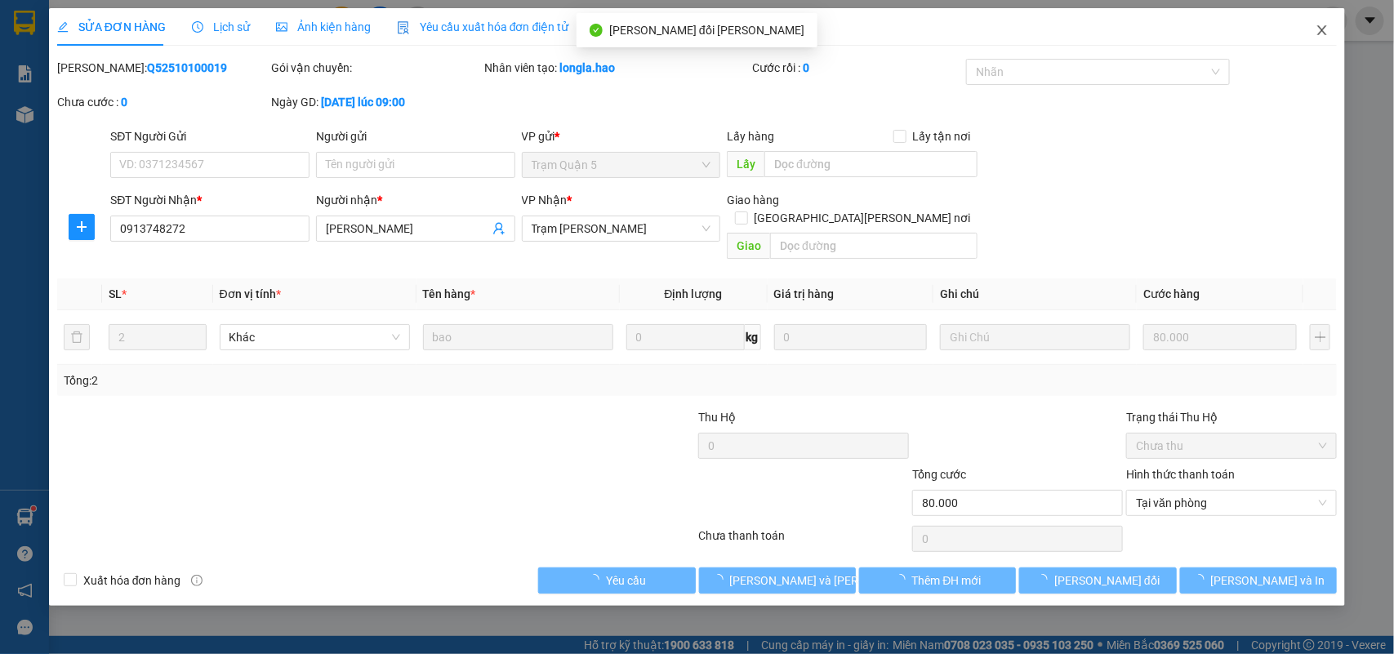
click at [1338, 25] on span "Close" at bounding box center [1322, 31] width 46 height 46
click at [1324, 29] on div at bounding box center [1333, 21] width 29 height 29
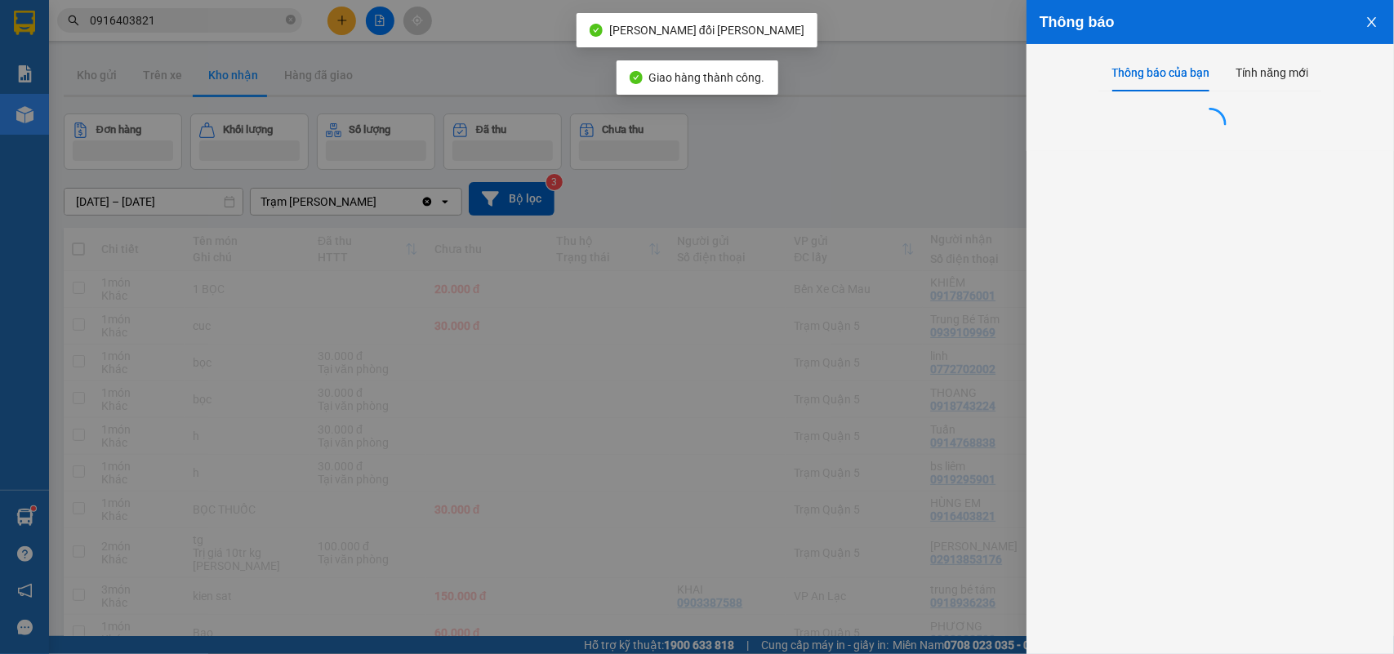
click at [912, 155] on div at bounding box center [697, 327] width 1394 height 654
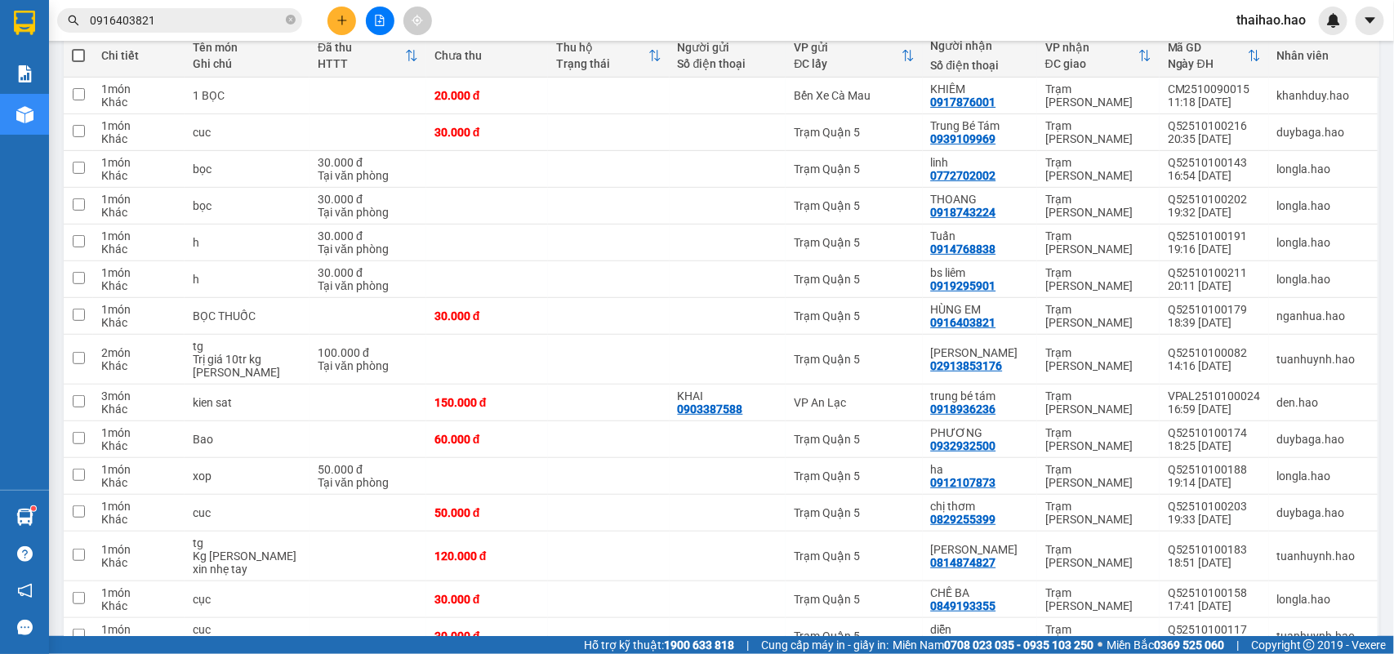
scroll to position [204, 0]
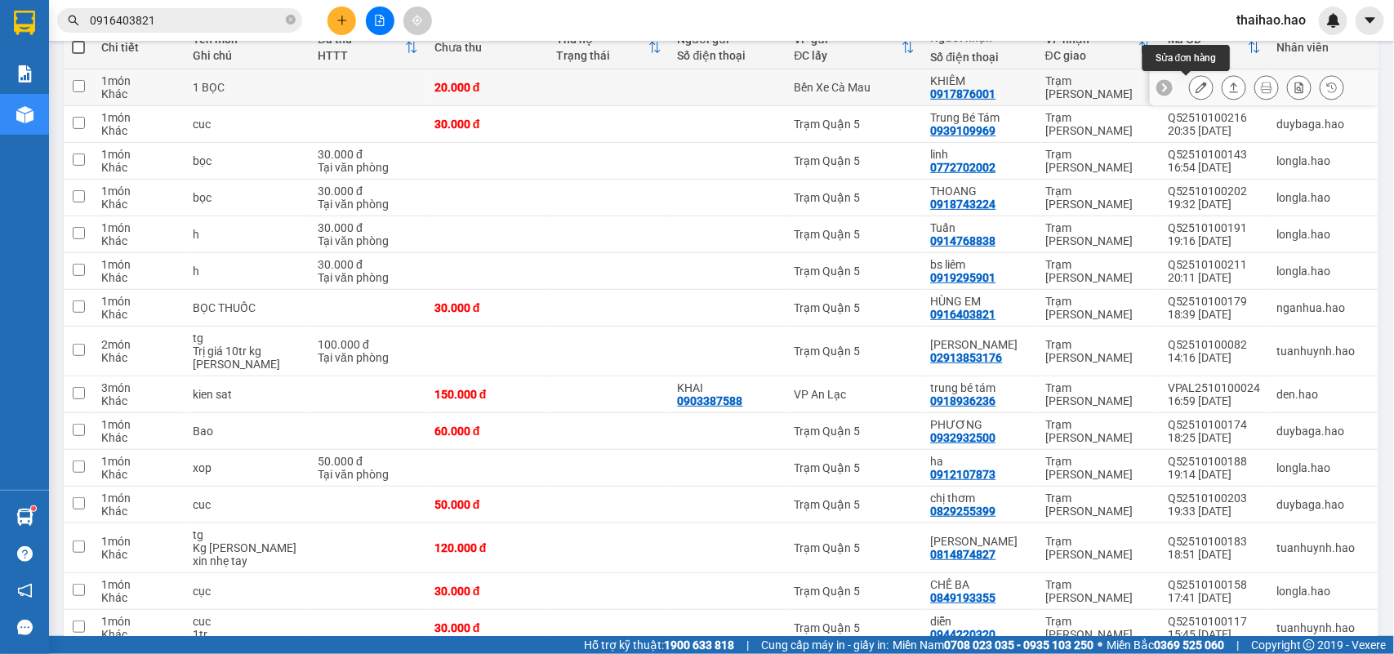
click at [1196, 90] on icon at bounding box center [1201, 87] width 11 height 11
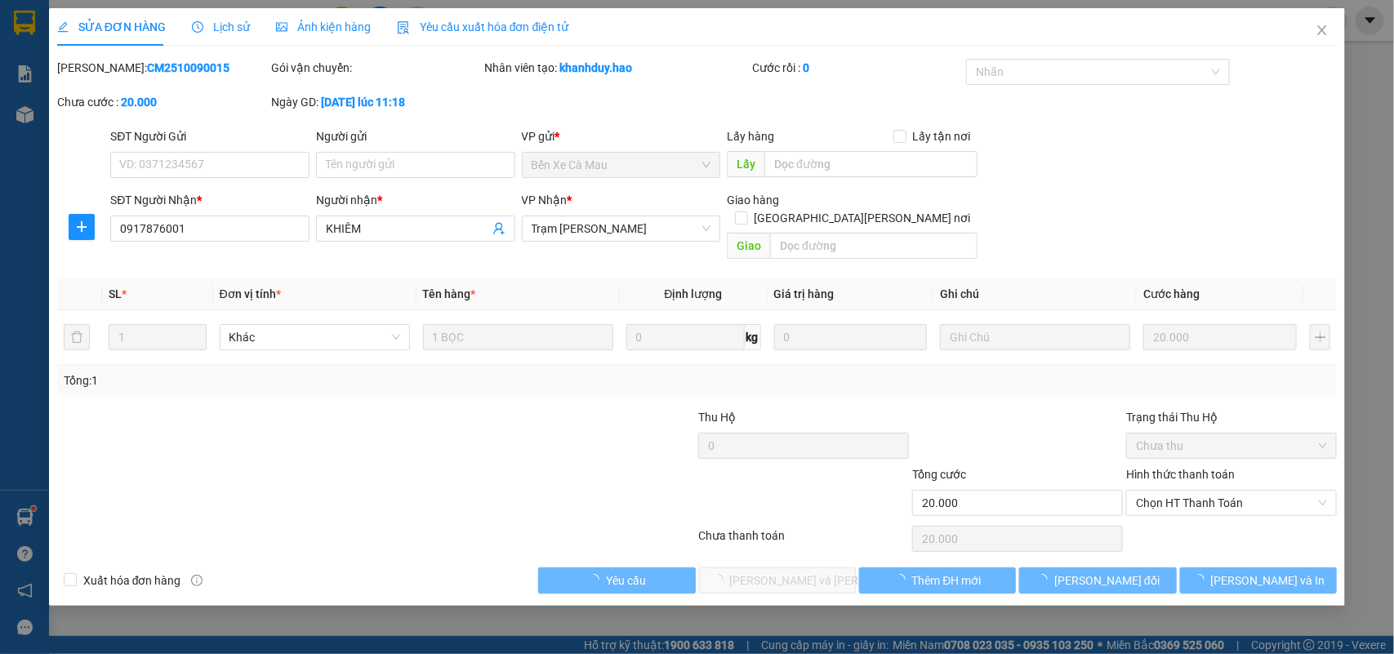
type input "0917876001"
type input "KHIÊM"
type input "20.000"
click at [1209, 491] on span "Chọn HT Thanh Toán" at bounding box center [1231, 503] width 191 height 25
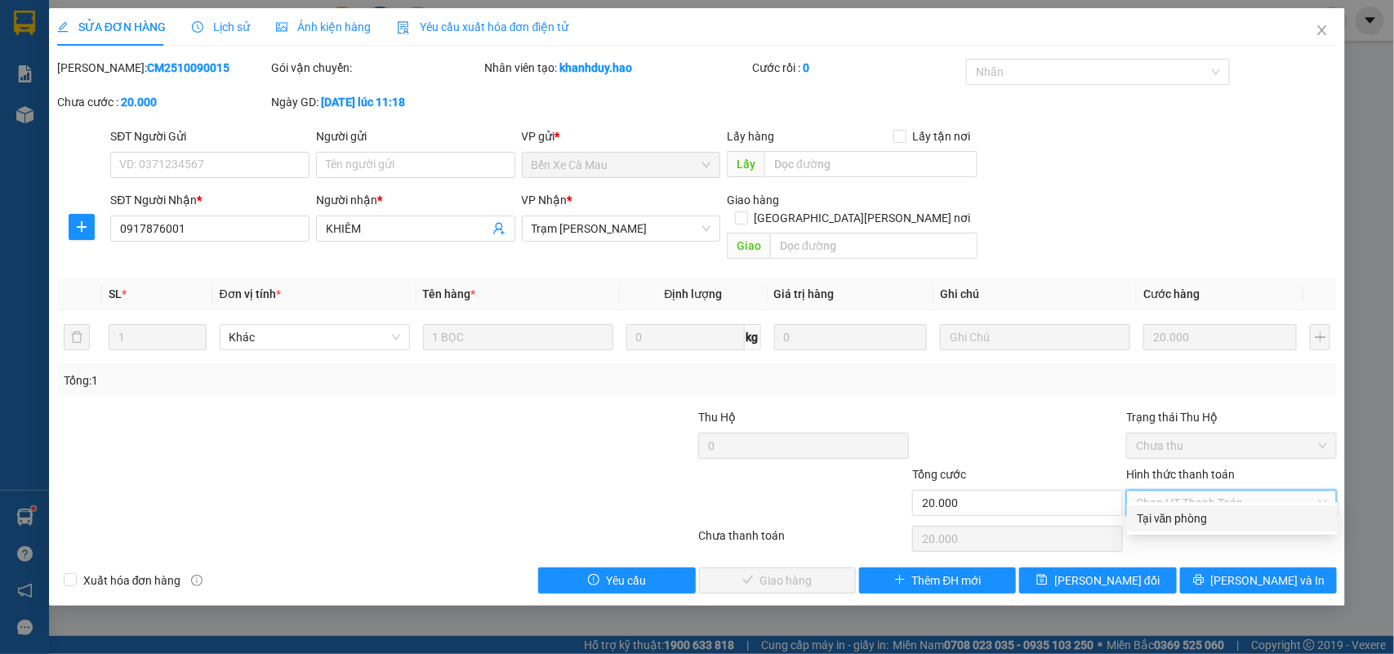
drag, startPoint x: 1191, startPoint y: 519, endPoint x: 823, endPoint y: 576, distance: 371.8
click at [1176, 521] on div "Tại văn phòng" at bounding box center [1232, 519] width 191 height 18
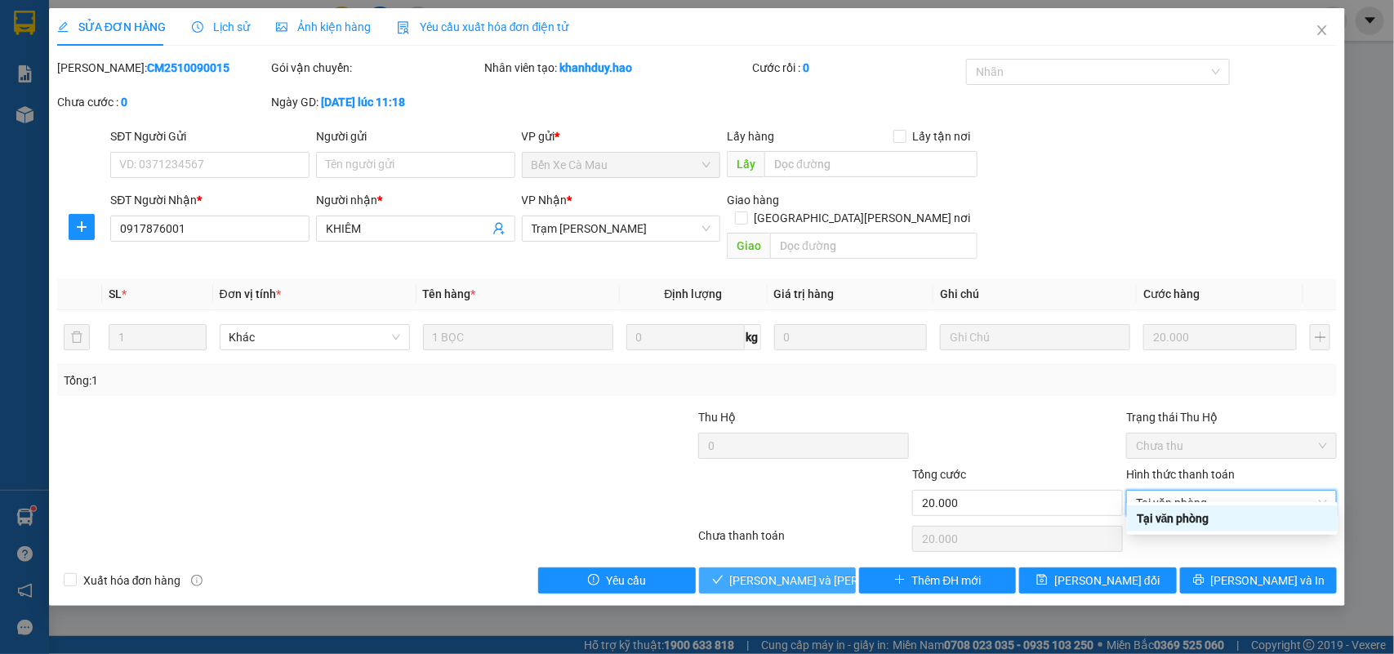
type input "0"
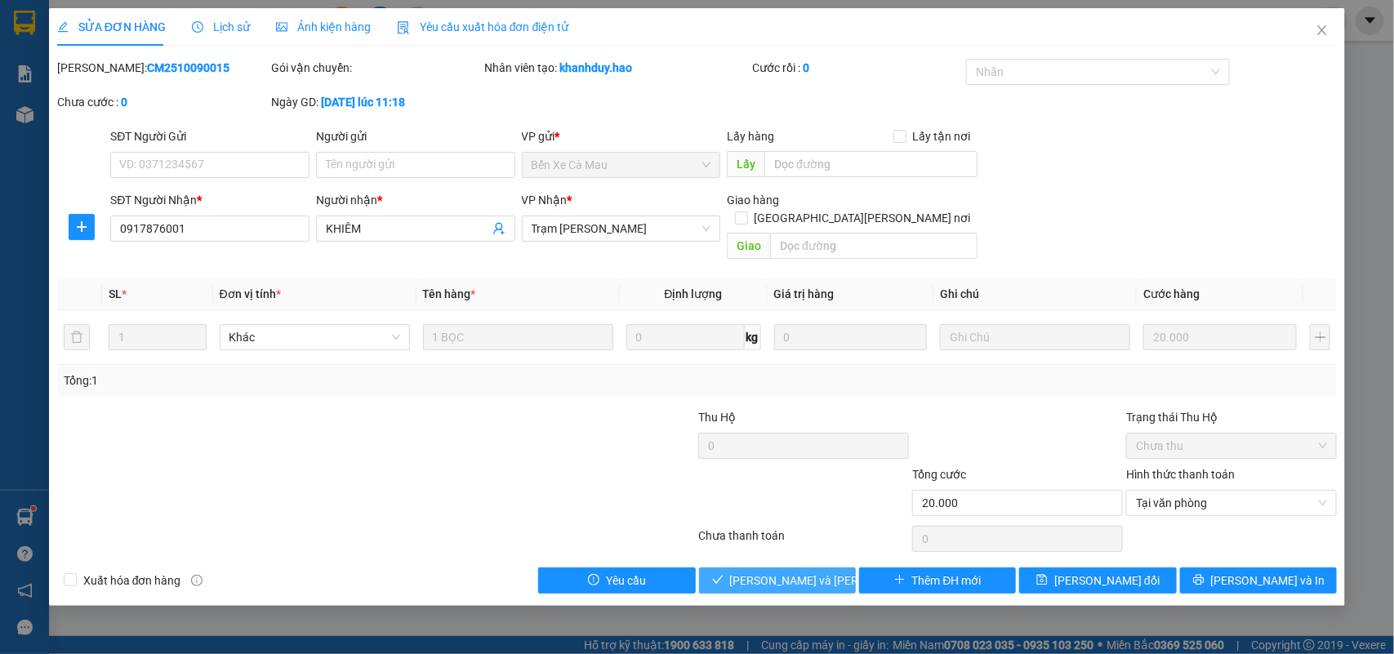
drag, startPoint x: 822, startPoint y: 568, endPoint x: 920, endPoint y: 460, distance: 145.8
click at [823, 572] on span "[PERSON_NAME] và [PERSON_NAME] hàng" at bounding box center [840, 581] width 221 height 18
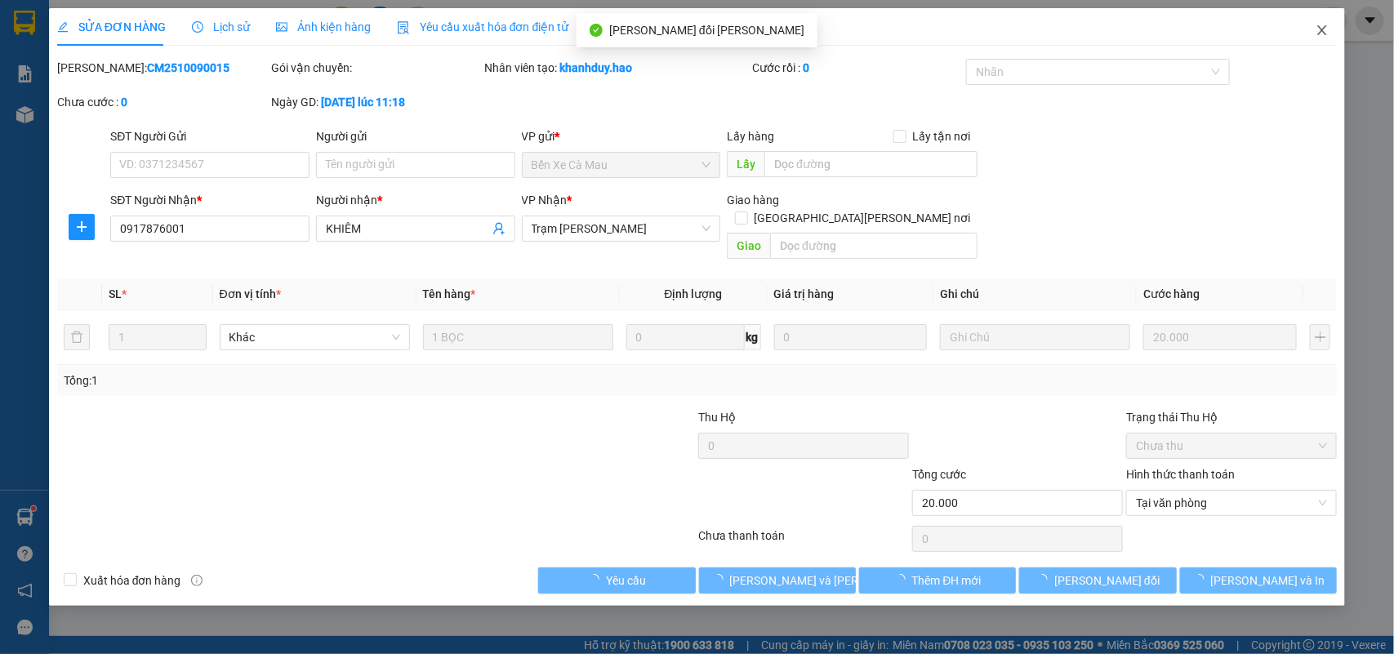
click at [1321, 26] on icon "close" at bounding box center [1322, 30] width 13 height 13
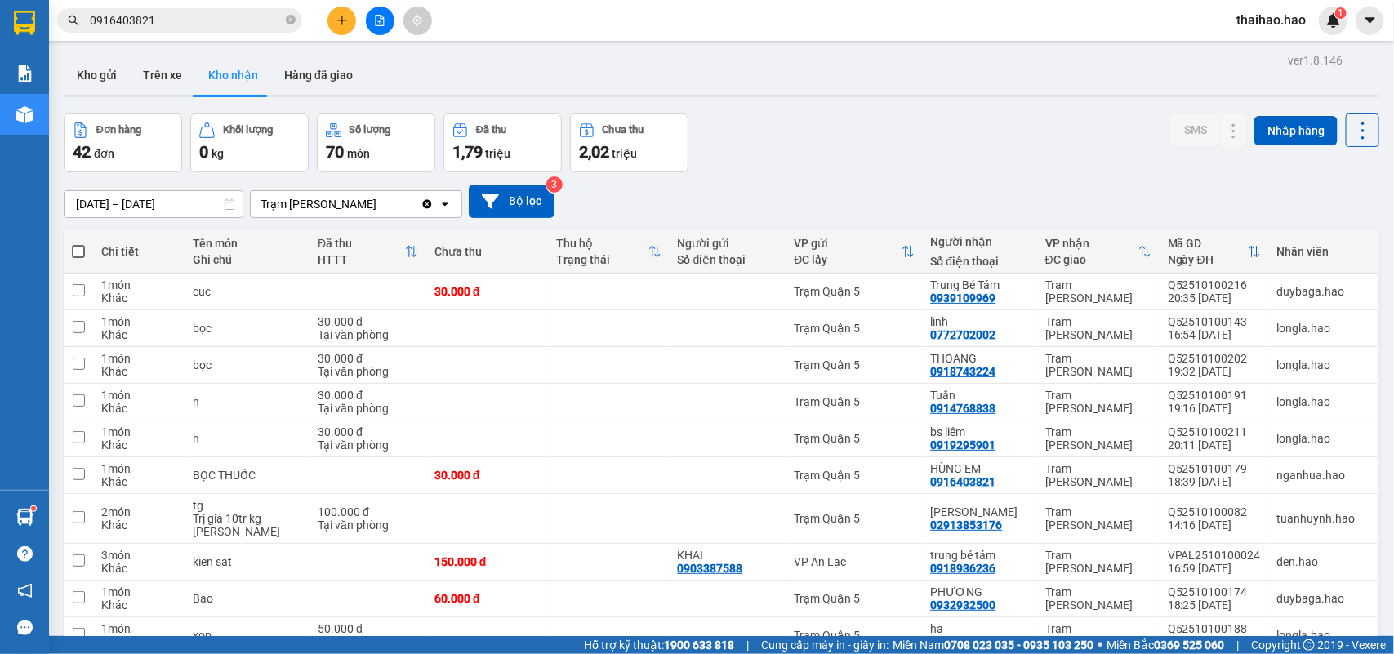
click at [140, 197] on input "[DATE] – [DATE]" at bounding box center [154, 204] width 178 height 26
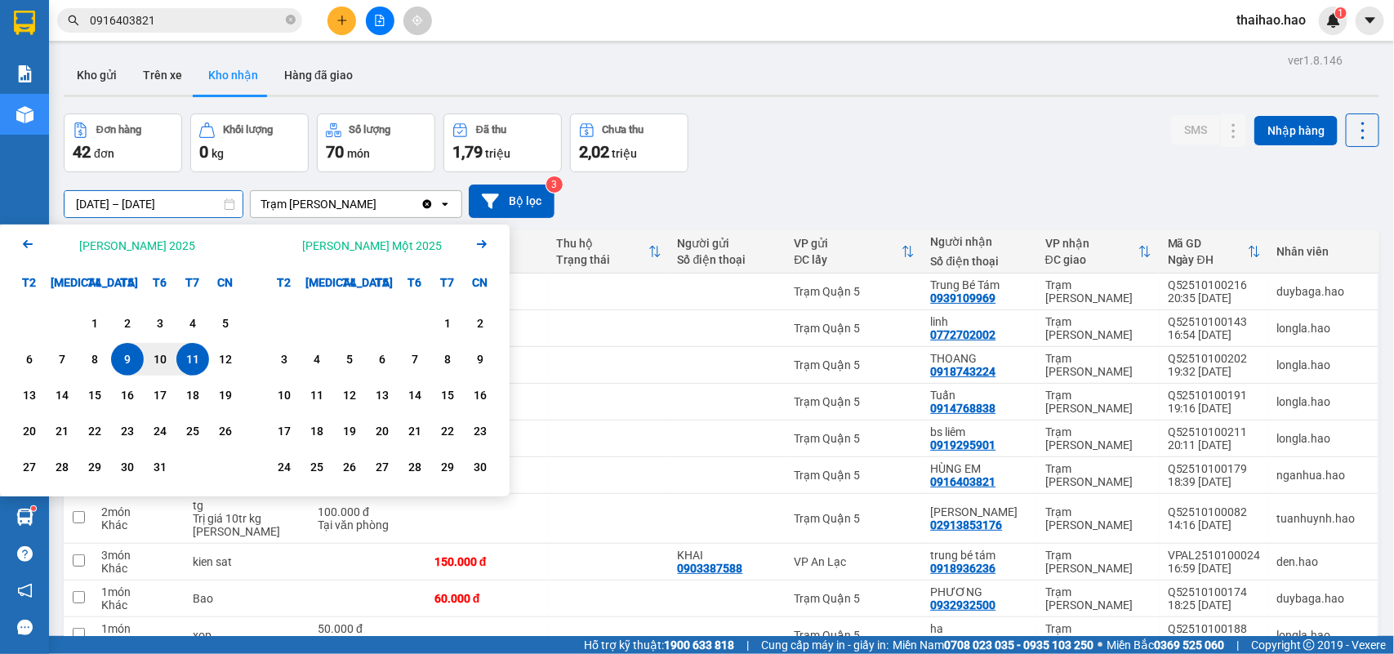
click at [121, 358] on div "9" at bounding box center [127, 360] width 23 height 20
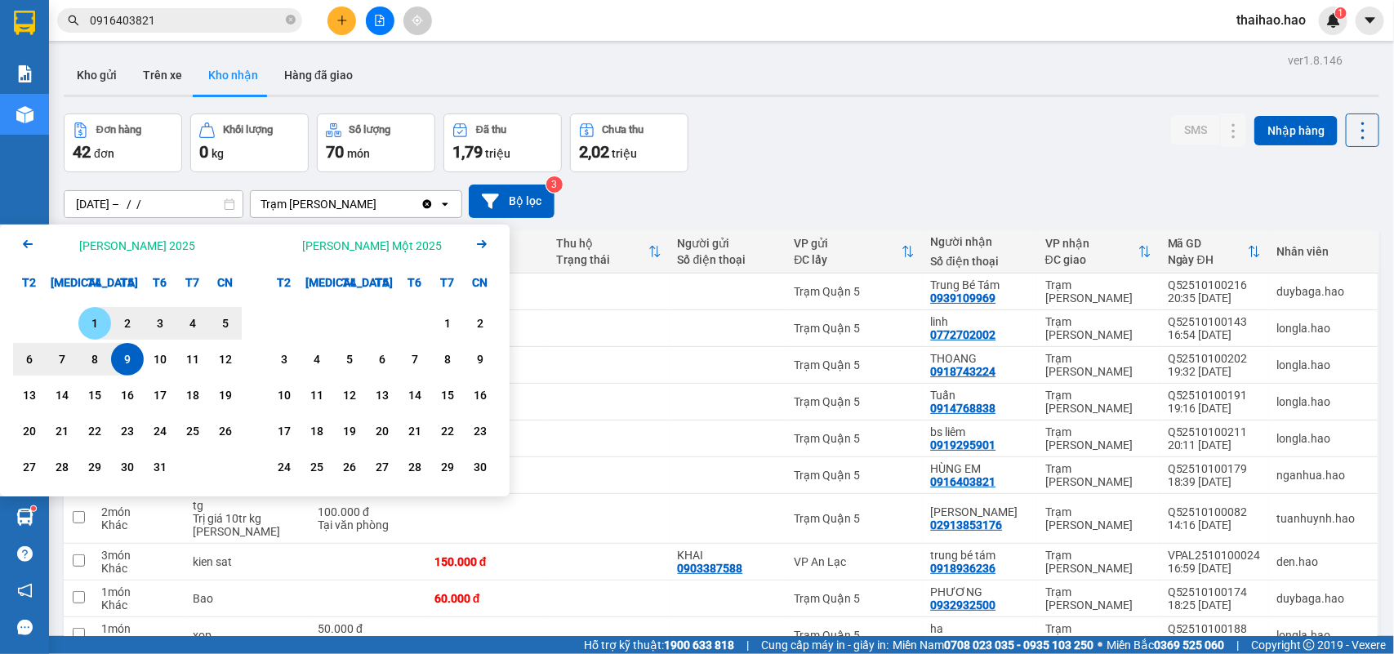
click at [91, 316] on div "1" at bounding box center [94, 324] width 23 height 20
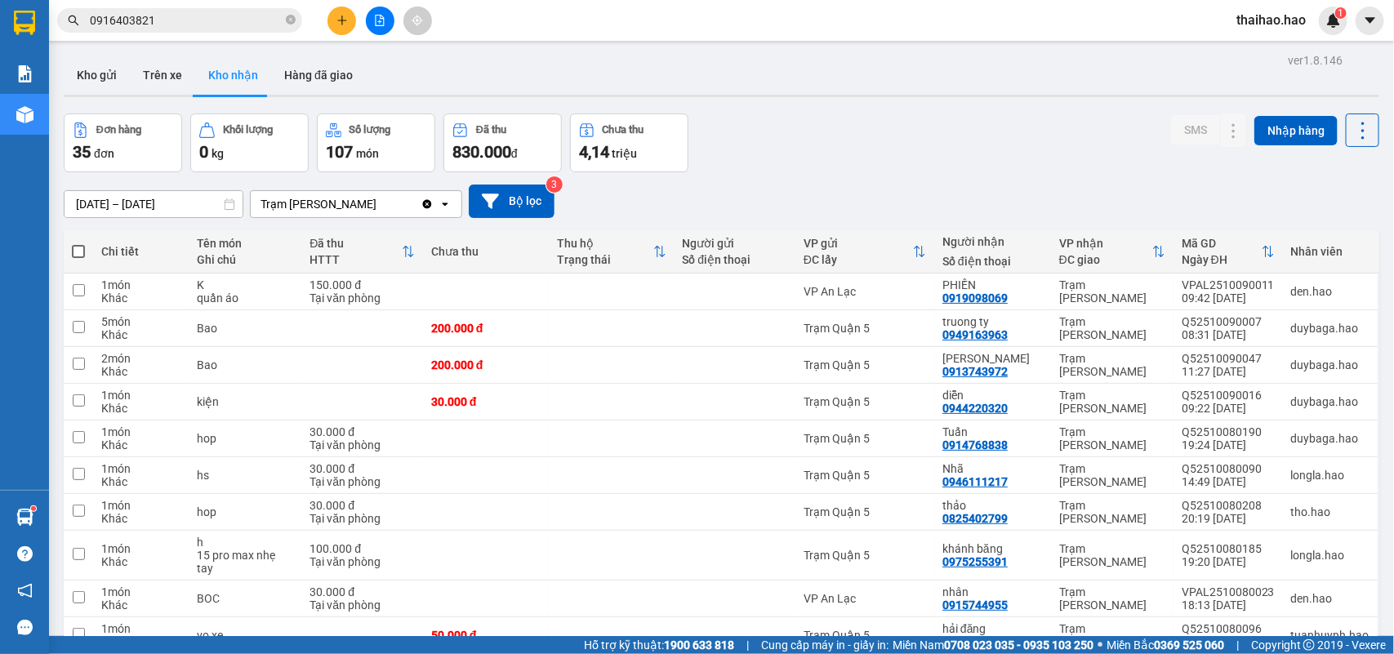
click at [114, 204] on input "[DATE] – [DATE]" at bounding box center [154, 204] width 178 height 26
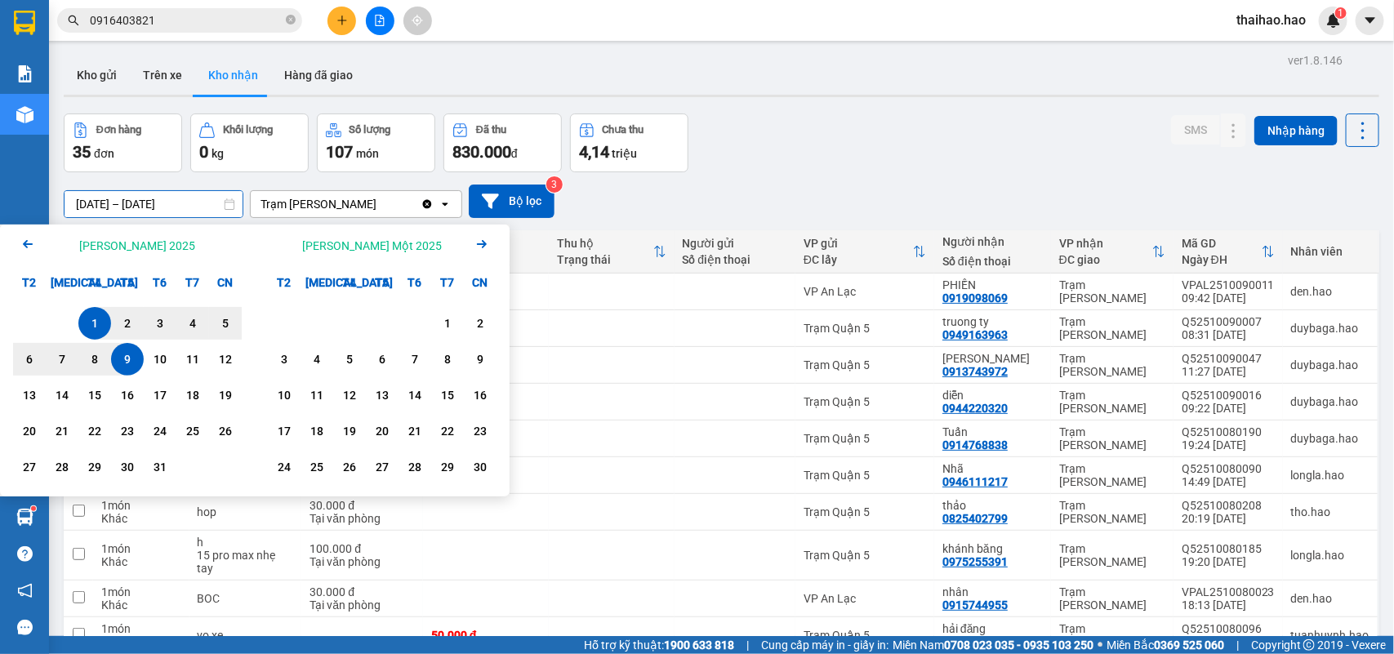
click at [91, 320] on div "1" at bounding box center [94, 324] width 23 height 20
click at [186, 368] on div "11" at bounding box center [192, 360] width 23 height 20
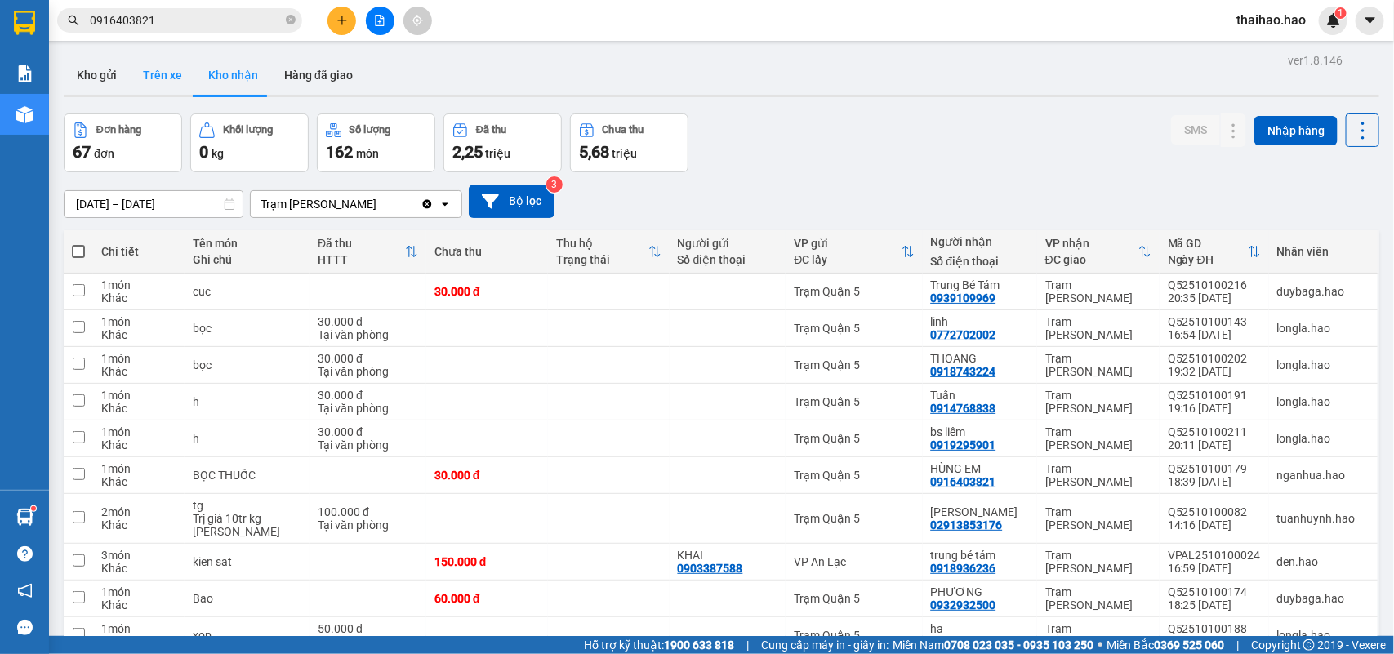
click at [145, 78] on button "Trên xe" at bounding box center [162, 75] width 65 height 39
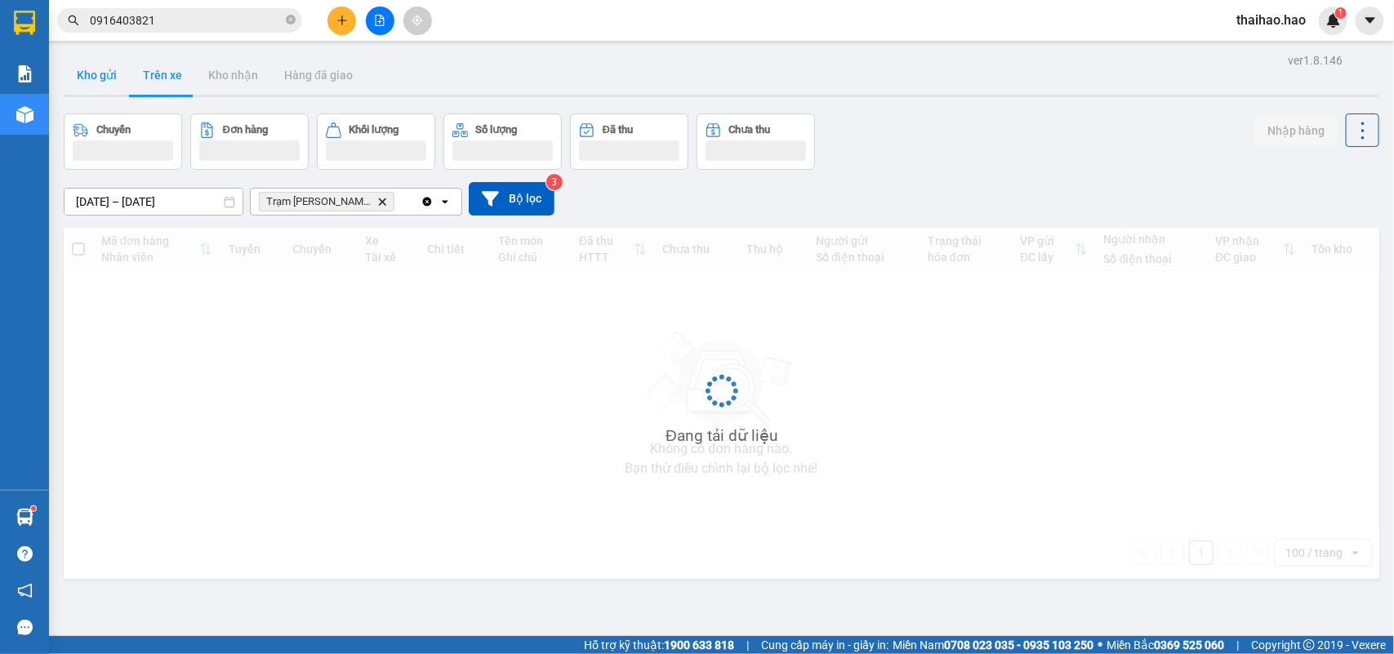
type input "[DATE] – [DATE]"
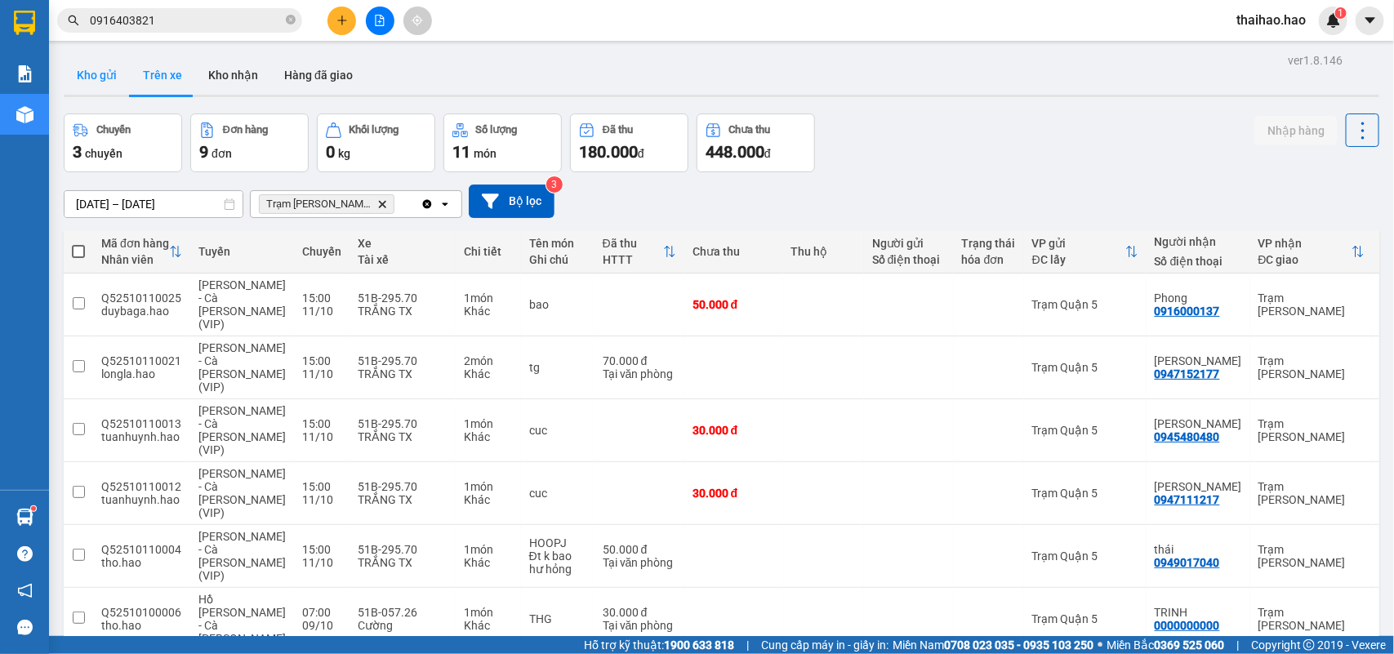
click at [65, 59] on button "Kho gửi" at bounding box center [97, 75] width 66 height 39
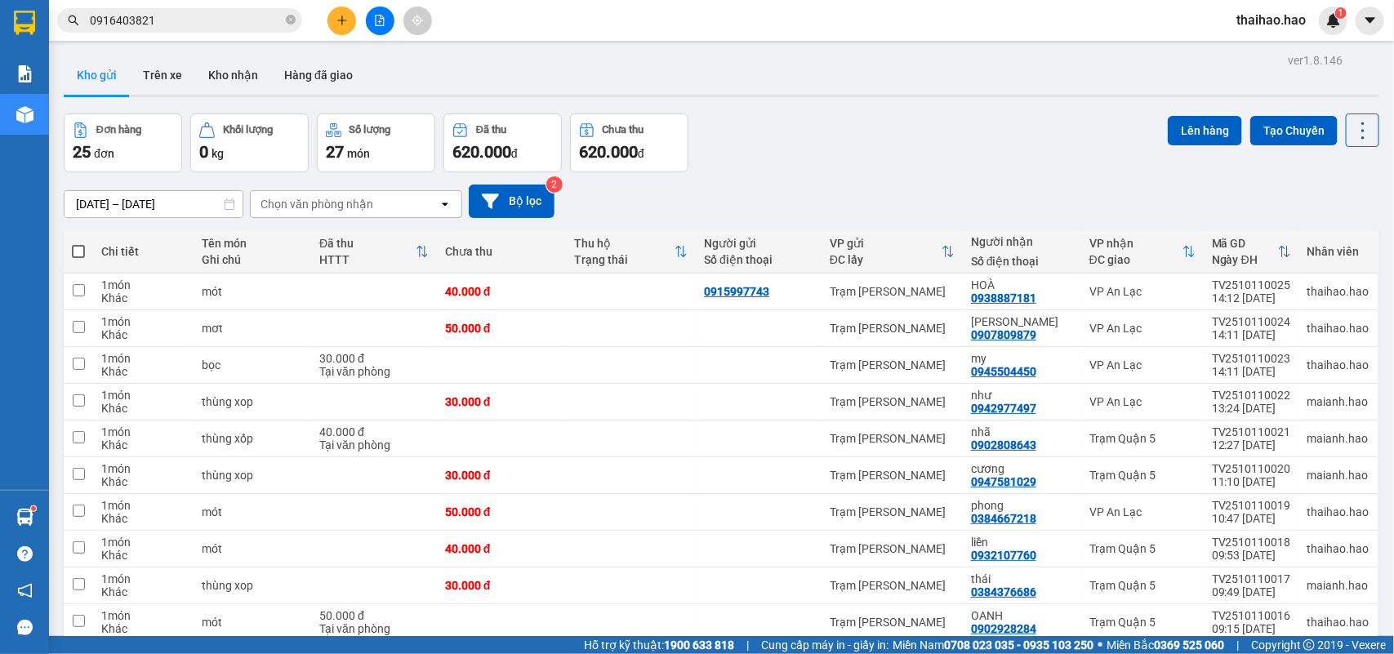
scroll to position [75, 0]
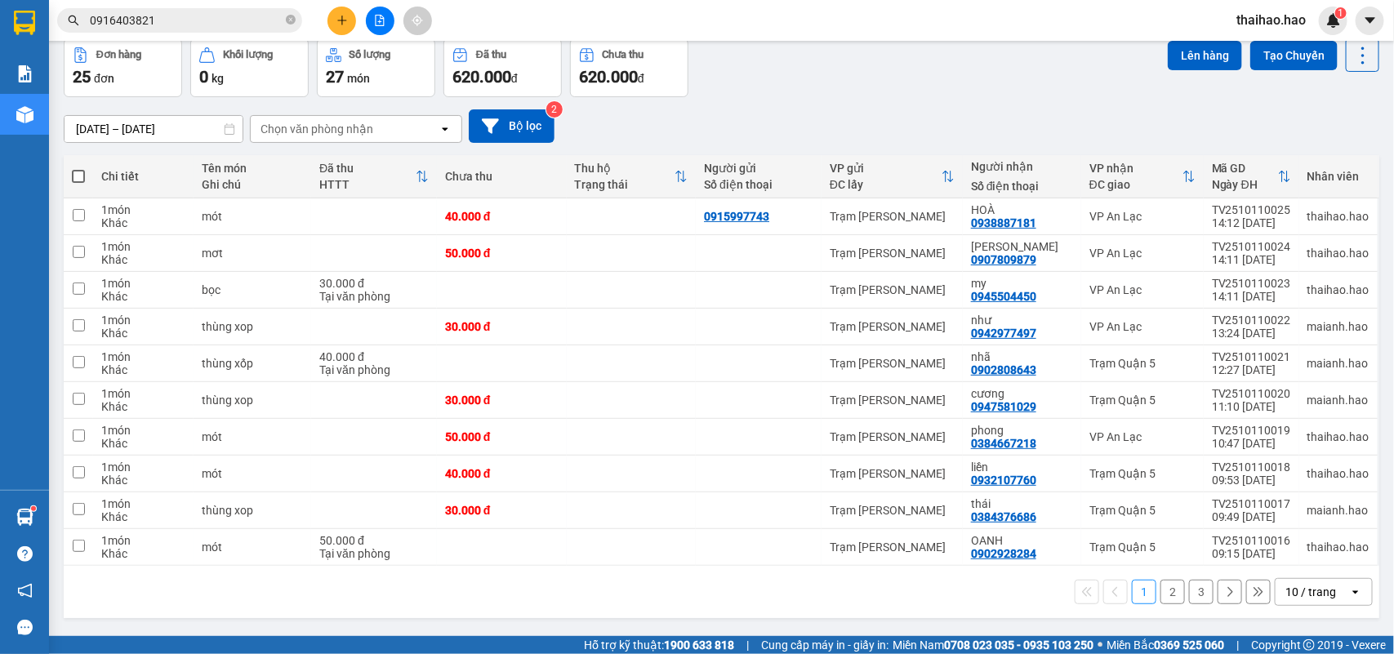
drag, startPoint x: 1292, startPoint y: 604, endPoint x: 1284, endPoint y: 603, distance: 8.3
click at [1287, 604] on div "10 / trang" at bounding box center [1313, 592] width 74 height 26
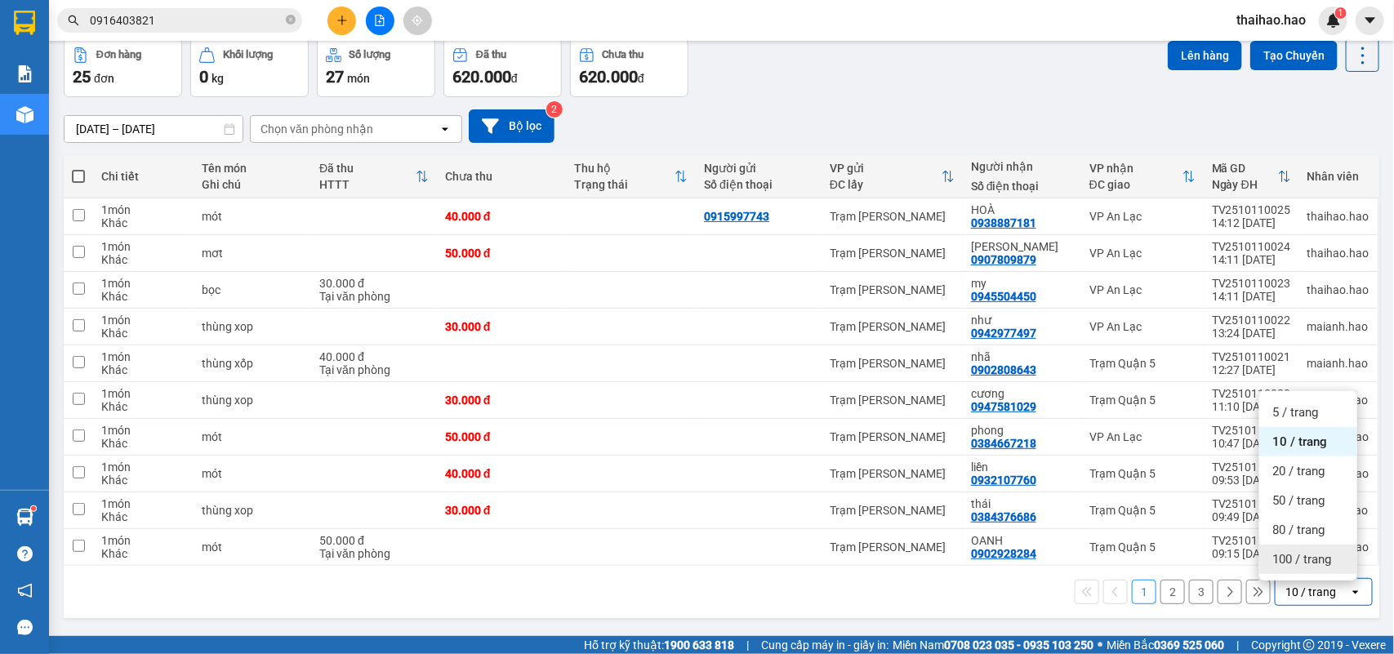
click at [1294, 568] on div "100 / trang" at bounding box center [1308, 559] width 98 height 29
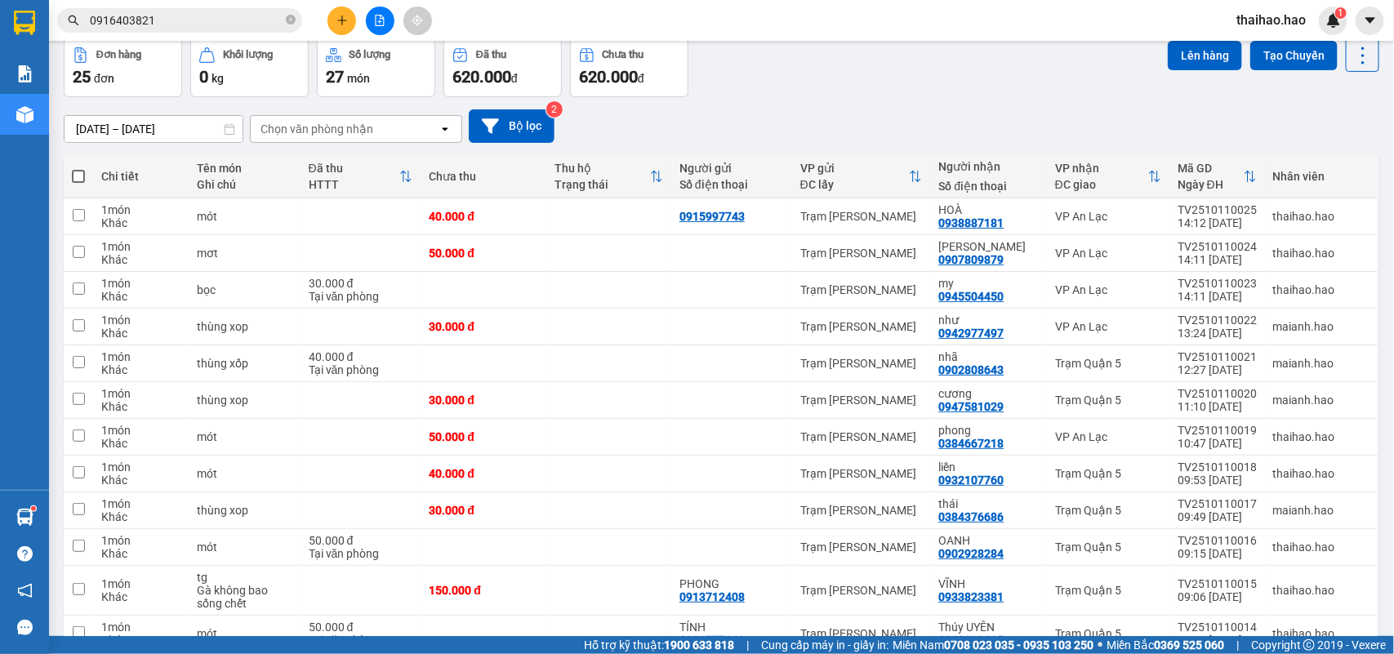
click at [82, 176] on span at bounding box center [78, 176] width 13 height 13
click at [78, 168] on input "checkbox" at bounding box center [78, 168] width 0 height 0
checkbox input "true"
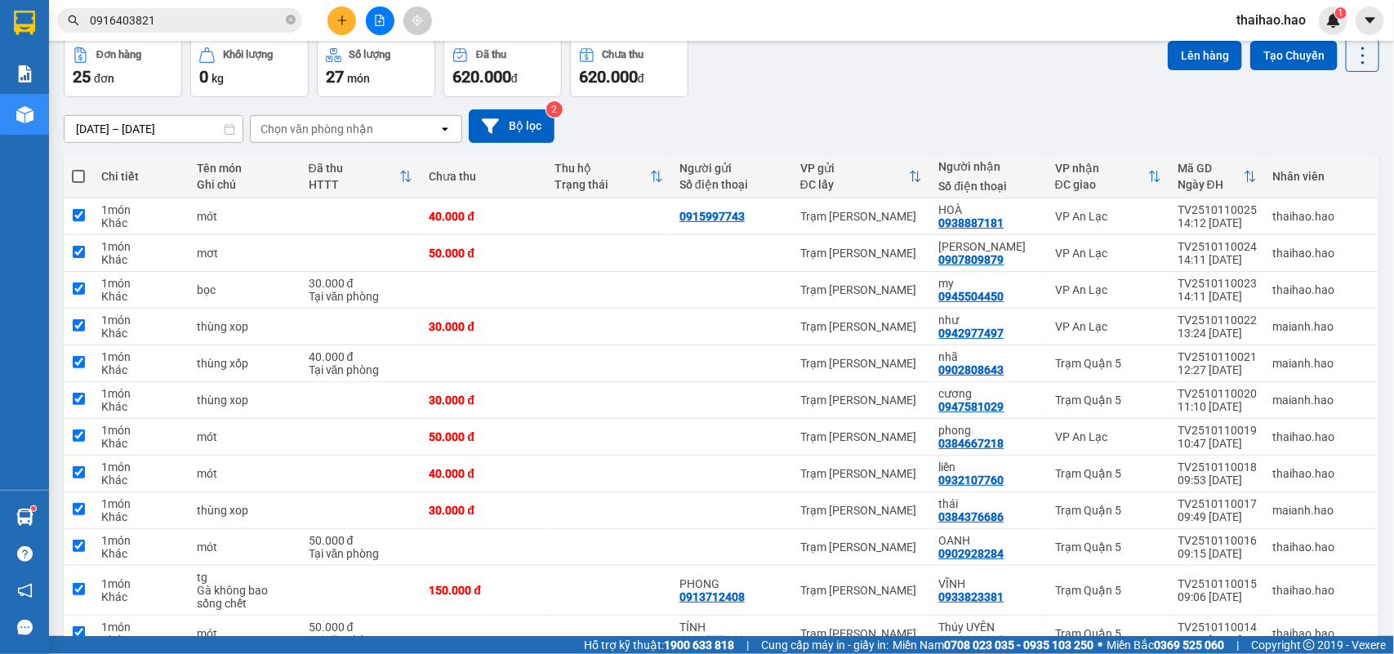
checkbox input "true"
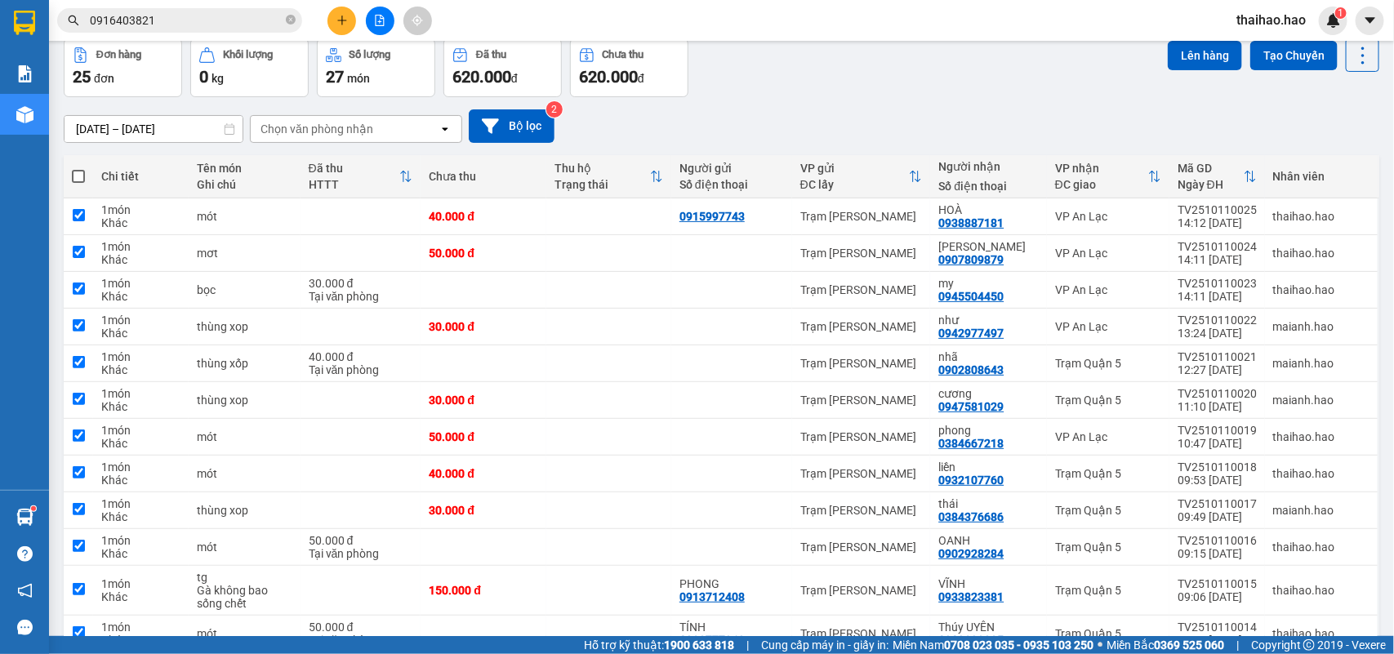
checkbox input "true"
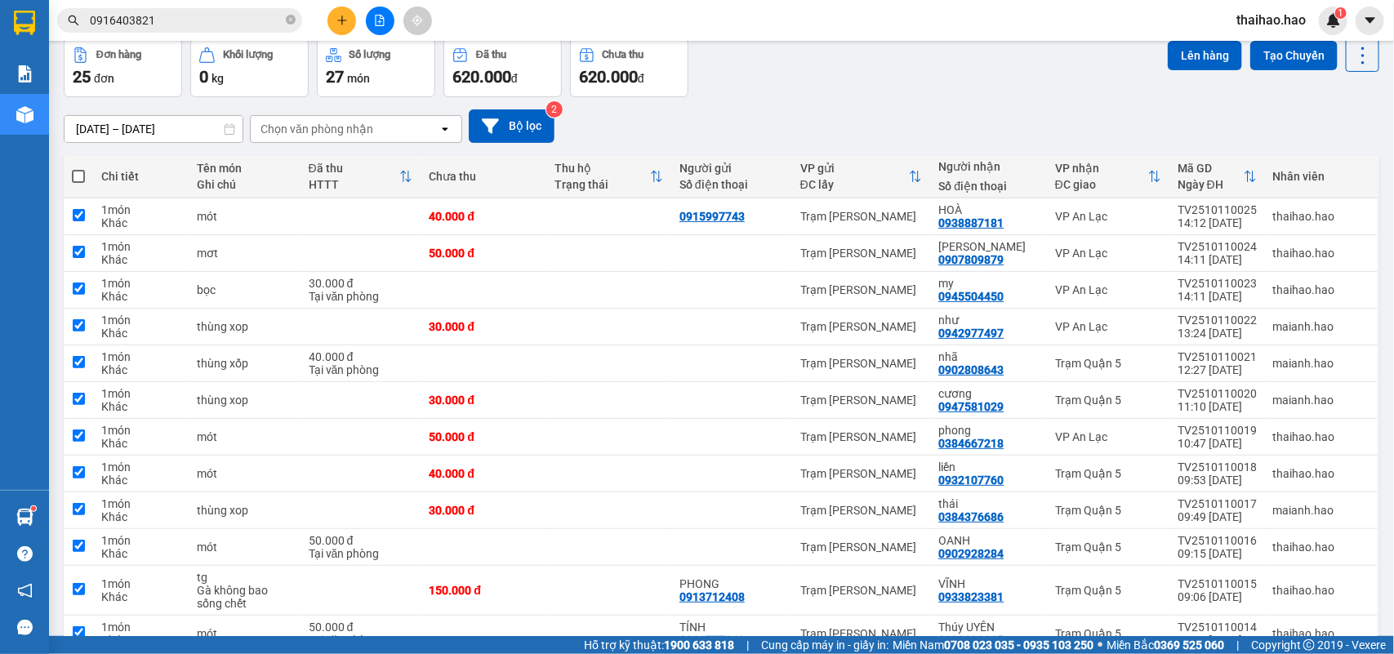
checkbox input "true"
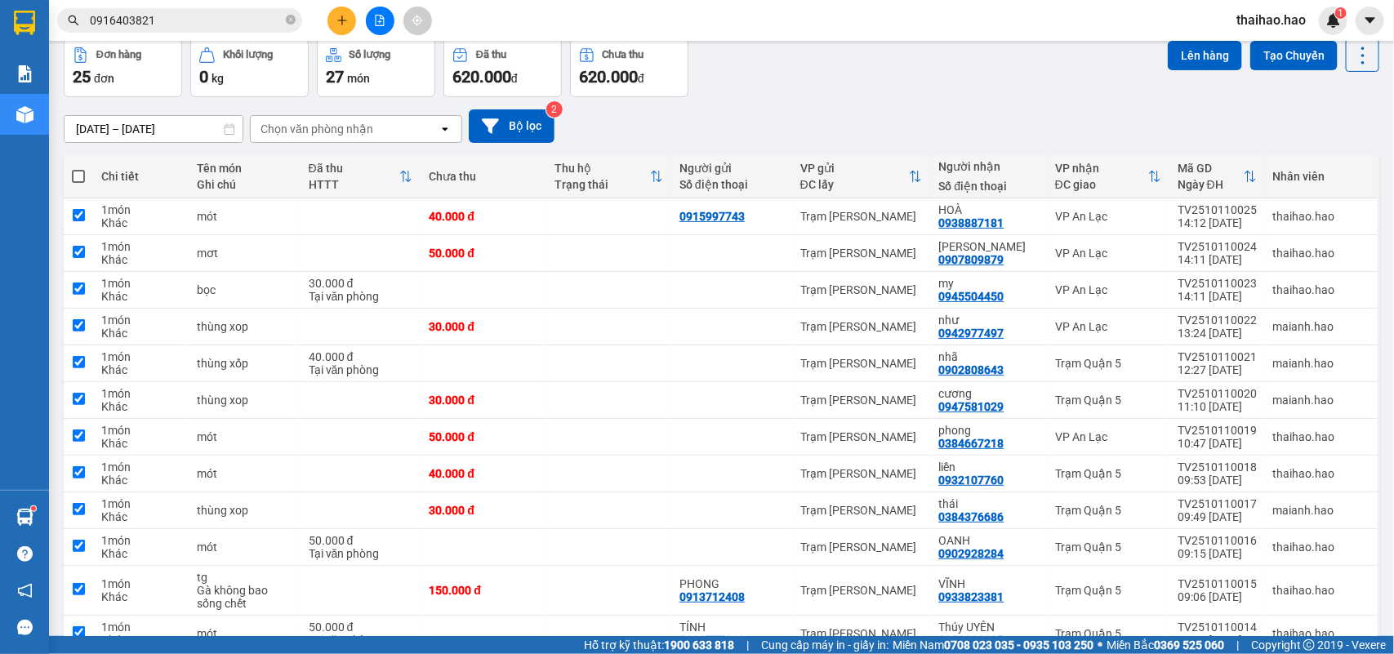
checkbox input "true"
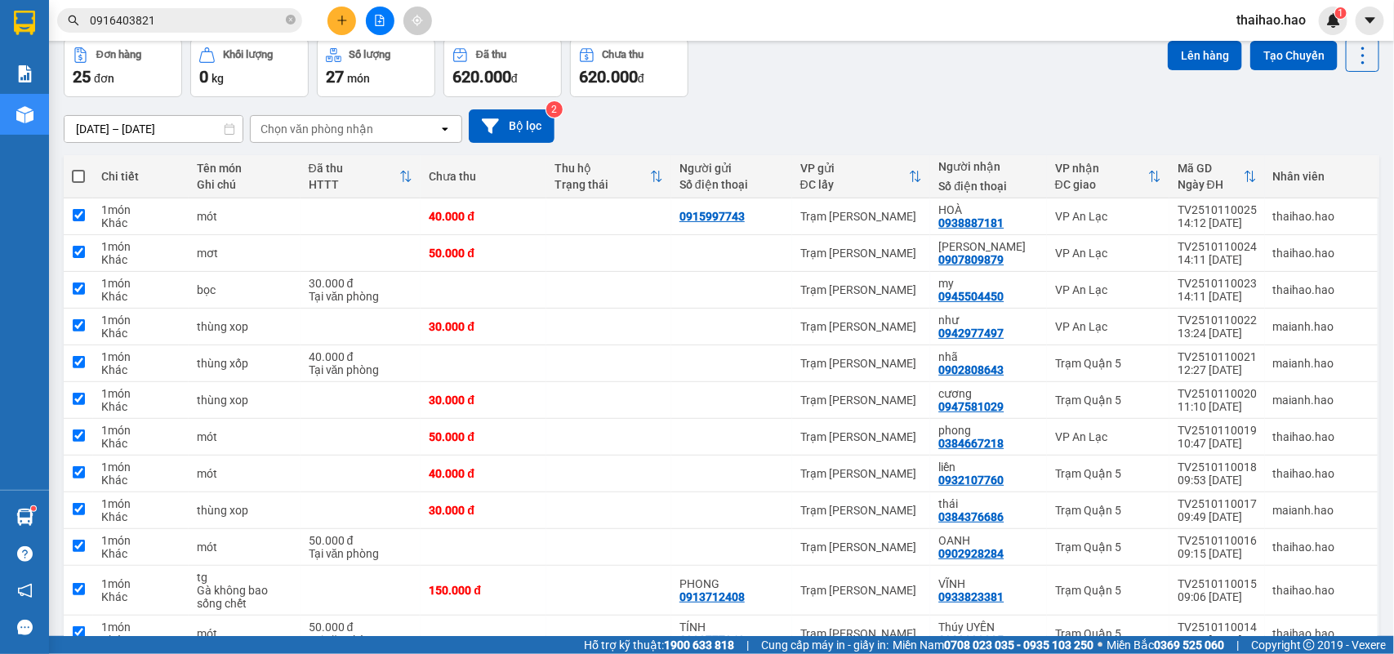
checkbox input "true"
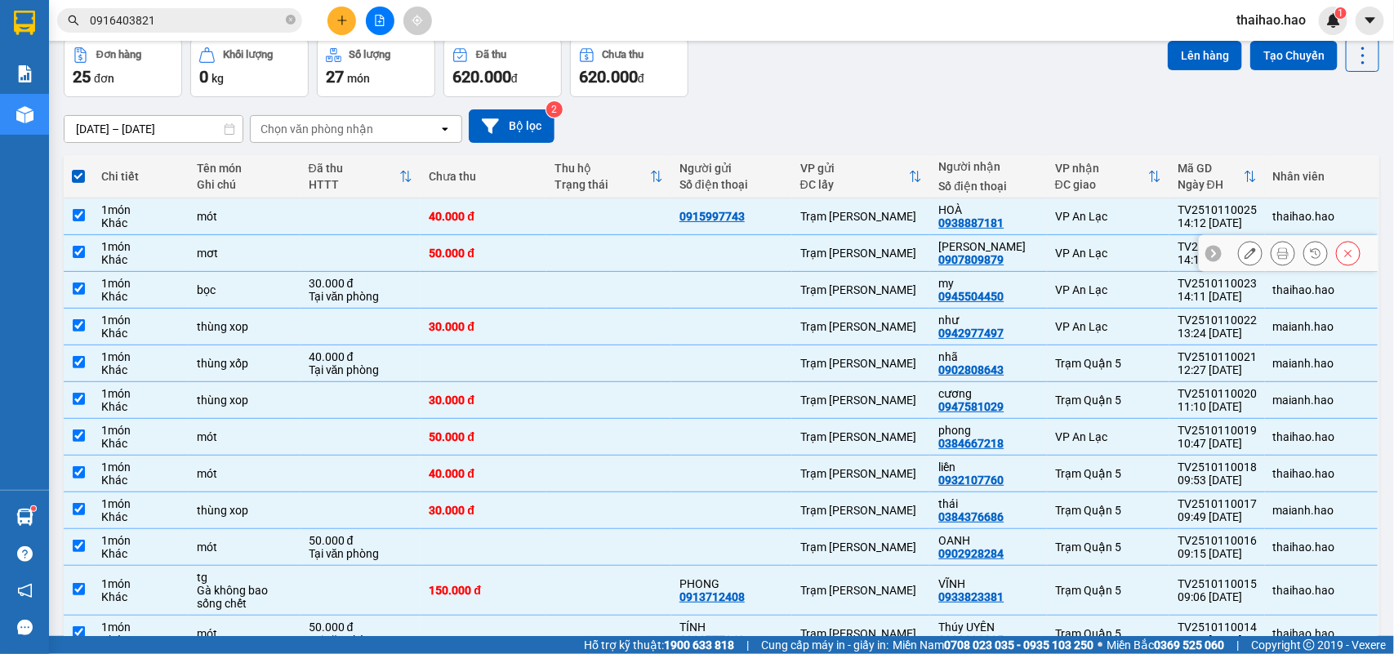
click at [455, 217] on div "40.000 đ" at bounding box center [483, 216] width 109 height 13
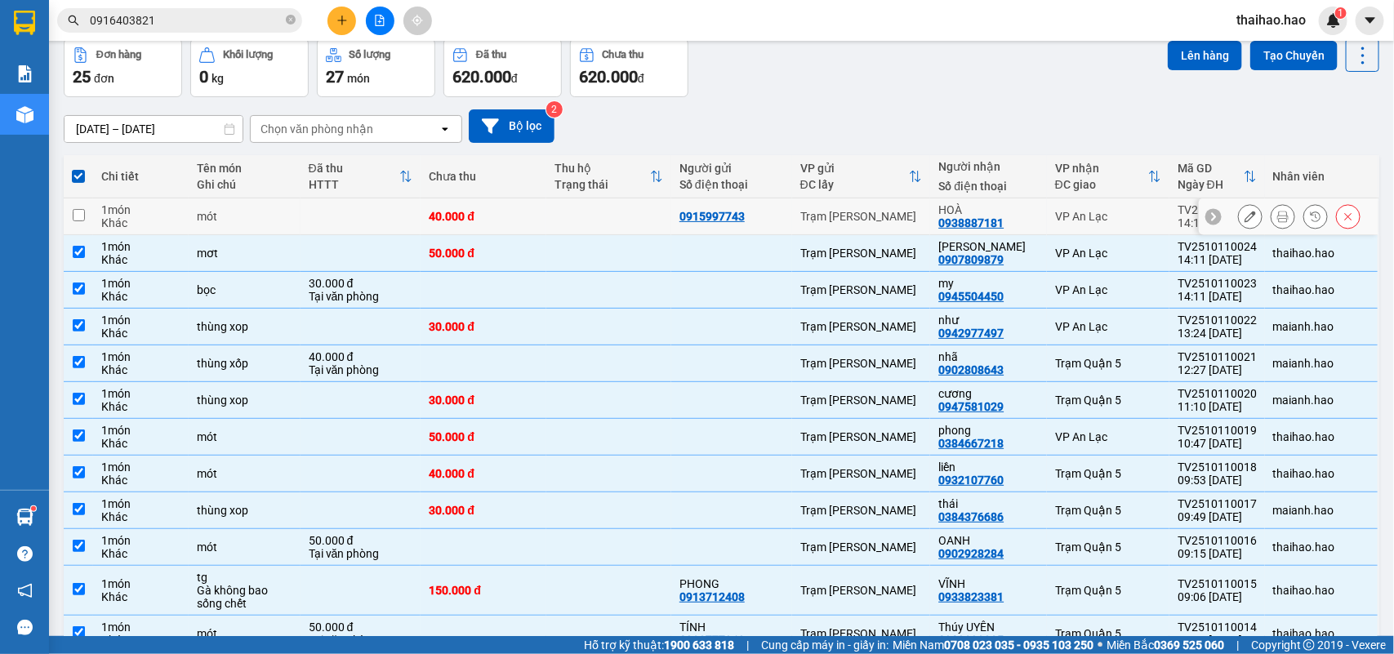
checkbox input "false"
click at [461, 239] on td "50.000 đ" at bounding box center [483, 253] width 125 height 37
checkbox input "false"
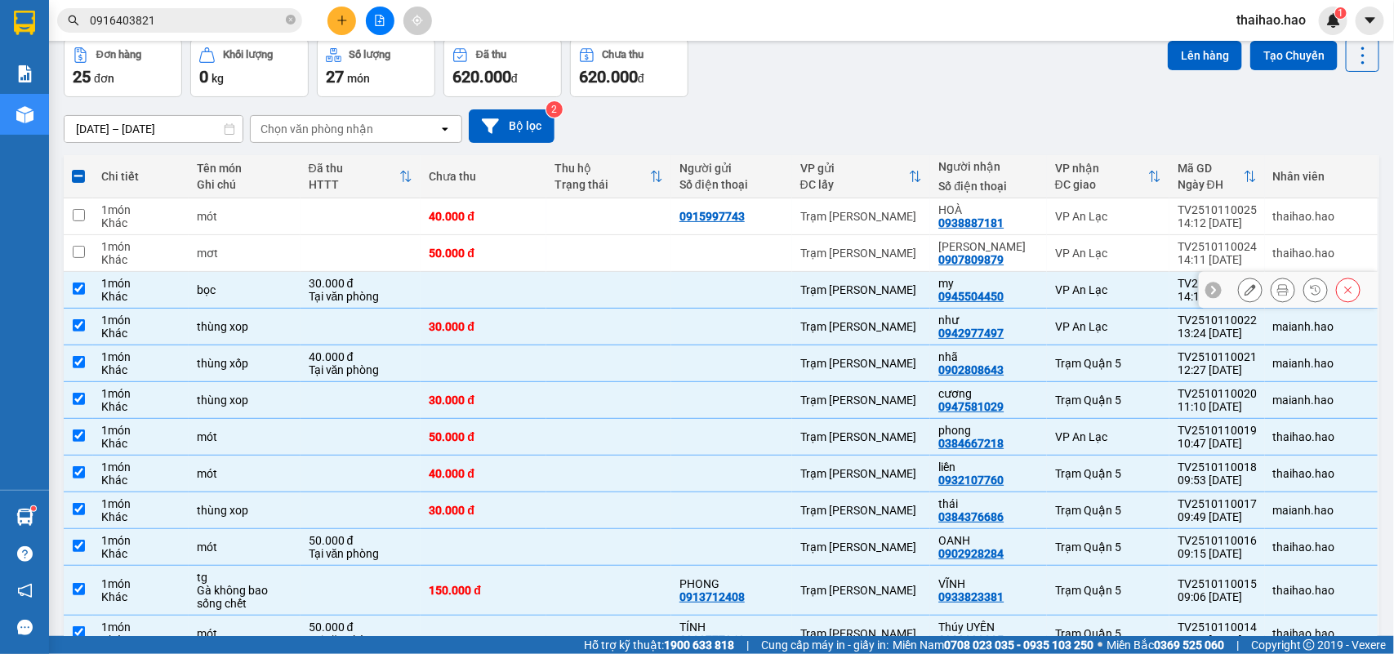
click at [936, 286] on td "my 0945504450" at bounding box center [988, 290] width 116 height 37
checkbox input "false"
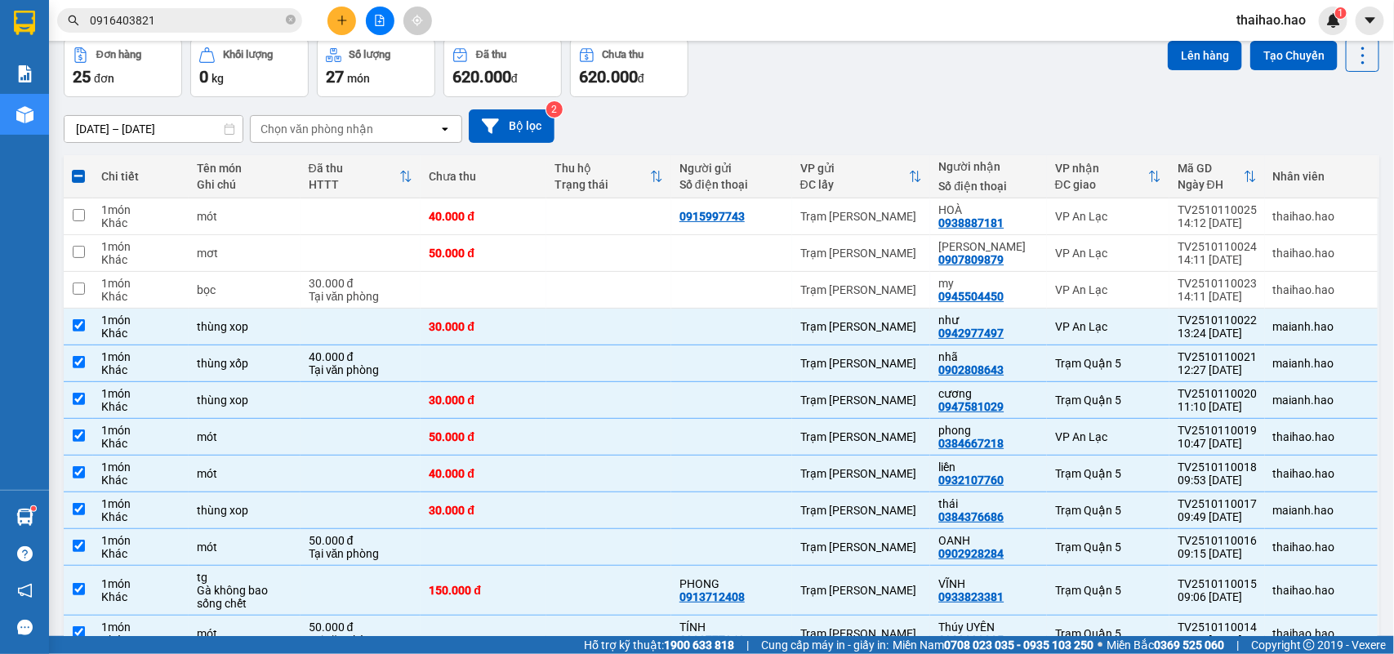
scroll to position [0, 0]
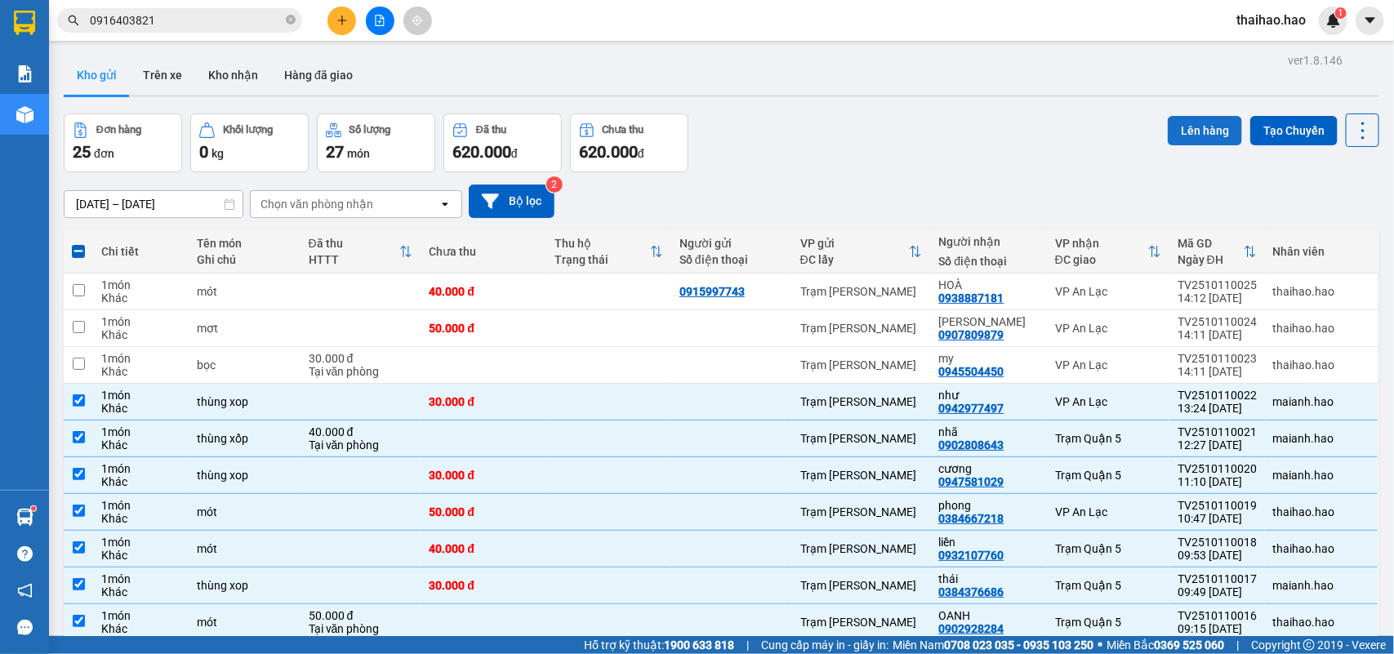
click at [1184, 119] on button "Lên hàng" at bounding box center [1205, 130] width 74 height 29
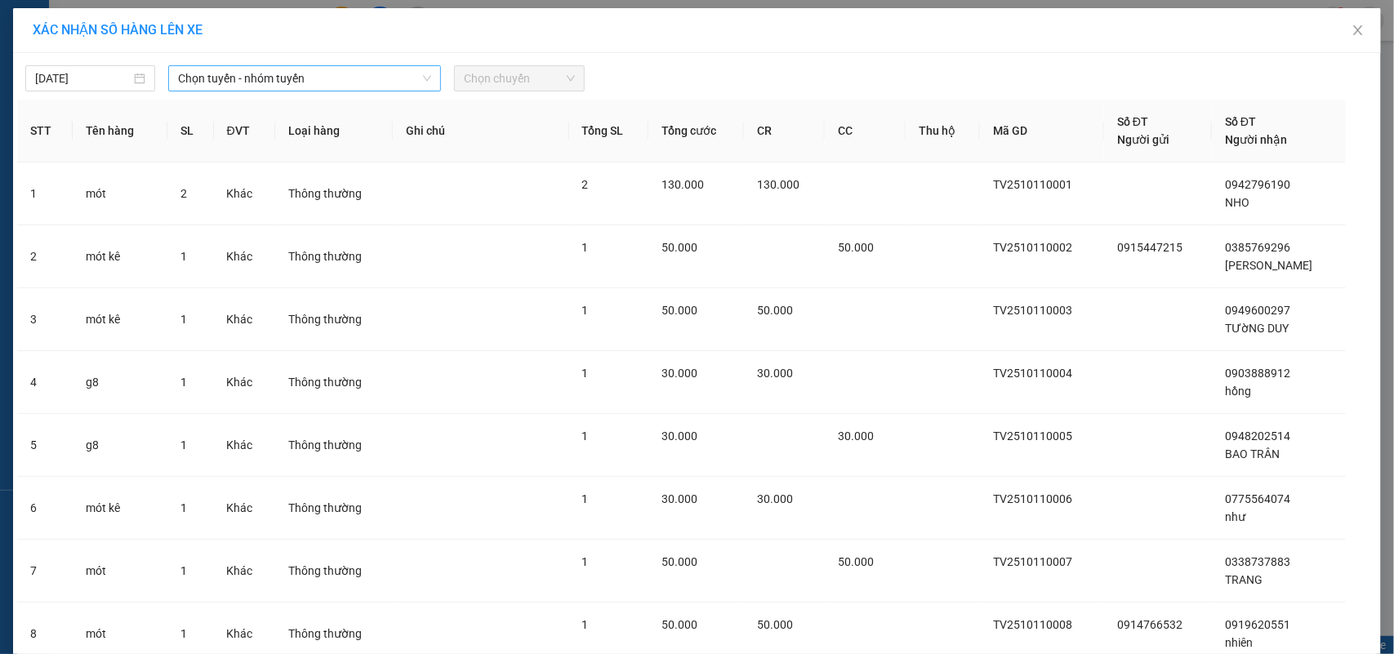
click at [251, 82] on span "Chọn tuyến - nhóm tuyến" at bounding box center [304, 78] width 253 height 25
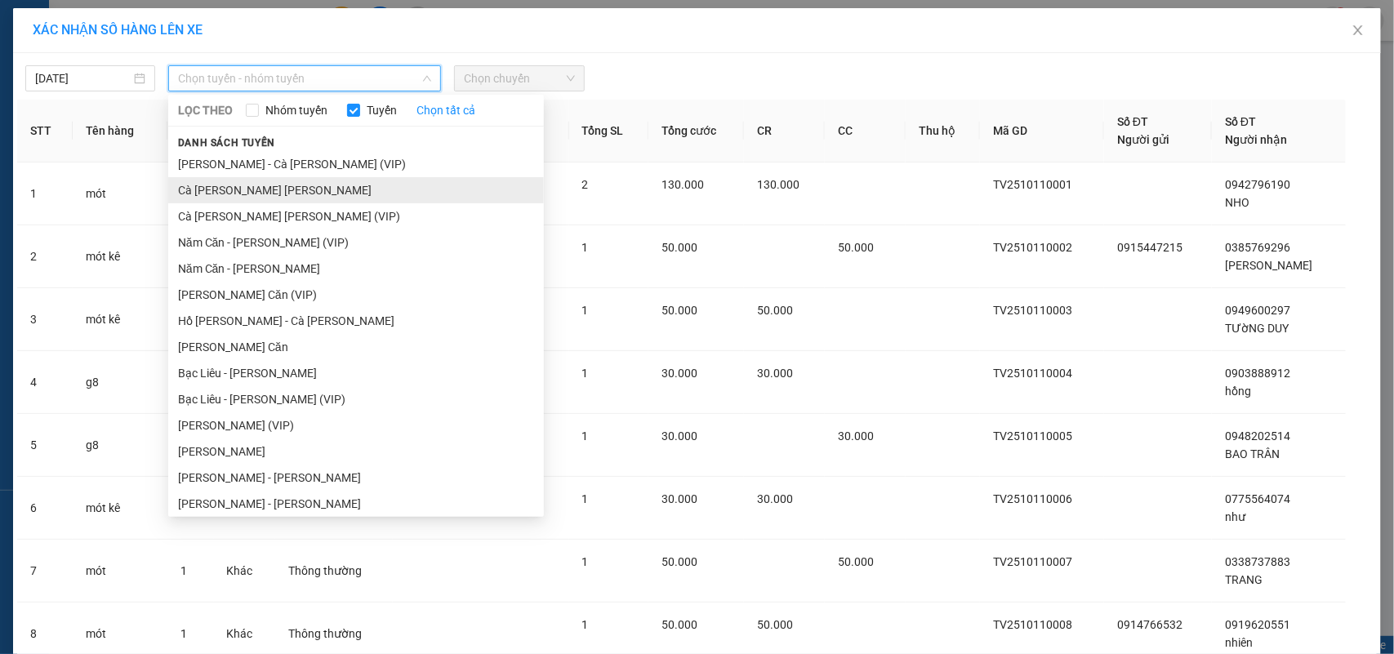
click at [217, 181] on li "Cà [PERSON_NAME] [PERSON_NAME]" at bounding box center [356, 190] width 376 height 26
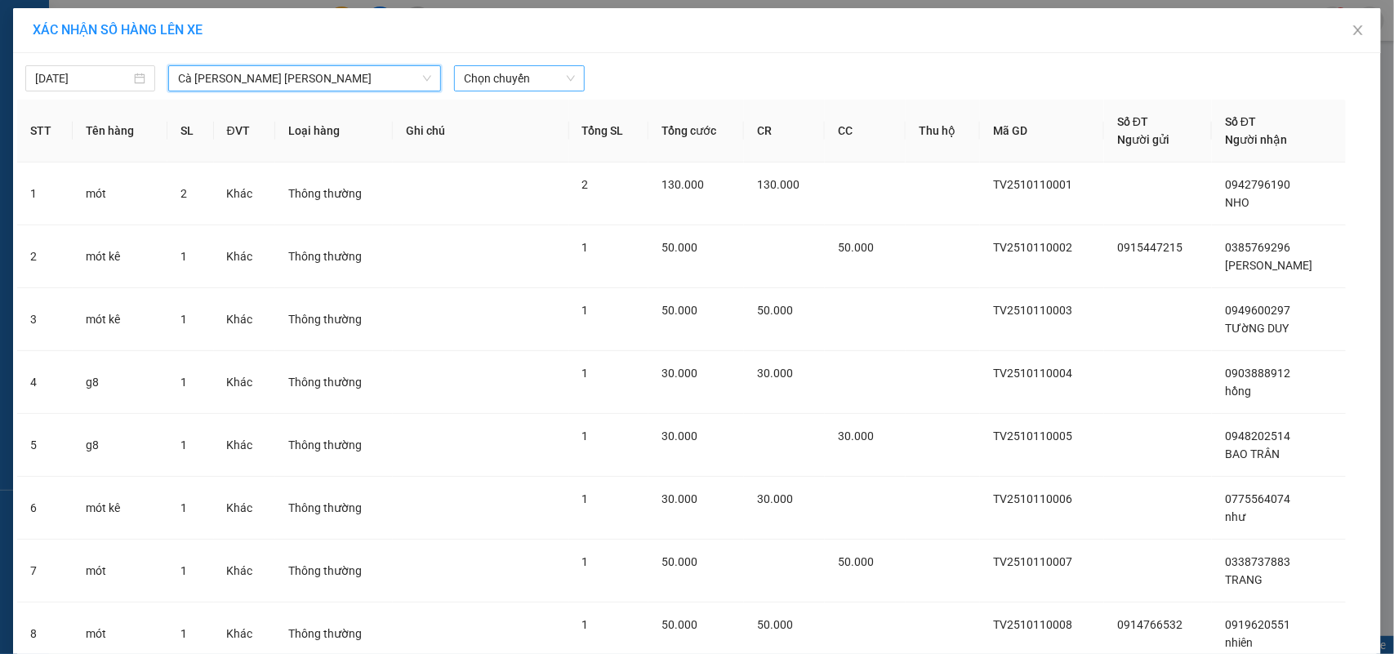
click at [486, 78] on span "Chọn chuyến" at bounding box center [519, 78] width 110 height 25
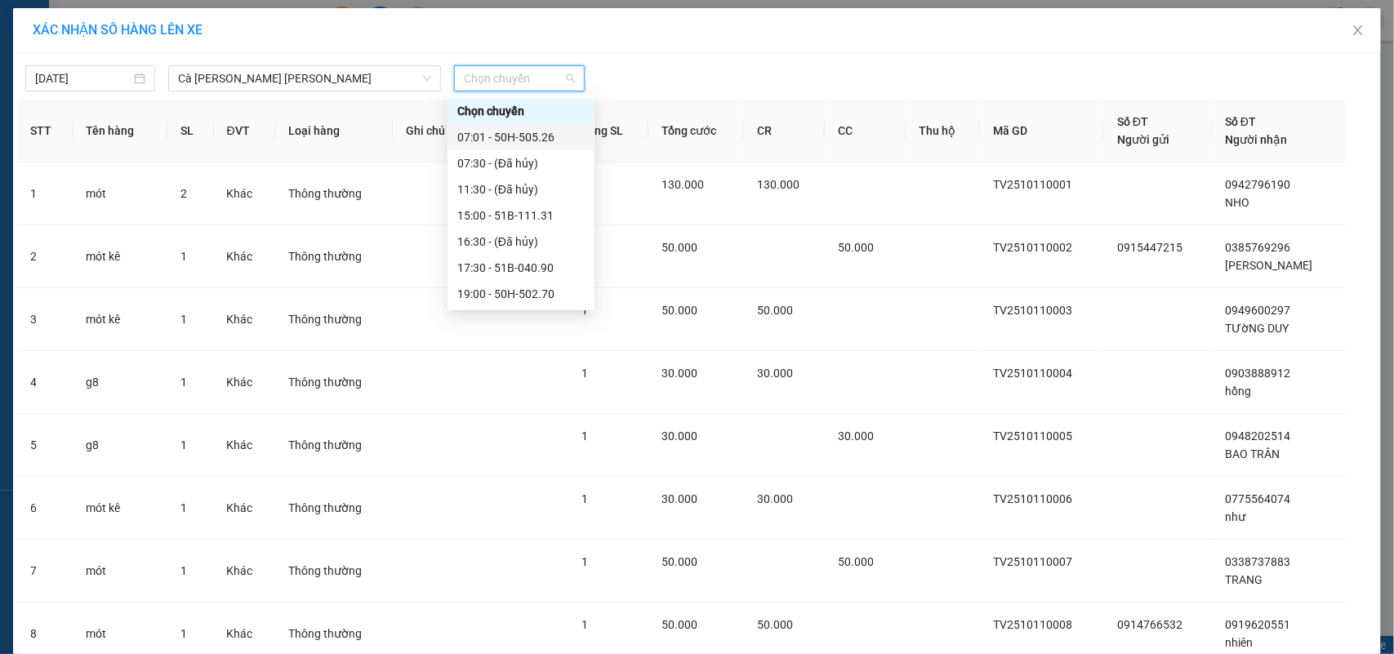
click at [484, 137] on div "07:01 - 50H-505.26" at bounding box center [520, 137] width 127 height 18
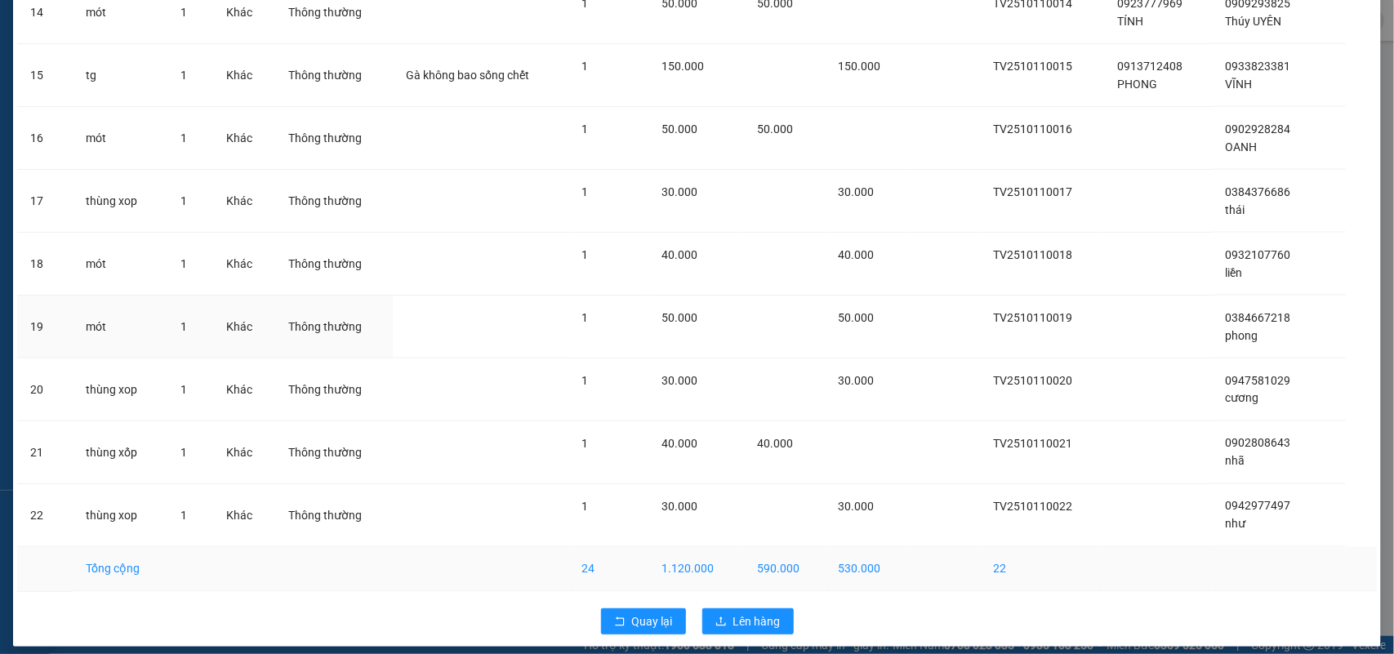
scroll to position [1025, 0]
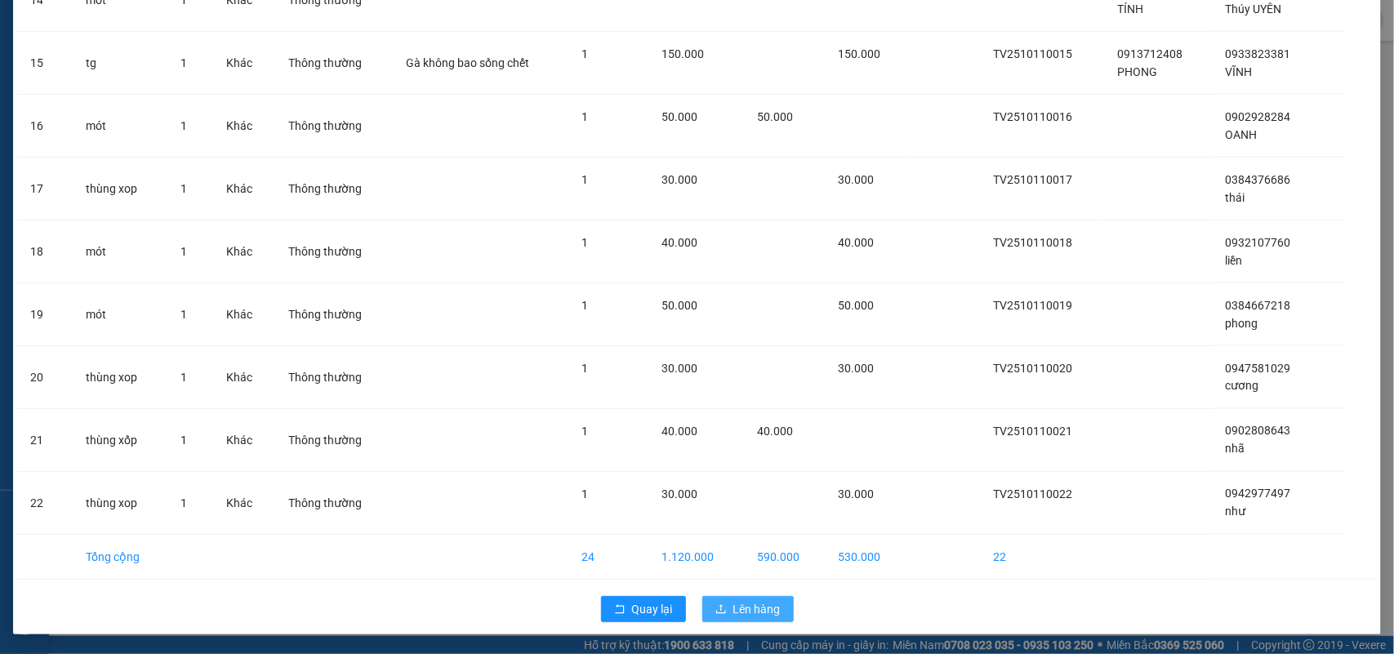
click at [733, 602] on span "Lên hàng" at bounding box center [756, 609] width 47 height 18
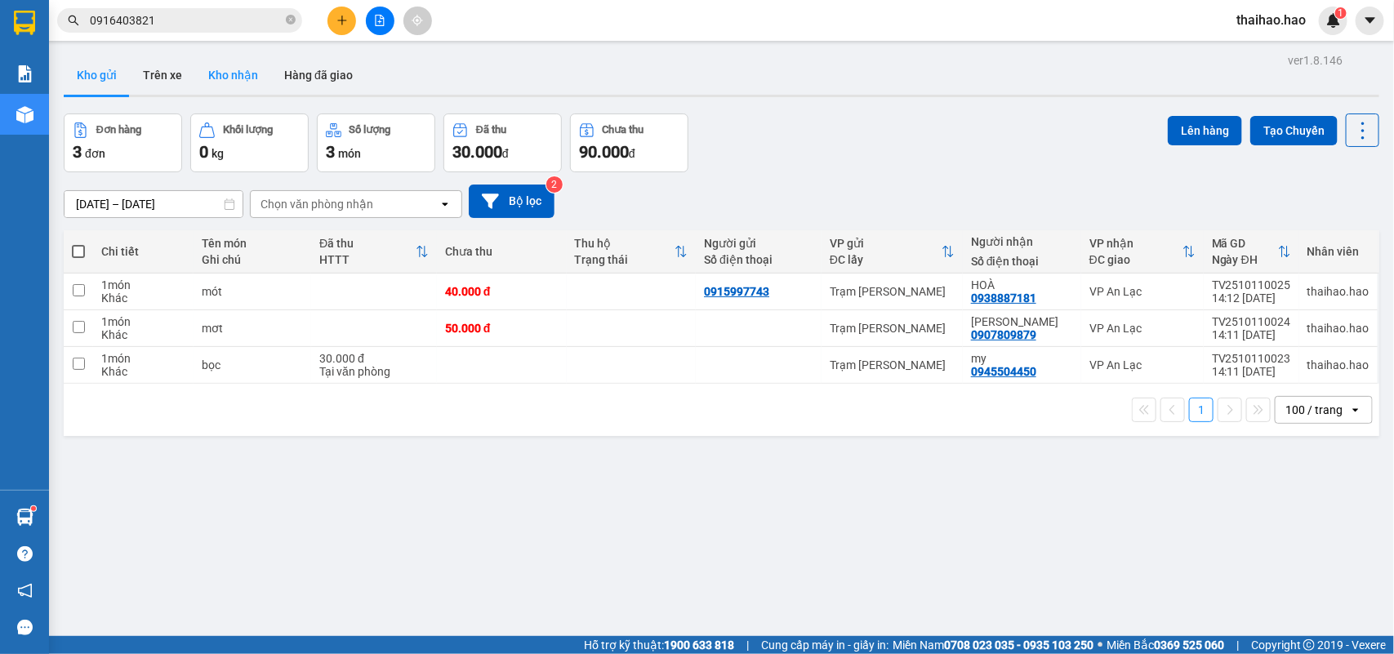
click at [200, 74] on button "Kho nhận" at bounding box center [233, 75] width 76 height 39
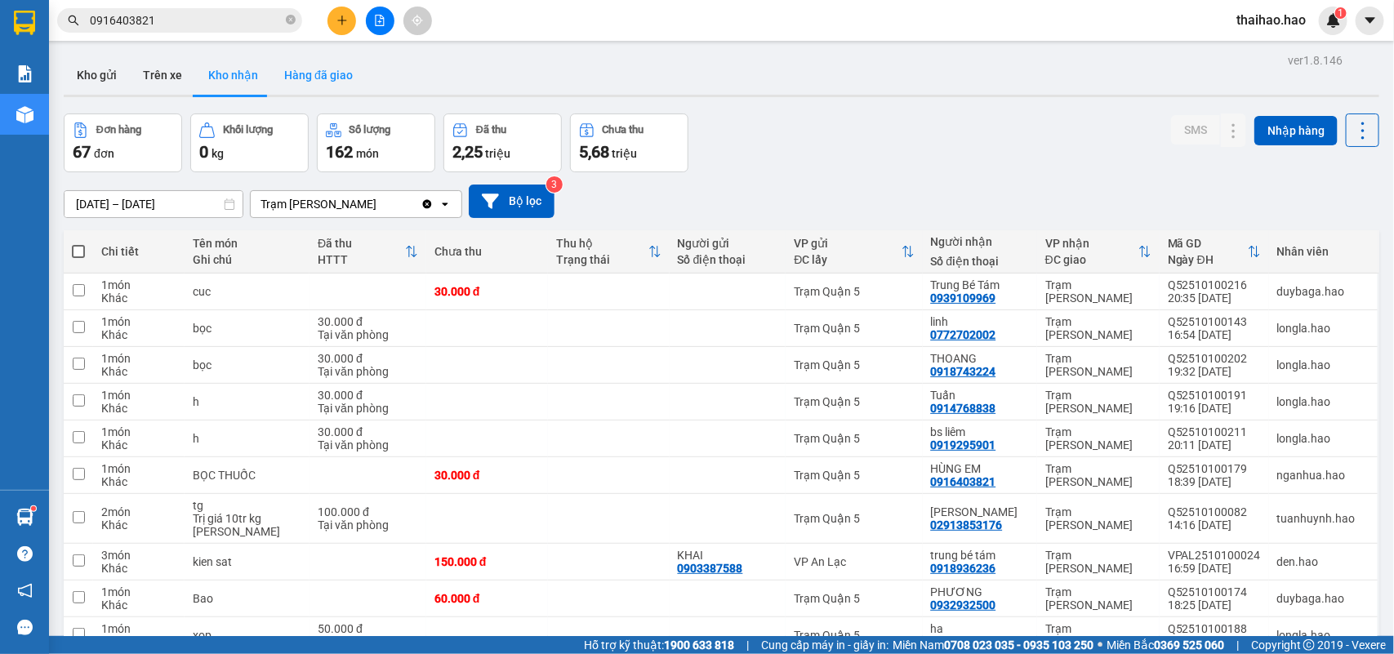
click at [303, 78] on button "Hàng đã giao" at bounding box center [318, 75] width 95 height 39
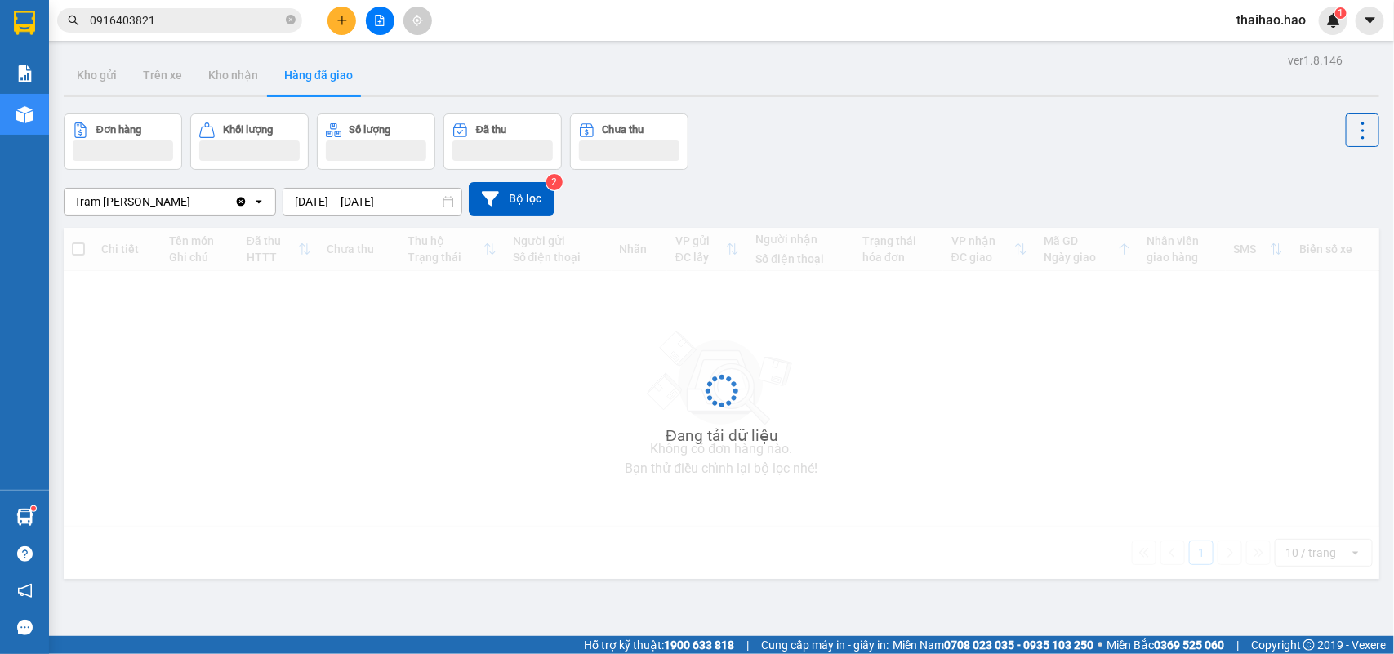
click at [303, 78] on button "Hàng đã giao" at bounding box center [318, 75] width 95 height 39
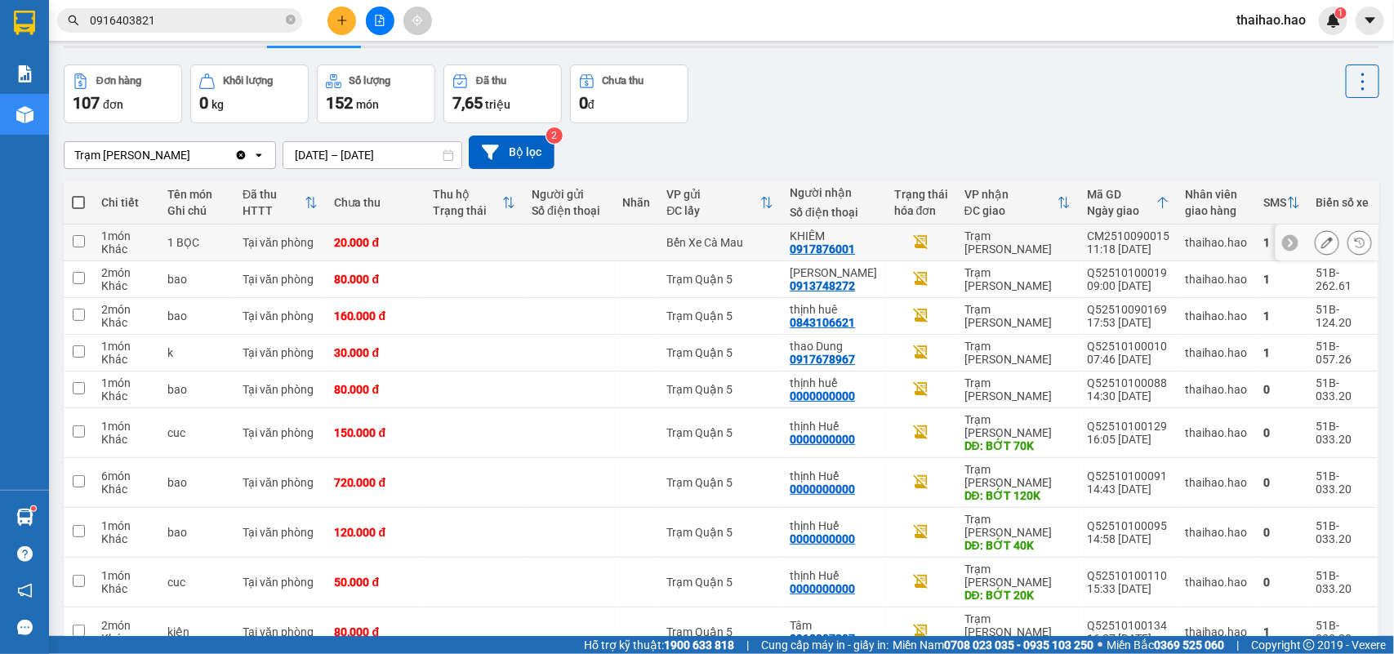
scroll to position [75, 0]
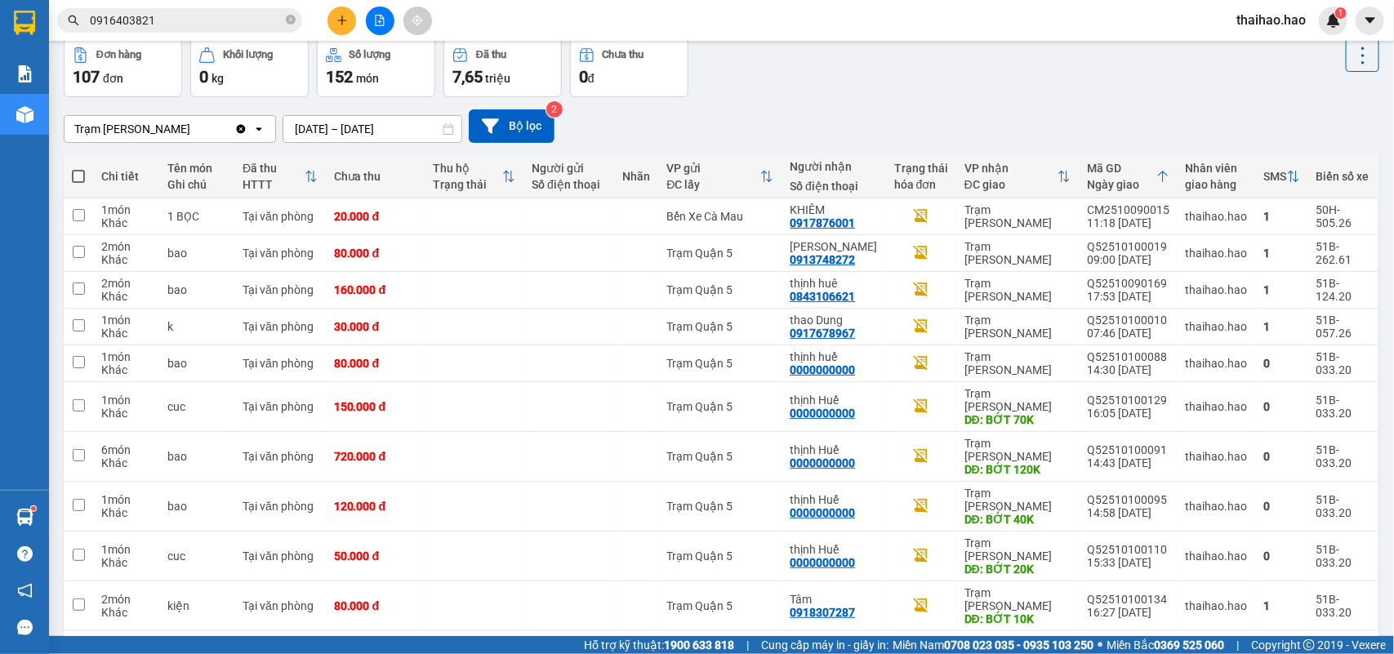
click at [1283, 644] on div "10 / trang" at bounding box center [1313, 657] width 74 height 26
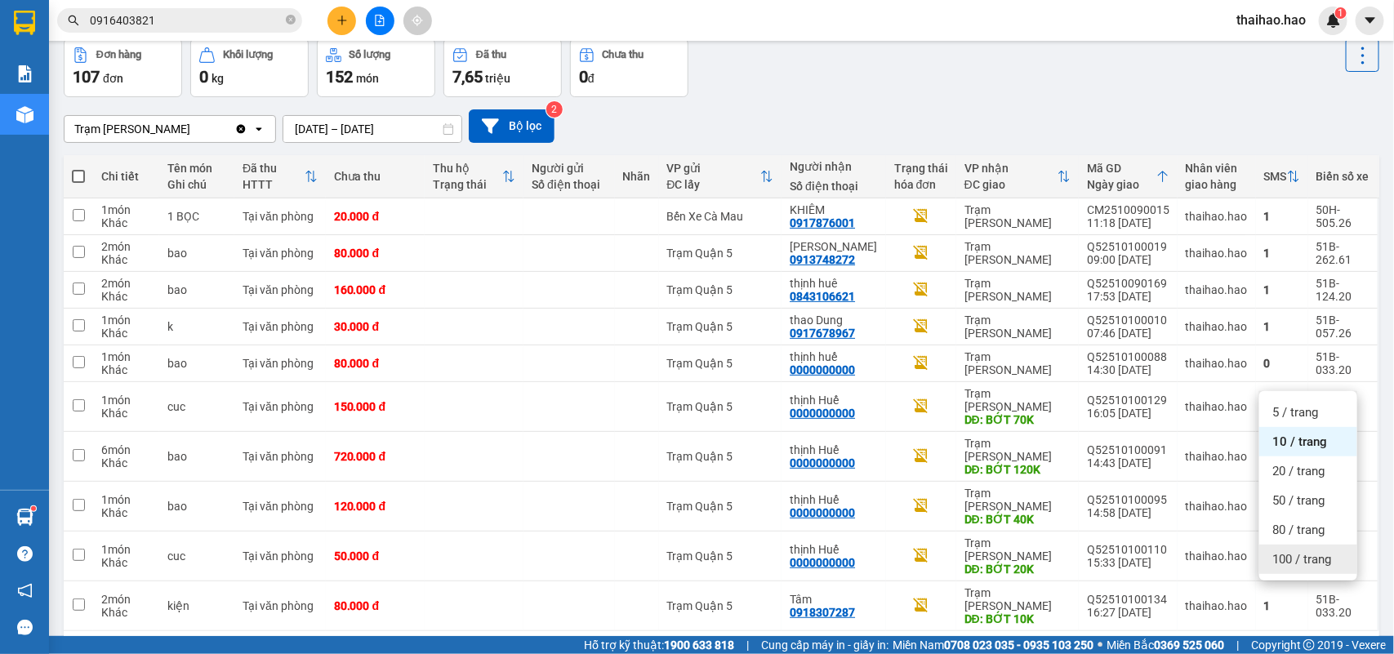
click at [1287, 566] on span "100 / trang" at bounding box center [1301, 559] width 59 height 16
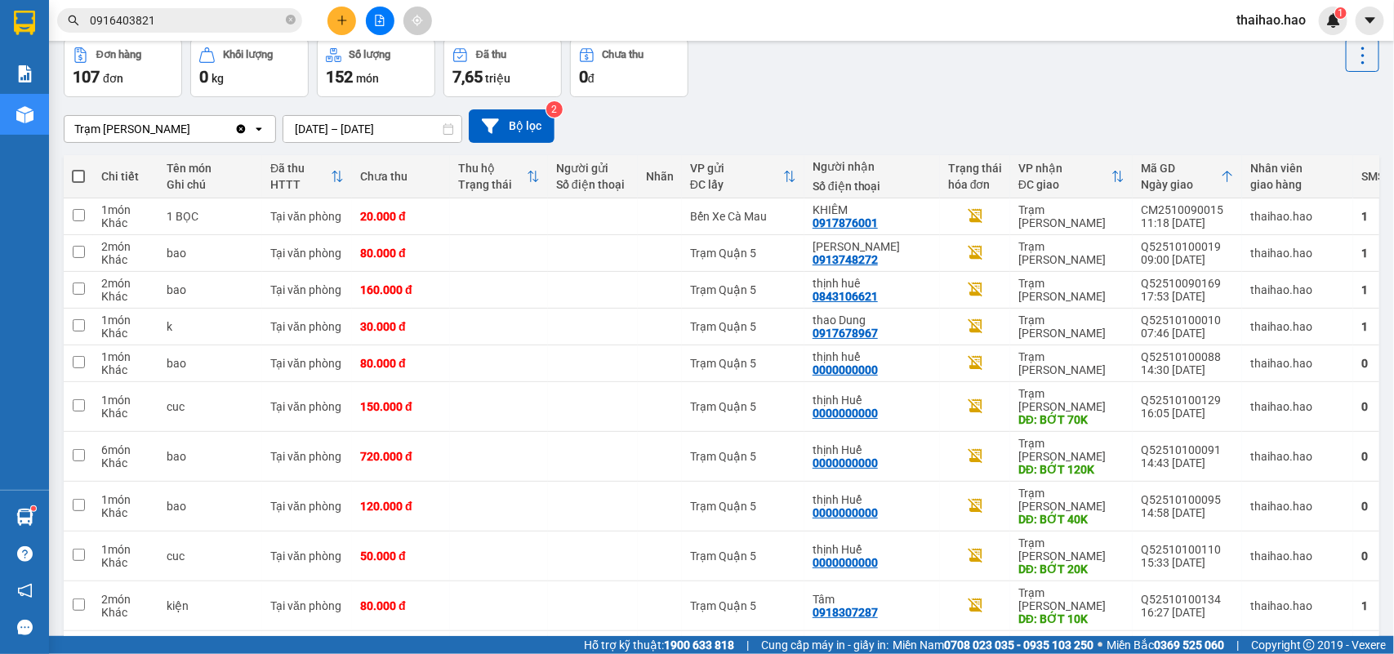
scroll to position [279, 0]
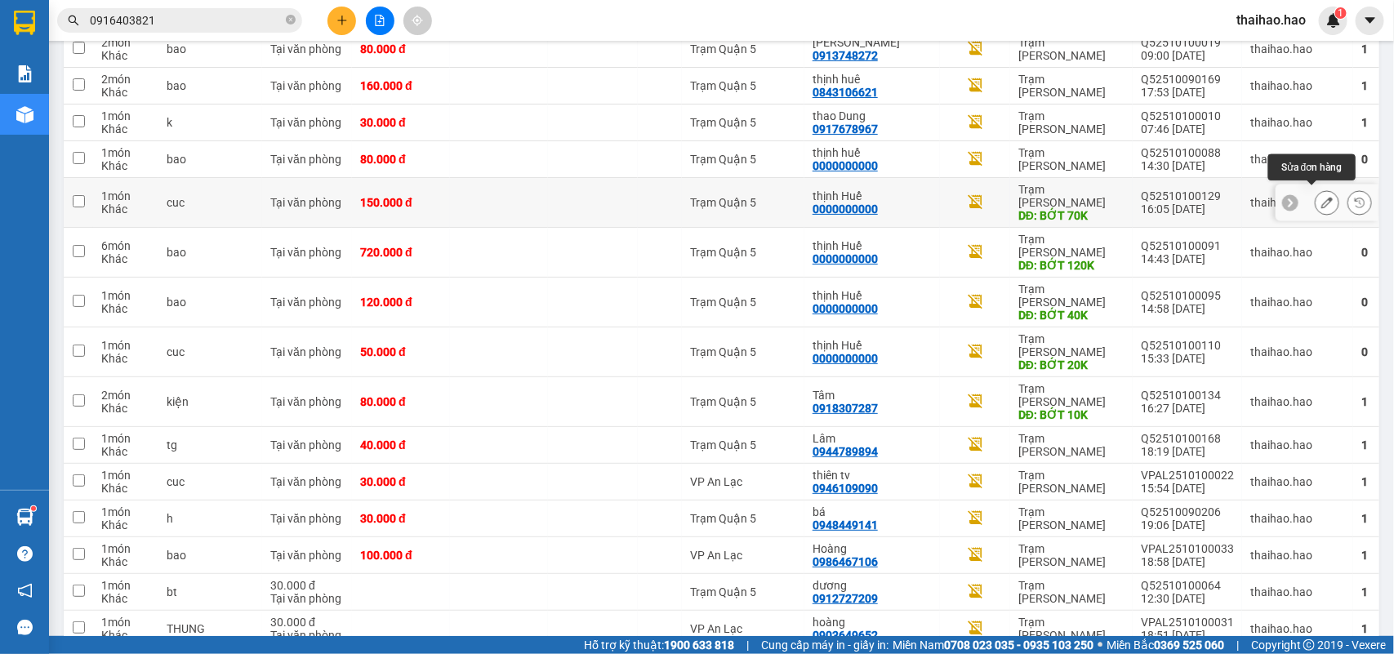
click at [1321, 201] on icon at bounding box center [1326, 202] width 11 height 11
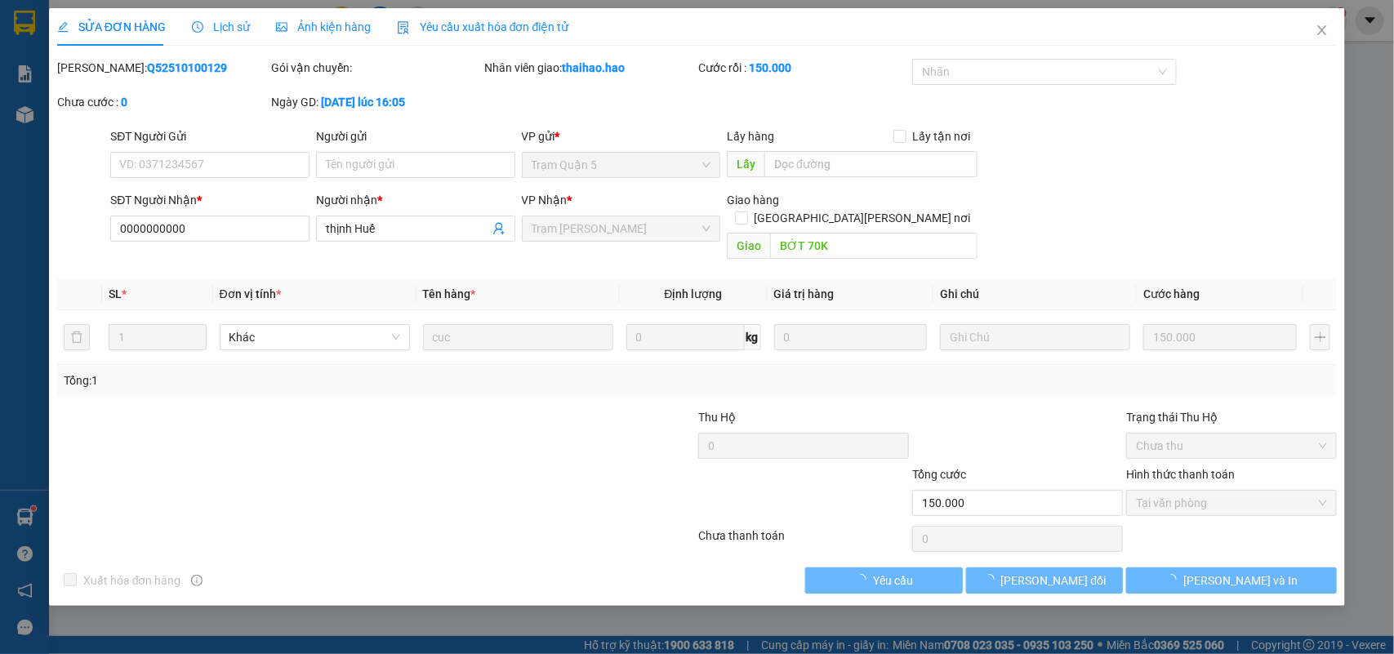
type input "0000000000"
type input "thịnh Huế"
type input "BỚT 70K"
type input "150.000"
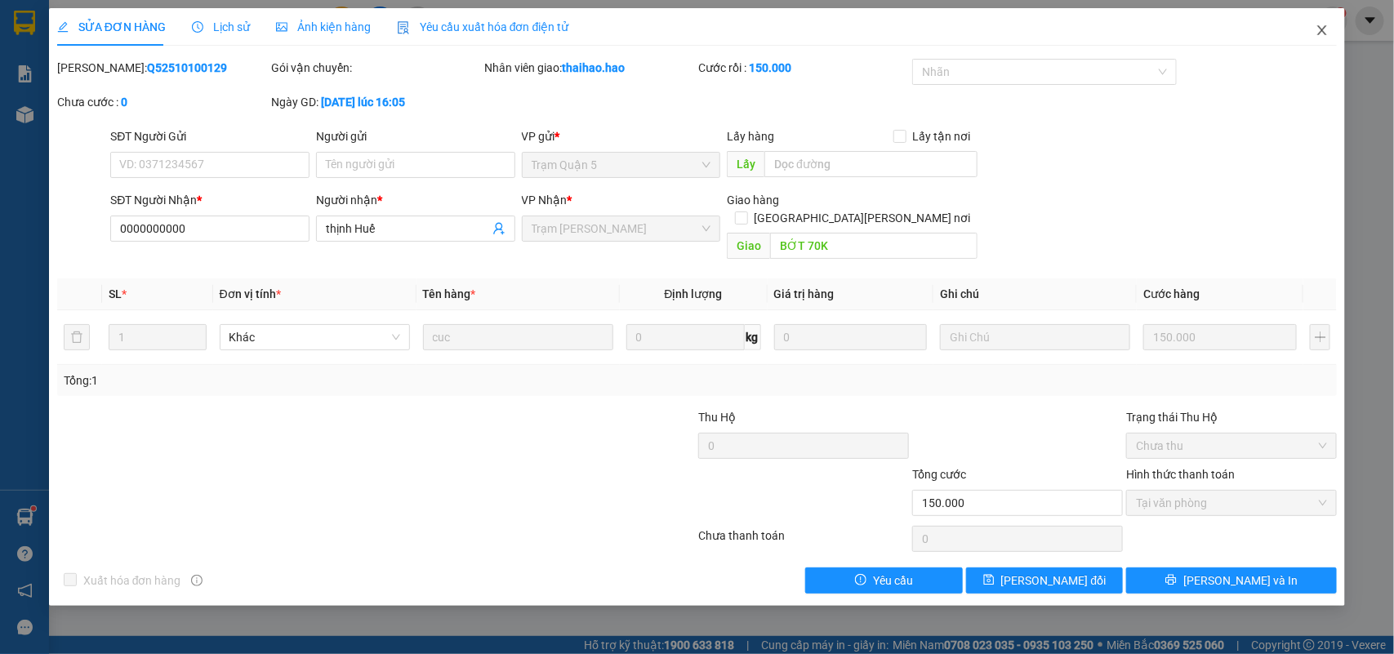
click at [1317, 21] on span "Close" at bounding box center [1322, 31] width 46 height 46
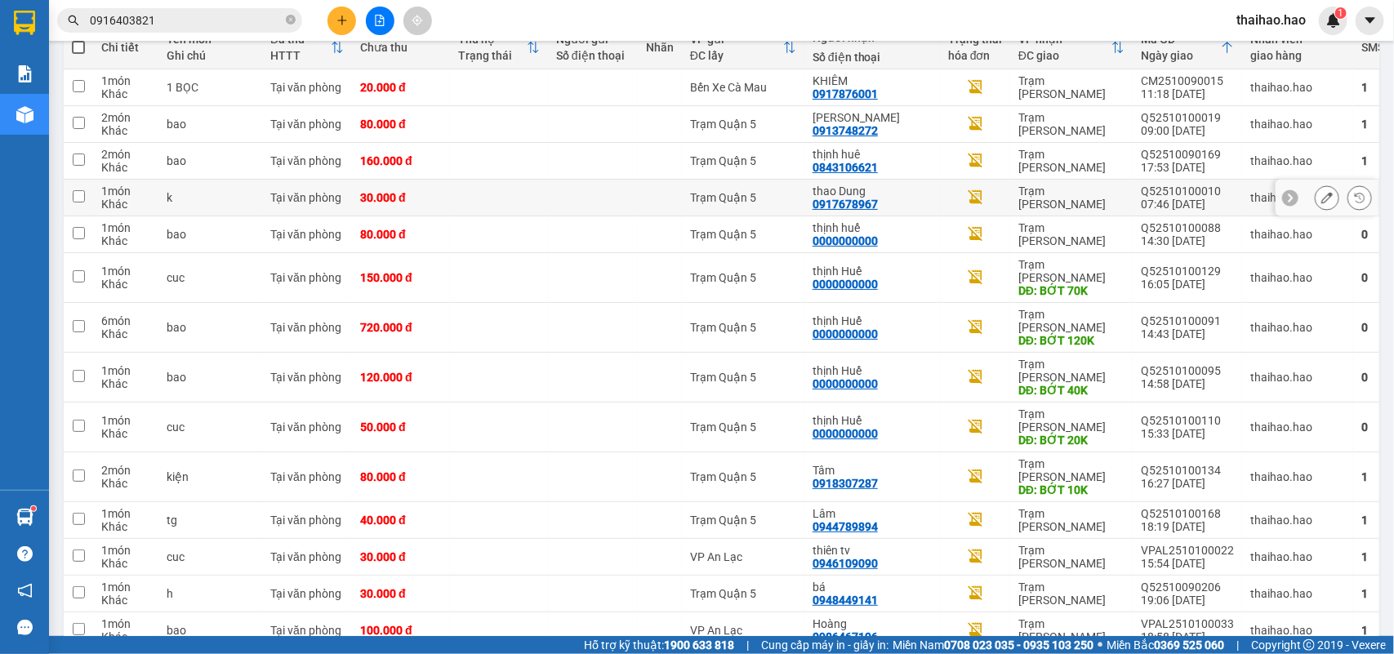
scroll to position [206, 0]
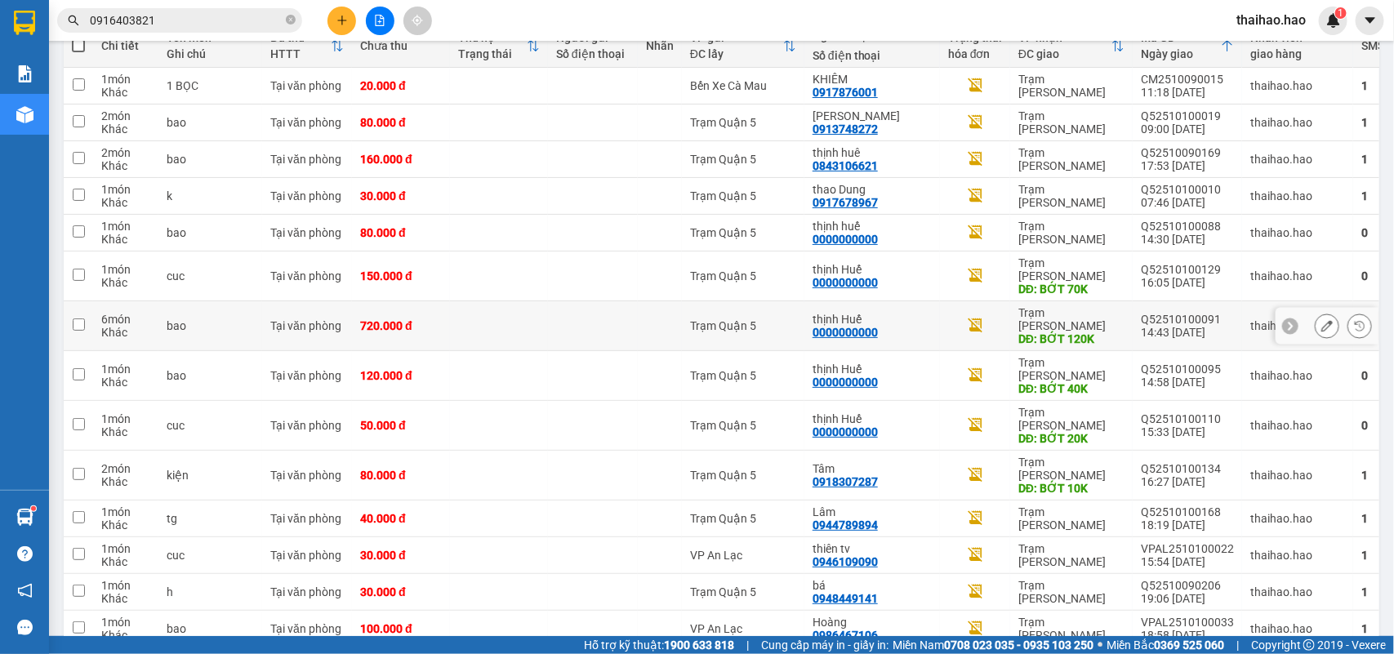
click at [1321, 320] on icon at bounding box center [1326, 325] width 11 height 11
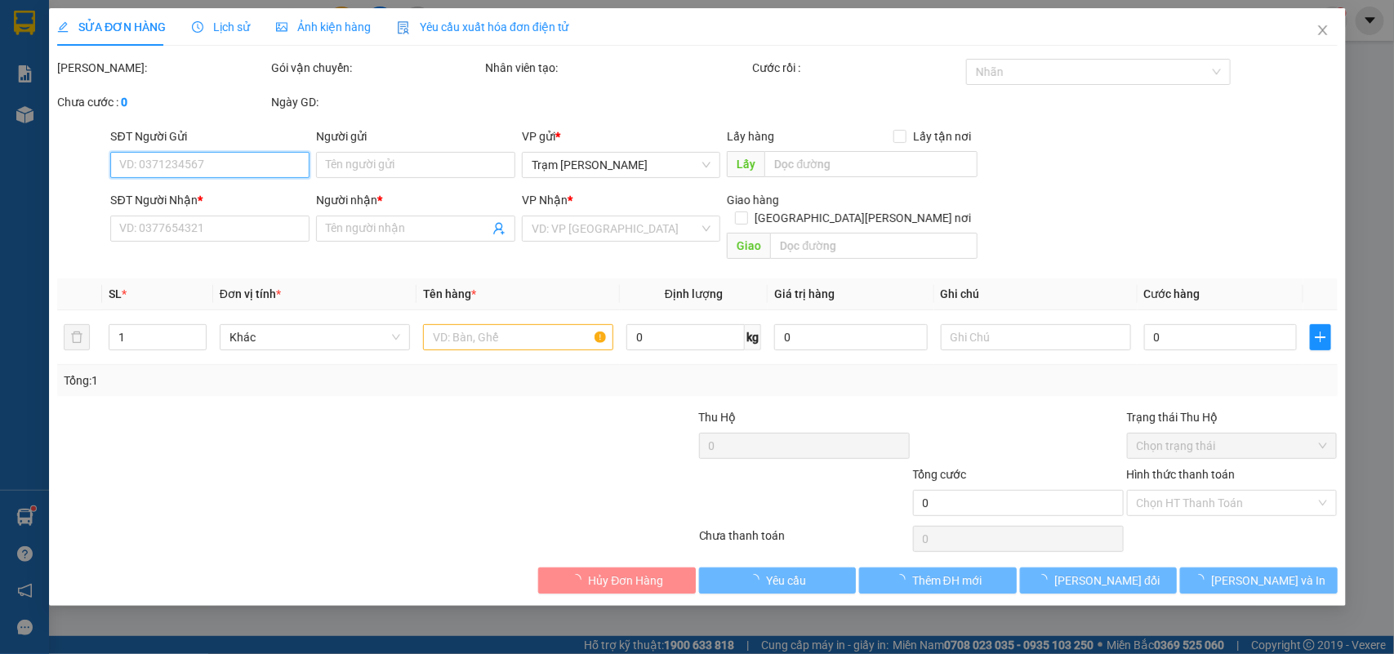
type input "0000000000"
type input "thịnh Huế"
type input "BỚT 120K"
type input "720.000"
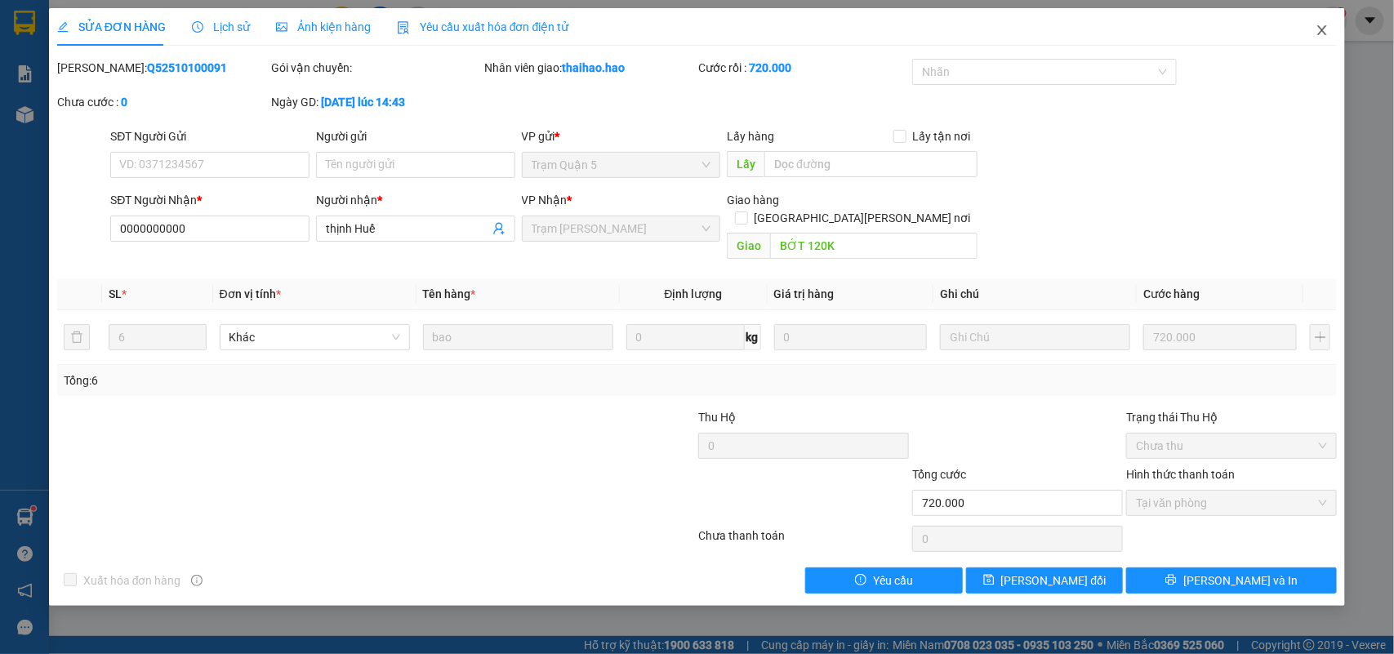
click at [1324, 35] on icon "close" at bounding box center [1322, 30] width 13 height 13
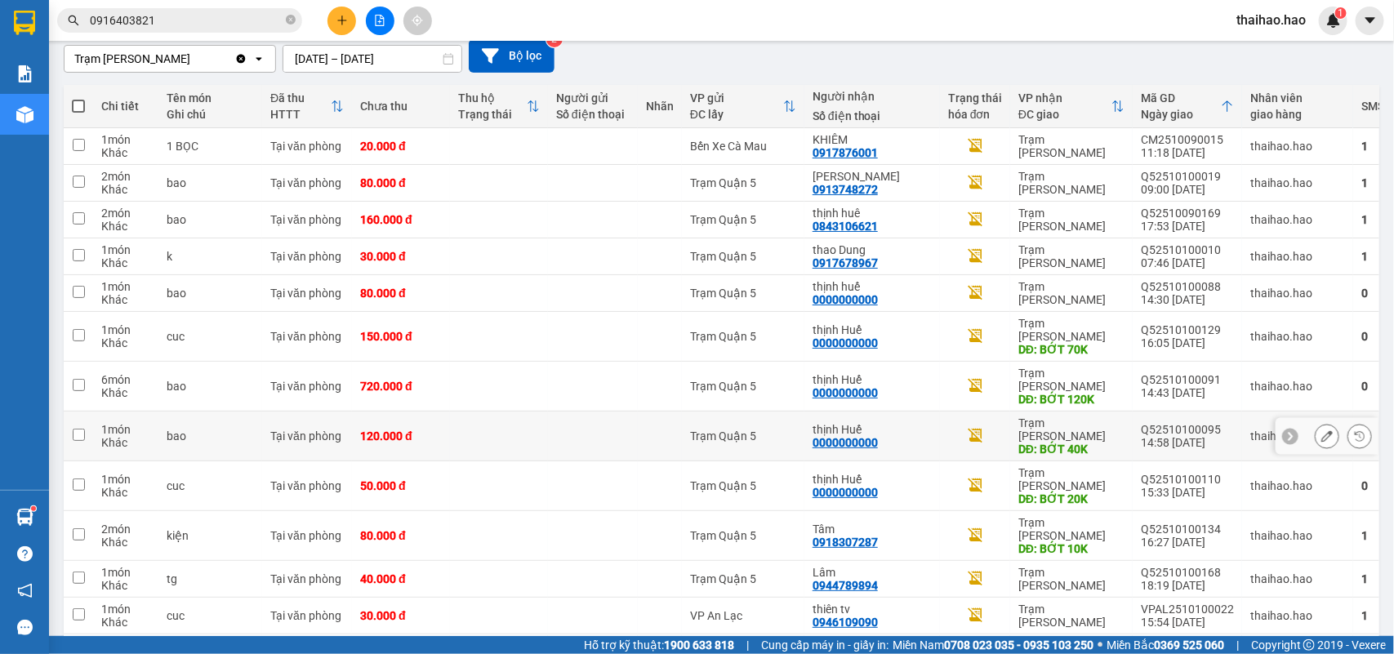
scroll to position [204, 0]
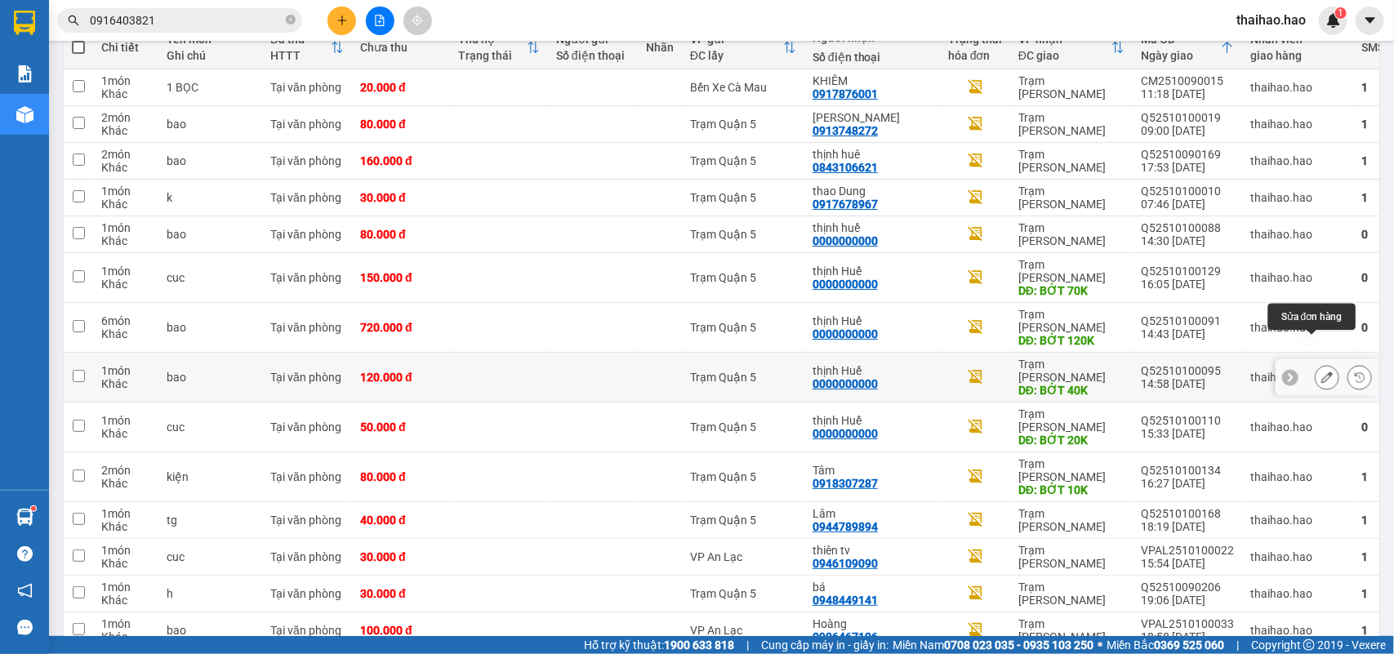
click at [1321, 372] on icon at bounding box center [1326, 377] width 11 height 11
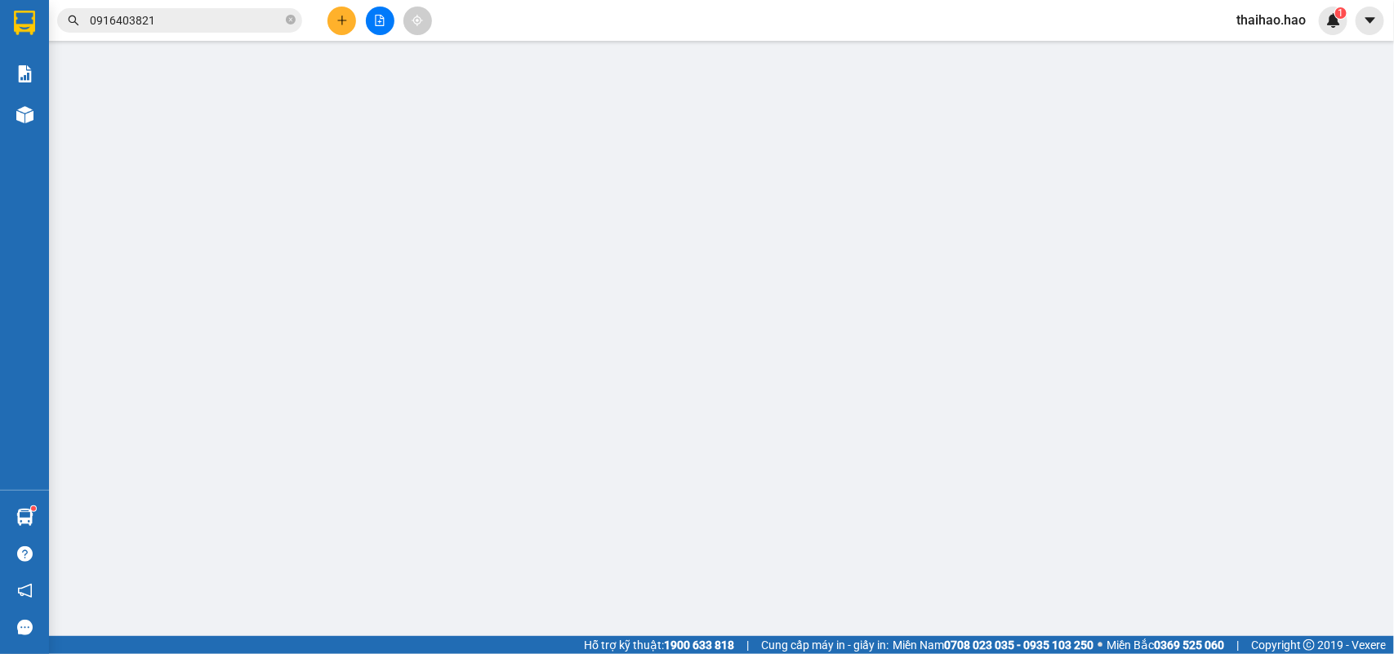
type input "0000000000"
type input "thịnh Huế"
type input "BỚT 40K"
type input "120.000"
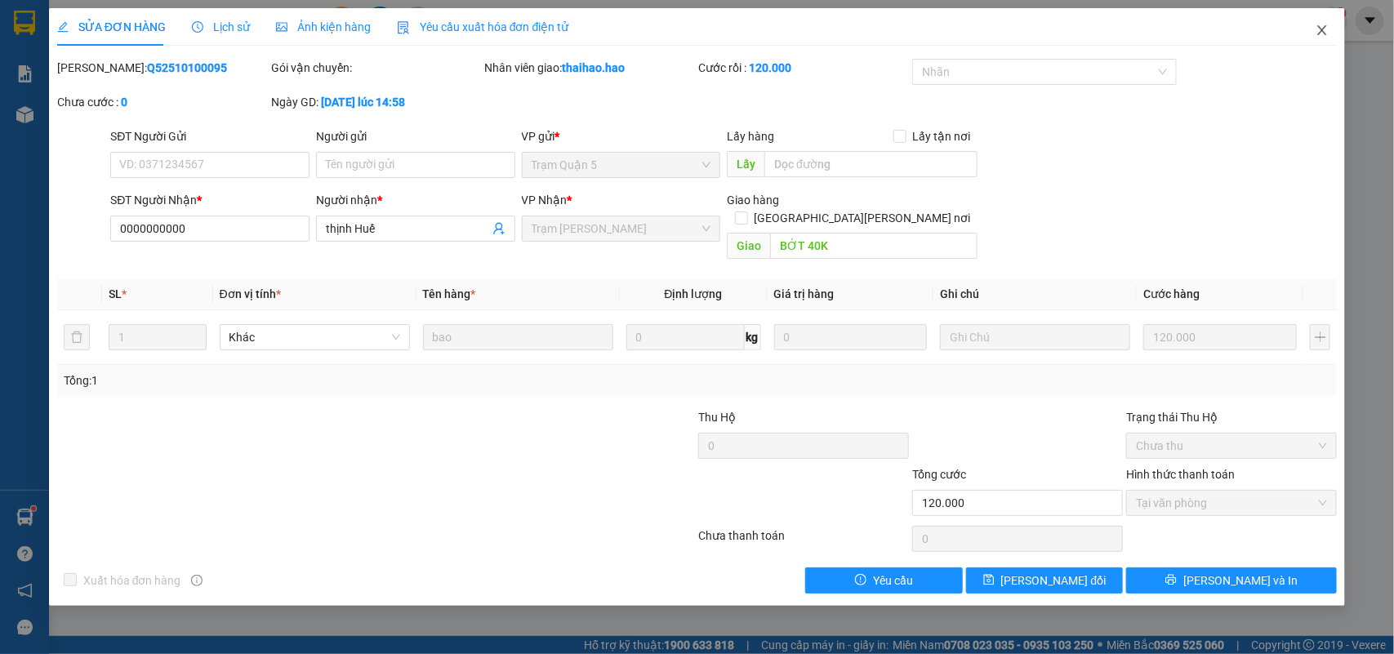
click at [1315, 25] on span "Close" at bounding box center [1322, 31] width 46 height 46
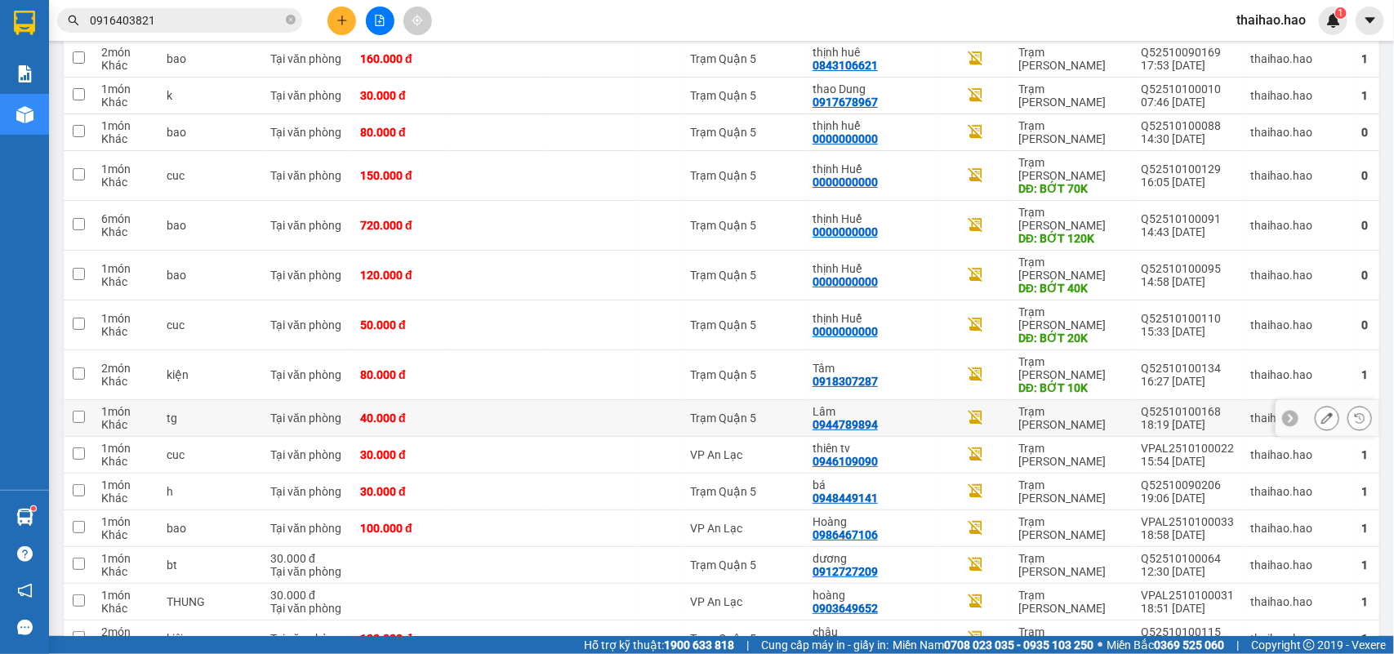
scroll to position [309, 0]
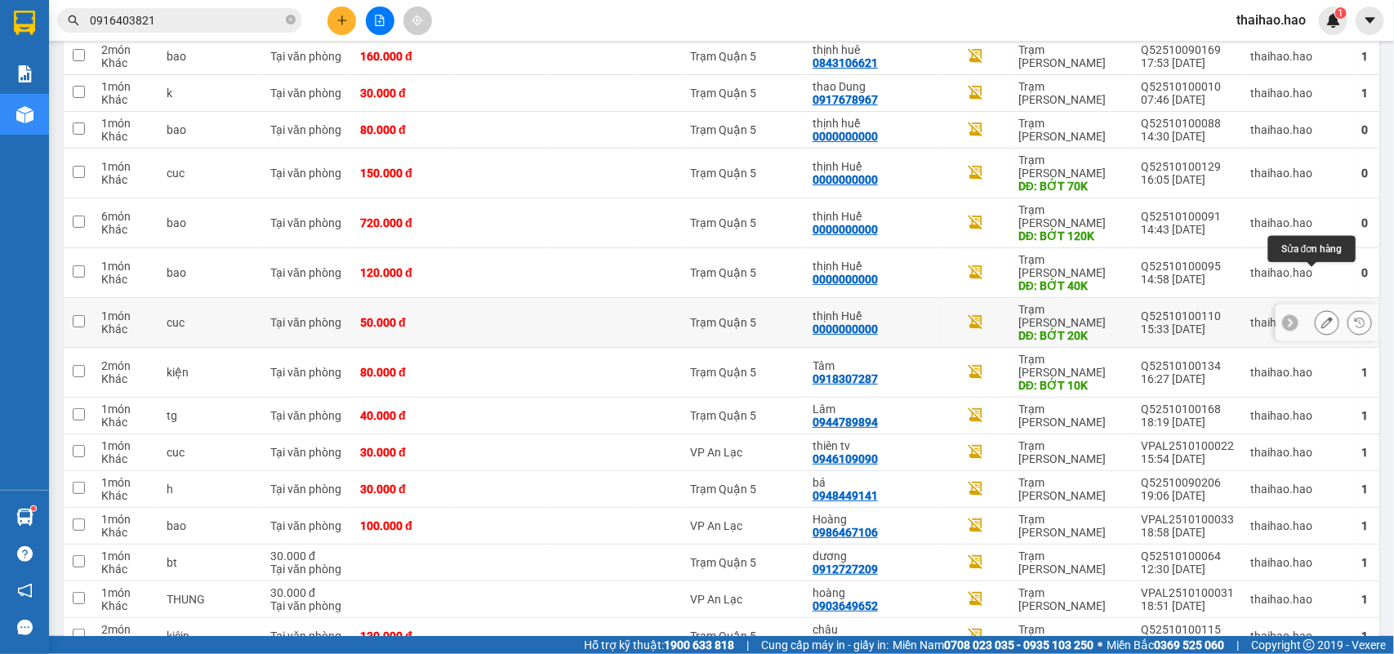
click at [1321, 317] on icon at bounding box center [1326, 322] width 11 height 11
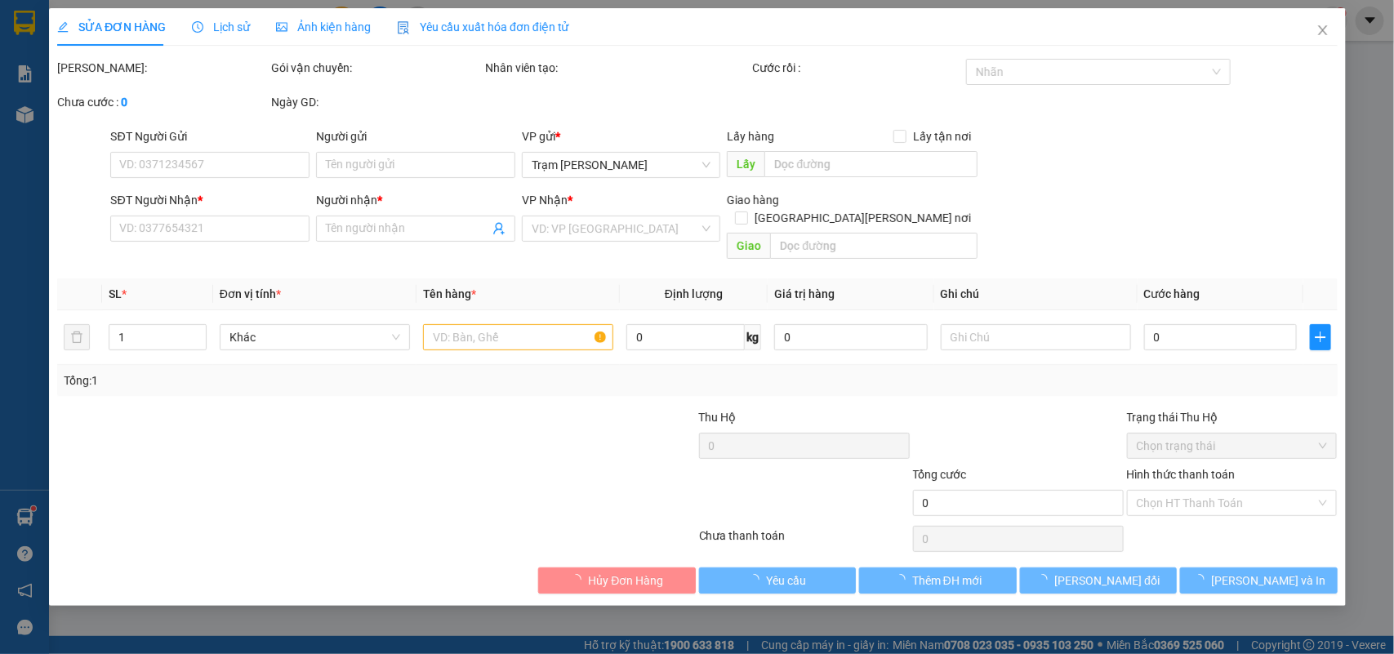
type input "0000000000"
type input "thịnh Huế"
type input "BỚT 20K"
type input "50.000"
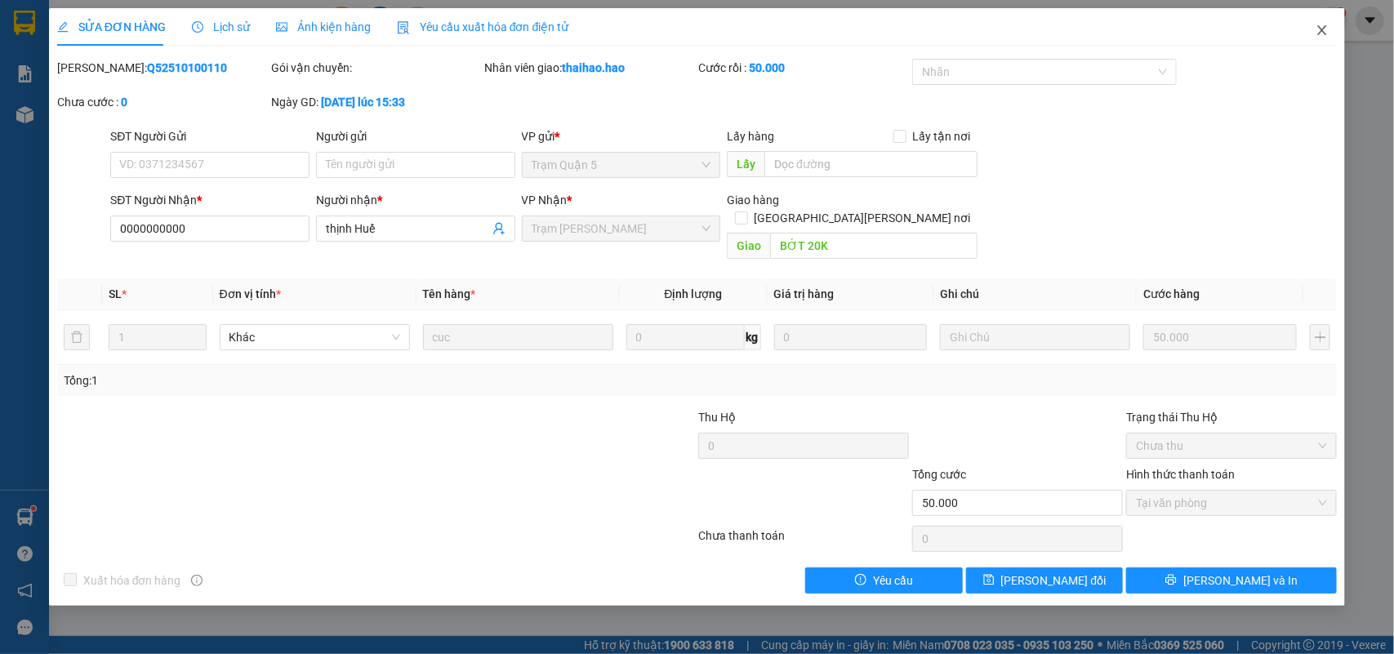
click at [1329, 31] on icon "close" at bounding box center [1322, 30] width 13 height 13
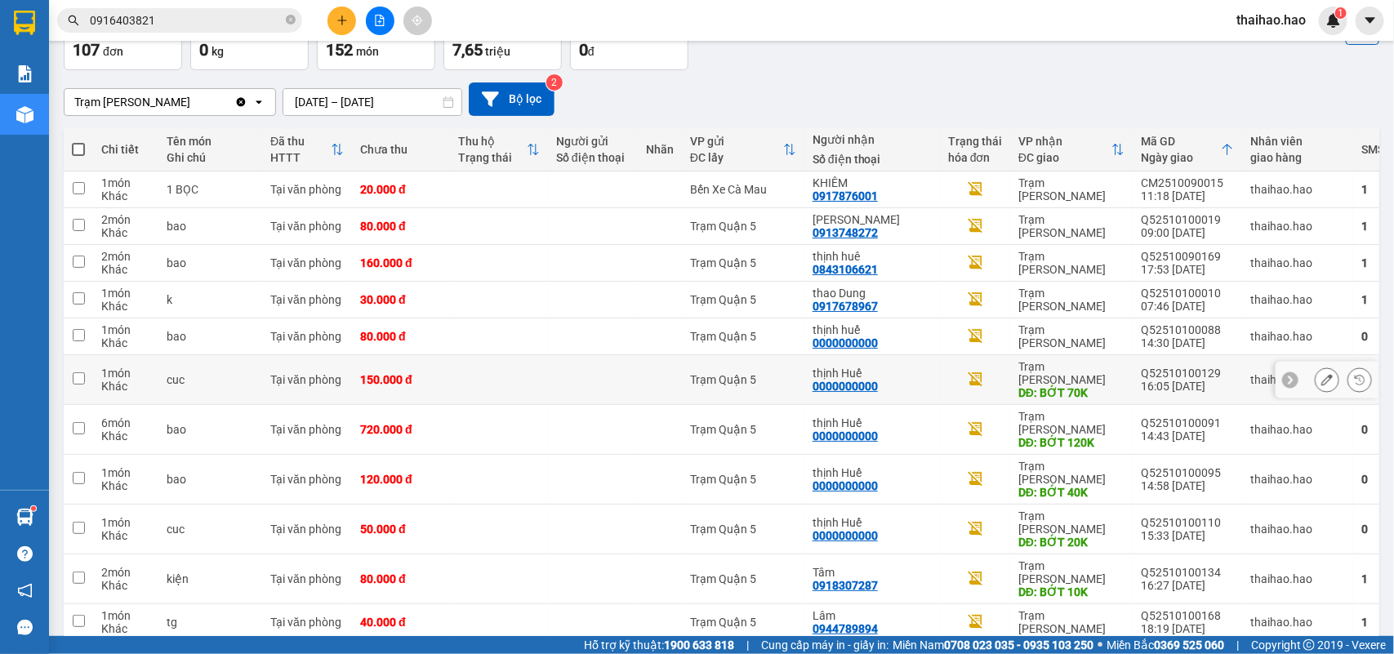
scroll to position [204, 0]
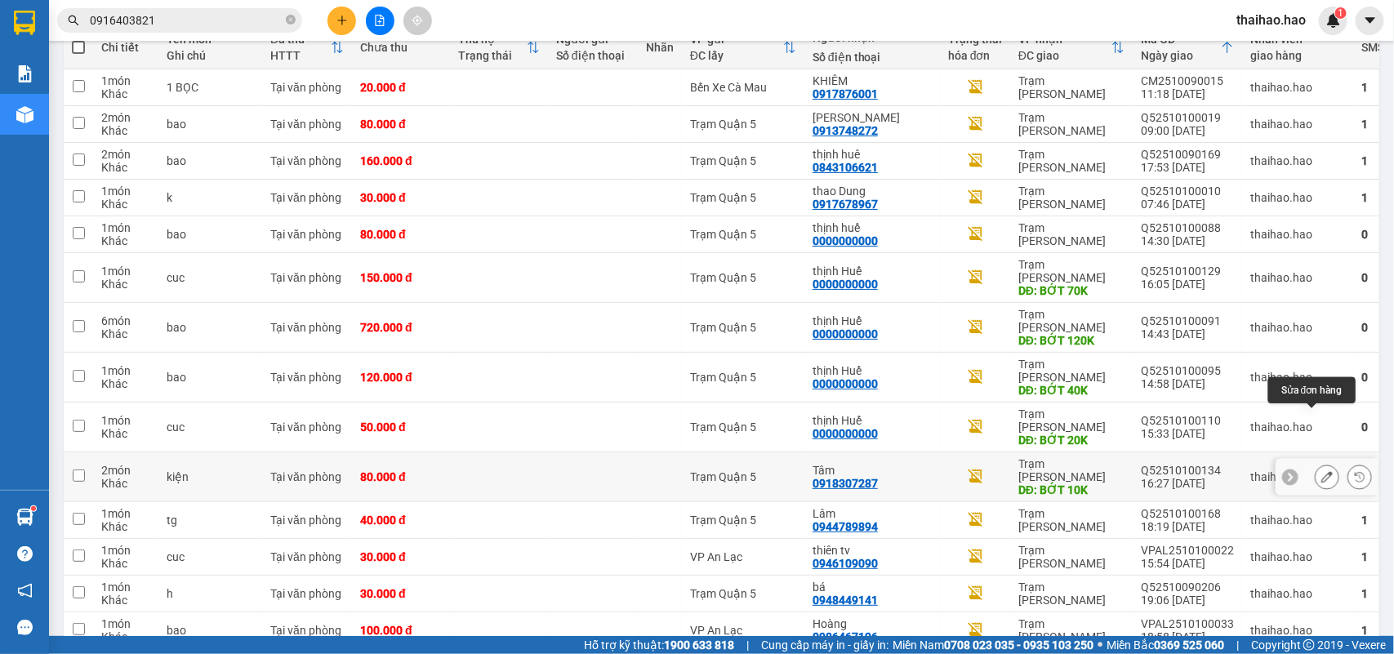
click at [1321, 471] on icon at bounding box center [1326, 476] width 11 height 11
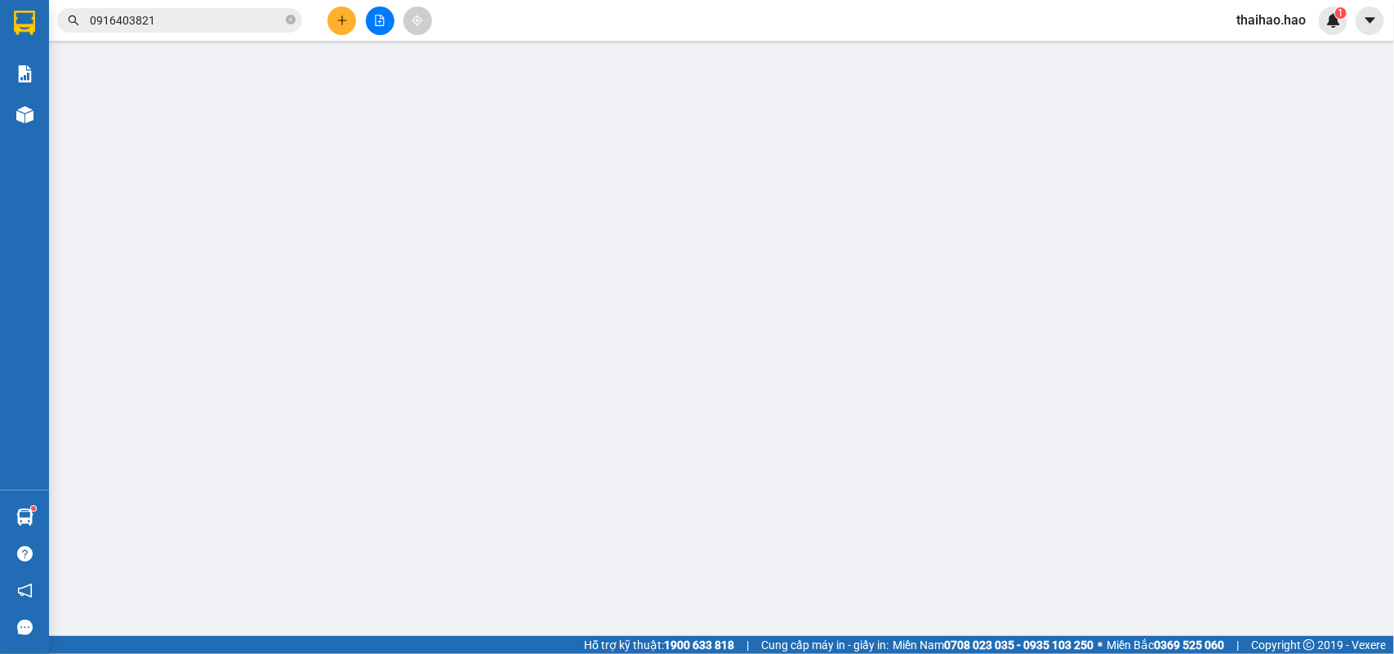
type input "0918307287"
type input "Tâm"
type input "BỚT 10K"
type input "80.000"
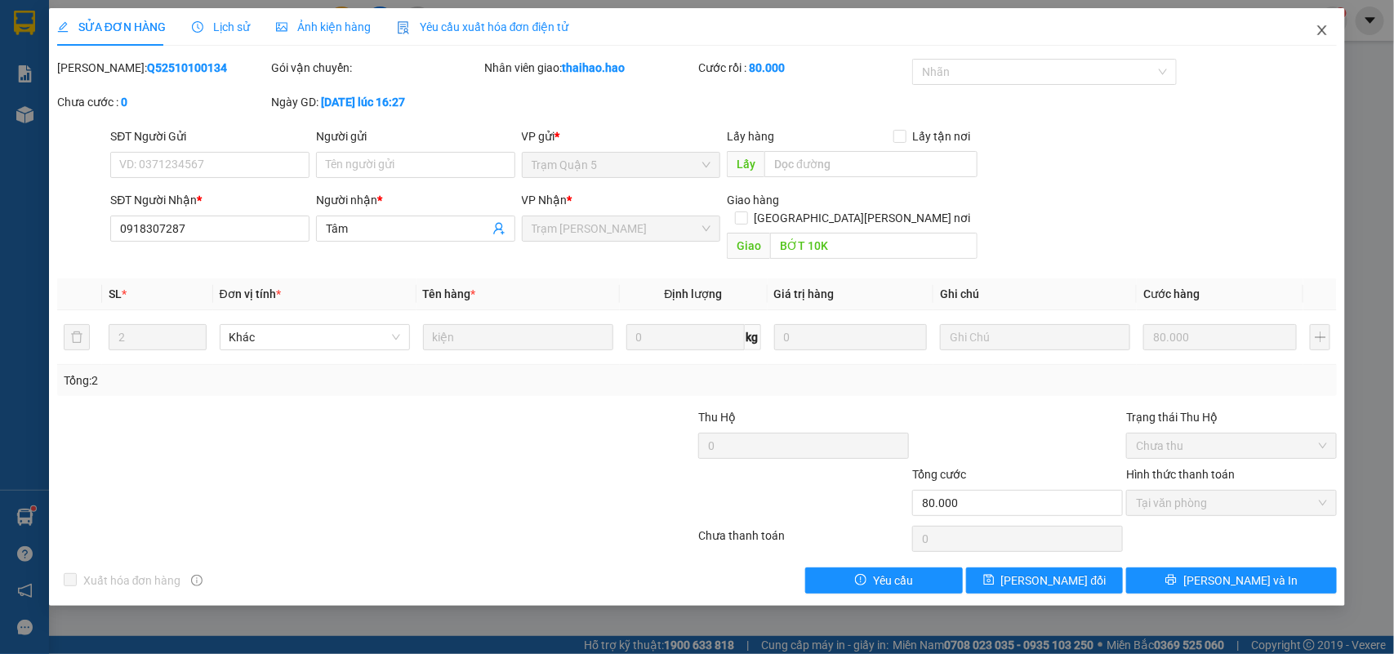
click at [1320, 33] on icon "close" at bounding box center [1322, 30] width 13 height 13
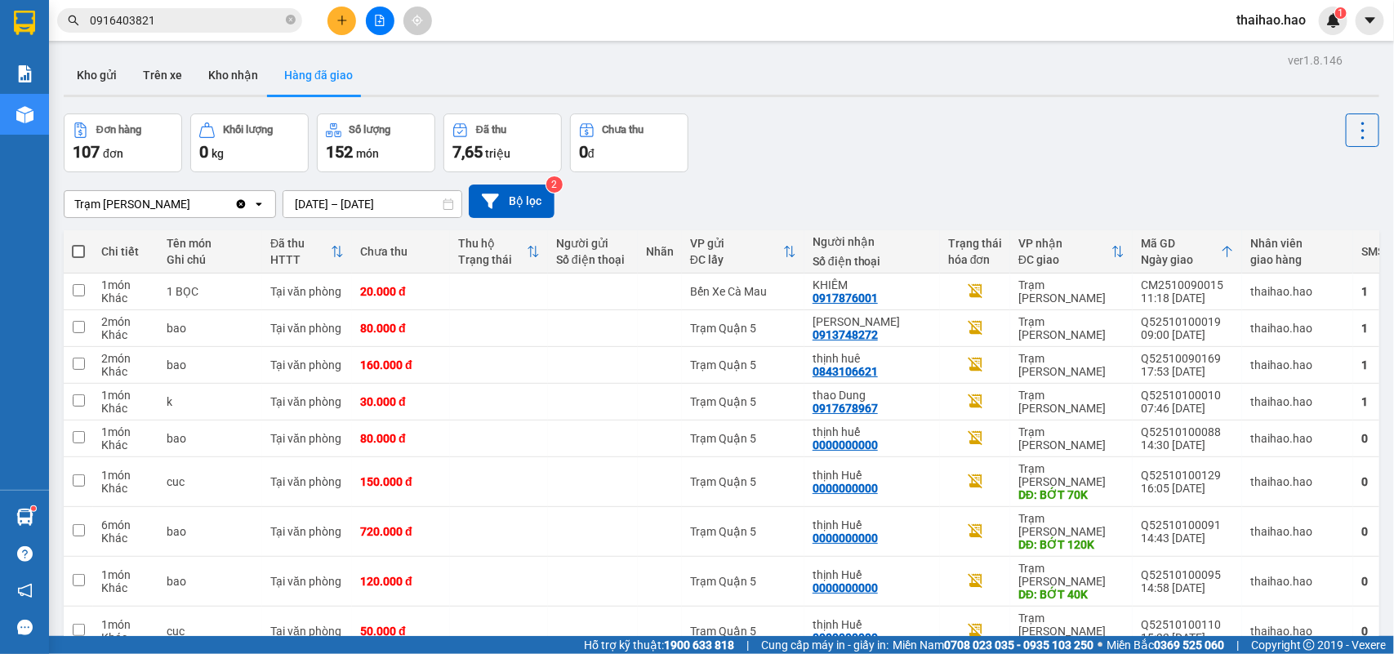
click at [335, 198] on input "[DATE] – [DATE]" at bounding box center [372, 204] width 178 height 26
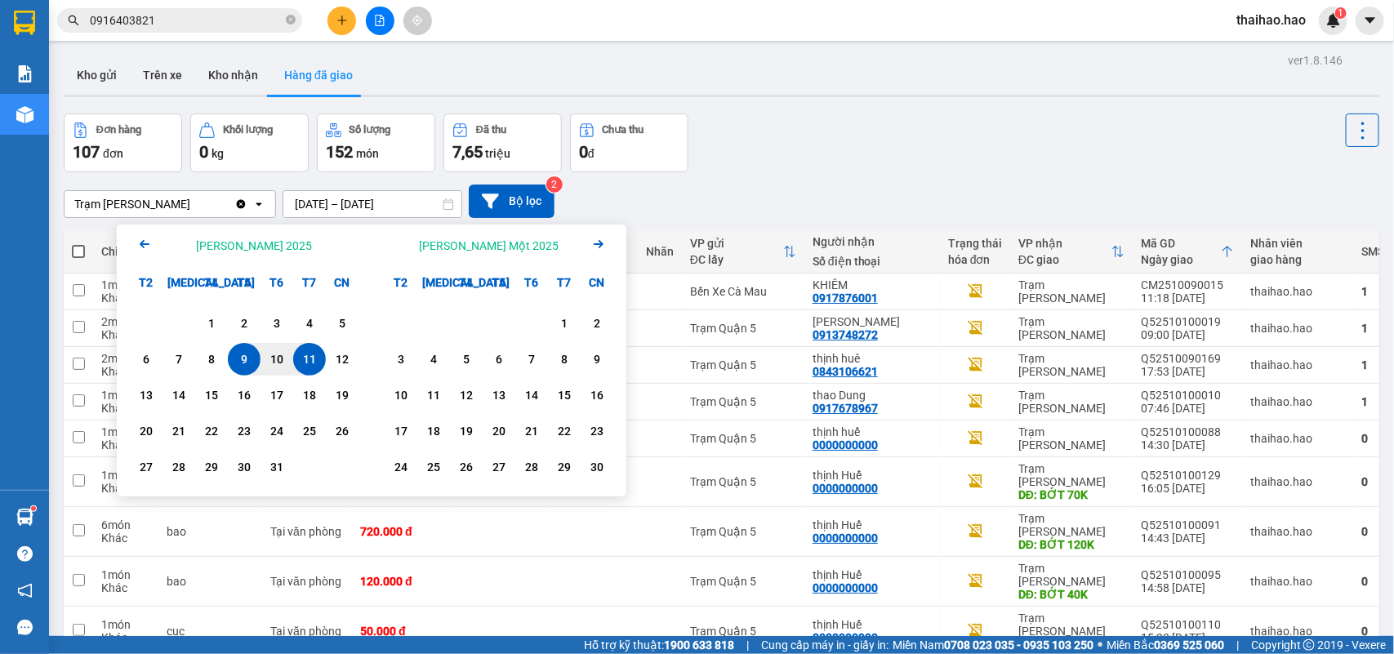
click at [315, 355] on div "11" at bounding box center [309, 360] width 23 height 20
type input "[DATE] – [DATE]"
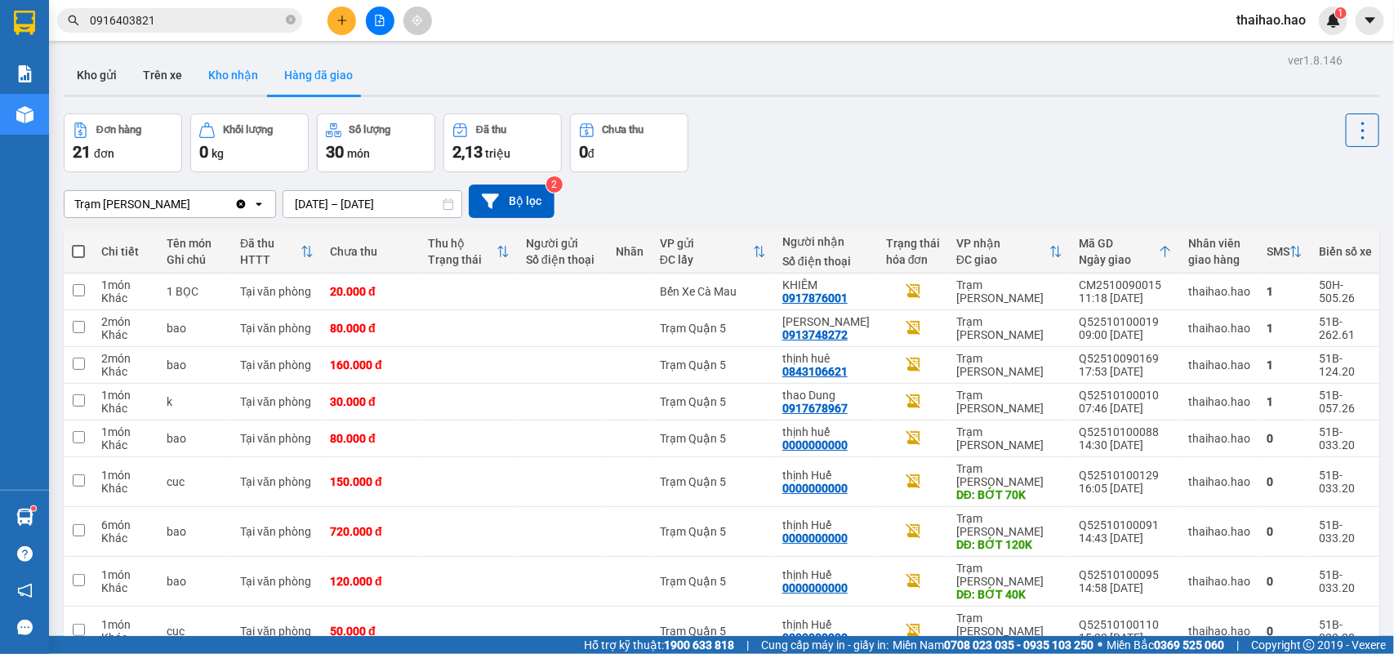
click at [234, 82] on button "Kho nhận" at bounding box center [233, 75] width 76 height 39
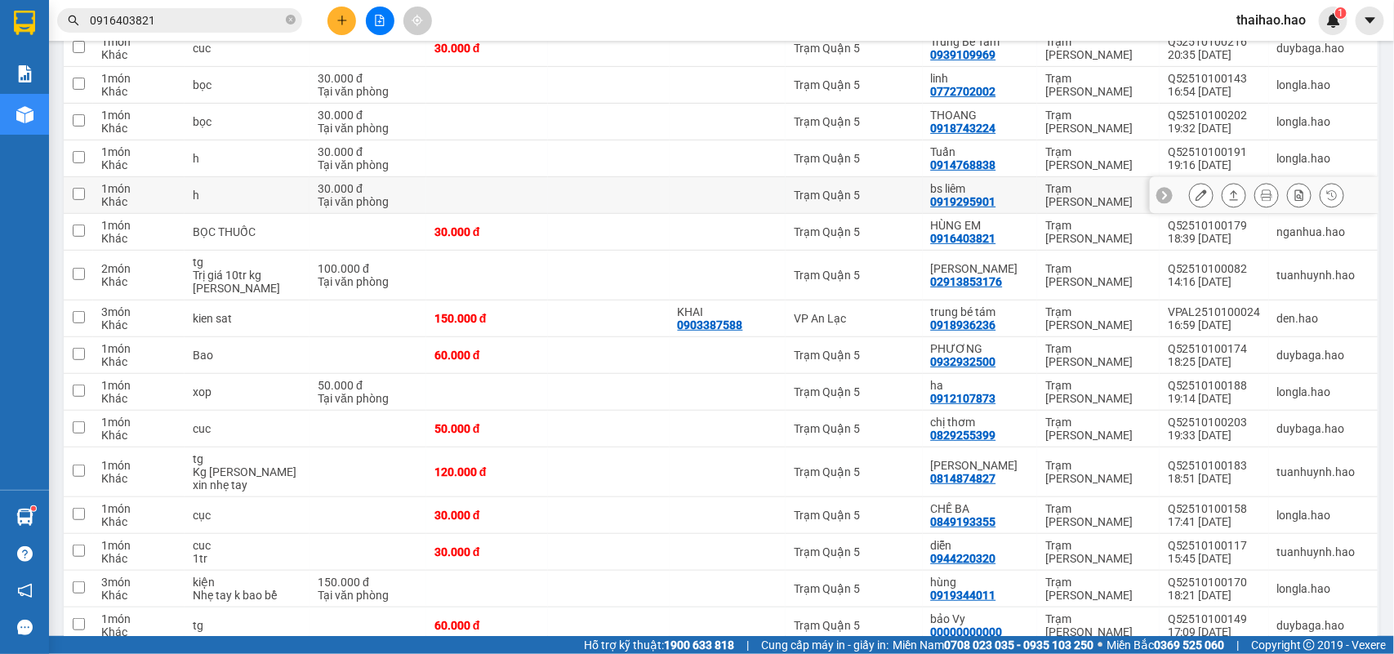
scroll to position [279, 0]
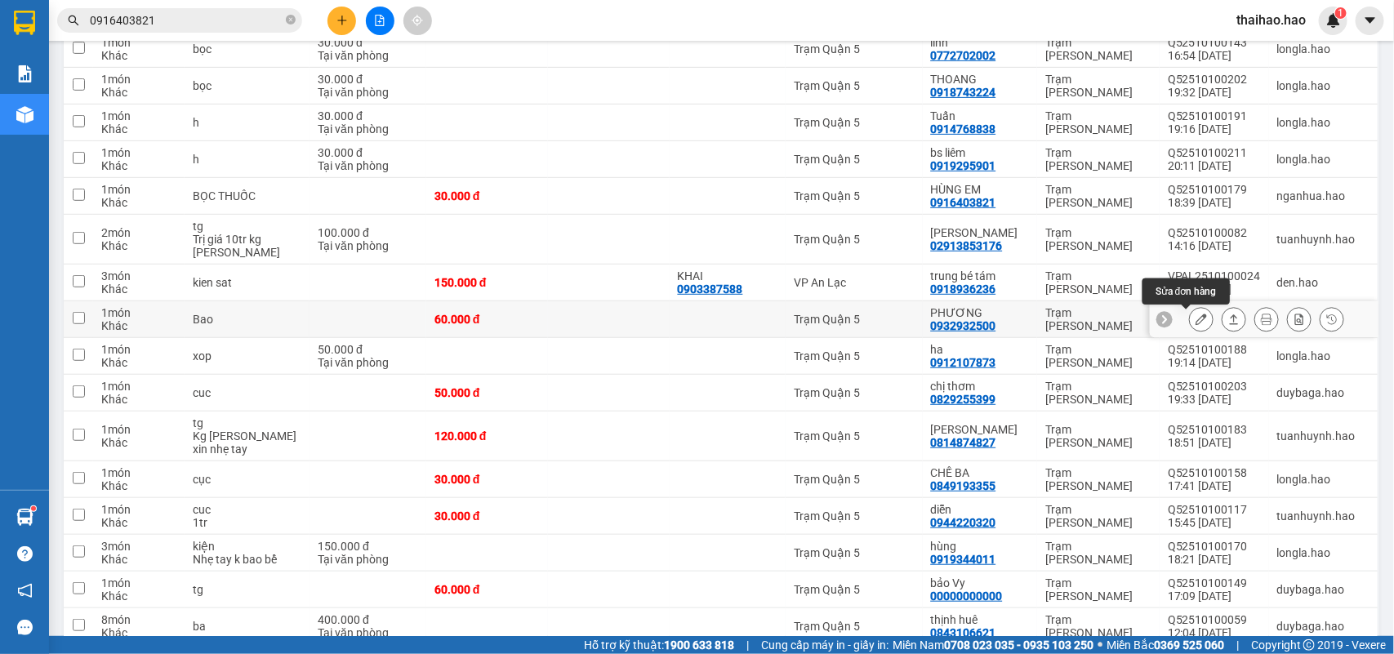
click at [1196, 325] on icon at bounding box center [1201, 319] width 11 height 11
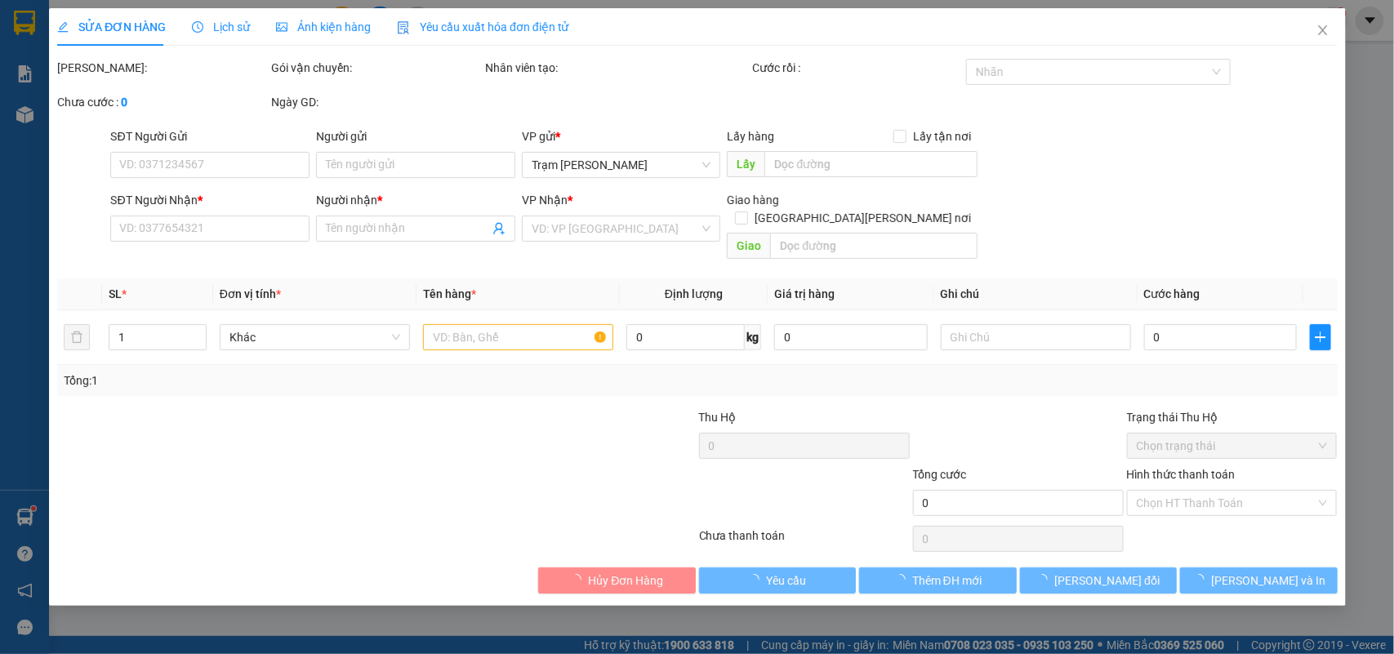
type input "0932932500"
type input "PHƯƠNG"
type input "60.000"
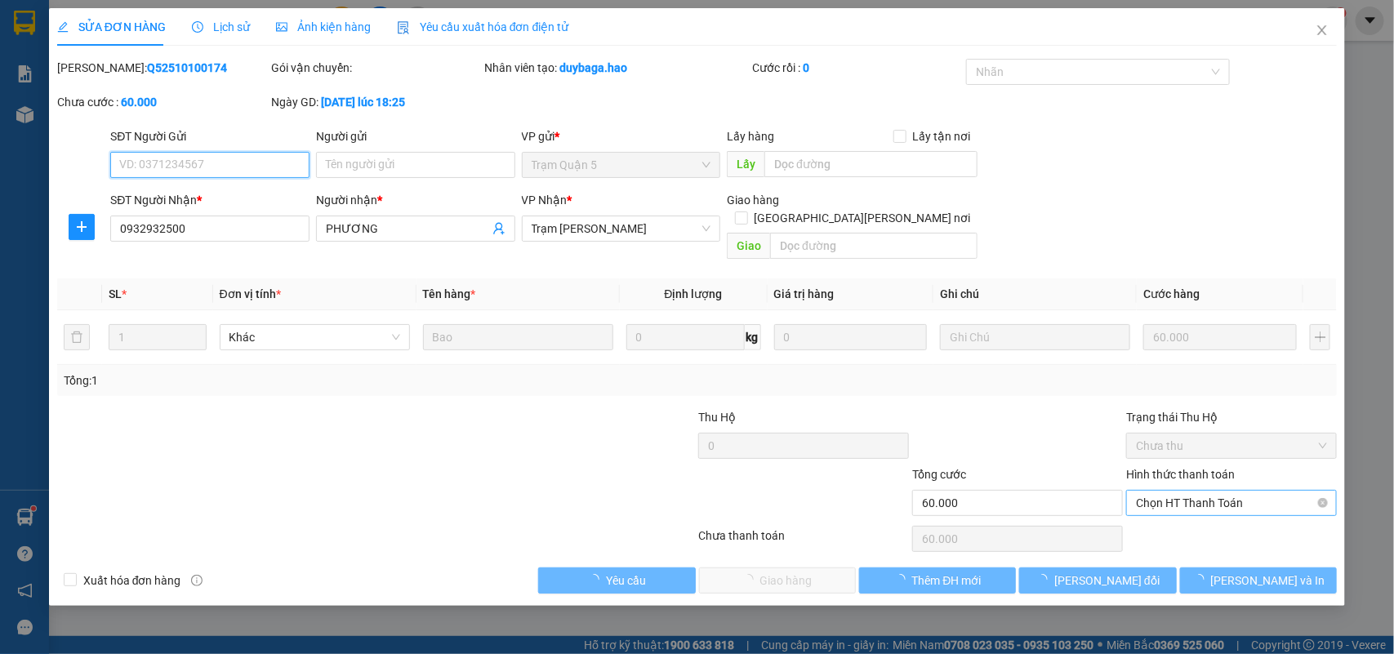
click at [1233, 491] on span "Chọn HT Thanh Toán" at bounding box center [1231, 503] width 191 height 25
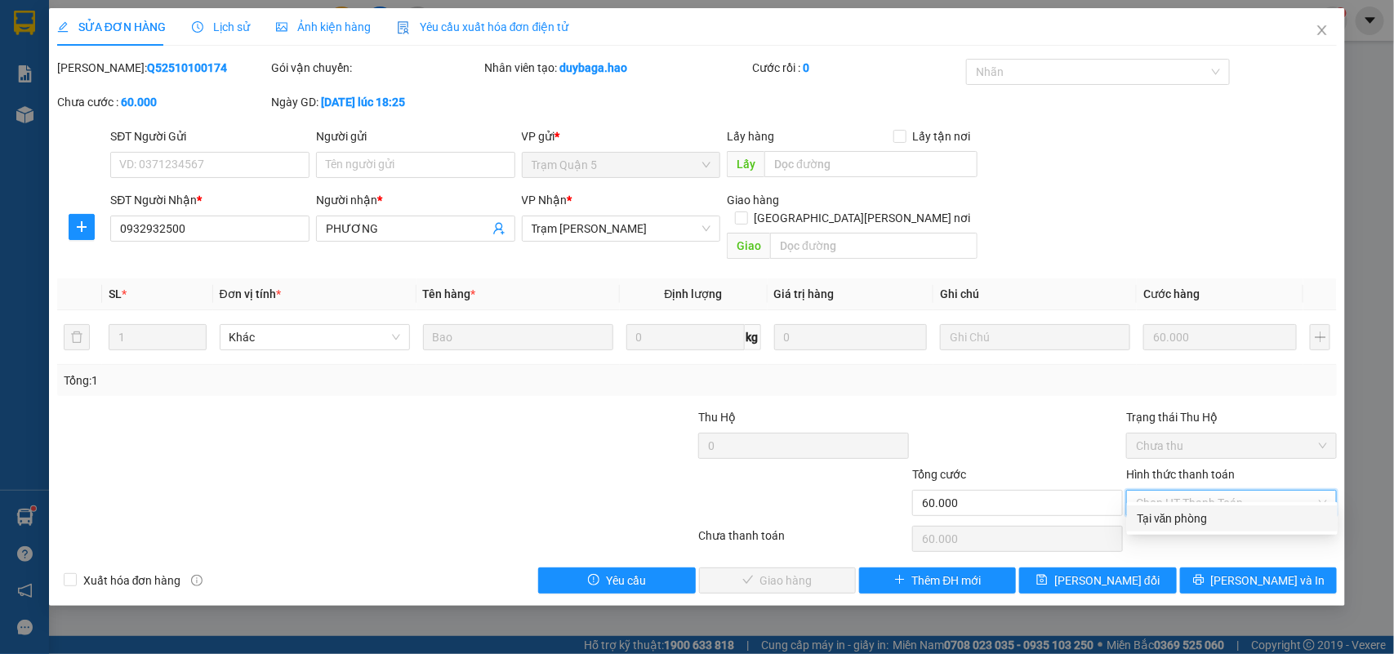
click at [1231, 519] on div "Tại văn phòng" at bounding box center [1232, 519] width 191 height 18
type input "0"
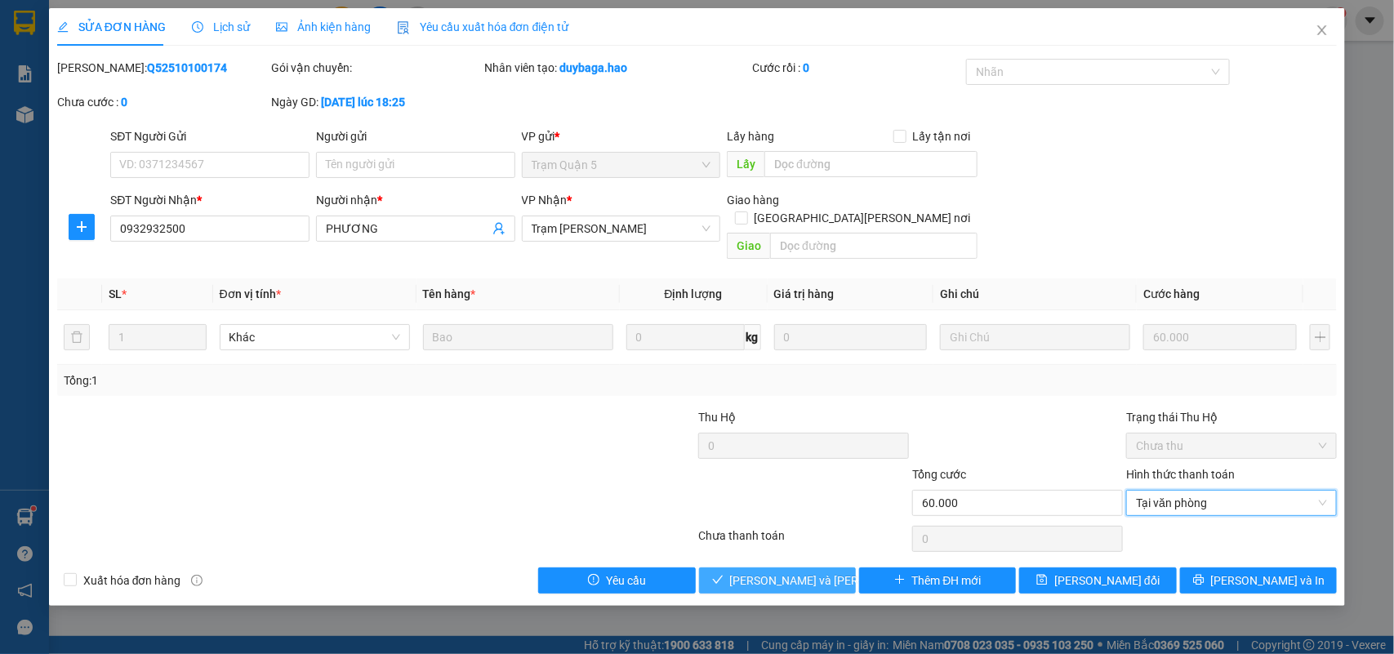
click at [819, 572] on span "[PERSON_NAME] và [PERSON_NAME] hàng" at bounding box center [840, 581] width 221 height 18
